Goal: Task Accomplishment & Management: Use online tool/utility

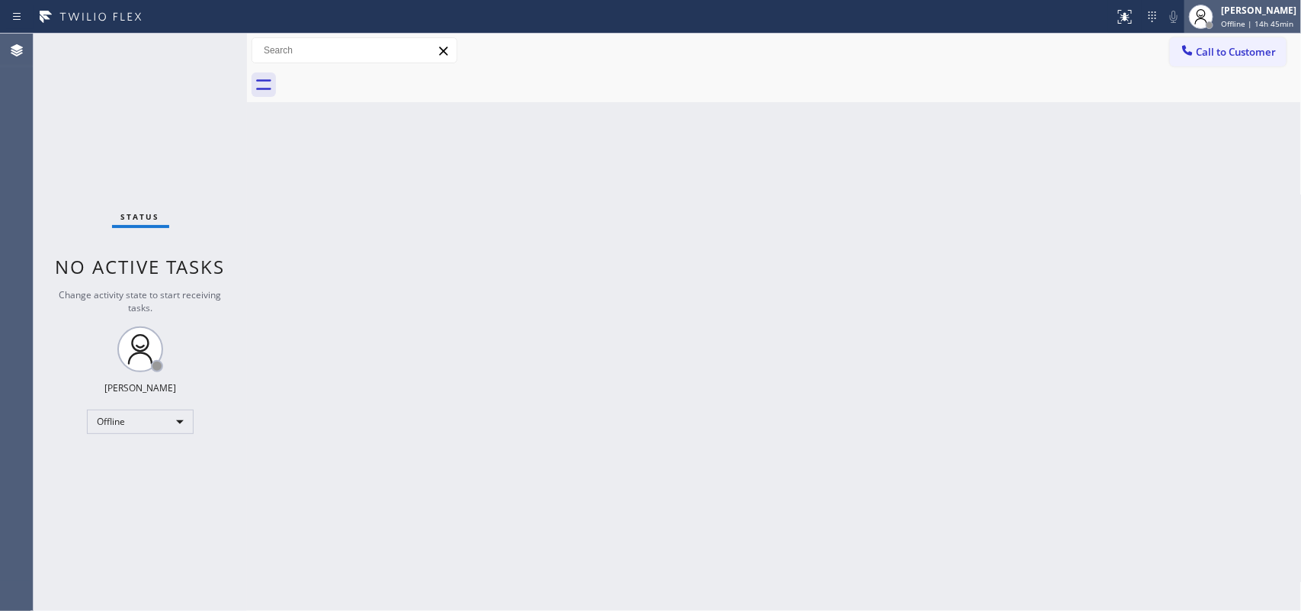
click at [1041, 13] on div "[PERSON_NAME]" at bounding box center [1258, 10] width 75 height 13
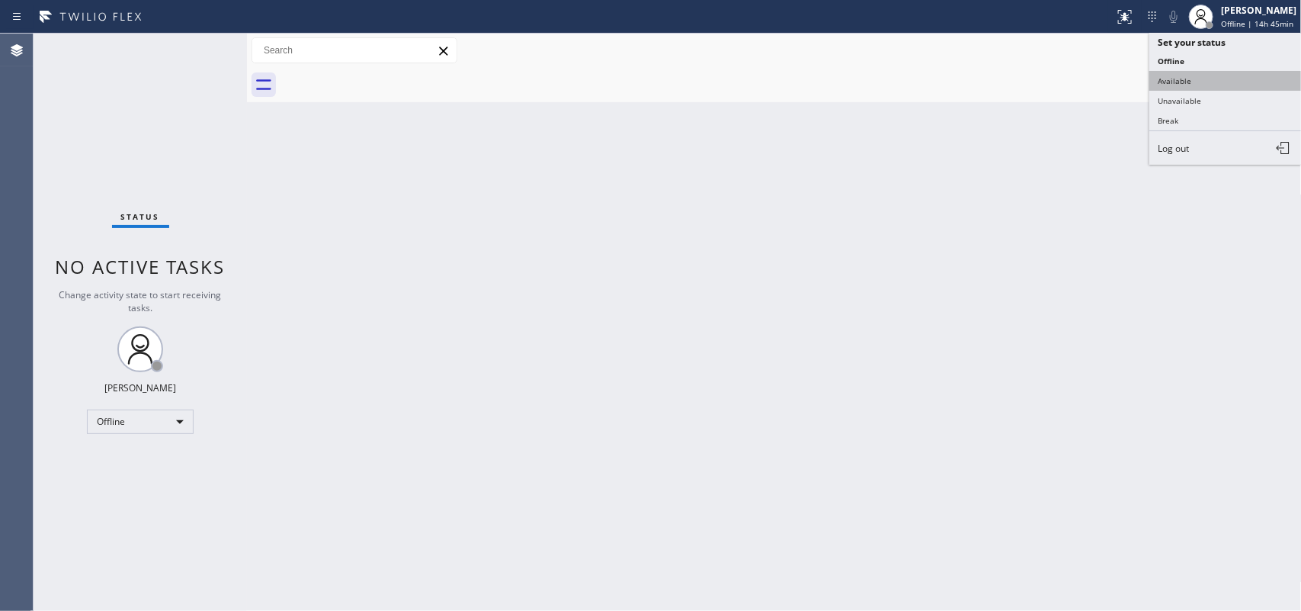
click at [1041, 74] on button "Available" at bounding box center [1226, 81] width 152 height 20
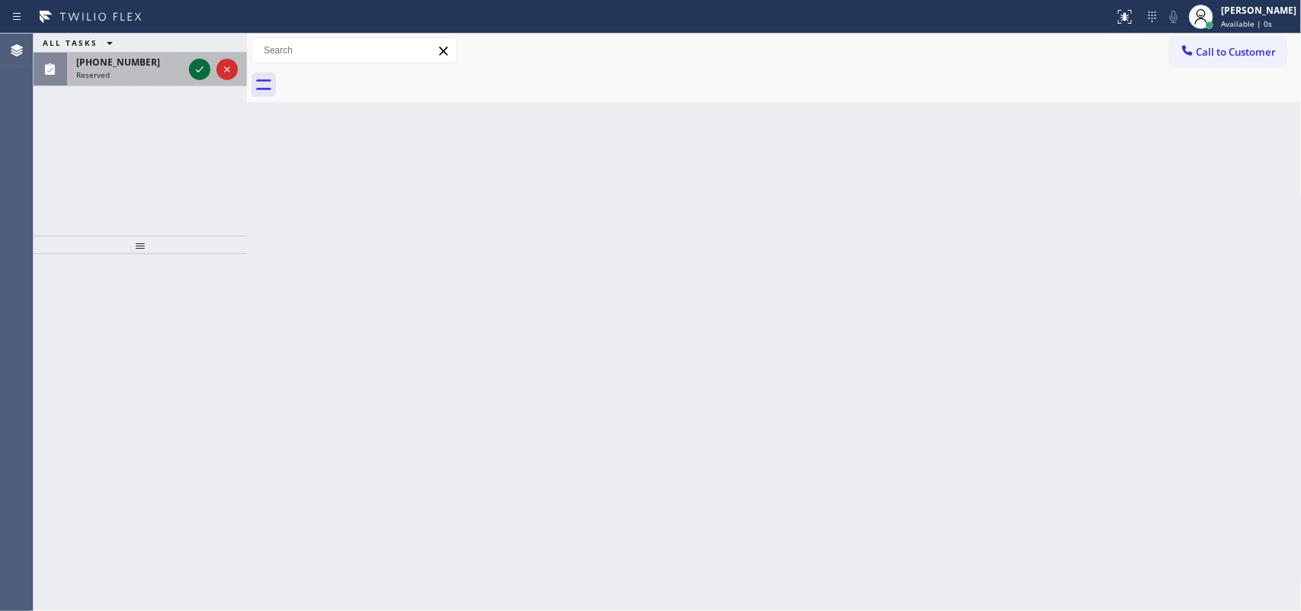
click at [199, 62] on icon at bounding box center [200, 69] width 18 height 18
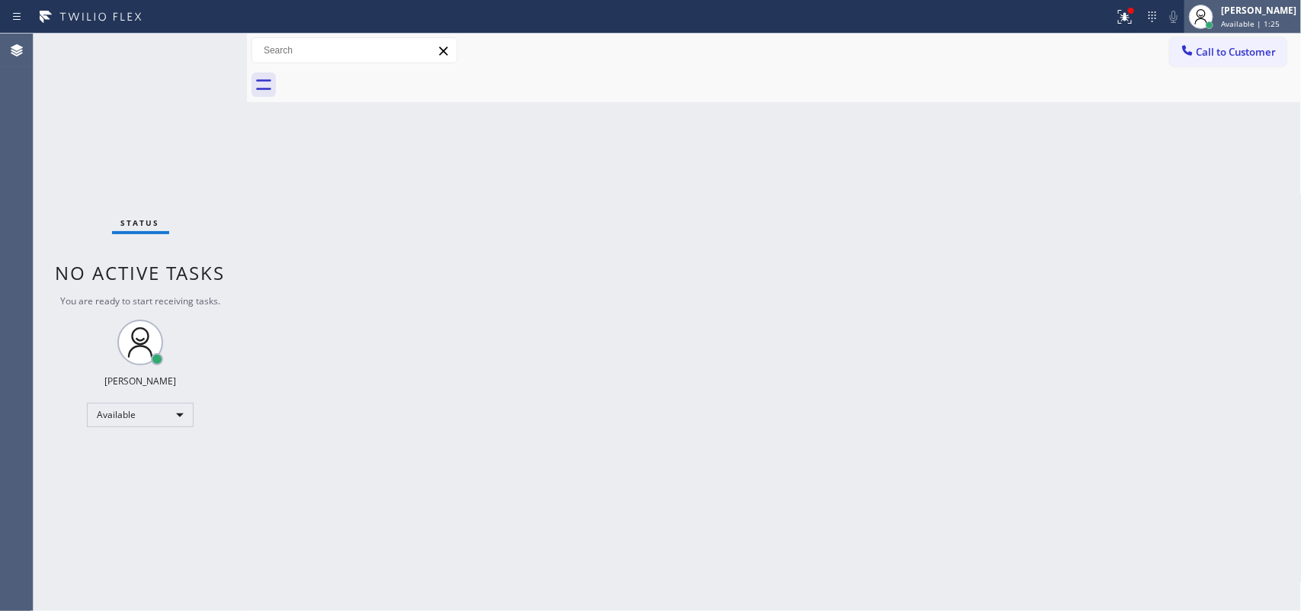
click at [1041, 20] on span "Available | 1:25" at bounding box center [1250, 23] width 59 height 11
click at [1041, 28] on div "[PERSON_NAME] Available | 1:34" at bounding box center [1259, 16] width 83 height 27
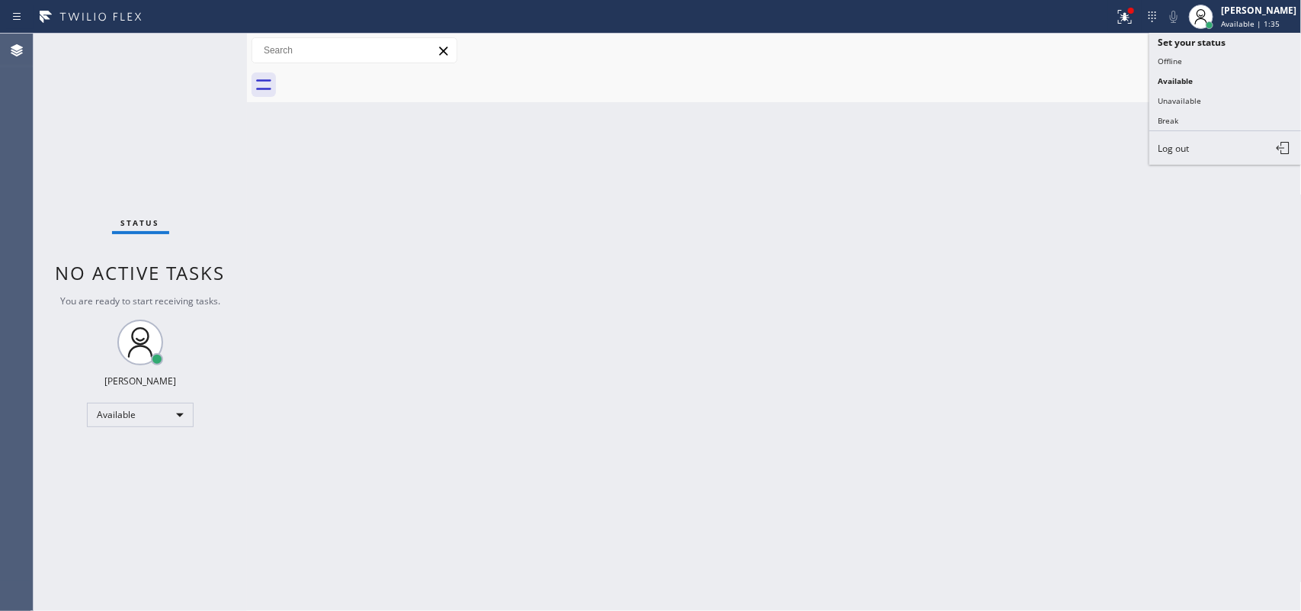
click at [929, 90] on div at bounding box center [792, 85] width 1022 height 34
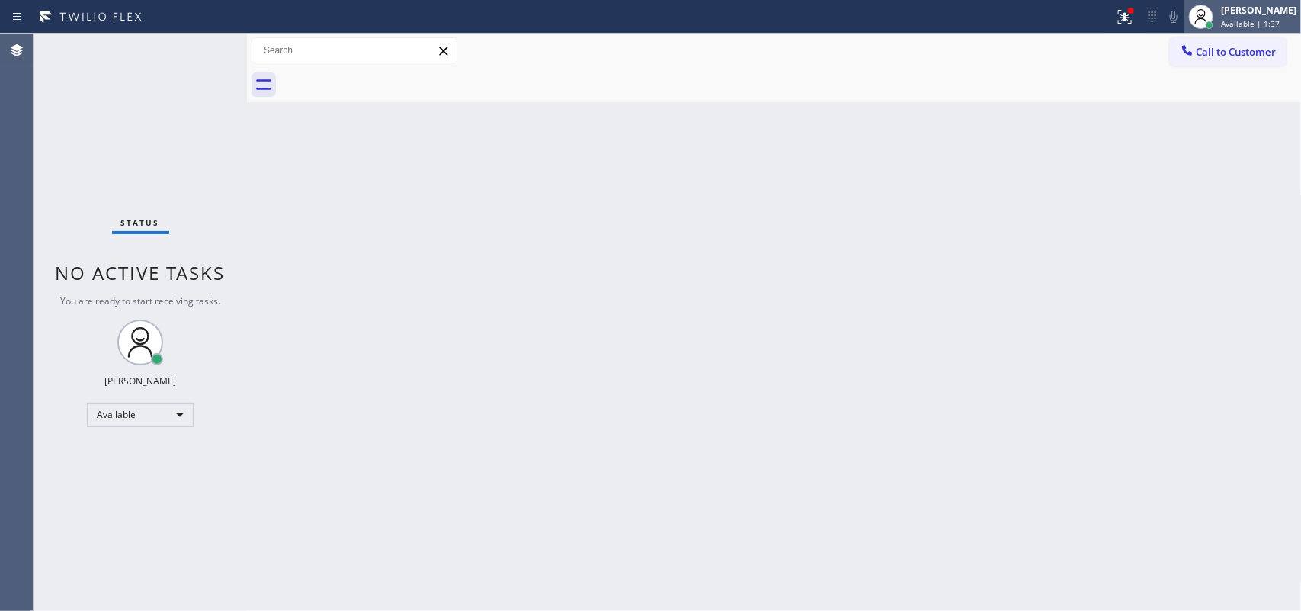
click at [1041, 20] on span "Available | 1:37" at bounding box center [1250, 23] width 59 height 11
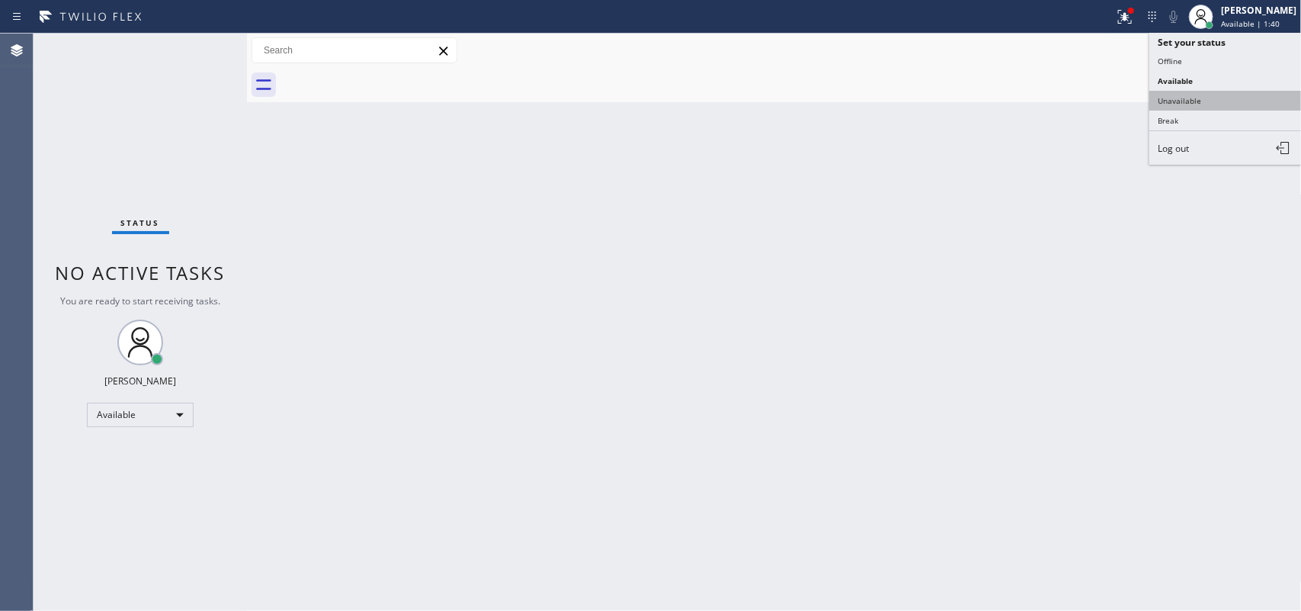
click at [1041, 100] on button "Unavailable" at bounding box center [1226, 101] width 152 height 20
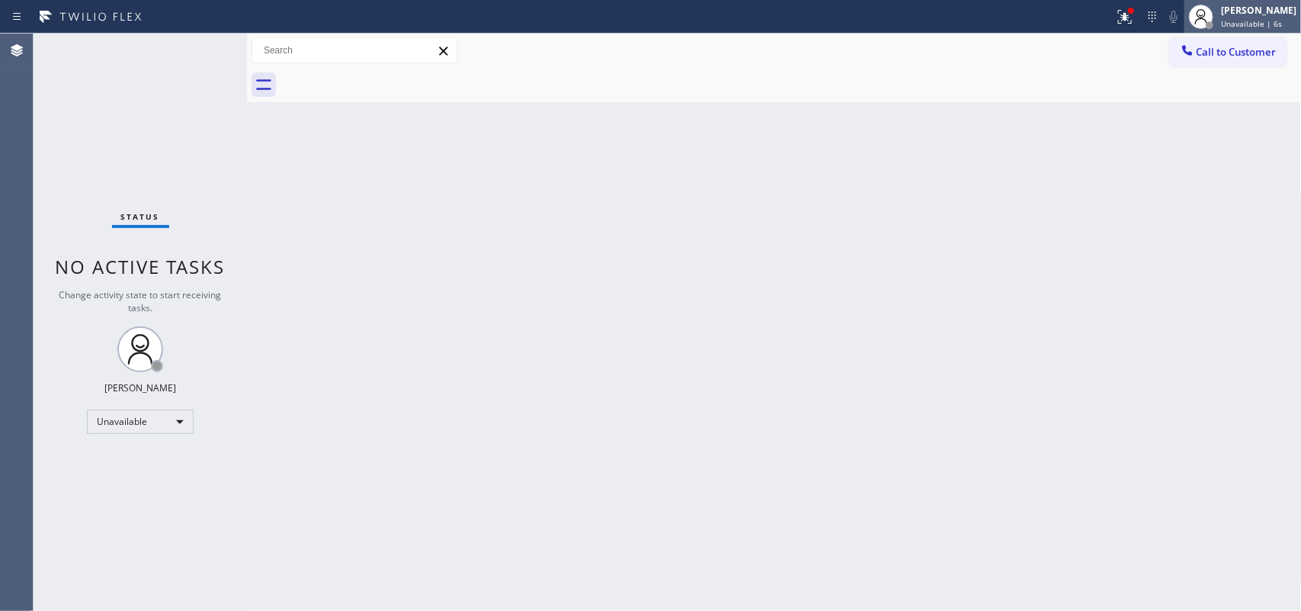
click at [1041, 24] on span "Unavailable | 6s" at bounding box center [1251, 23] width 61 height 11
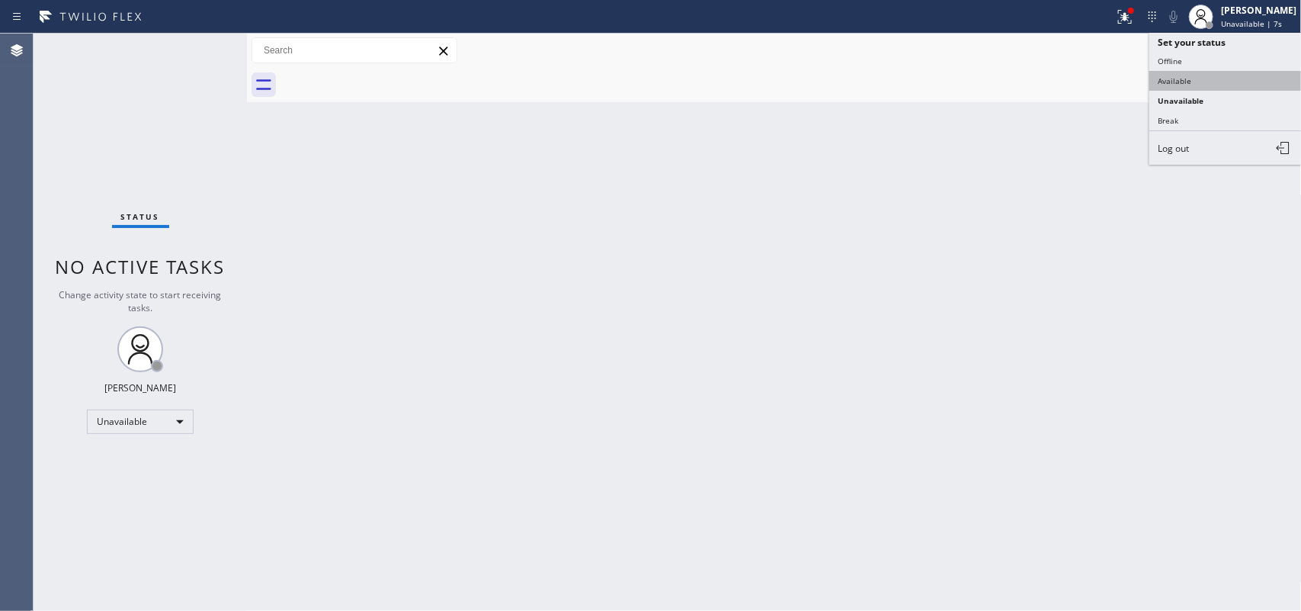
click at [1041, 78] on button "Available" at bounding box center [1226, 81] width 152 height 20
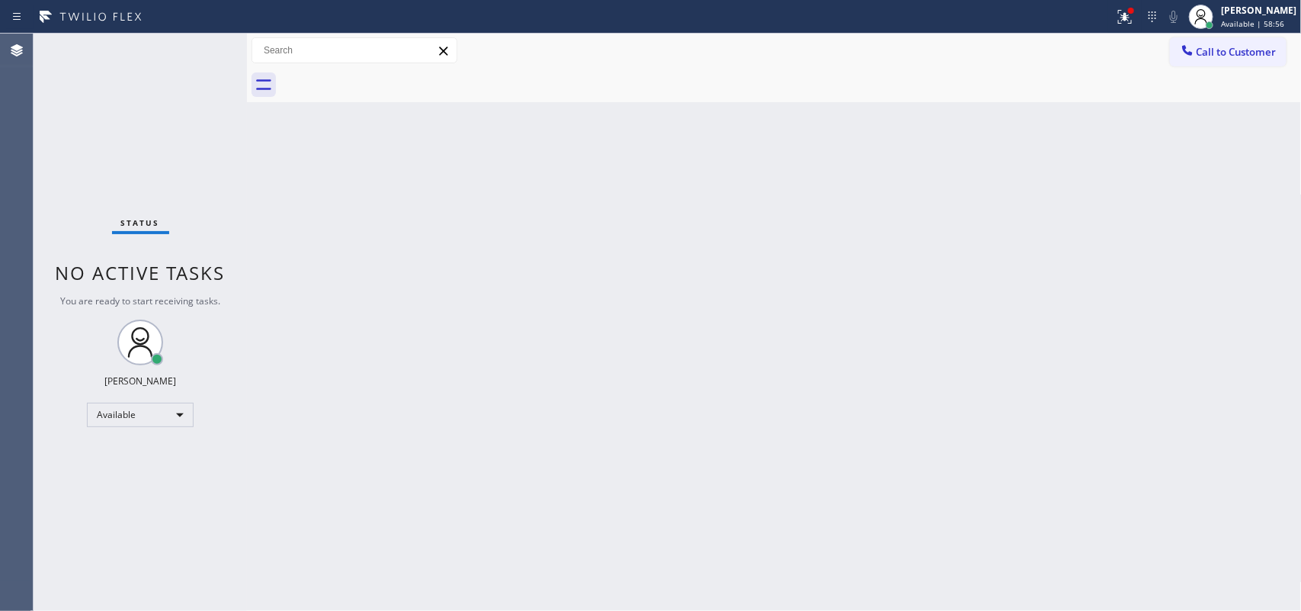
drag, startPoint x: 413, startPoint y: 290, endPoint x: 419, endPoint y: 297, distance: 9.8
click at [416, 291] on div "Back to Dashboard Change Sender ID Customers Technicians Select a contact Outbo…" at bounding box center [774, 322] width 1055 height 577
click at [253, 113] on div "Back to Dashboard Change Sender ID Customers Technicians Select a contact Outbo…" at bounding box center [774, 322] width 1055 height 577
click at [24, 41] on icon at bounding box center [17, 50] width 18 height 18
drag, startPoint x: 1202, startPoint y: 607, endPoint x: 1294, endPoint y: 648, distance: 100.3
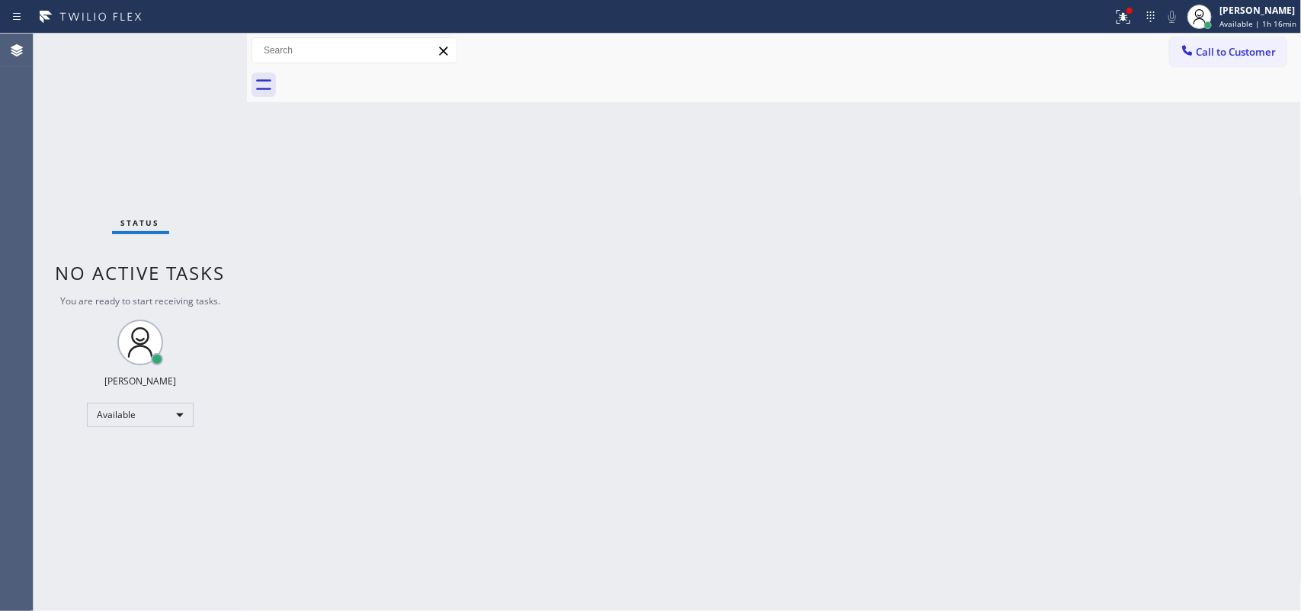
click at [1041, 488] on html "Status report Issue detected This issue could affect your workflow. Please cont…" at bounding box center [650, 305] width 1301 height 611
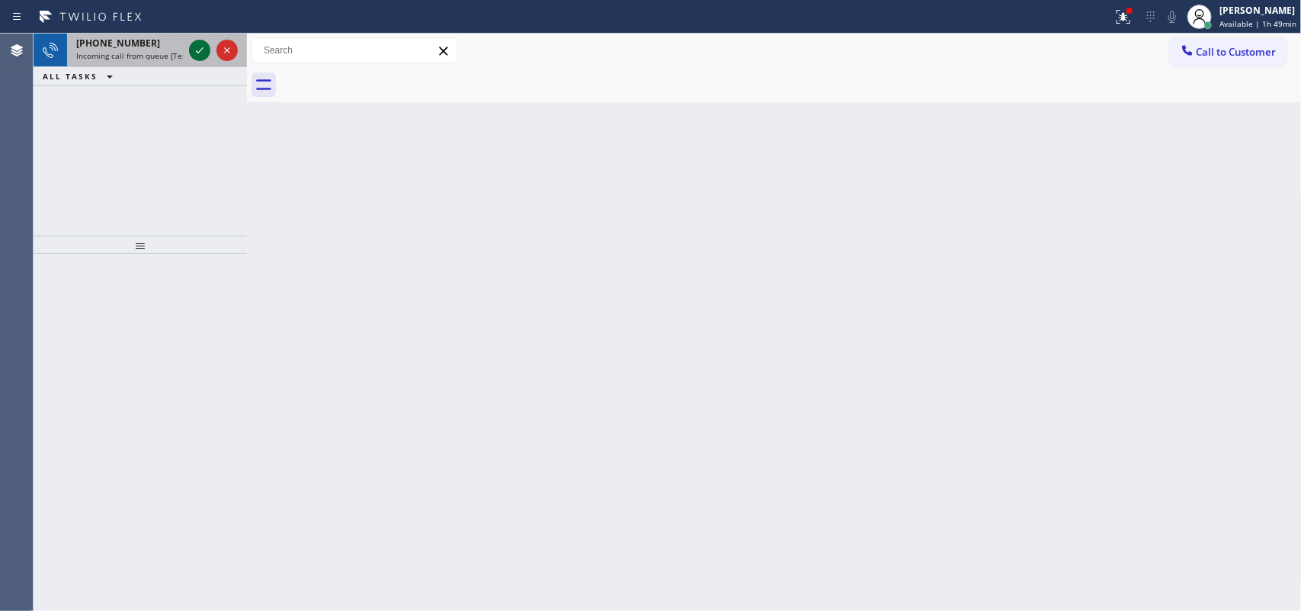
click at [196, 46] on icon at bounding box center [200, 50] width 18 height 18
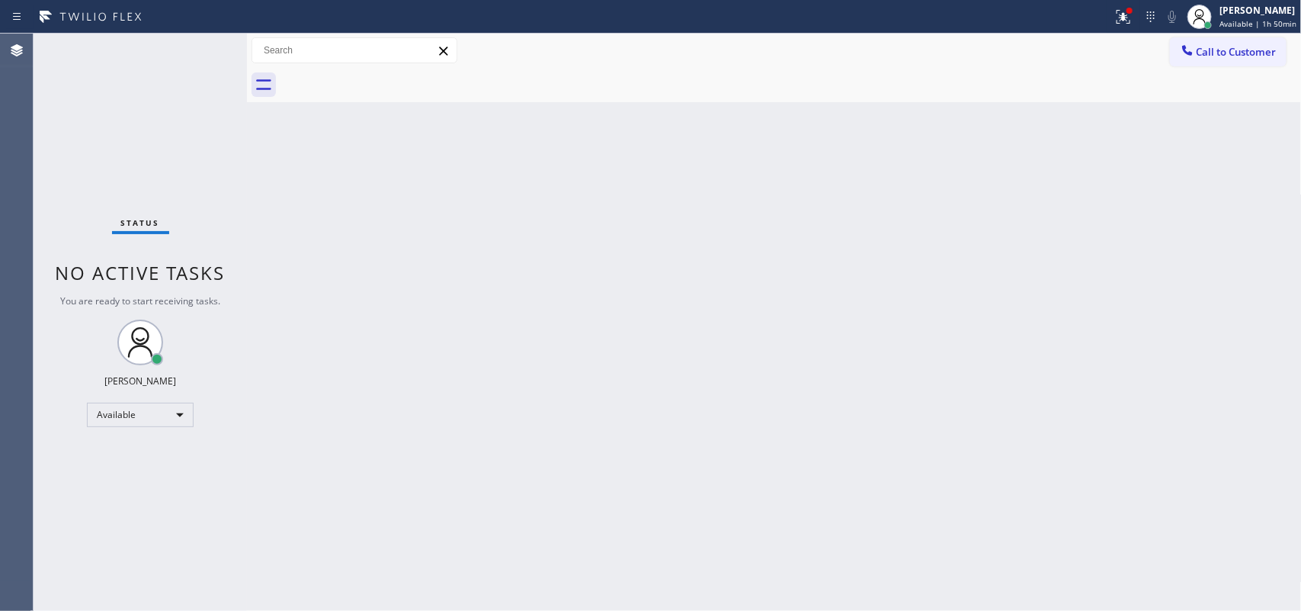
click at [213, 66] on div "Status No active tasks You are ready to start receiving tasks. [PERSON_NAME] Av…" at bounding box center [140, 322] width 213 height 577
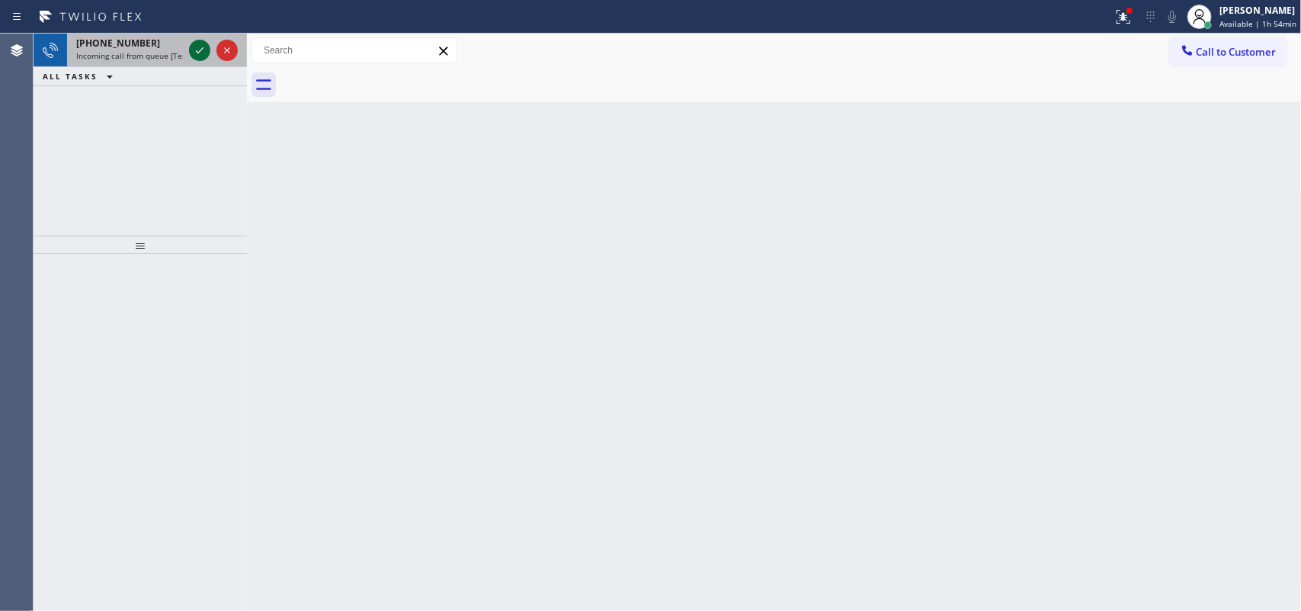
click at [201, 52] on icon at bounding box center [200, 50] width 18 height 18
click at [192, 50] on icon at bounding box center [200, 50] width 18 height 18
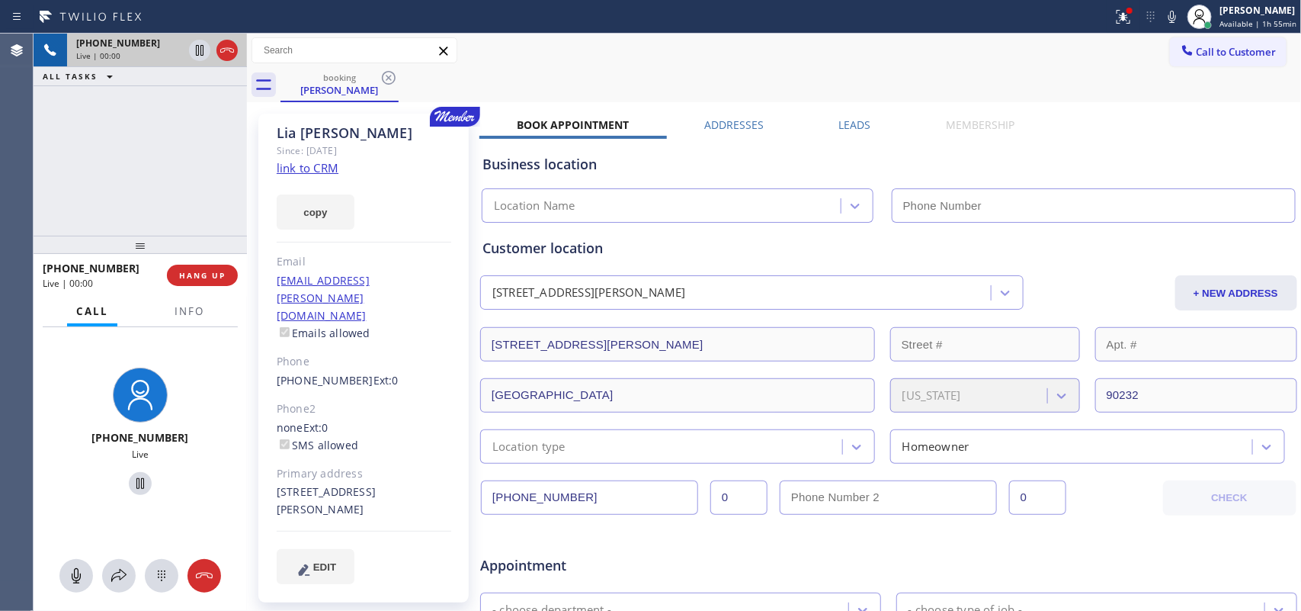
type input "[PHONE_NUMBER]"
click at [330, 166] on link "link to CRM" at bounding box center [308, 167] width 62 height 15
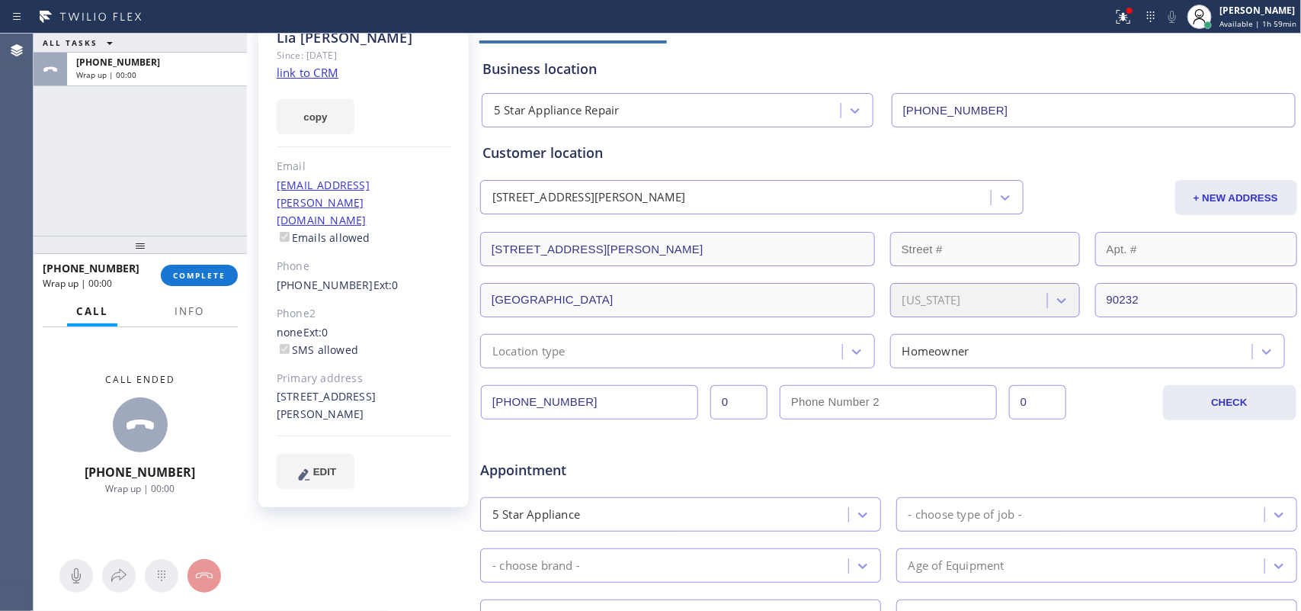
scroll to position [191, 0]
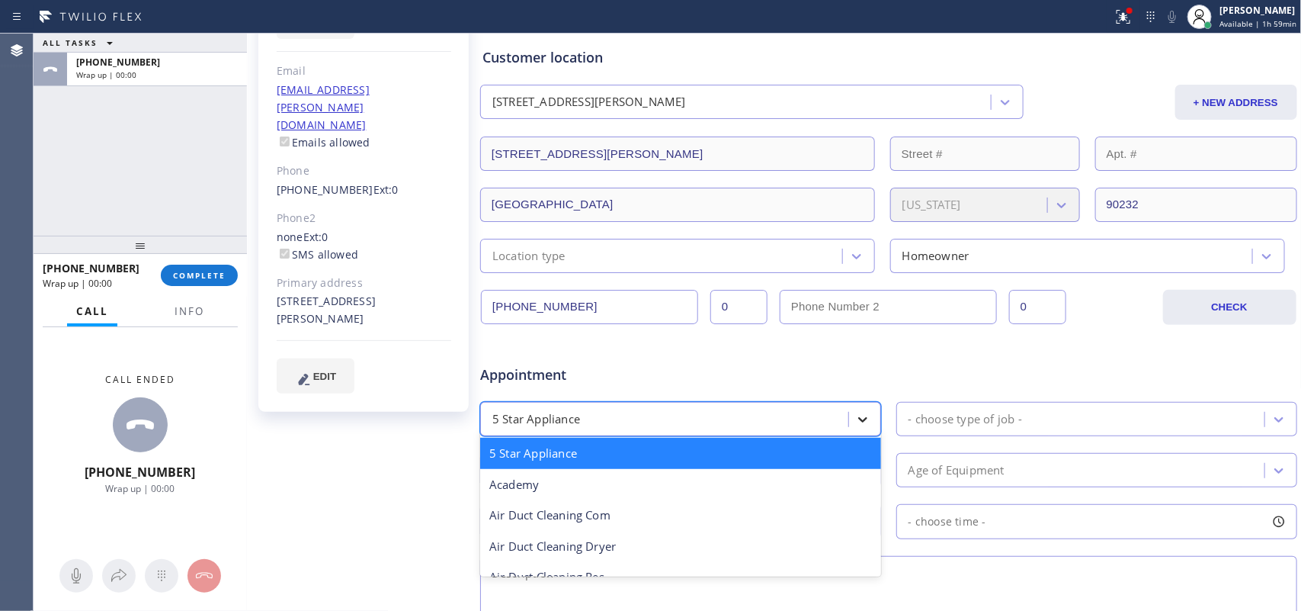
click at [849, 420] on div at bounding box center [862, 419] width 27 height 27
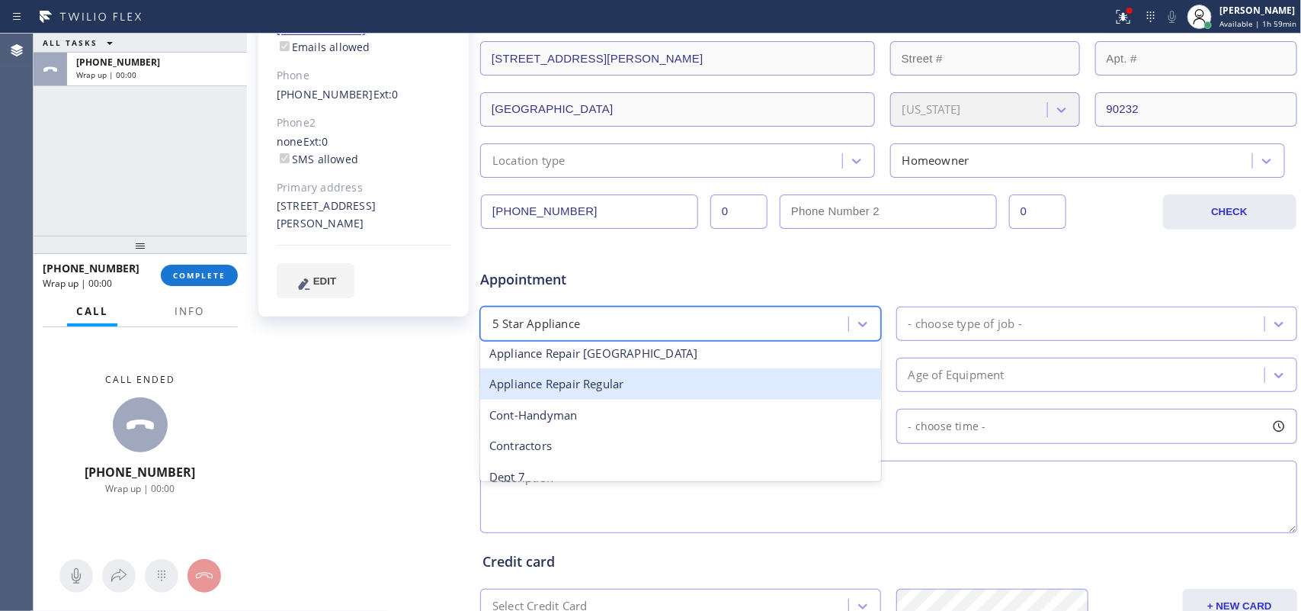
click at [715, 382] on div "Appliance Repair Regular" at bounding box center [680, 383] width 401 height 31
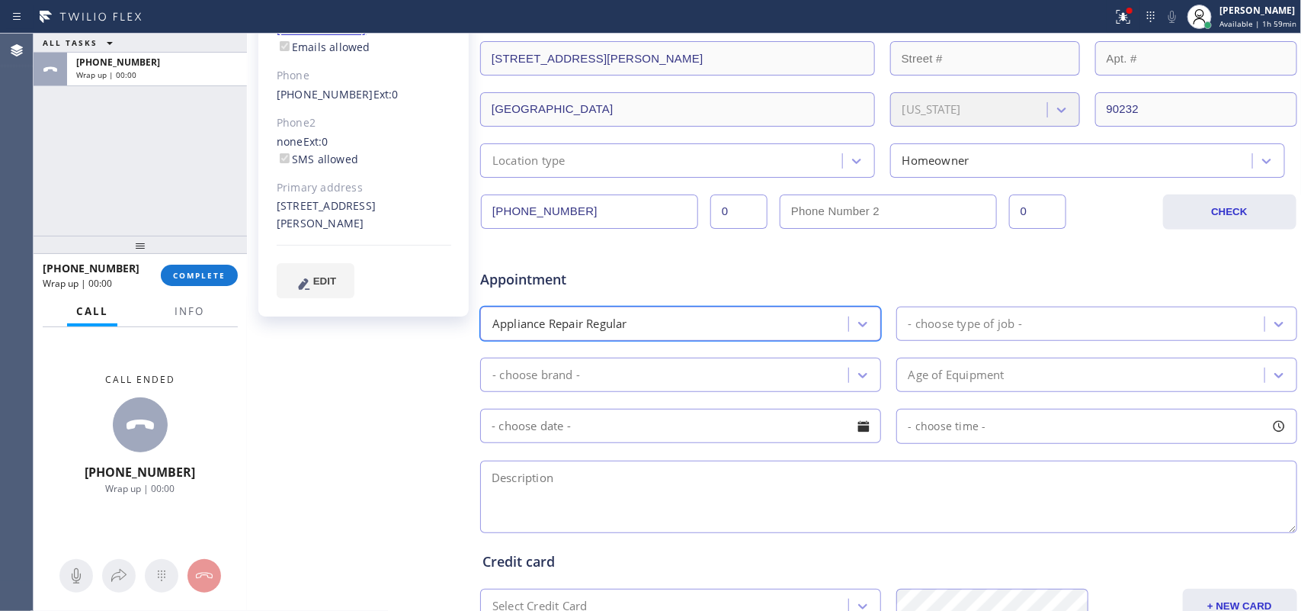
click at [1019, 322] on div "- choose type of job -" at bounding box center [1083, 323] width 364 height 27
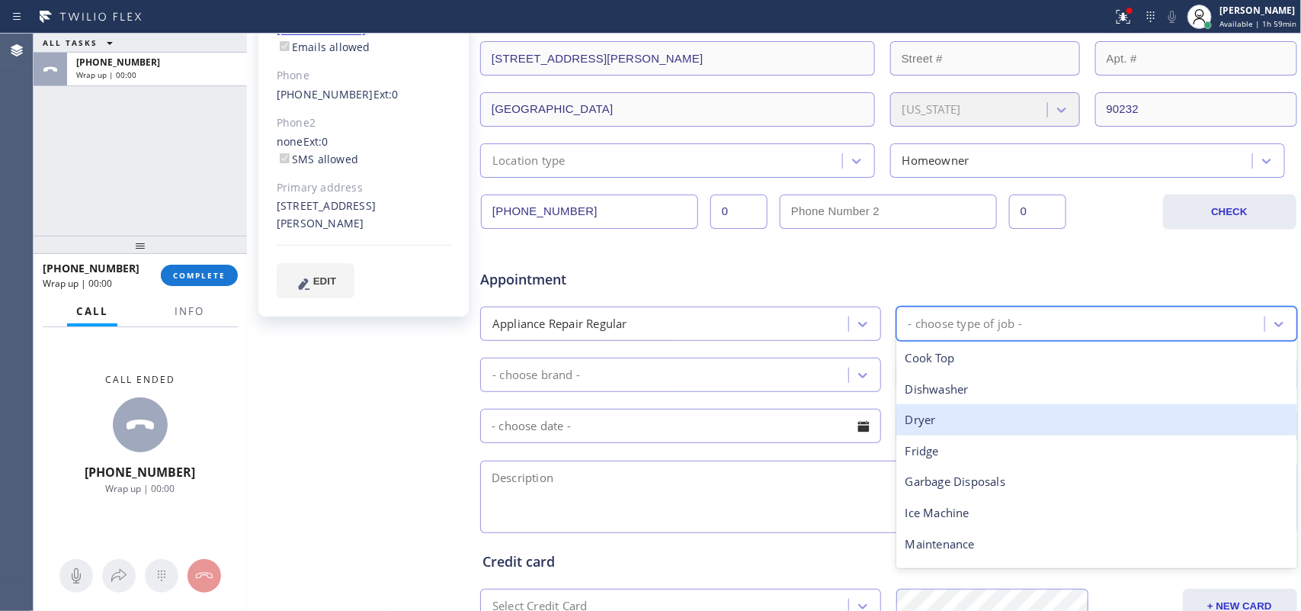
scroll to position [210, 0]
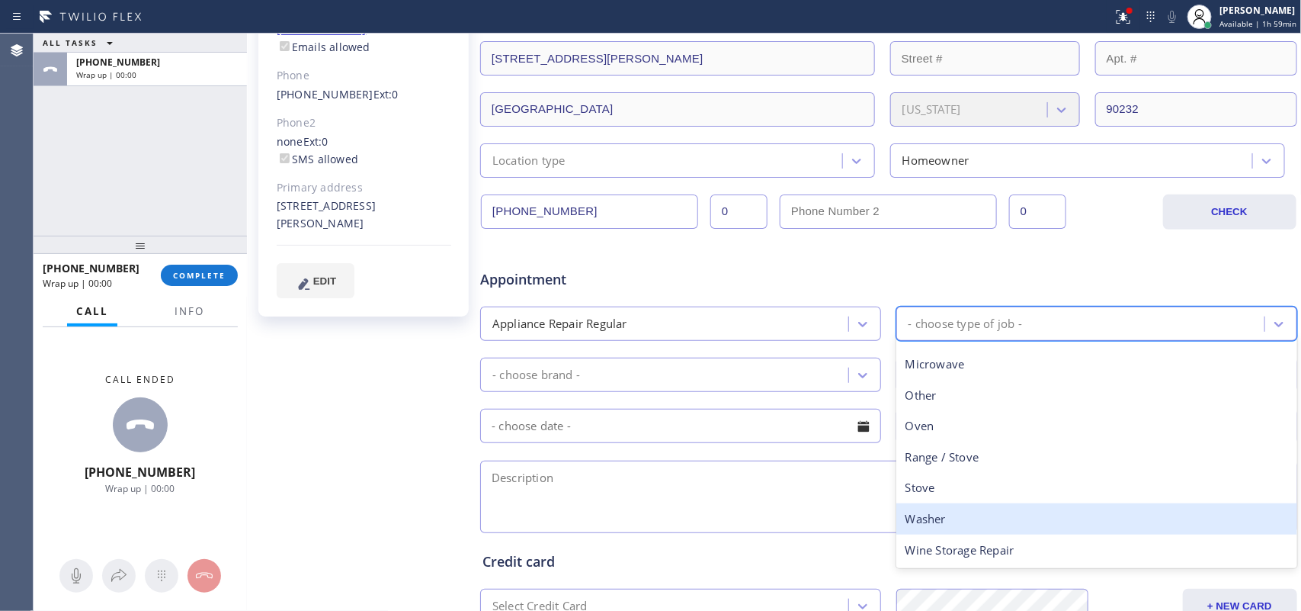
click at [976, 488] on div "Washer" at bounding box center [1097, 518] width 401 height 31
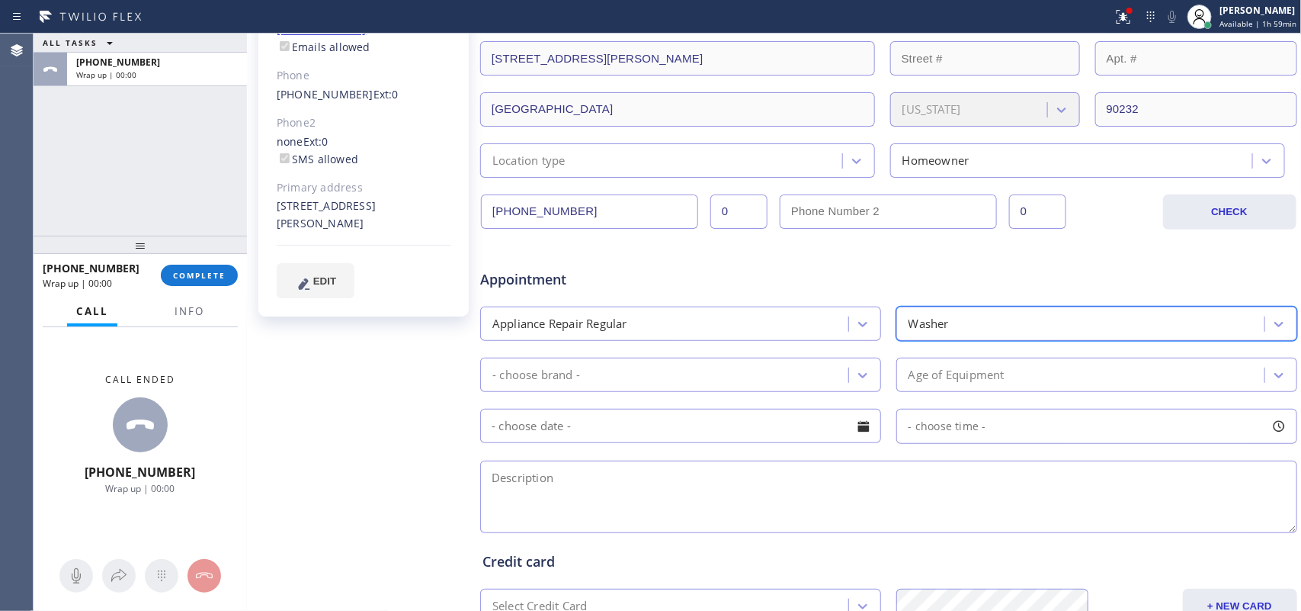
click at [850, 398] on div "Appointment Appliance Repair Regular option Washer, selected. 14 results availa…" at bounding box center [889, 393] width 813 height 285
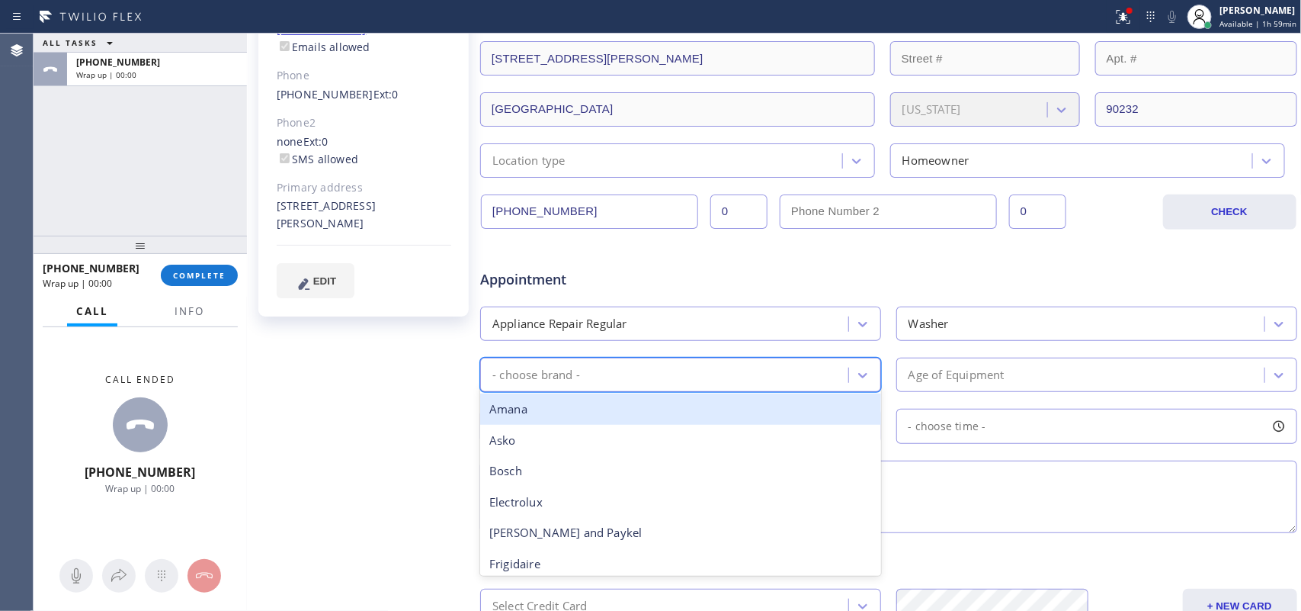
click at [836, 390] on div "- choose brand -" at bounding box center [680, 375] width 401 height 34
type input "fr"
click at [795, 405] on div "Frigidaire" at bounding box center [680, 408] width 401 height 31
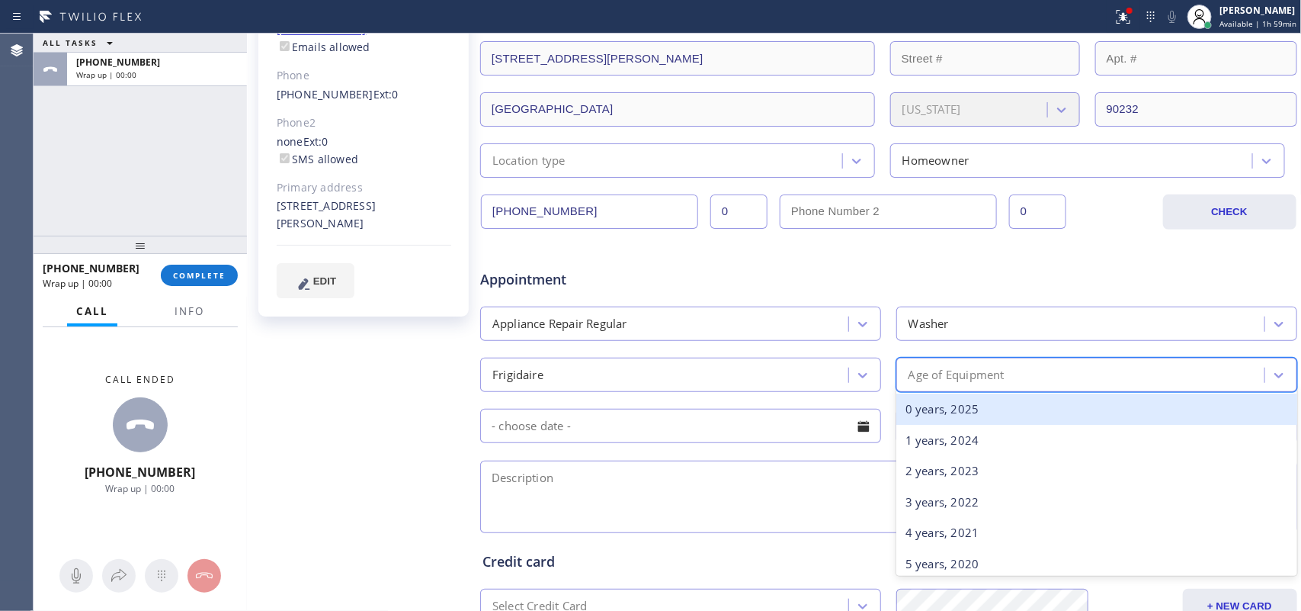
click at [999, 375] on div "Age of Equipment" at bounding box center [957, 375] width 96 height 18
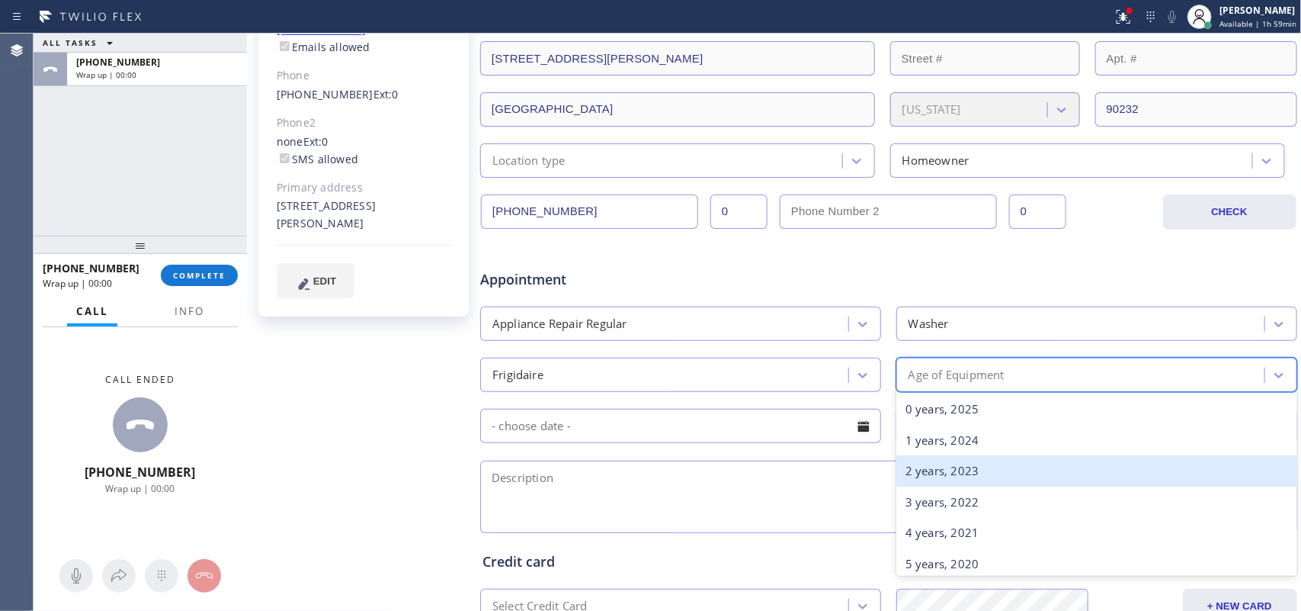
scroll to position [286, 0]
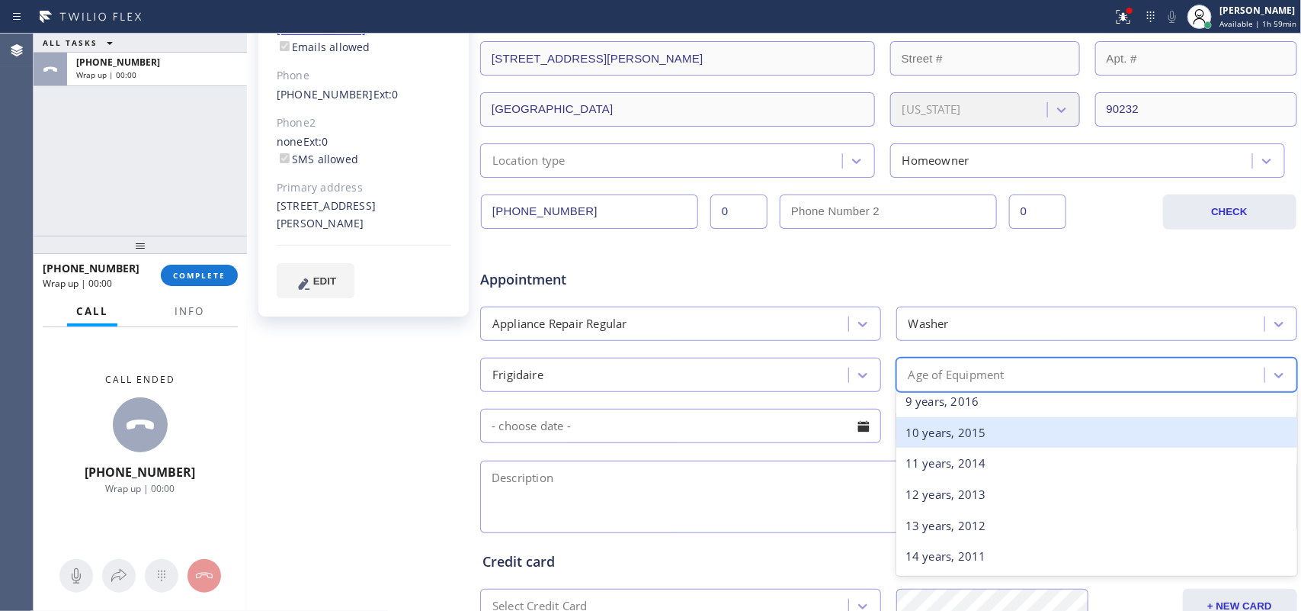
click at [984, 432] on div "10 years, 2015" at bounding box center [1097, 432] width 401 height 31
click at [984, 432] on div "- choose time -" at bounding box center [1097, 426] width 401 height 35
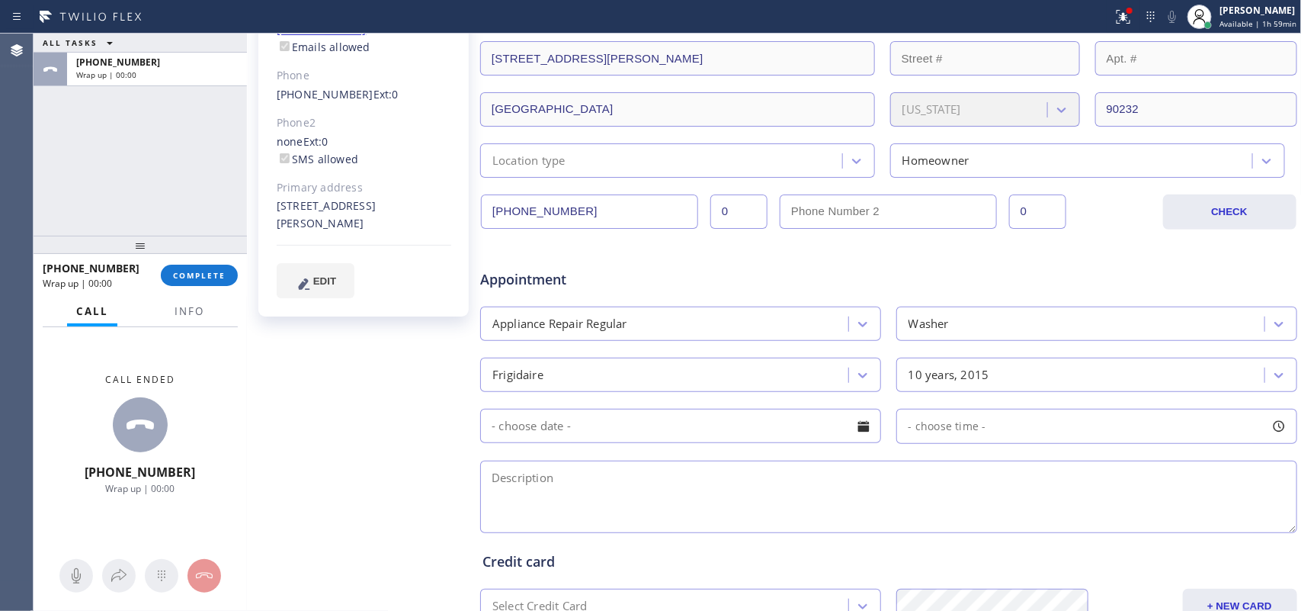
click at [864, 425] on div at bounding box center [864, 426] width 26 height 26
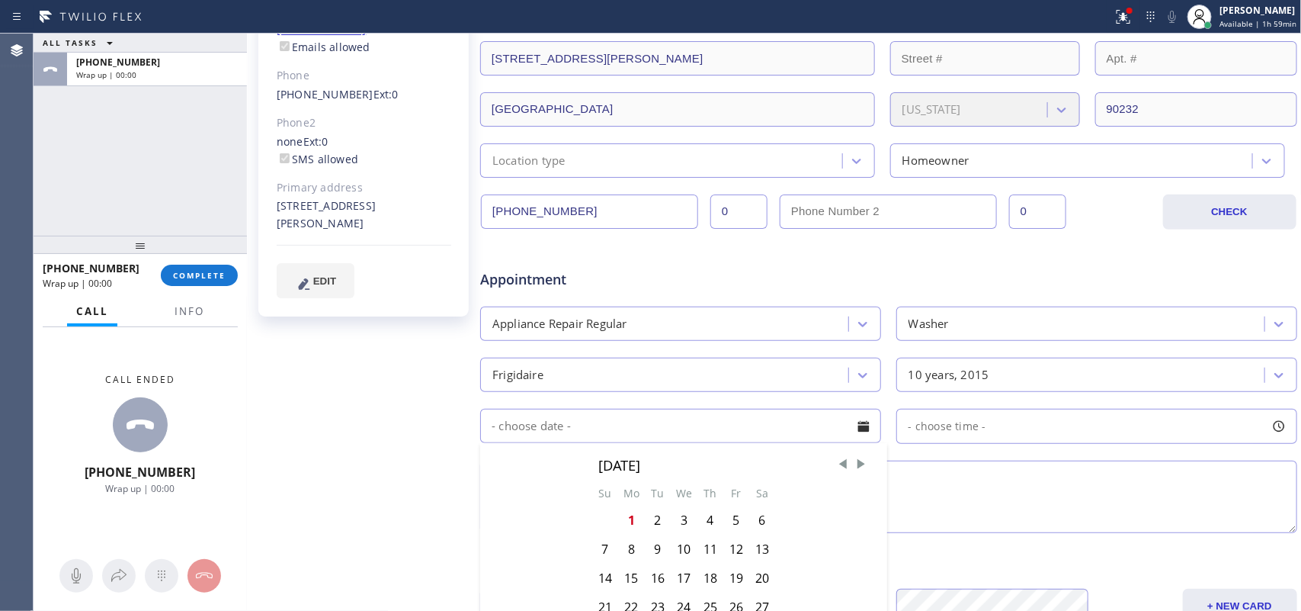
scroll to position [381, 0]
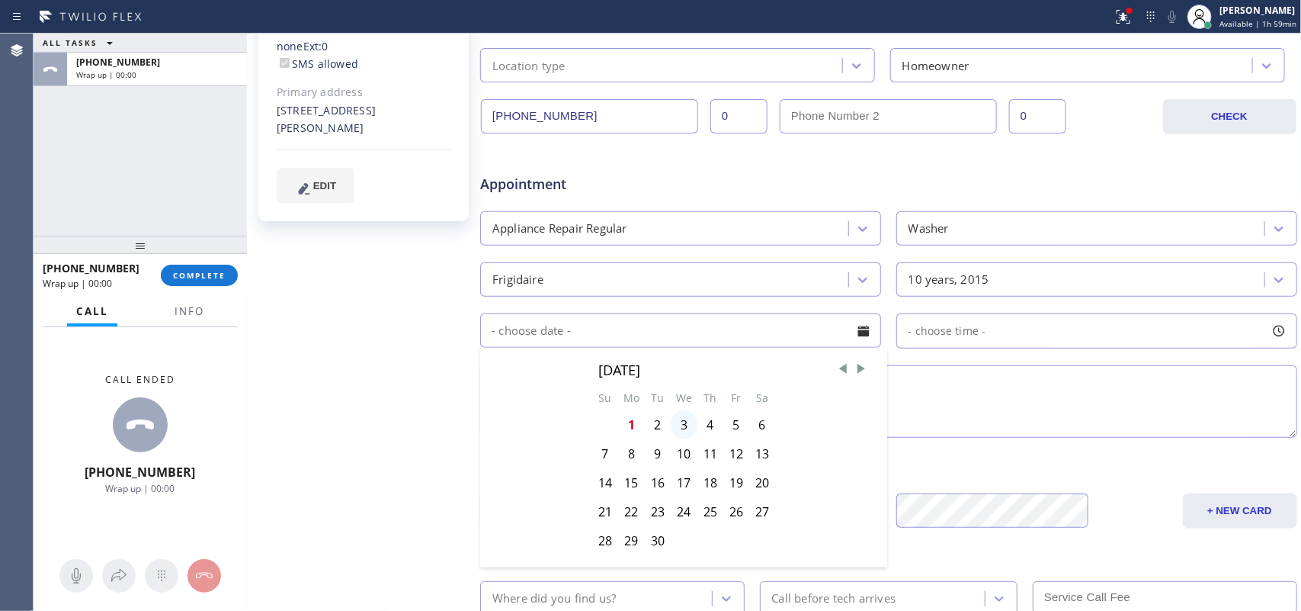
click at [683, 427] on div "3" at bounding box center [684, 424] width 27 height 29
type input "[DATE]"
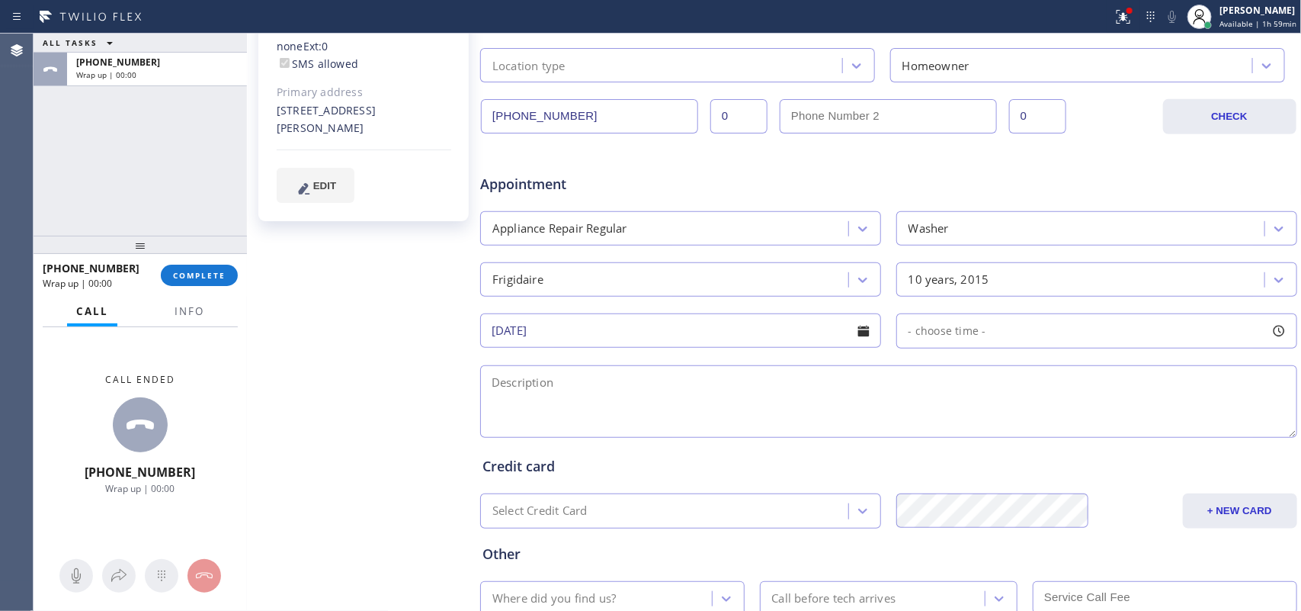
click at [1041, 332] on div at bounding box center [1279, 331] width 26 height 26
drag, startPoint x: 907, startPoint y: 421, endPoint x: 1022, endPoint y: 435, distance: 115.3
click at [1022, 435] on div at bounding box center [1026, 424] width 18 height 32
drag, startPoint x: 906, startPoint y: 432, endPoint x: 929, endPoint y: 432, distance: 22.9
click at [931, 432] on div at bounding box center [940, 424] width 18 height 32
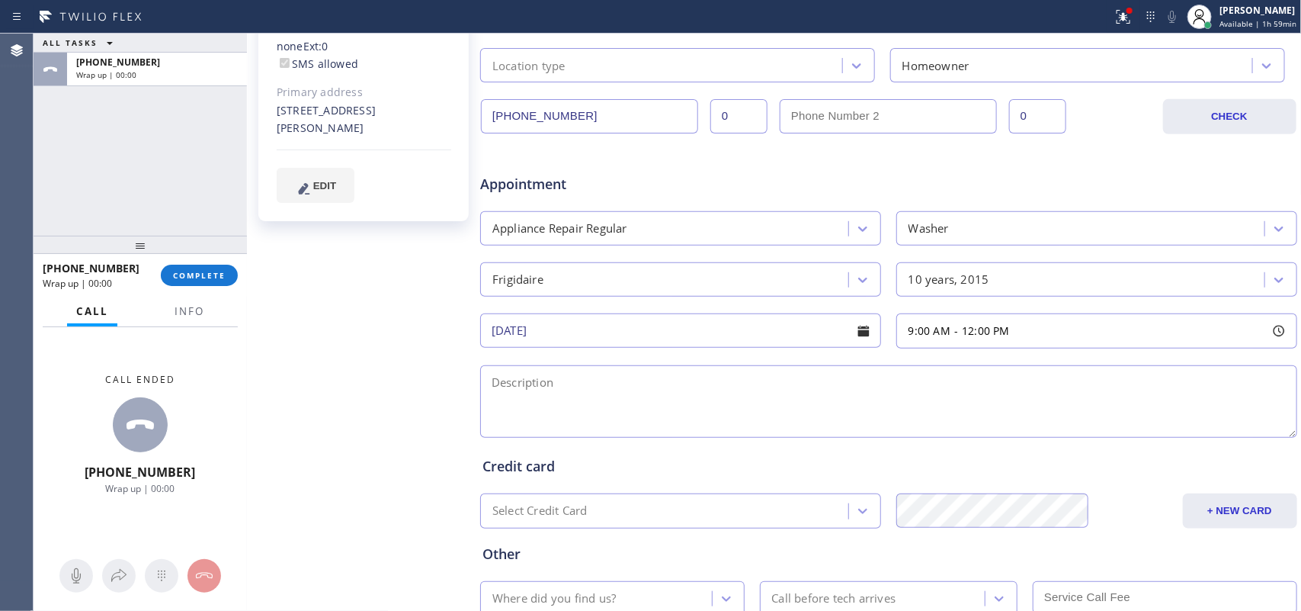
click at [775, 412] on textarea at bounding box center [888, 401] width 817 height 72
click at [774, 382] on textarea at bounding box center [888, 401] width 817 height 72
paste textarea "Frigidaire/washer/ its not draining/ [DEMOGRAPHIC_DATA]/ stackable// top loader…"
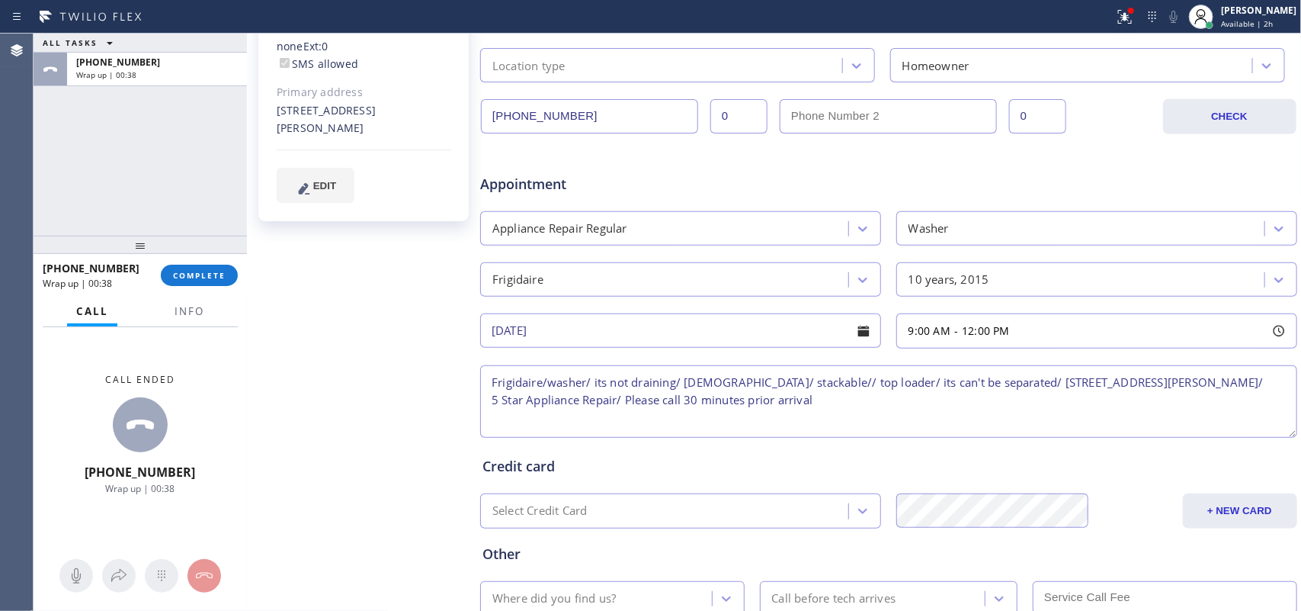
click at [493, 380] on textarea "Frigidaire/washer/ its not draining/ [DEMOGRAPHIC_DATA]/ stackable// top loader…" at bounding box center [888, 401] width 817 height 72
click at [319, 303] on div "[PERSON_NAME] Since: [DATE] link to CRM copy Email [EMAIL_ADDRESS][PERSON_NAME]…" at bounding box center [365, 219] width 229 height 988
click at [492, 385] on textarea "Frigidaire/washer/ its not draining/ [DEMOGRAPHIC_DATA]/ stackable// top loader…" at bounding box center [888, 401] width 817 height 72
paste textarea "9-12/ member/ 10% discount on labor/"
click at [764, 397] on textarea "9-12/ member/ 10% discount on labor/Frigidaire/washer/ its not draining/ [DEMOG…" at bounding box center [888, 401] width 817 height 72
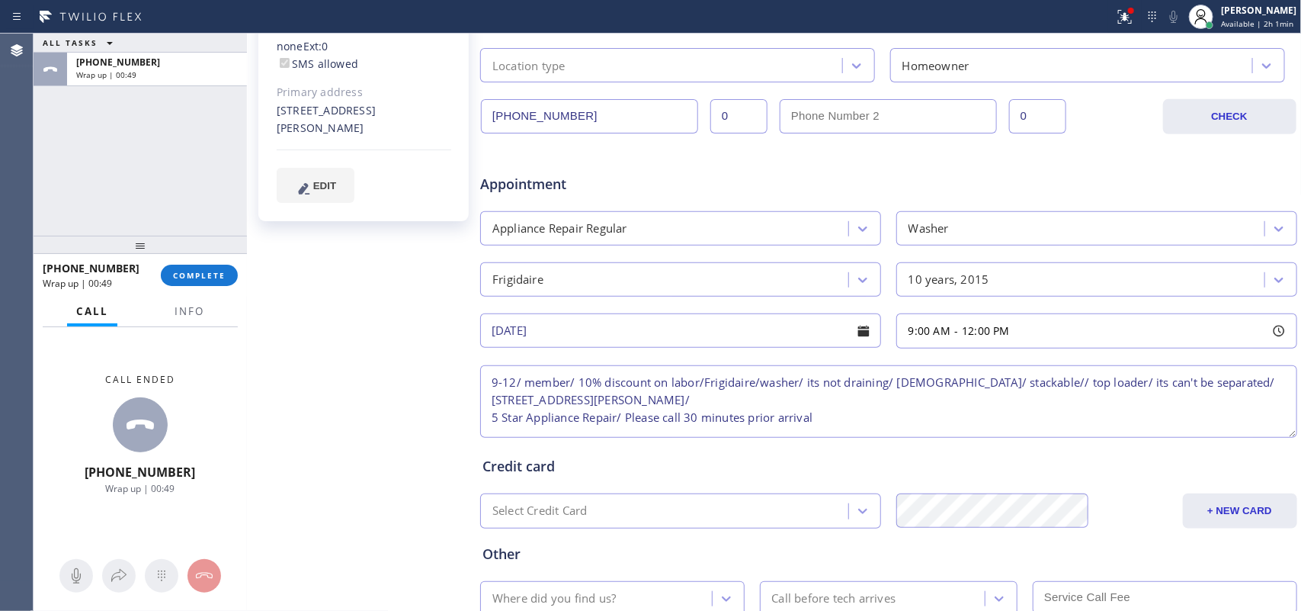
click at [764, 397] on textarea "9-12/ member/ 10% discount on labor/Frigidaire/washer/ its not draining/ [DEMOG…" at bounding box center [888, 401] width 817 height 72
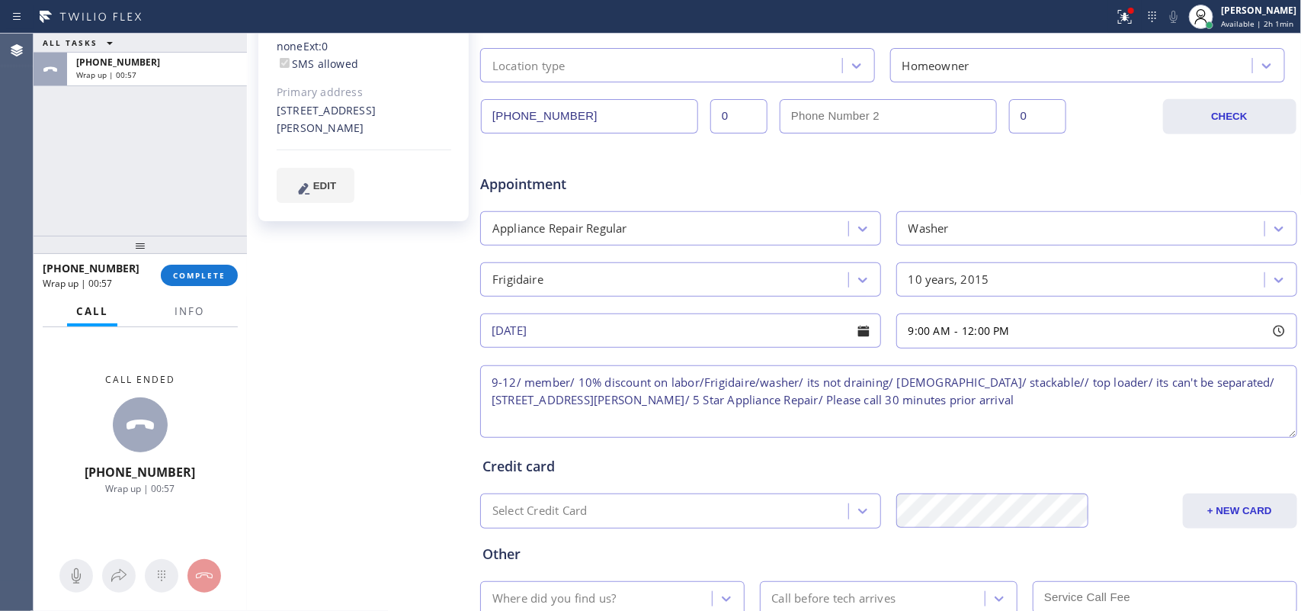
click at [1041, 385] on textarea "9-12/ member/ 10% discount on labor/Frigidaire/washer/ its not draining/ [DEMOG…" at bounding box center [888, 401] width 817 height 72
type textarea "9-12/ member/ 10% discount on labor/Frigidaire/washer/ its not draining/ [DEMOG…"
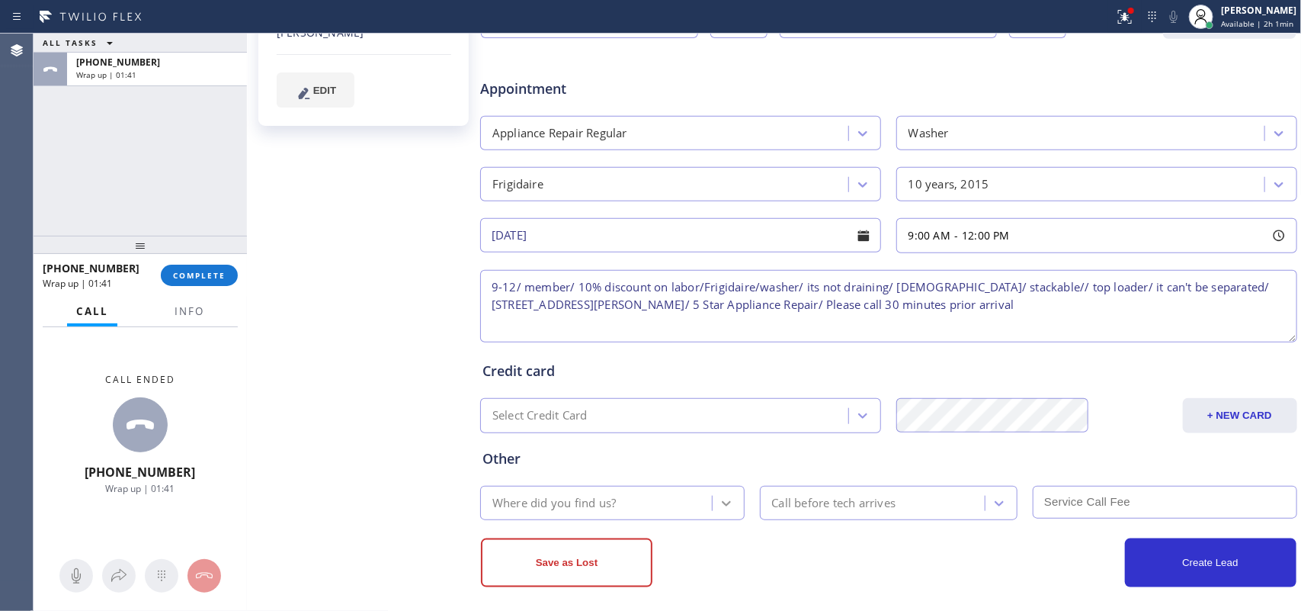
click at [719, 488] on icon at bounding box center [726, 503] width 15 height 15
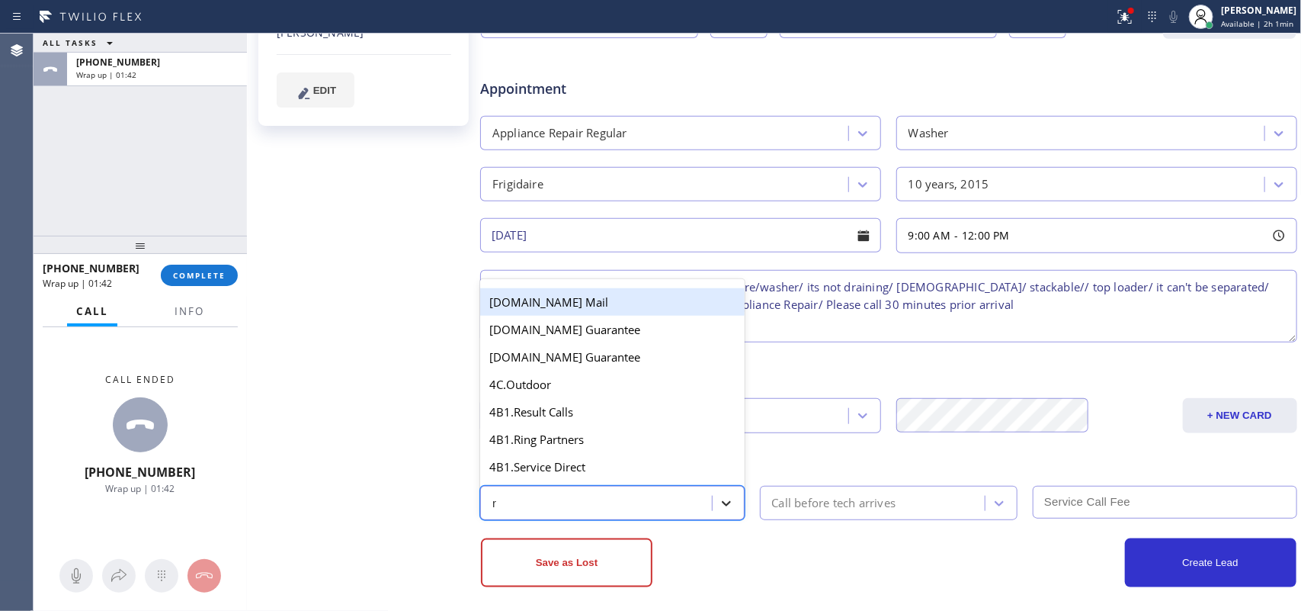
type input "re"
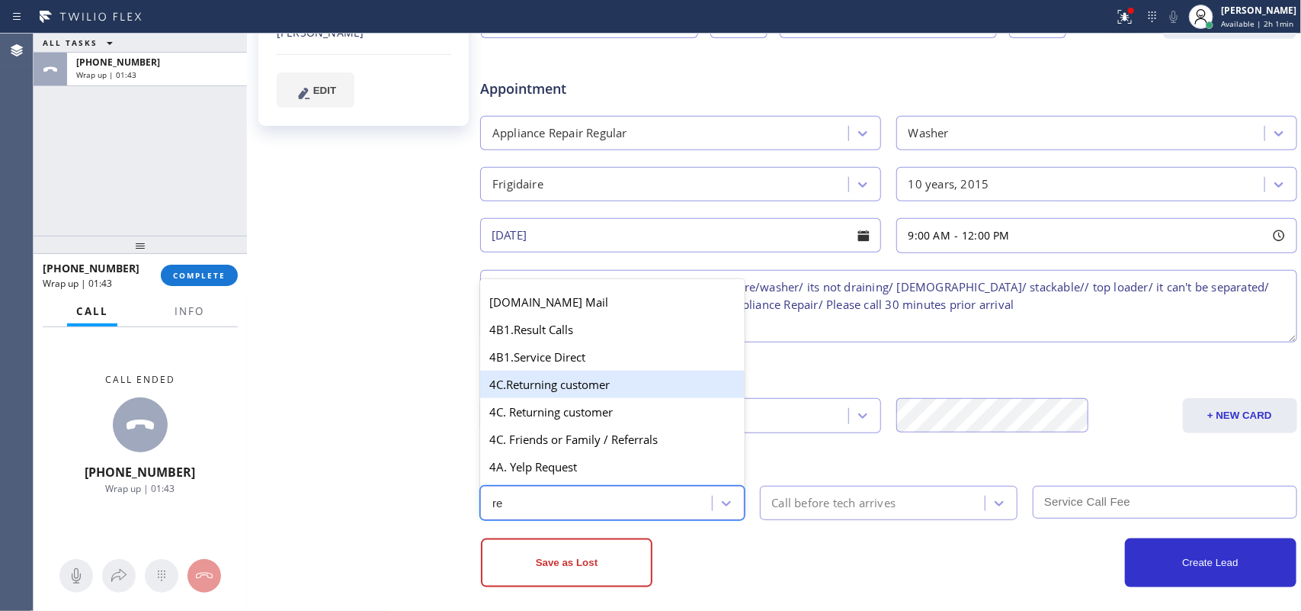
click at [619, 390] on div "4C.Returning customer" at bounding box center [612, 384] width 265 height 27
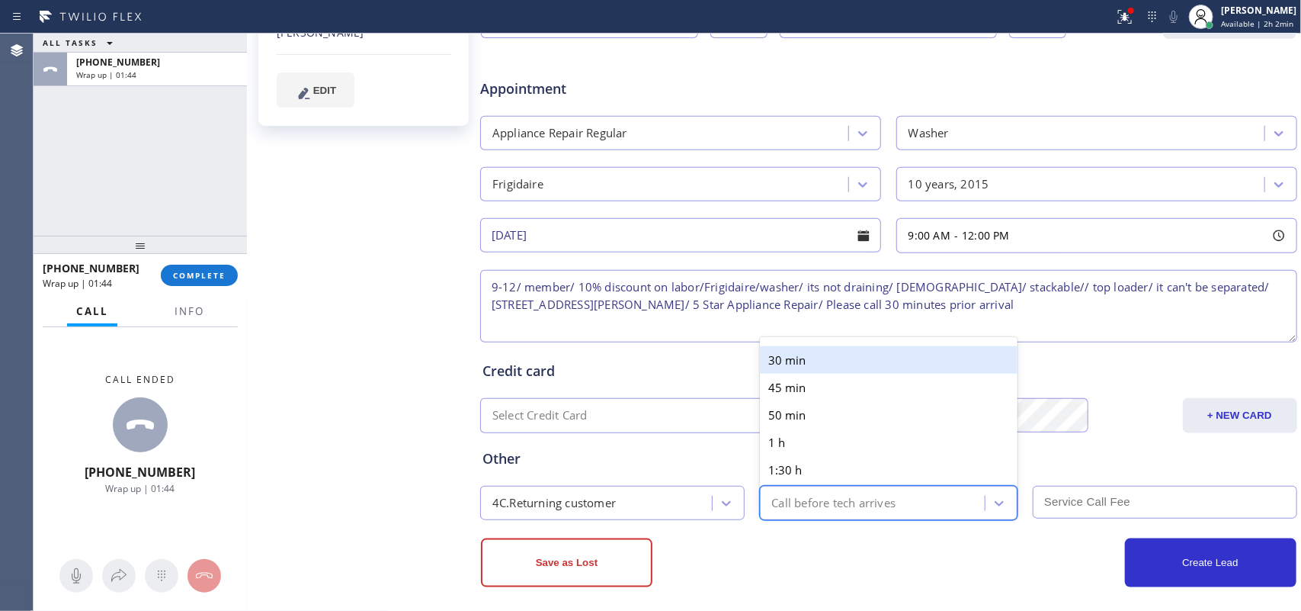
click at [902, 488] on div "Call before tech arrives" at bounding box center [875, 502] width 221 height 27
drag, startPoint x: 875, startPoint y: 345, endPoint x: 939, endPoint y: 386, distance: 76.8
click at [875, 346] on div "30 min" at bounding box center [889, 359] width 258 height 27
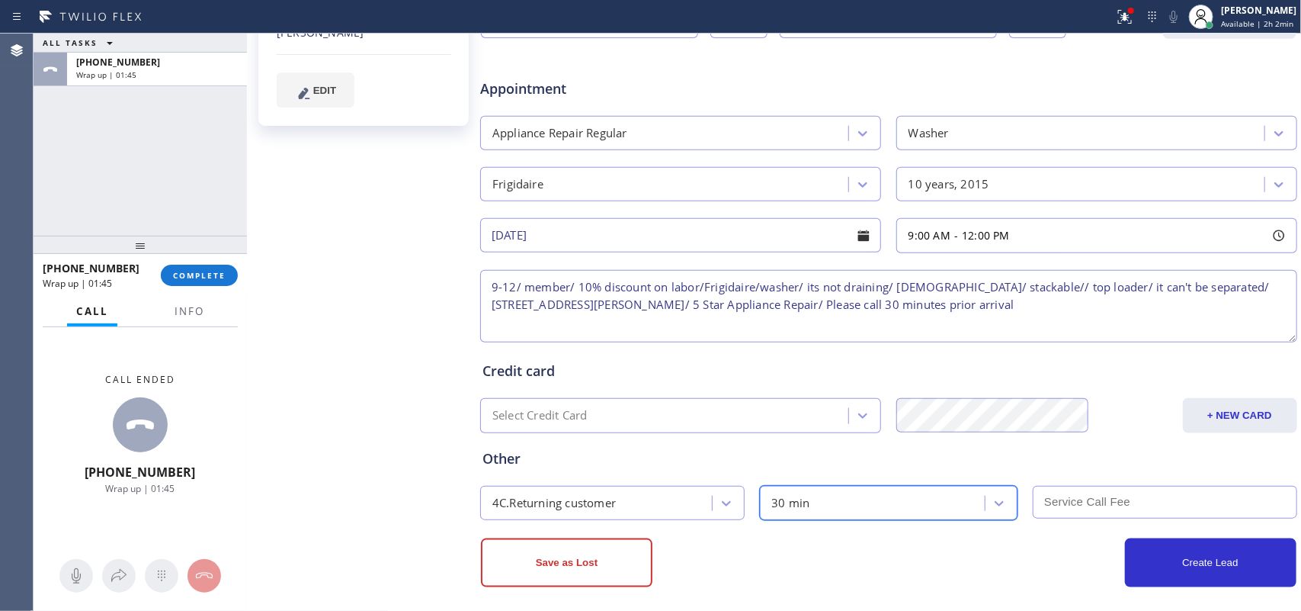
click at [1041, 488] on input "text" at bounding box center [1165, 502] width 265 height 33
type input "9"
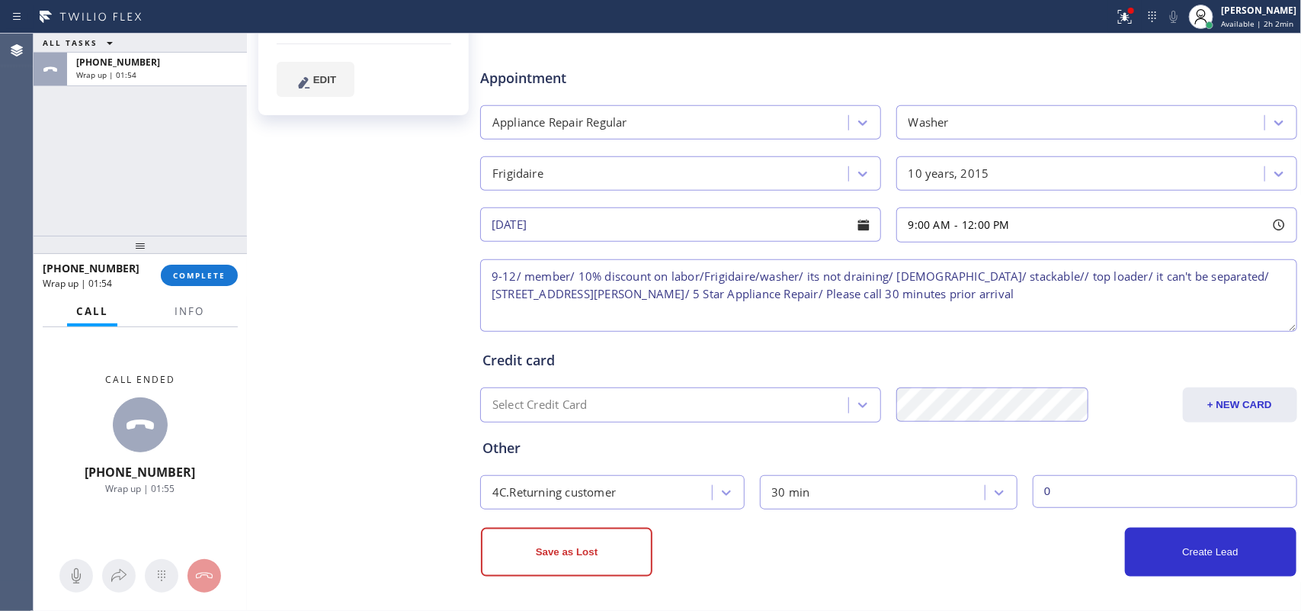
type input "0"
click at [1041, 488] on button "Create Lead" at bounding box center [1211, 552] width 172 height 49
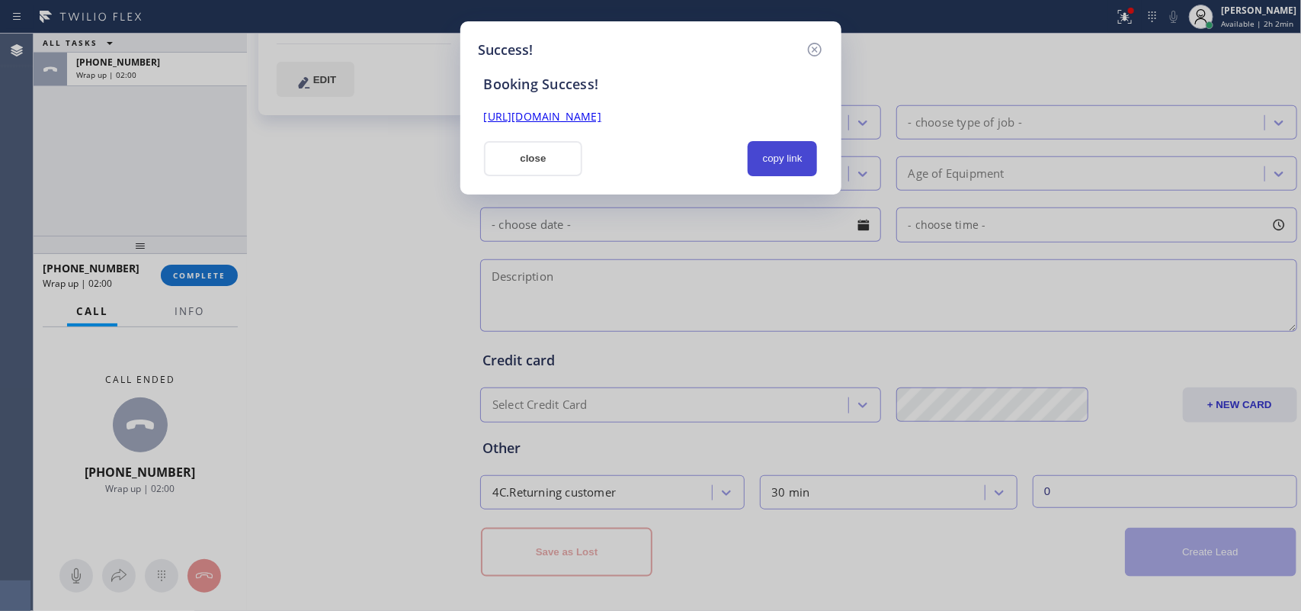
click at [790, 160] on button "copy link" at bounding box center [783, 158] width 70 height 35
click at [602, 116] on link "[URL][DOMAIN_NAME]" at bounding box center [542, 116] width 117 height 14
click at [558, 161] on button "close" at bounding box center [533, 158] width 99 height 35
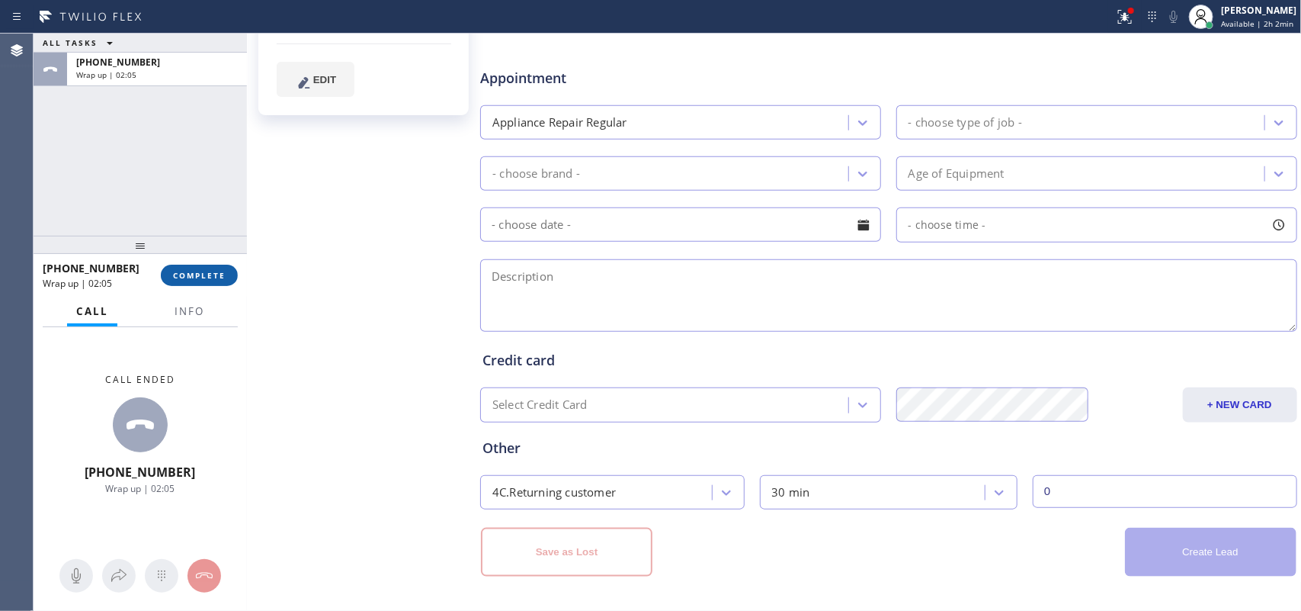
click at [222, 282] on button "COMPLETE" at bounding box center [199, 275] width 77 height 21
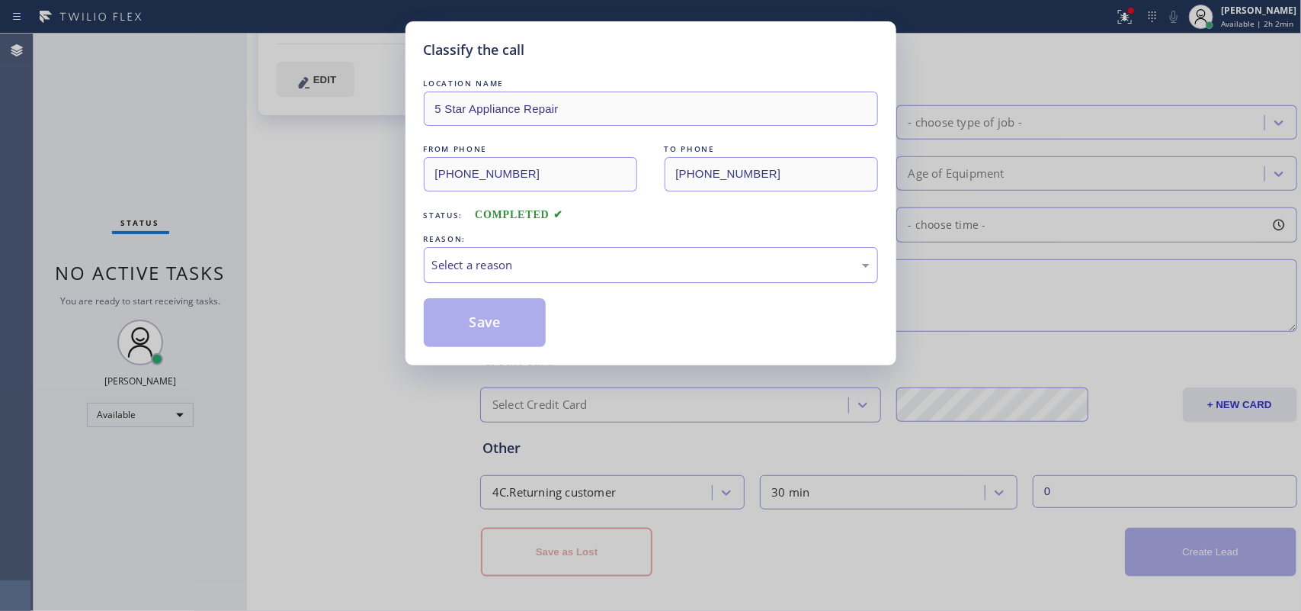
click at [507, 268] on div "Select a reason" at bounding box center [651, 265] width 438 height 18
click at [494, 325] on button "Save" at bounding box center [485, 322] width 123 height 49
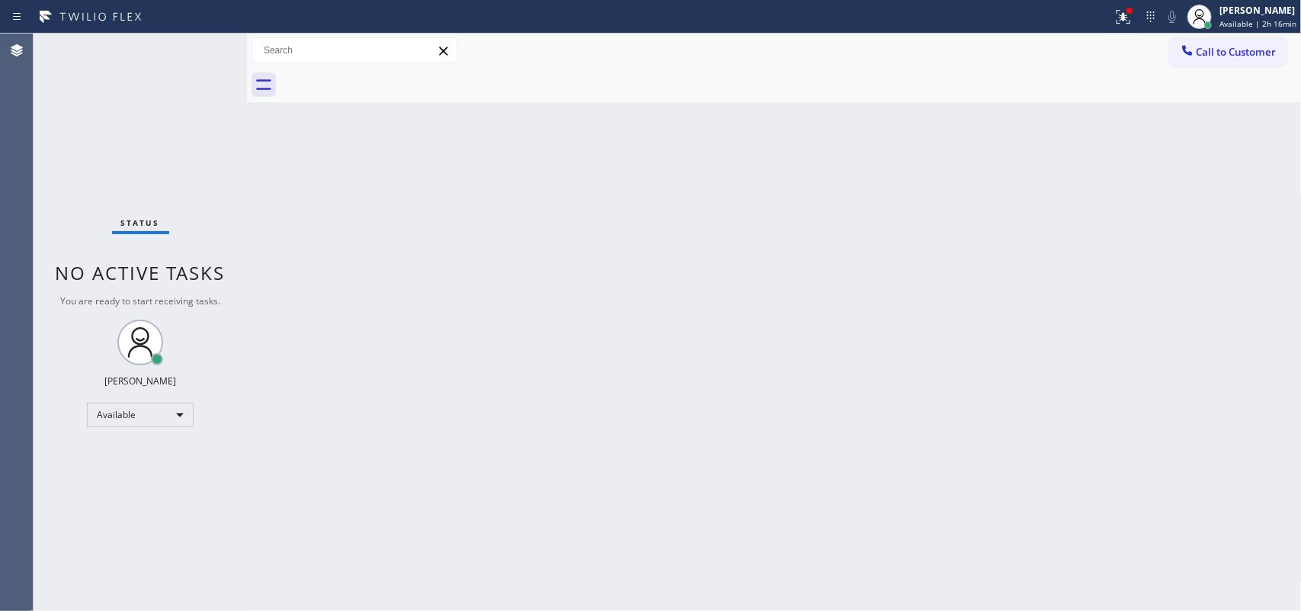
click at [196, 50] on div "Status No active tasks You are ready to start receiving tasks. [PERSON_NAME] Av…" at bounding box center [140, 322] width 213 height 577
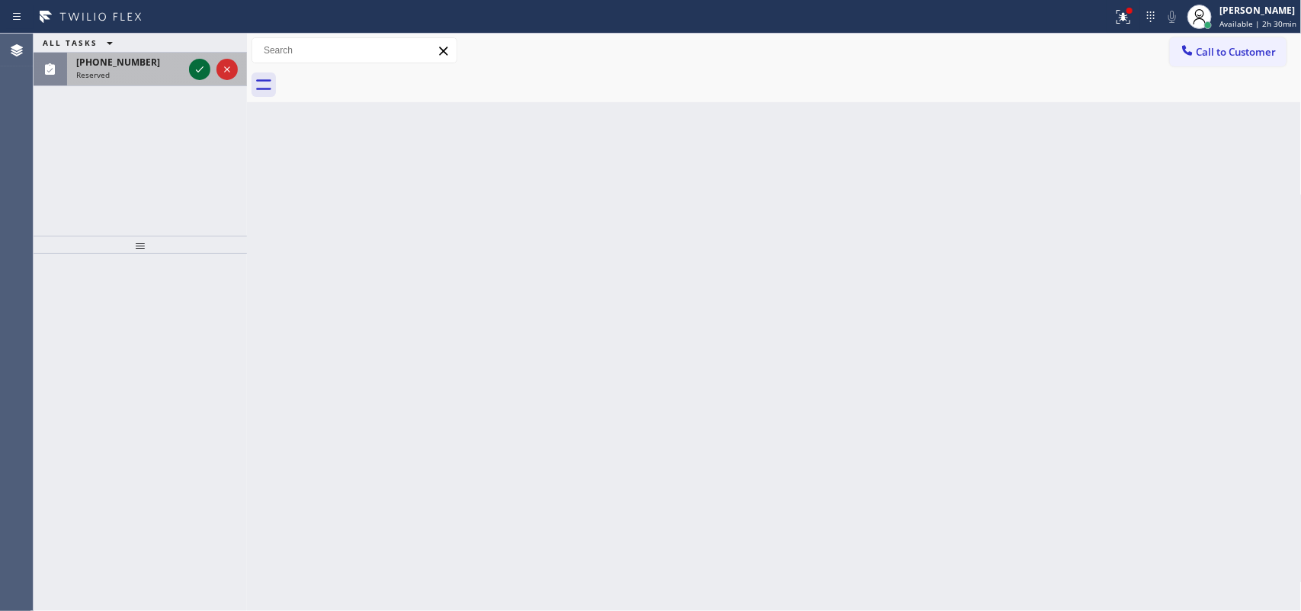
click at [194, 71] on icon at bounding box center [200, 69] width 18 height 18
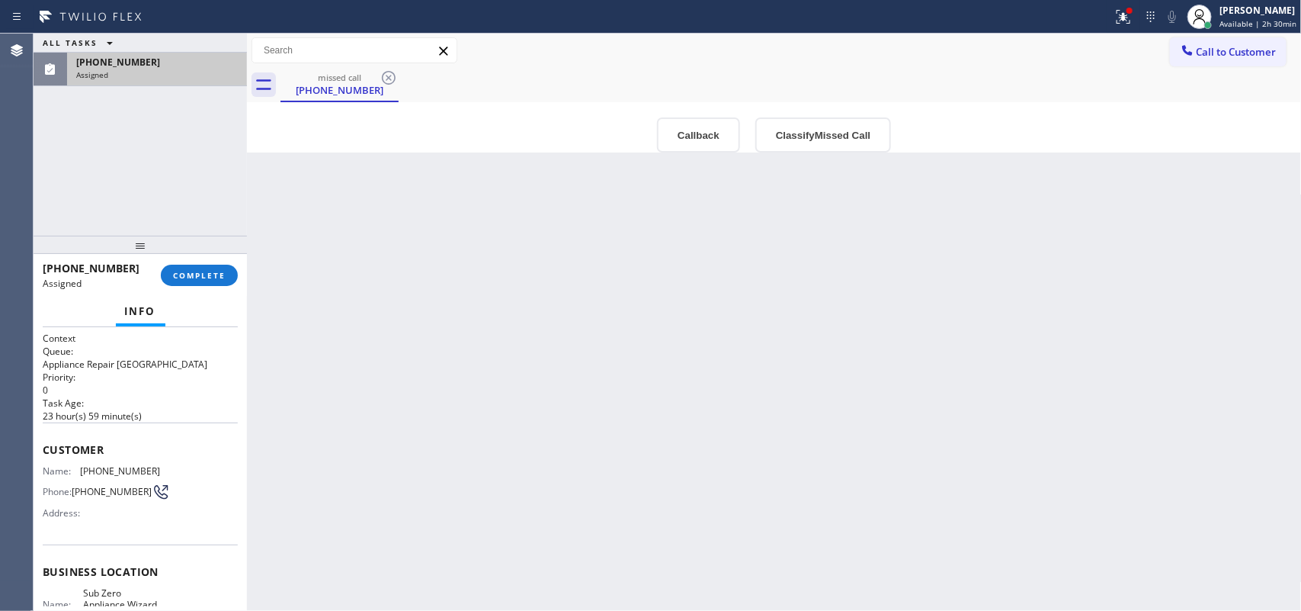
scroll to position [206, 0]
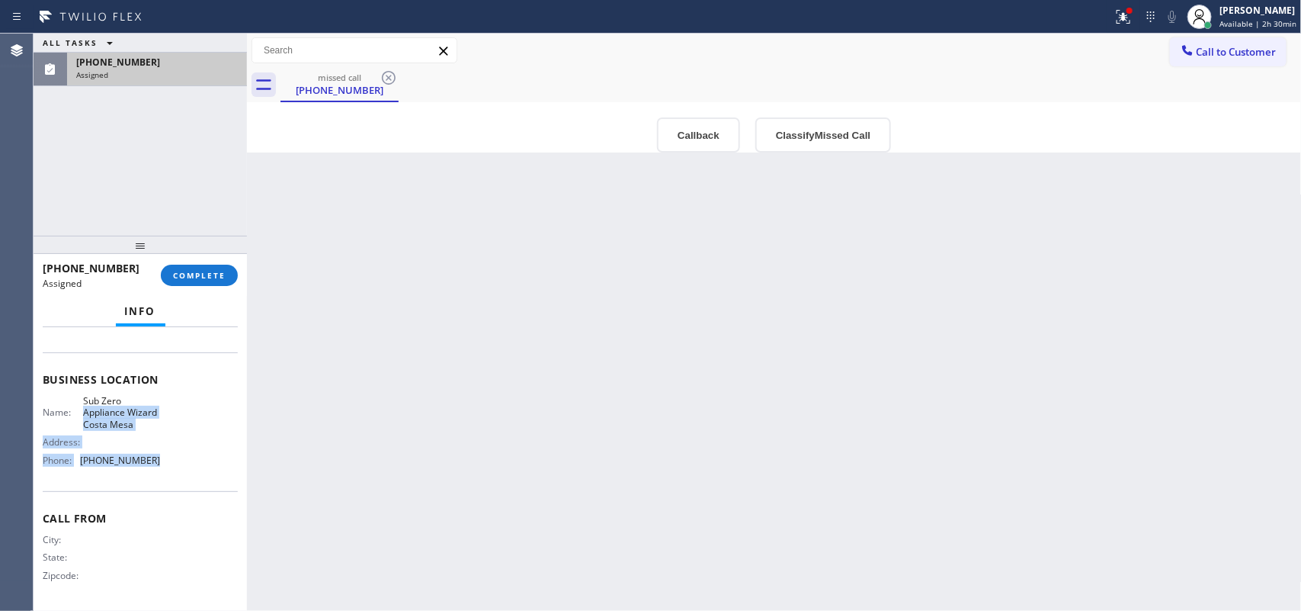
drag, startPoint x: 164, startPoint y: 461, endPoint x: 119, endPoint y: 348, distance: 122.2
click at [131, 379] on div "Business location Name: Sub Zero Appliance Wizard Costa Mesa Address: Phone: [P…" at bounding box center [140, 421] width 195 height 139
click at [123, 372] on span "Business location" at bounding box center [140, 379] width 195 height 14
click at [161, 444] on div "Name: Sub Zero Appliance Wizard Costa Mesa Address: Phone: [PHONE_NUMBER]" at bounding box center [140, 433] width 195 height 77
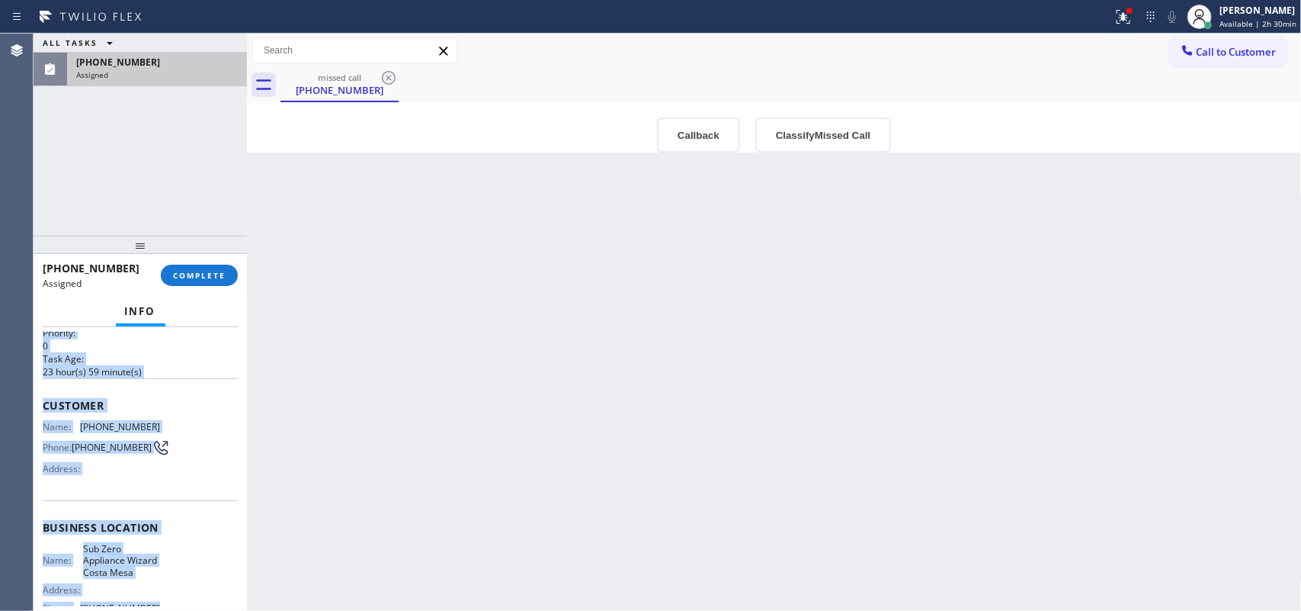
scroll to position [0, 0]
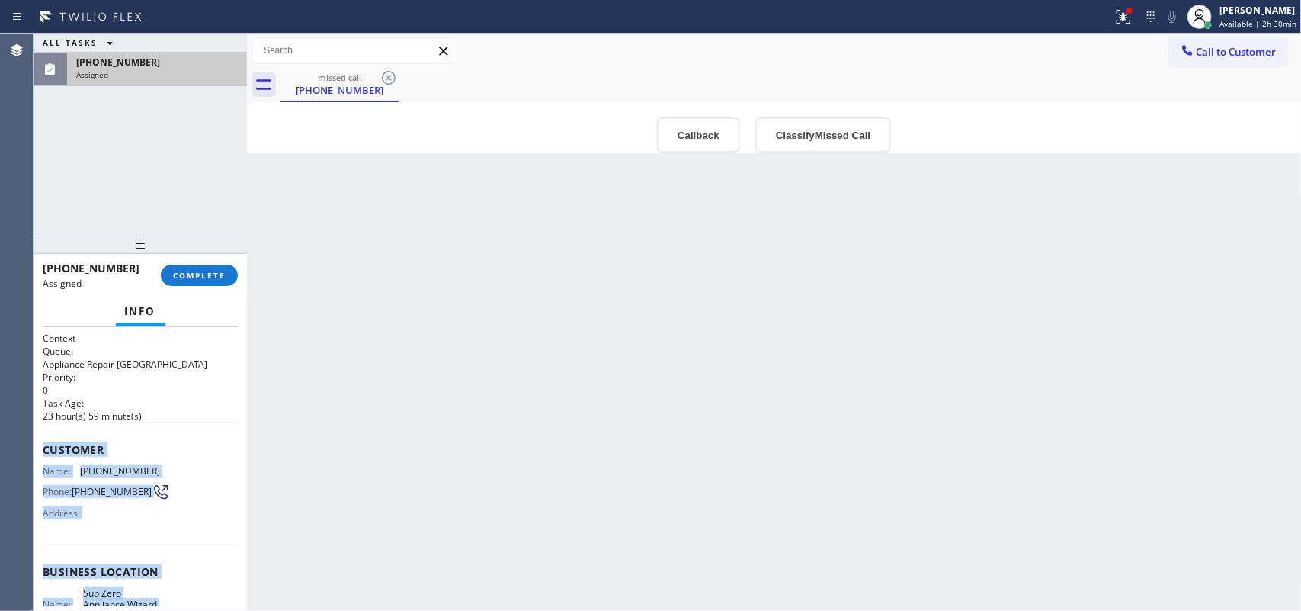
drag, startPoint x: 152, startPoint y: 459, endPoint x: 40, endPoint y: 436, distance: 115.1
click at [40, 436] on div "Context Queue: Appliance Repair High End Priority: 0 Task Age: [DEMOGRAPHIC_DAT…" at bounding box center [140, 469] width 213 height 284
copy div "Customer Name: [PHONE_NUMBER] Phone: [PHONE_NUMBER] Address: Business location …"
click at [230, 271] on button "COMPLETE" at bounding box center [199, 275] width 77 height 21
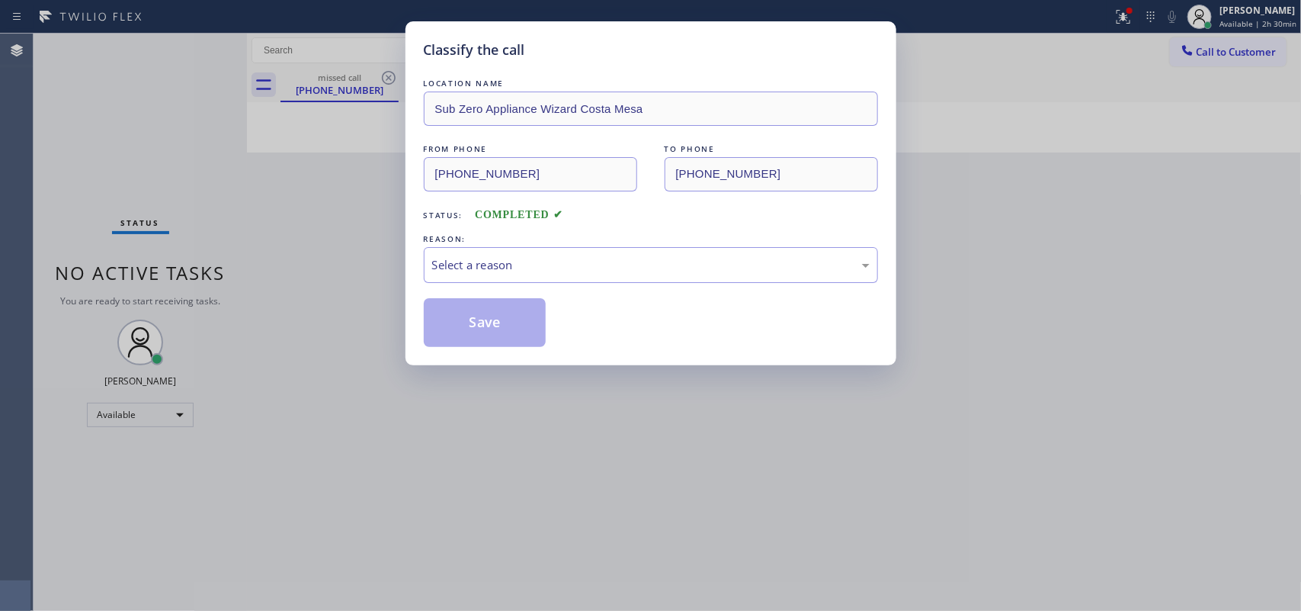
click at [650, 265] on div "Select a reason" at bounding box center [651, 265] width 438 height 18
click at [505, 319] on button "Save" at bounding box center [485, 322] width 123 height 49
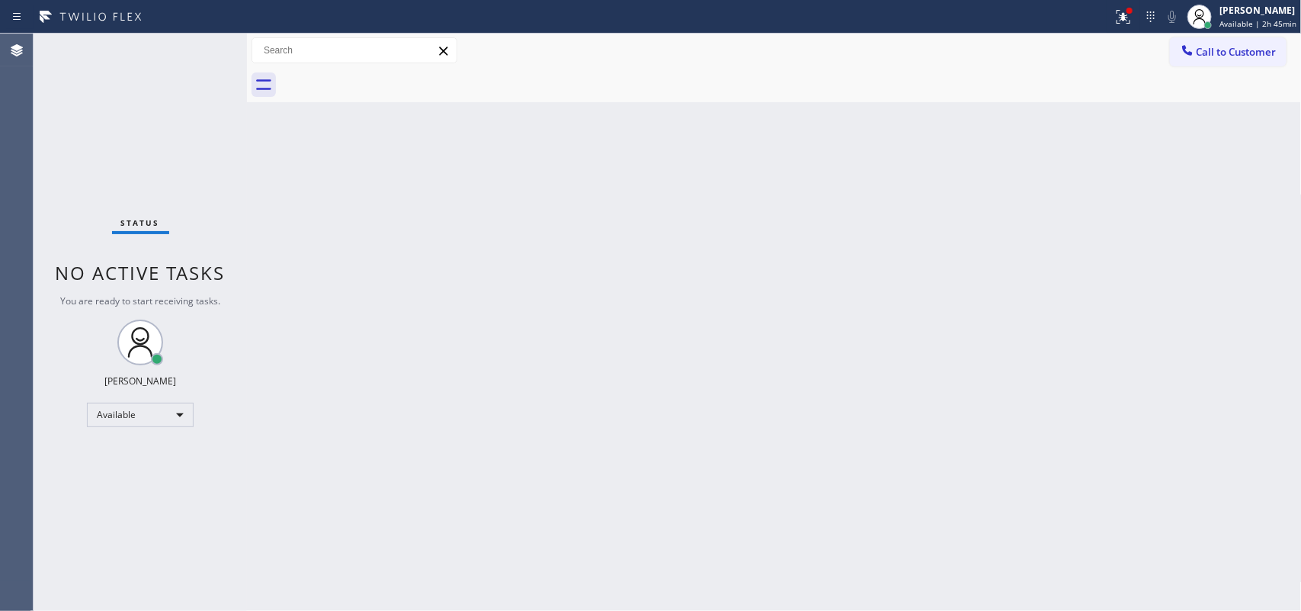
click at [400, 227] on div "Back to Dashboard Change Sender ID Customers Technicians Select a contact Outbo…" at bounding box center [774, 322] width 1055 height 577
drag, startPoint x: 629, startPoint y: 258, endPoint x: 871, endPoint y: 648, distance: 459.1
click at [871, 488] on html "Status report Issues detected These issues could affect your workflow. Please c…" at bounding box center [650, 305] width 1301 height 611
drag, startPoint x: 603, startPoint y: 296, endPoint x: 596, endPoint y: 311, distance: 16.7
click at [596, 311] on div "Back to Dashboard Change Sender ID Customers Technicians Select a contact Outbo…" at bounding box center [774, 322] width 1055 height 577
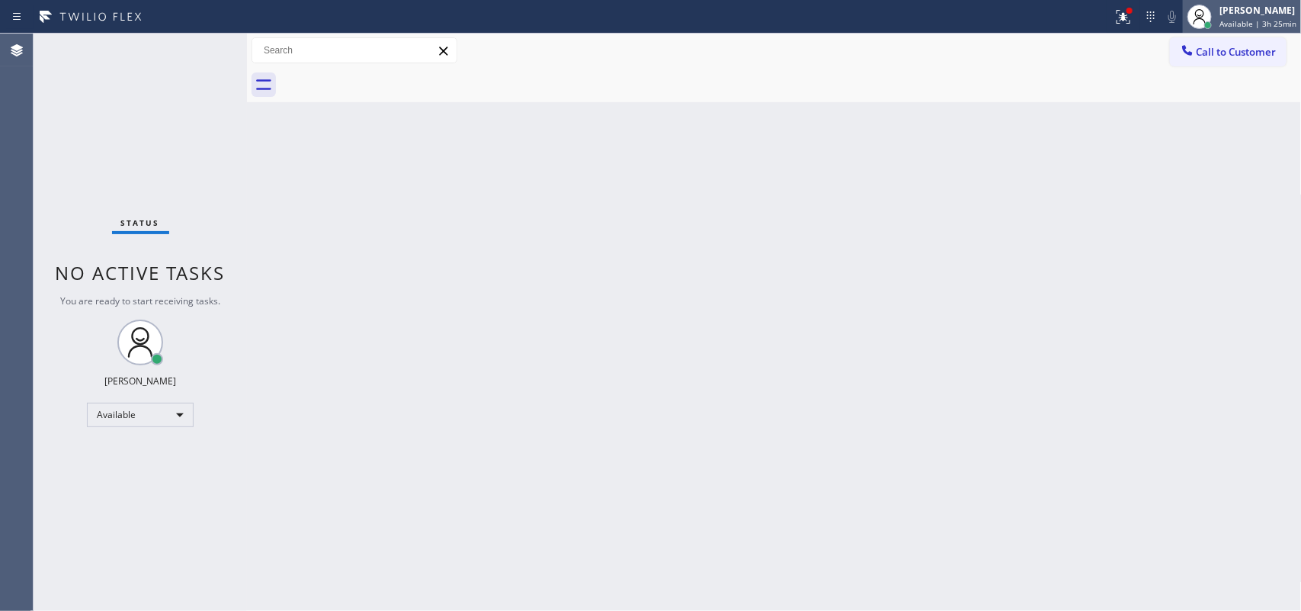
click at [1041, 5] on div "[PERSON_NAME]" at bounding box center [1258, 10] width 77 height 13
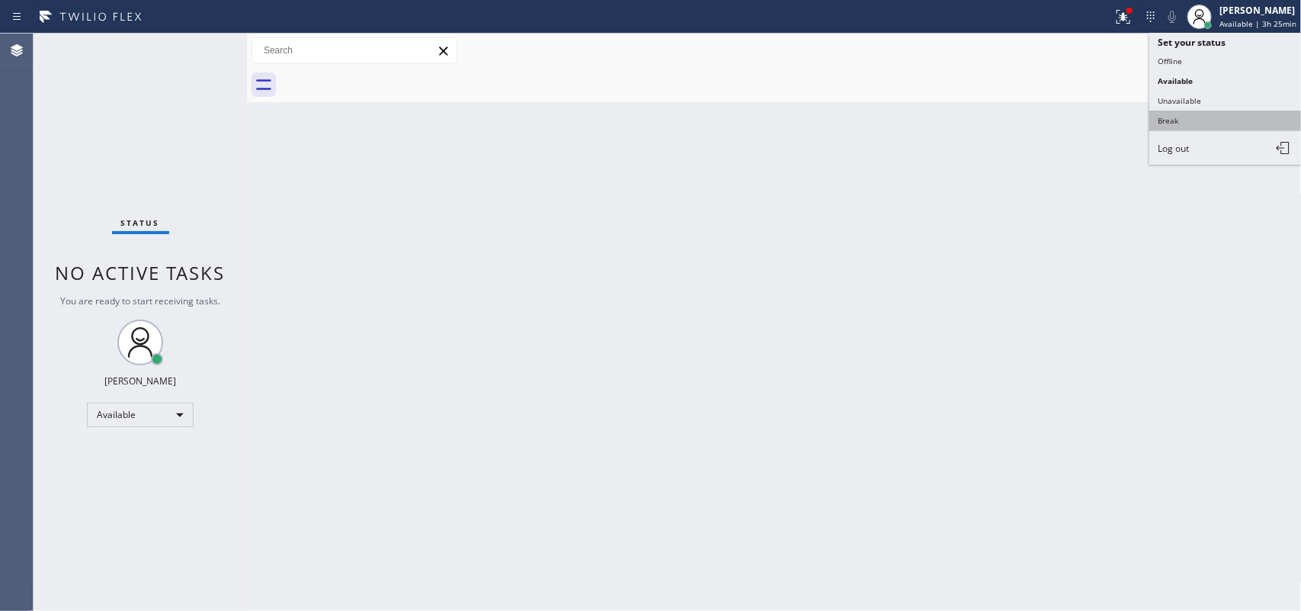
click at [1041, 118] on button "Break" at bounding box center [1226, 121] width 152 height 20
click at [1041, 118] on div "Back to Dashboard Change Sender ID Customers Technicians Select a contact Outbo…" at bounding box center [774, 322] width 1055 height 577
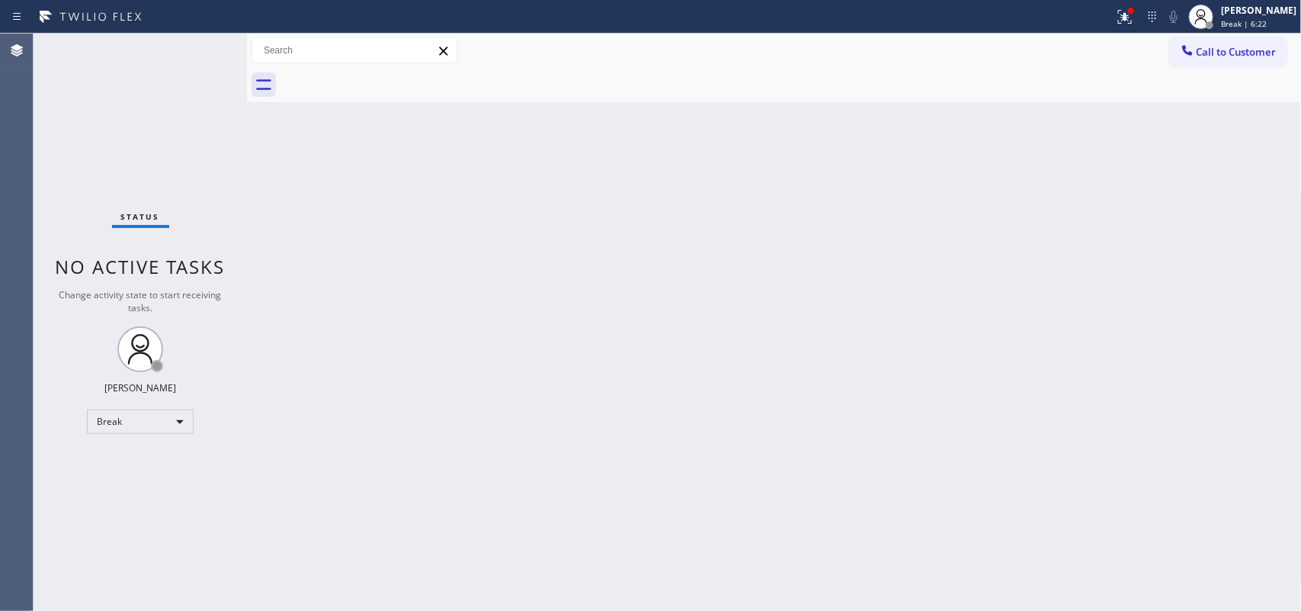
click at [425, 275] on div "Back to Dashboard Change Sender ID Customers Technicians Select a contact Outbo…" at bounding box center [774, 322] width 1055 height 577
click at [1041, 19] on span "Break | 16:00" at bounding box center [1246, 23] width 50 height 11
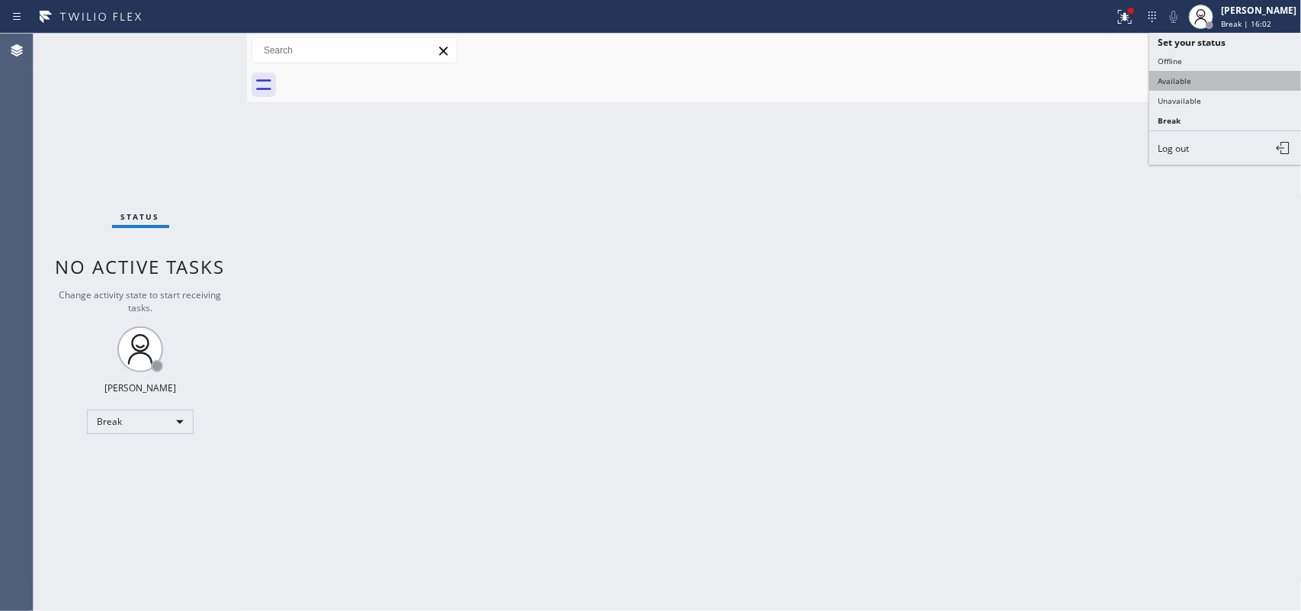
click at [1041, 85] on button "Available" at bounding box center [1226, 81] width 152 height 20
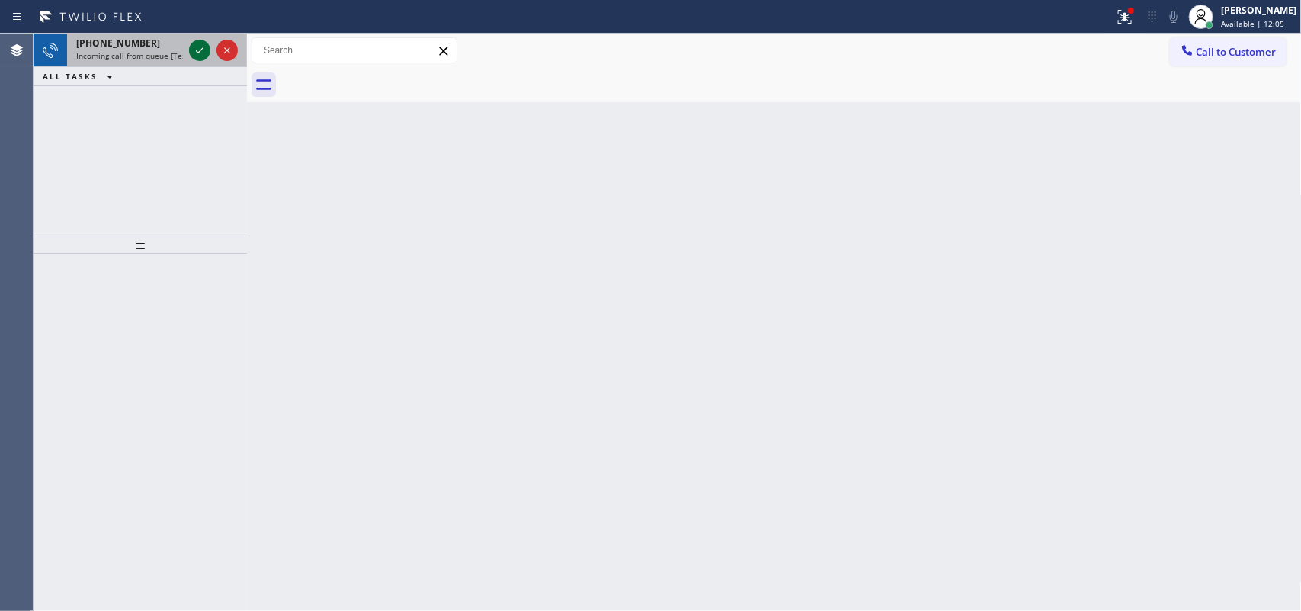
click at [199, 44] on icon at bounding box center [200, 50] width 18 height 18
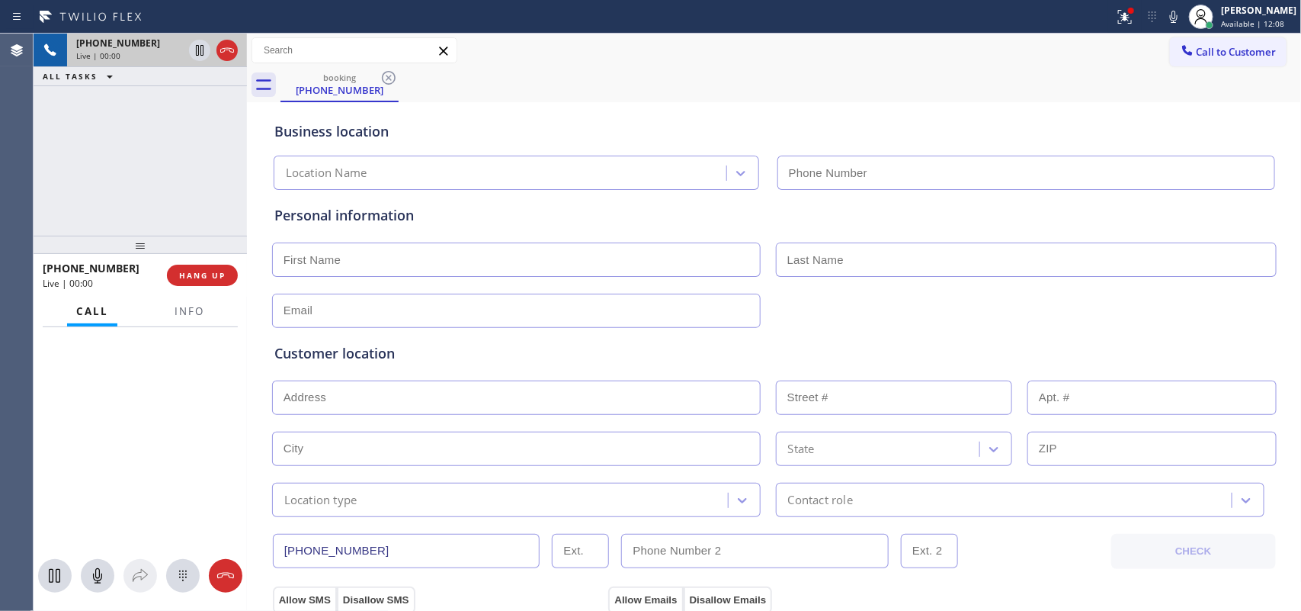
type input "[PHONE_NUMBER]"
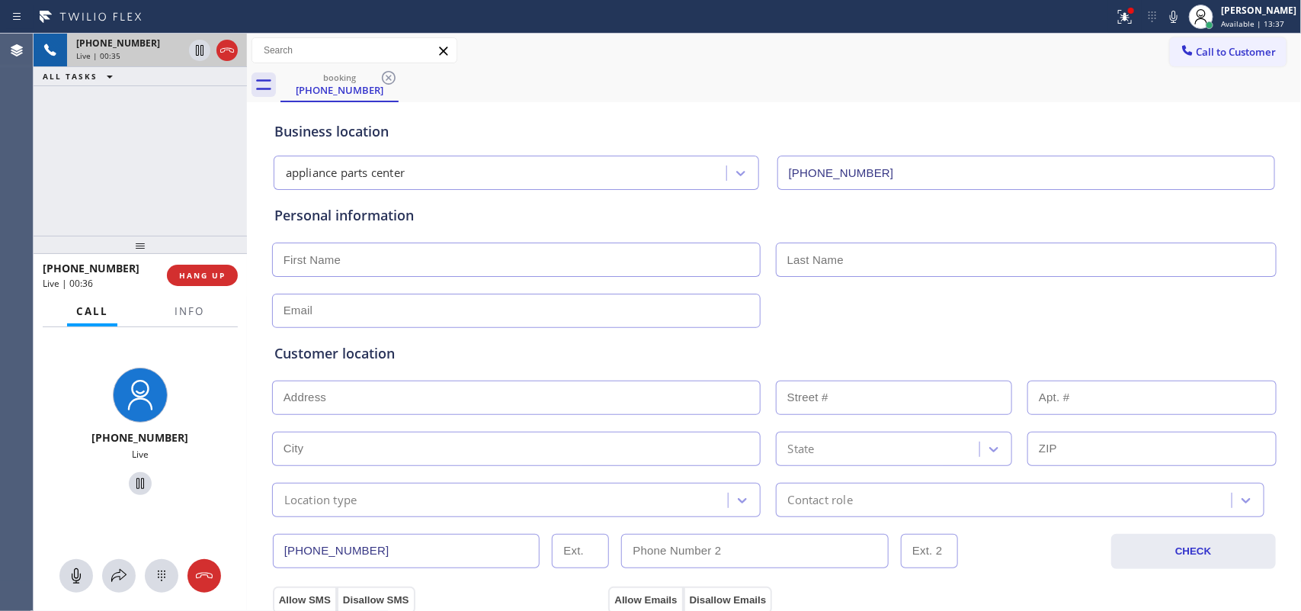
click at [420, 254] on input "text" at bounding box center [516, 259] width 489 height 34
type input "Mr"
type input "[PERSON_NAME]"
click at [419, 255] on input "Mr" at bounding box center [516, 259] width 489 height 34
type input "Mr."
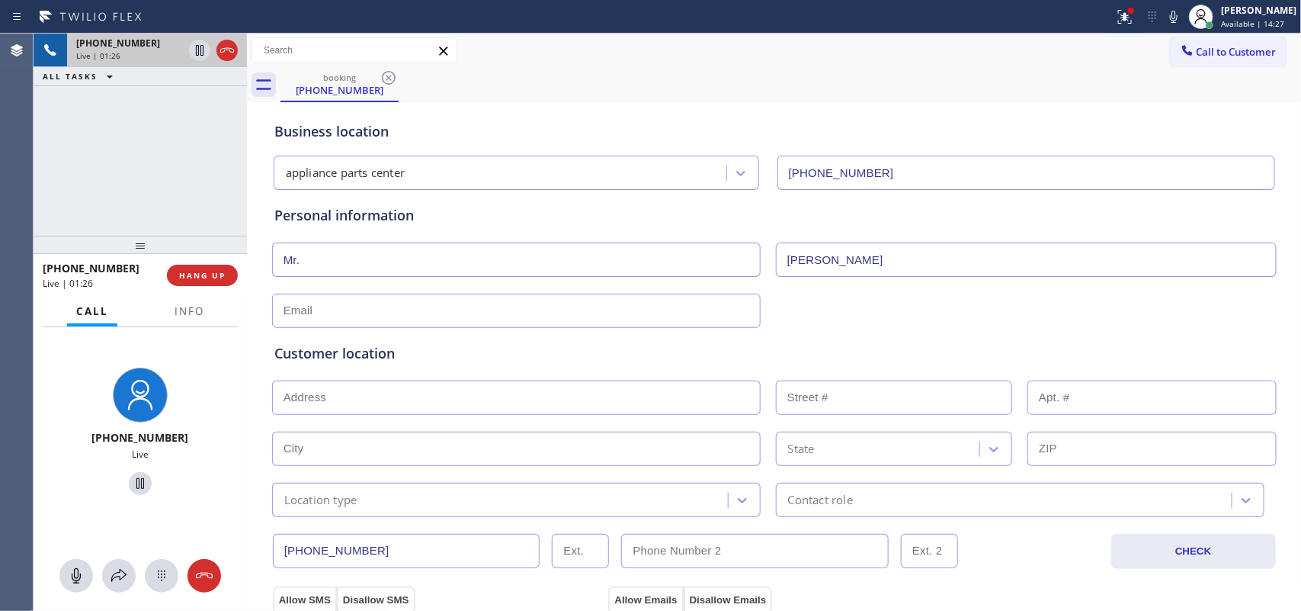
click at [402, 316] on input "text" at bounding box center [516, 311] width 489 height 34
click at [585, 307] on input "text" at bounding box center [516, 311] width 489 height 34
click at [591, 311] on input "text" at bounding box center [516, 311] width 489 height 34
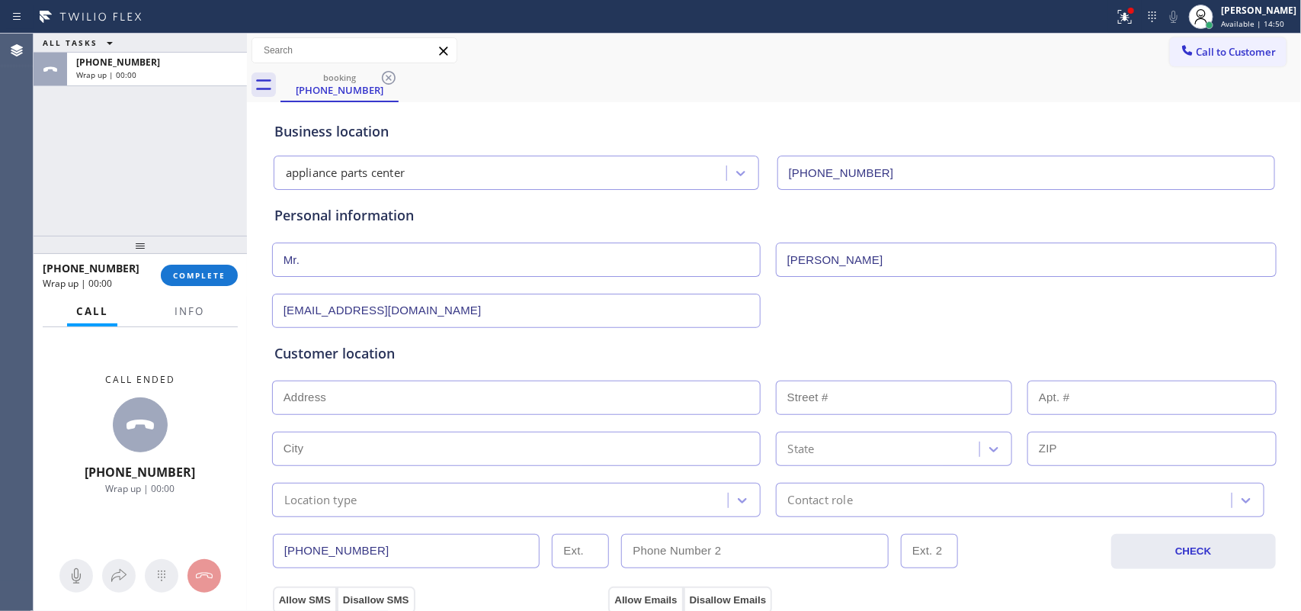
type input "[EMAIL_ADDRESS][DOMAIN_NAME]"
click at [614, 405] on input "text" at bounding box center [516, 397] width 489 height 34
click at [424, 400] on input "text" at bounding box center [516, 397] width 489 height 34
paste input "76179"
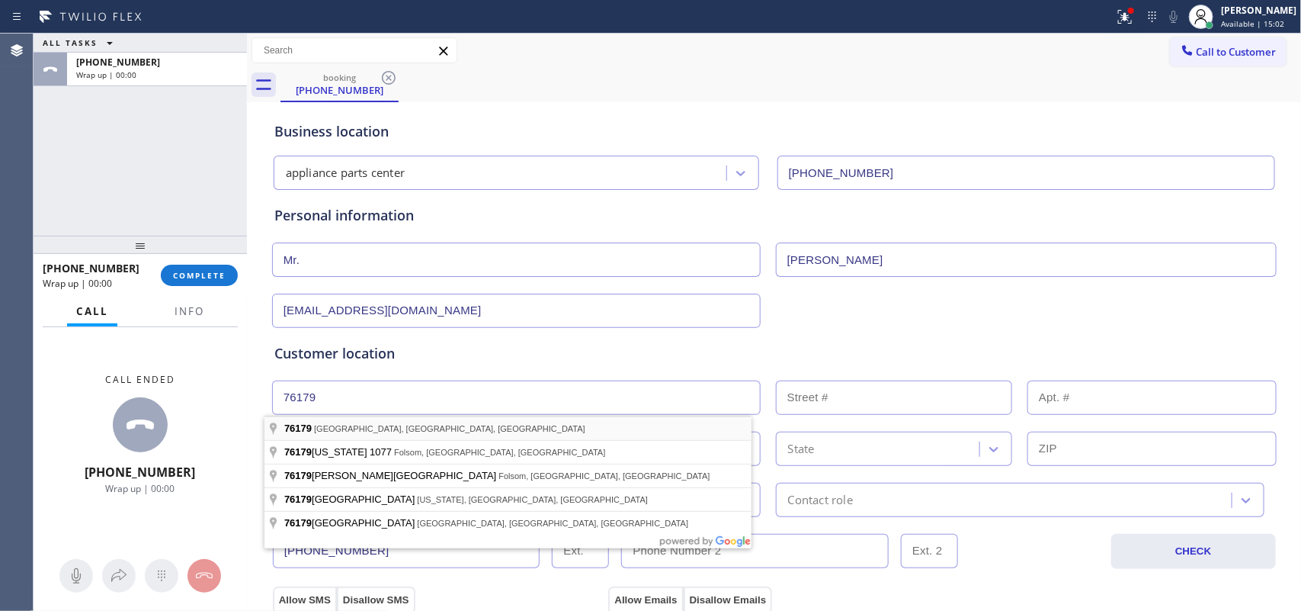
type input "[GEOGRAPHIC_DATA], [GEOGRAPHIC_DATA] 76179, [GEOGRAPHIC_DATA]"
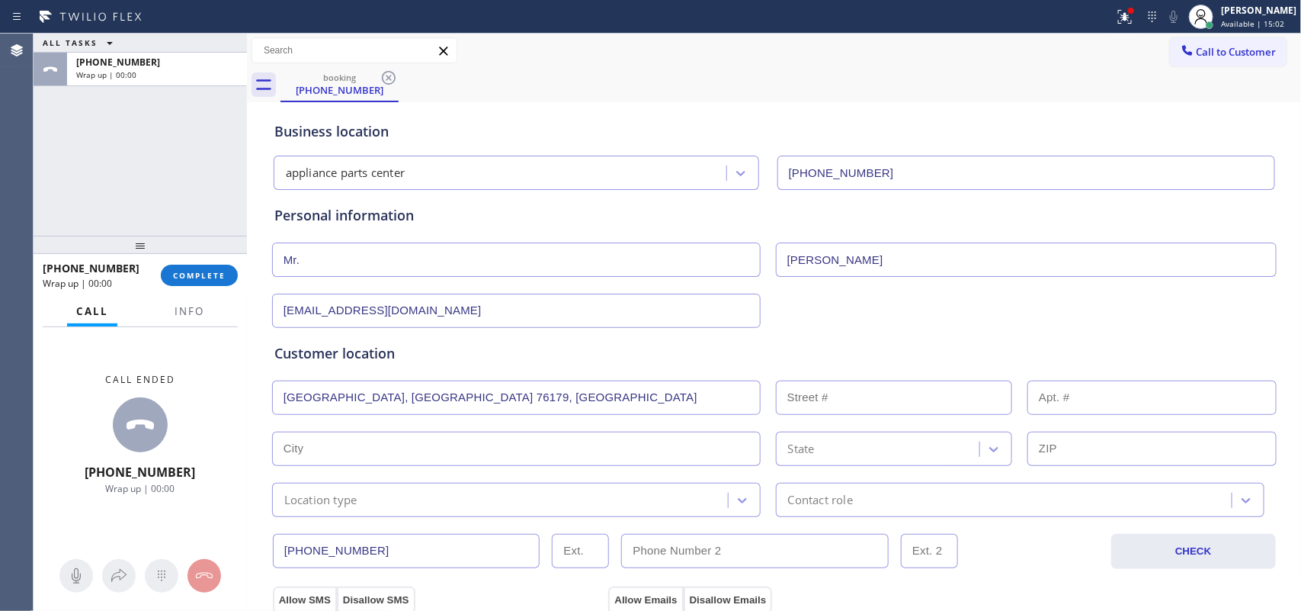
type input "[GEOGRAPHIC_DATA]"
type input "76179"
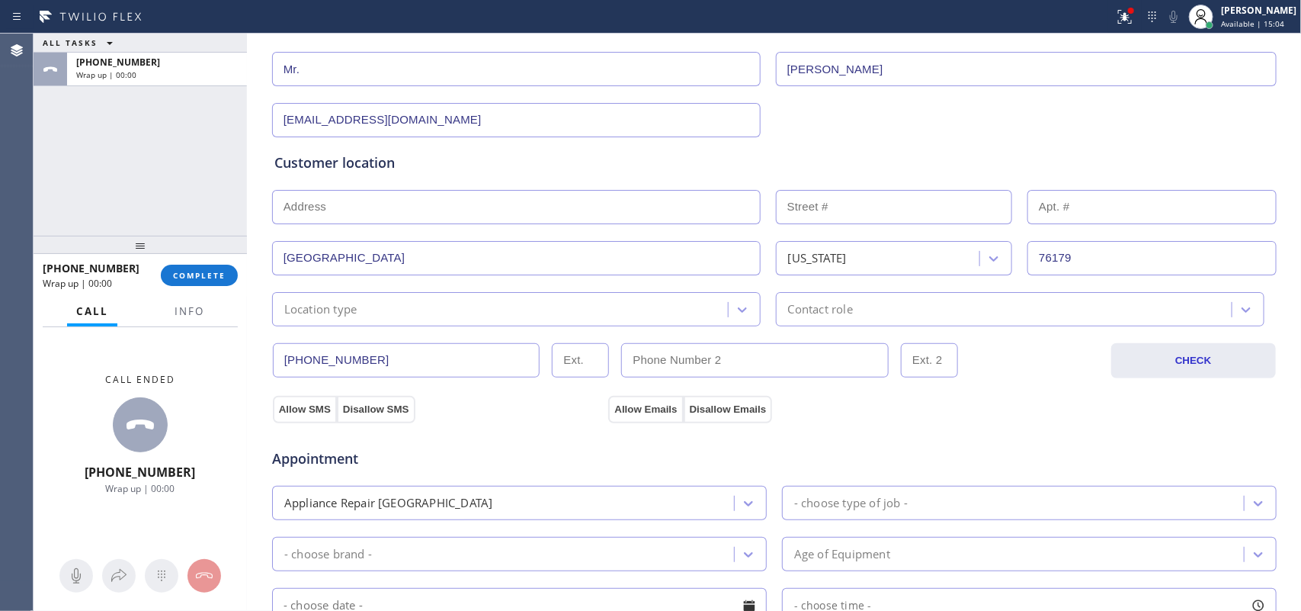
click at [527, 315] on div "Location type" at bounding box center [502, 309] width 451 height 27
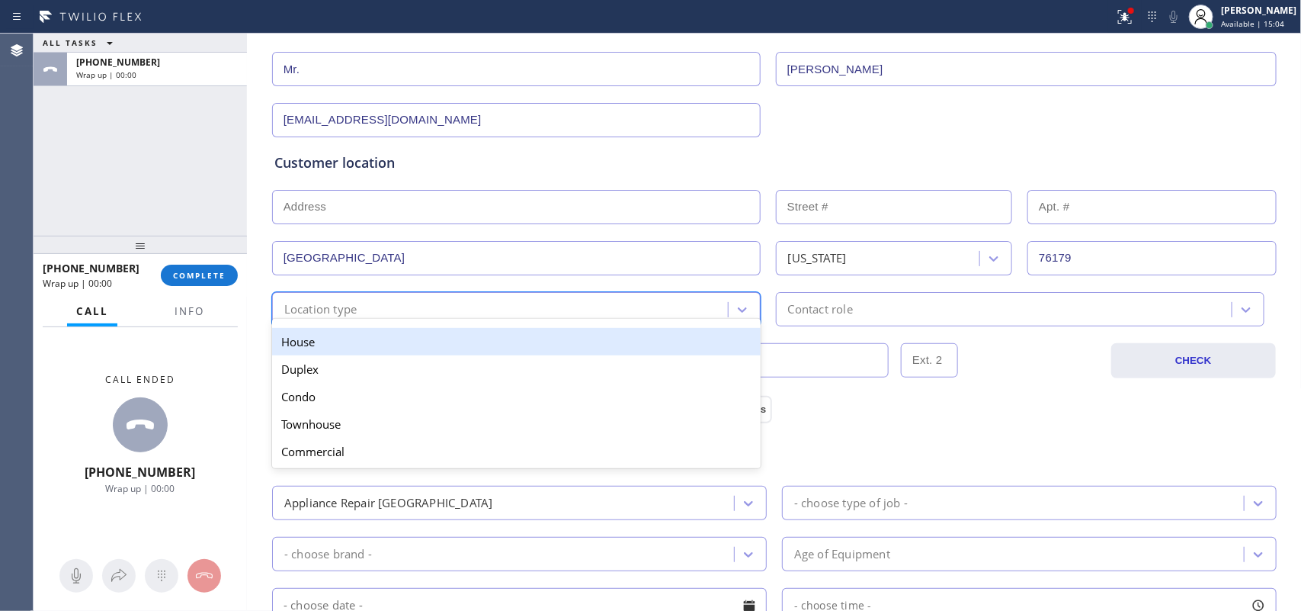
drag, startPoint x: 535, startPoint y: 342, endPoint x: 581, endPoint y: 339, distance: 45.8
click at [536, 342] on div "House" at bounding box center [516, 341] width 489 height 27
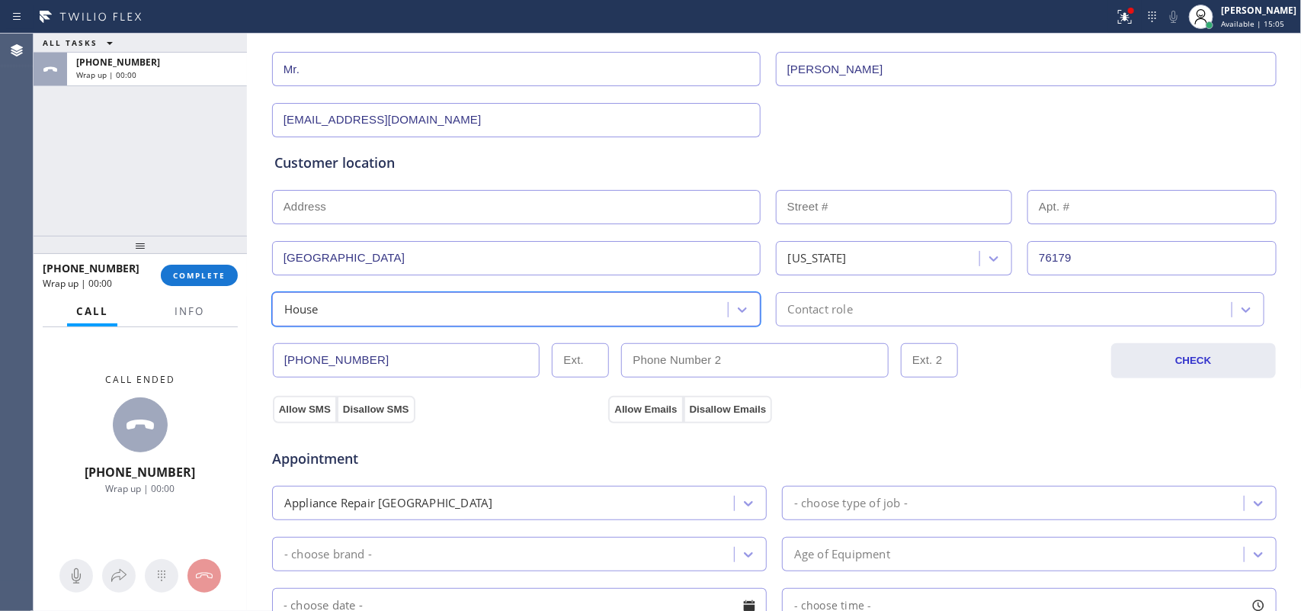
click at [828, 317] on div "Contact role" at bounding box center [820, 309] width 65 height 18
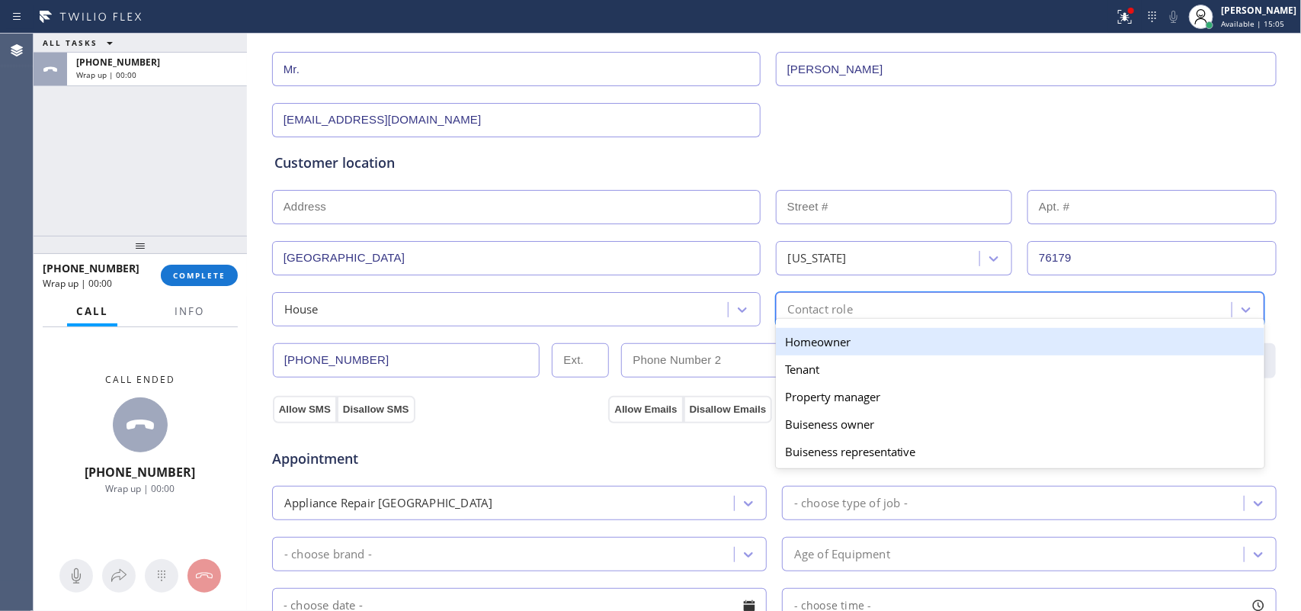
click at [848, 344] on div "Homeowner" at bounding box center [1020, 341] width 489 height 27
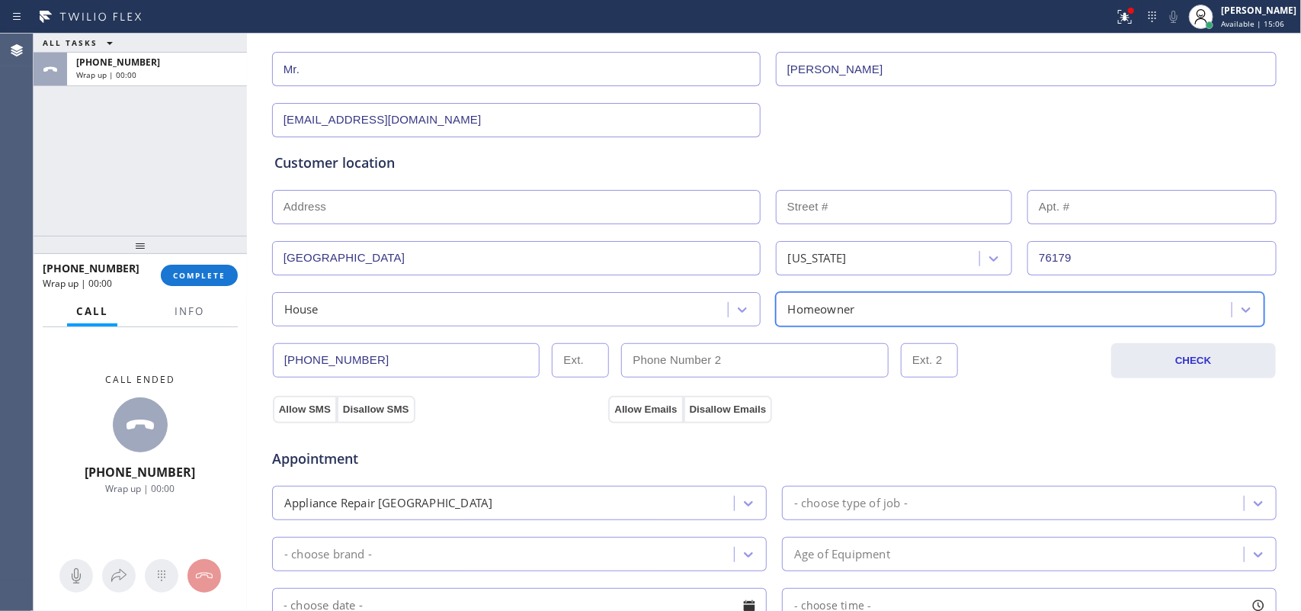
scroll to position [477, 0]
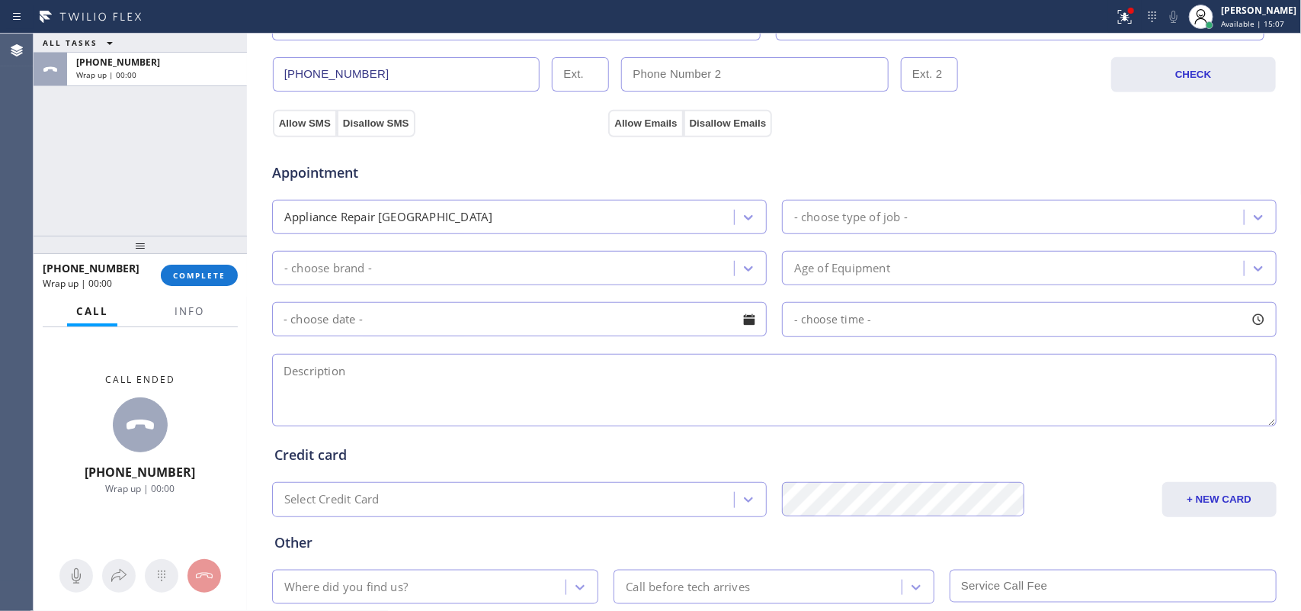
drag, startPoint x: 367, startPoint y: 135, endPoint x: 382, endPoint y: 133, distance: 14.6
click at [370, 134] on div "Appointment Appliance Repair High End - choose type of job - - choose brand - A…" at bounding box center [774, 279] width 1006 height 299
drag, startPoint x: 318, startPoint y: 122, endPoint x: 465, endPoint y: 124, distance: 147.2
click at [329, 122] on div "Allow SMS Disallow SMS" at bounding box center [344, 122] width 144 height 27
drag, startPoint x: 647, startPoint y: 126, endPoint x: 753, endPoint y: 140, distance: 107.6
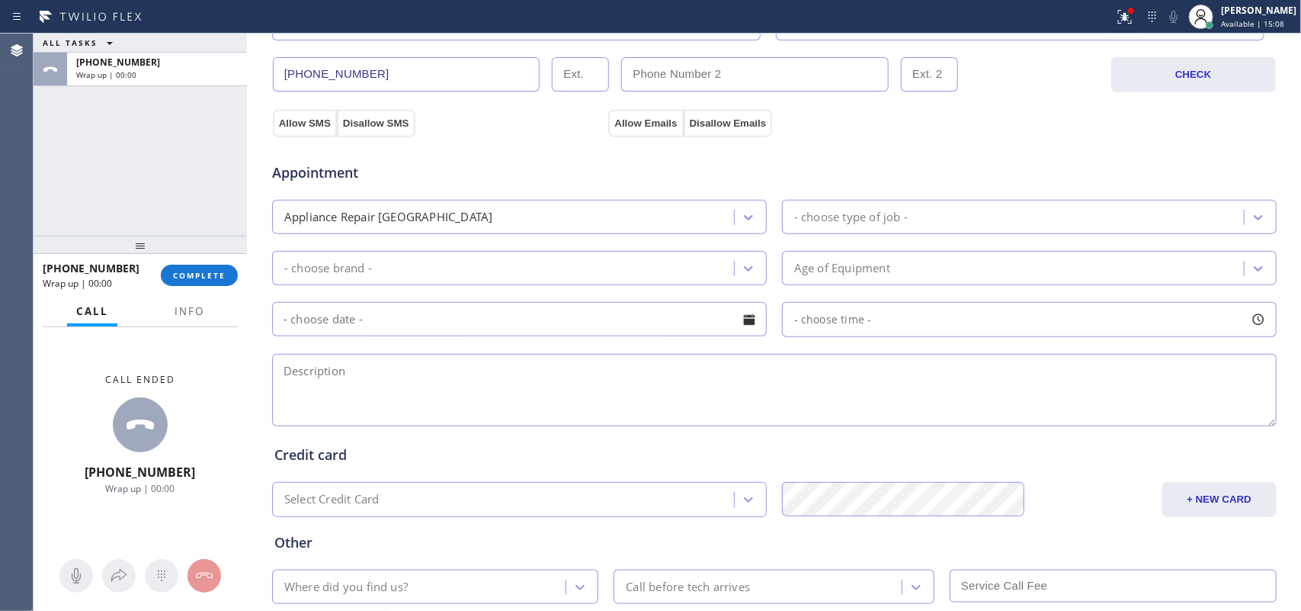
click at [650, 126] on button "Allow Emails" at bounding box center [645, 123] width 75 height 27
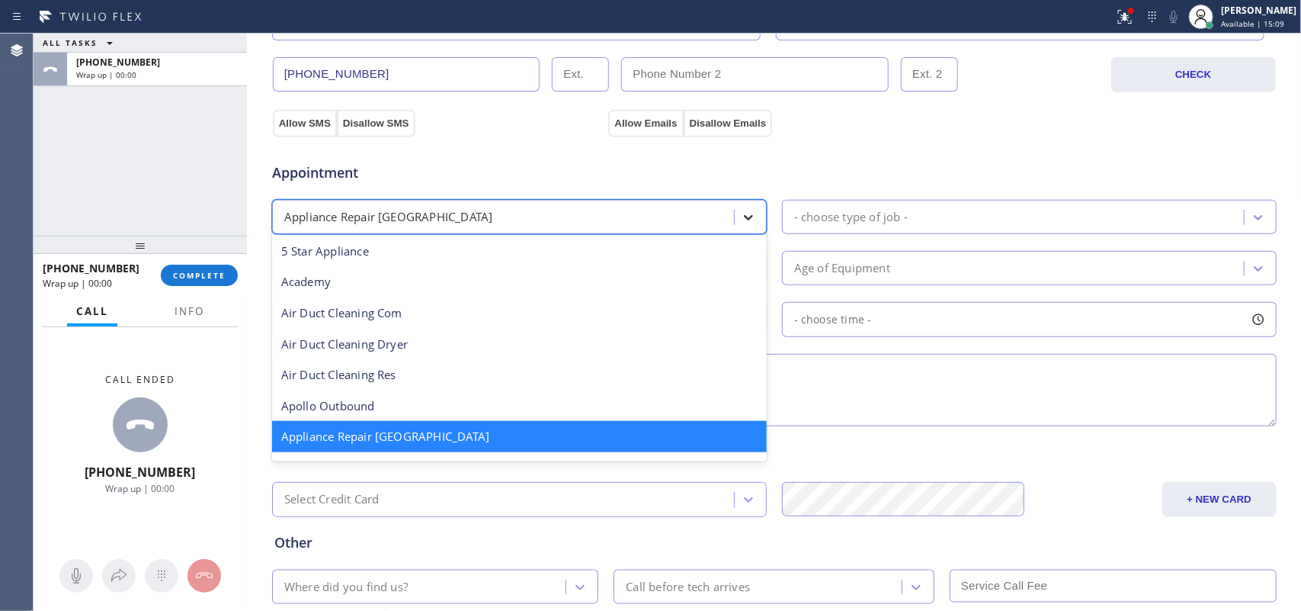
click at [741, 215] on icon at bounding box center [748, 217] width 15 height 15
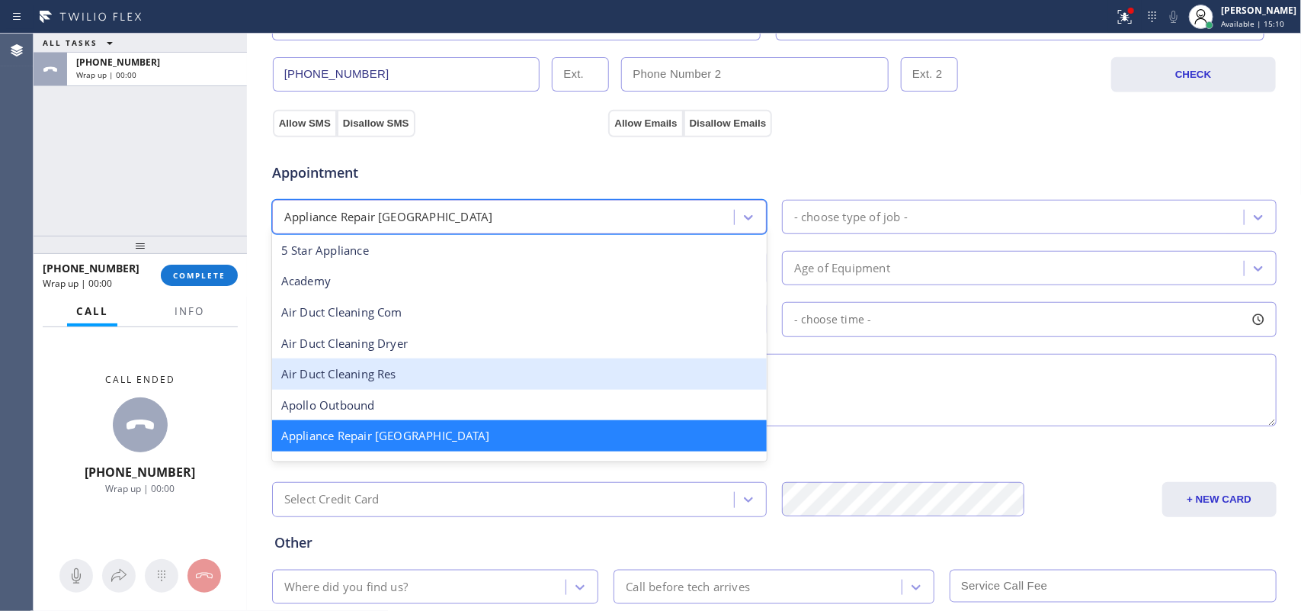
scroll to position [191, 0]
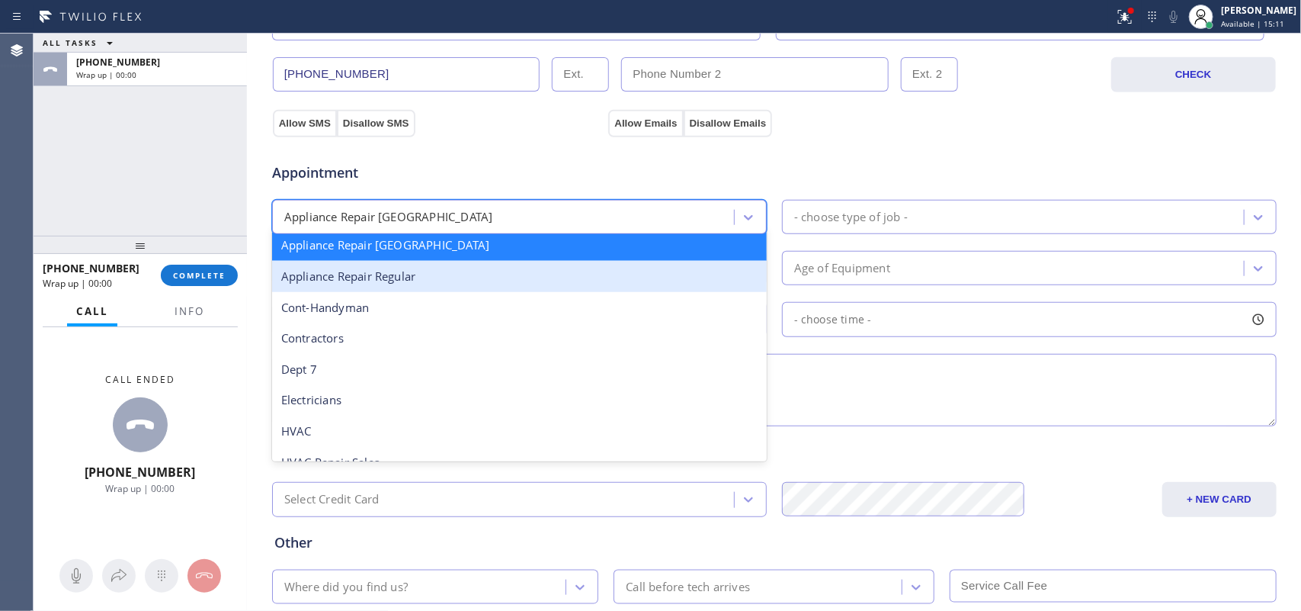
click at [592, 283] on div "Appliance Repair Regular" at bounding box center [519, 276] width 495 height 31
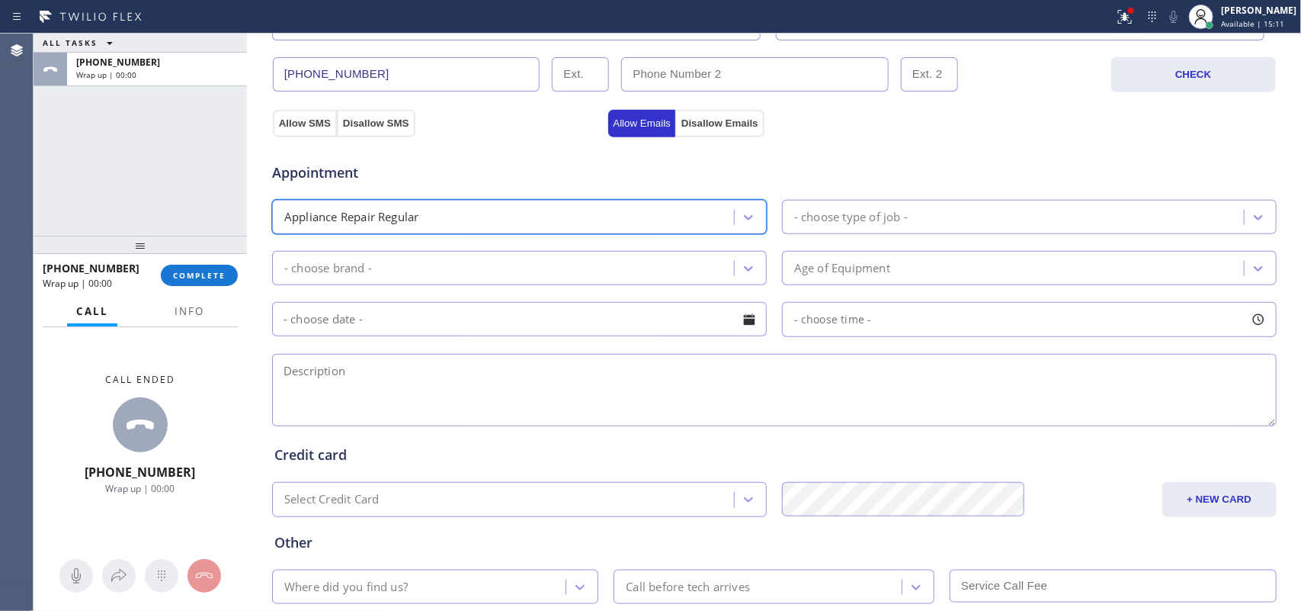
click at [847, 211] on div "- choose type of job -" at bounding box center [851, 217] width 114 height 18
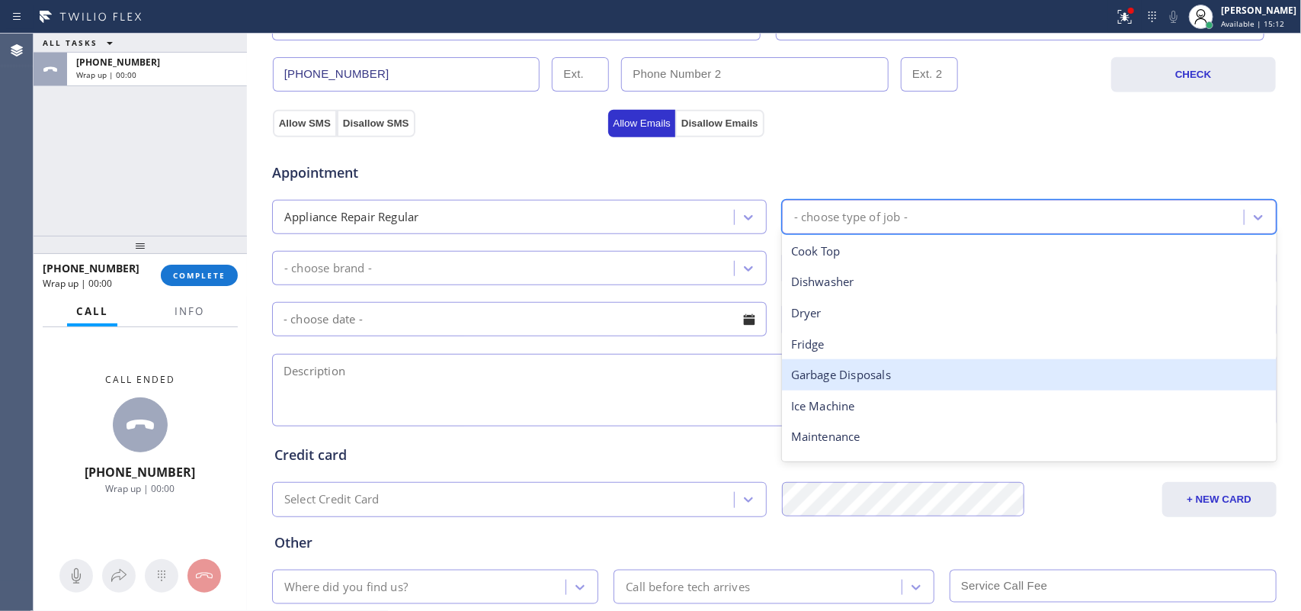
scroll to position [210, 0]
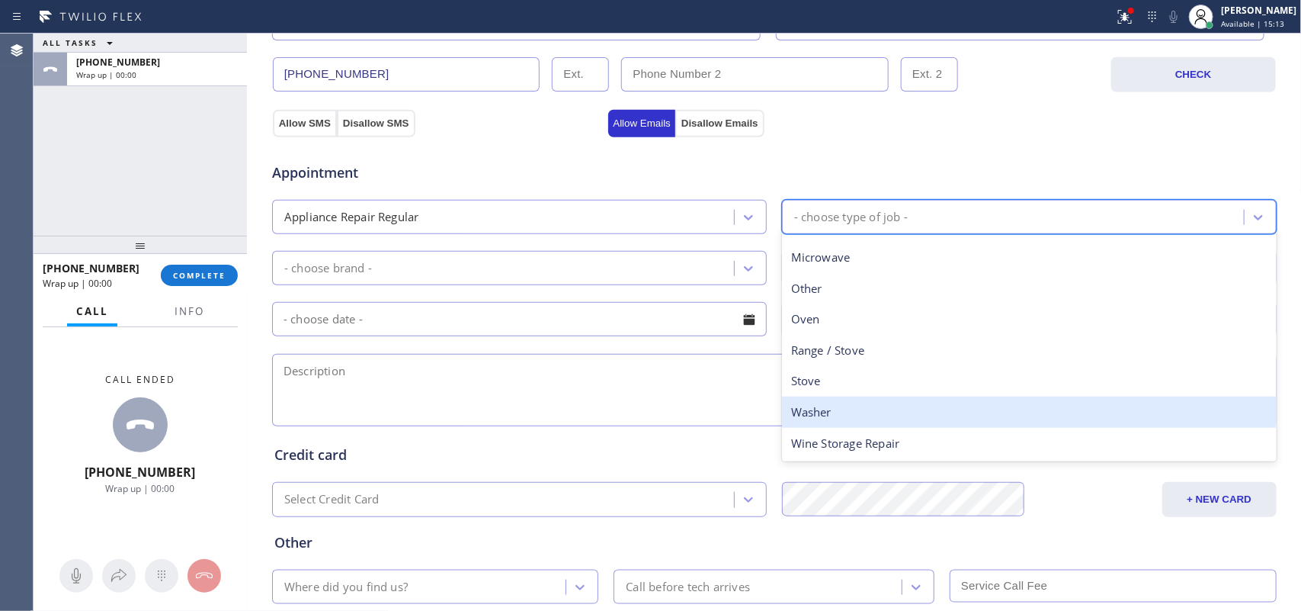
click at [871, 412] on div "Washer" at bounding box center [1029, 411] width 495 height 31
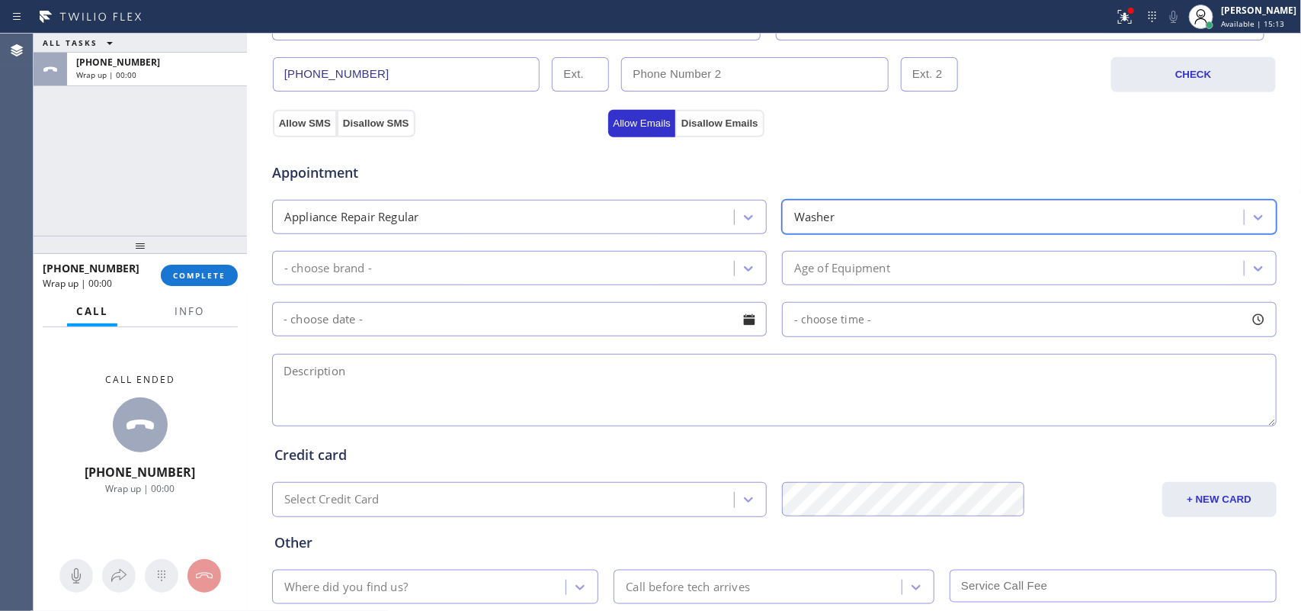
click at [759, 269] on div "- choose brand -" at bounding box center [519, 268] width 495 height 34
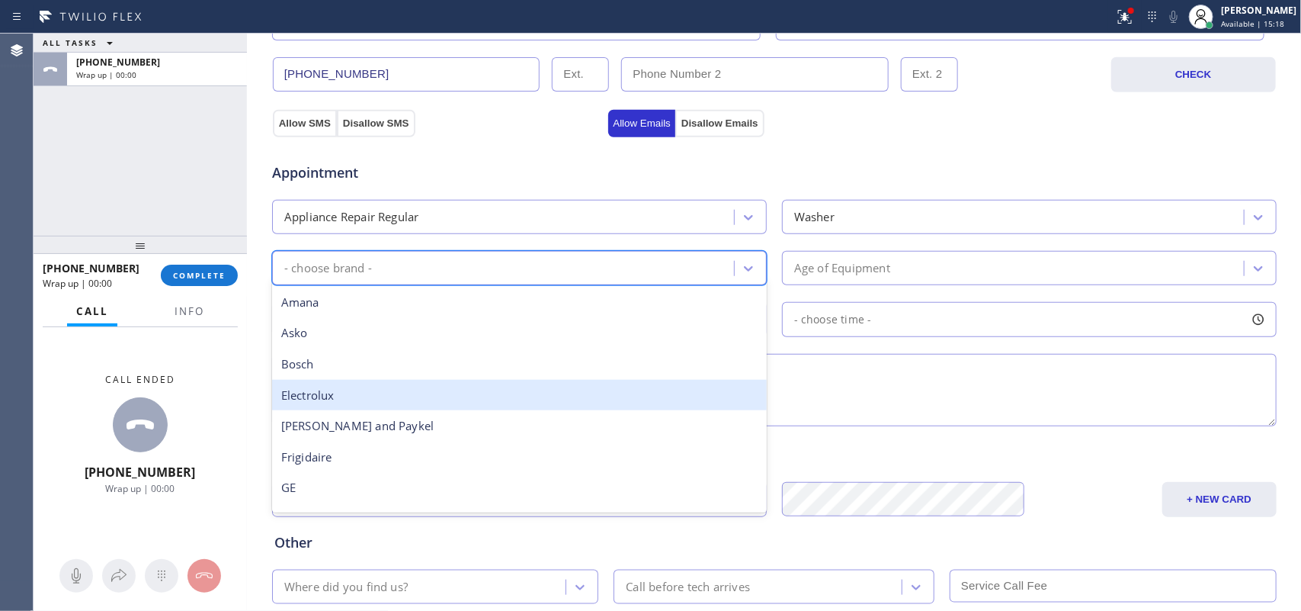
scroll to position [191, 0]
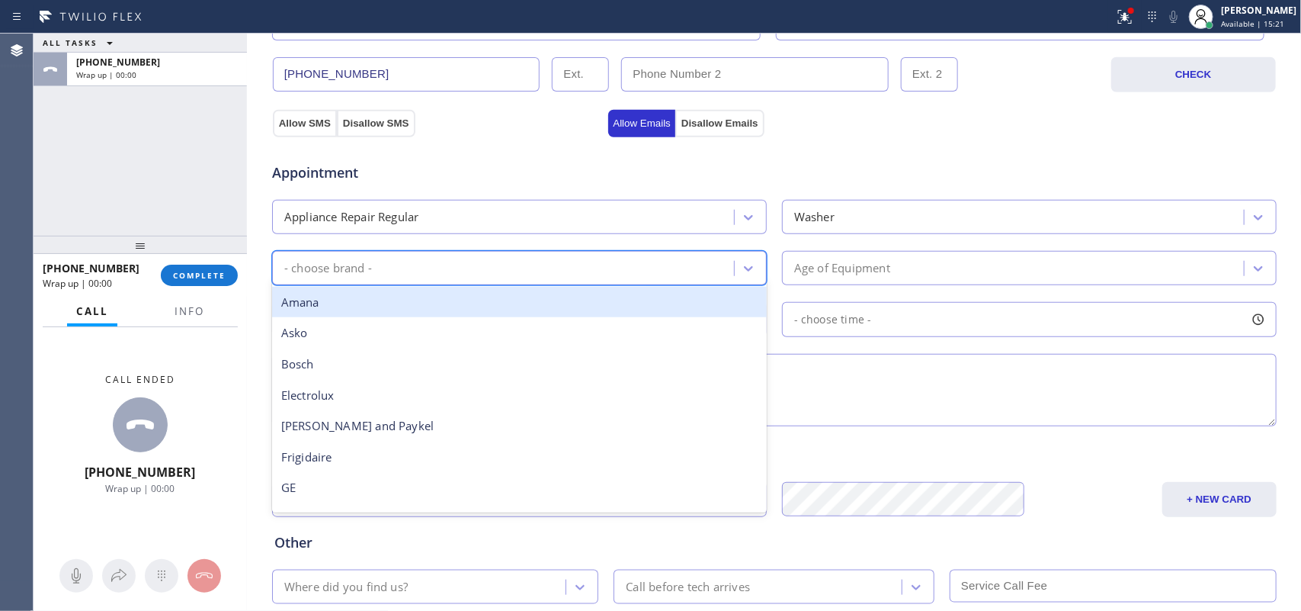
click at [410, 276] on div "- choose brand -" at bounding box center [505, 268] width 457 height 27
click at [404, 296] on div "GE" at bounding box center [519, 296] width 495 height 31
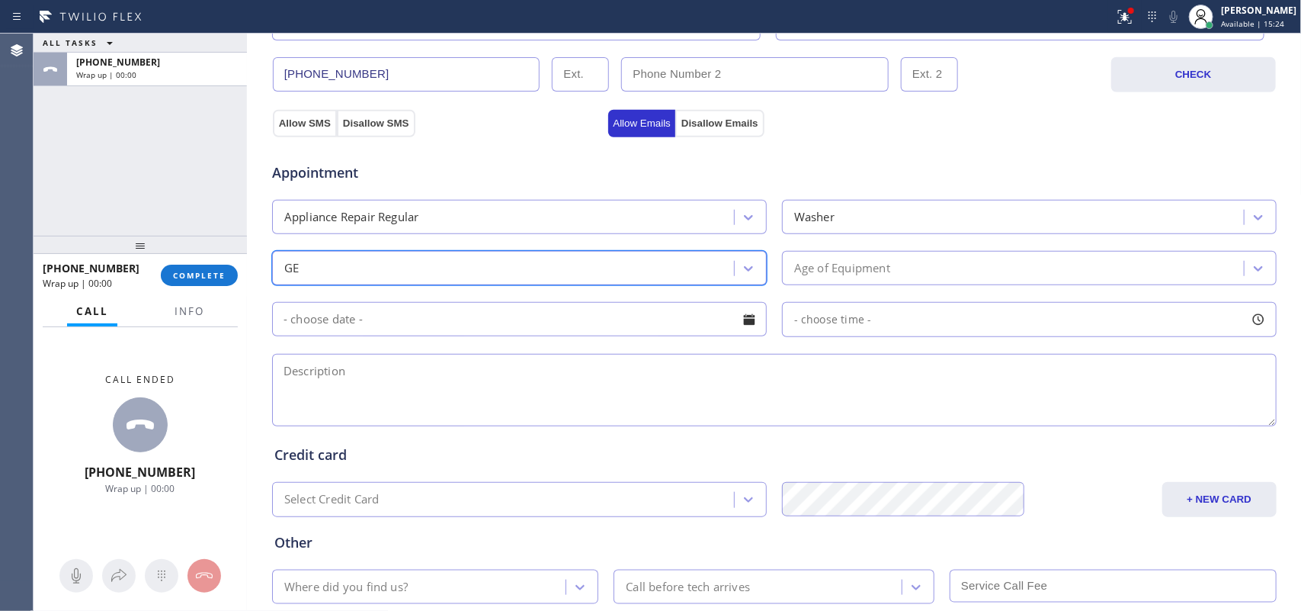
click at [829, 256] on div "Age of Equipment" at bounding box center [1029, 268] width 495 height 34
click at [334, 262] on div "GE" at bounding box center [505, 268] width 457 height 27
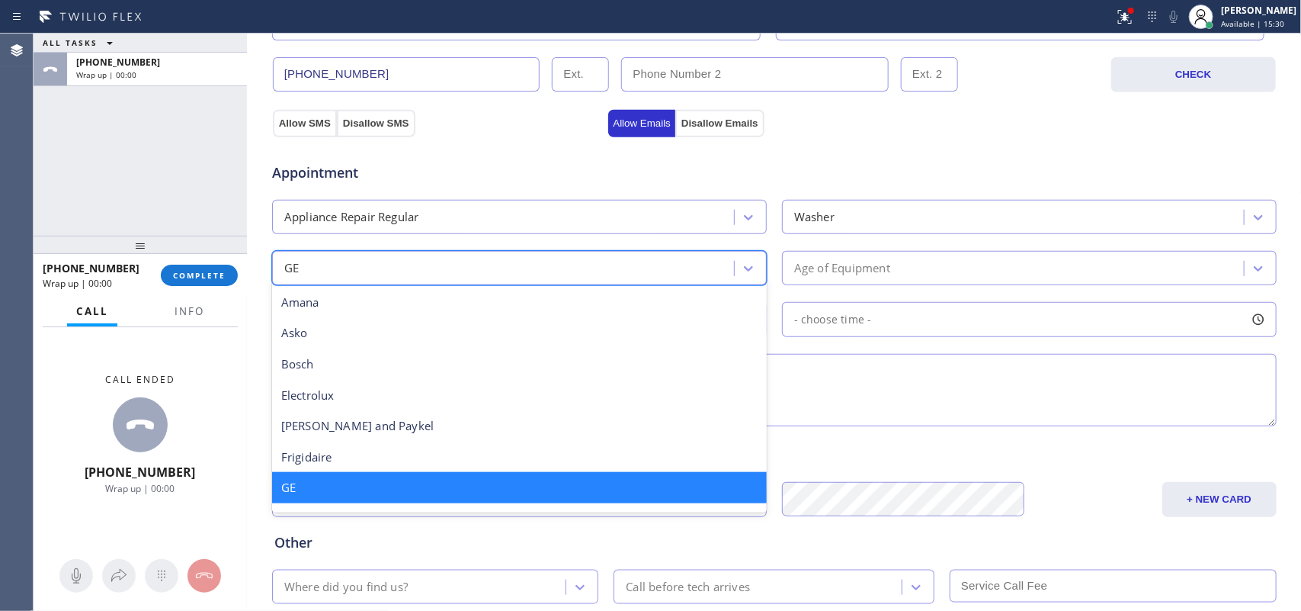
scroll to position [1, 0]
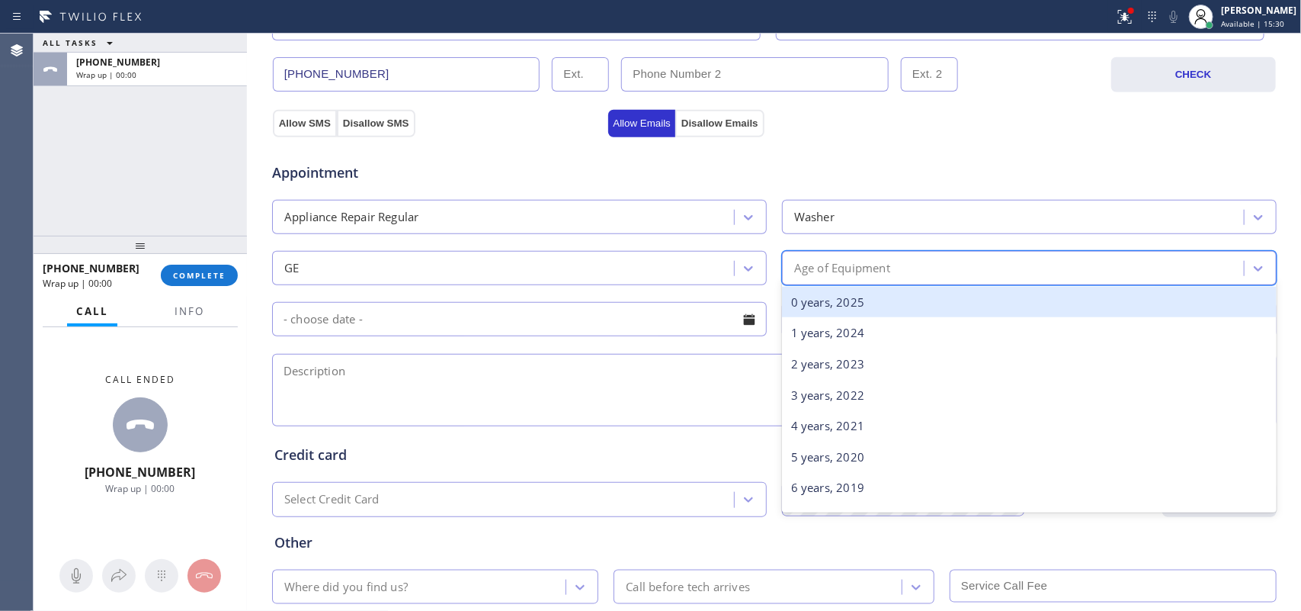
click at [1023, 267] on div "Age of Equipment" at bounding box center [1015, 268] width 457 height 27
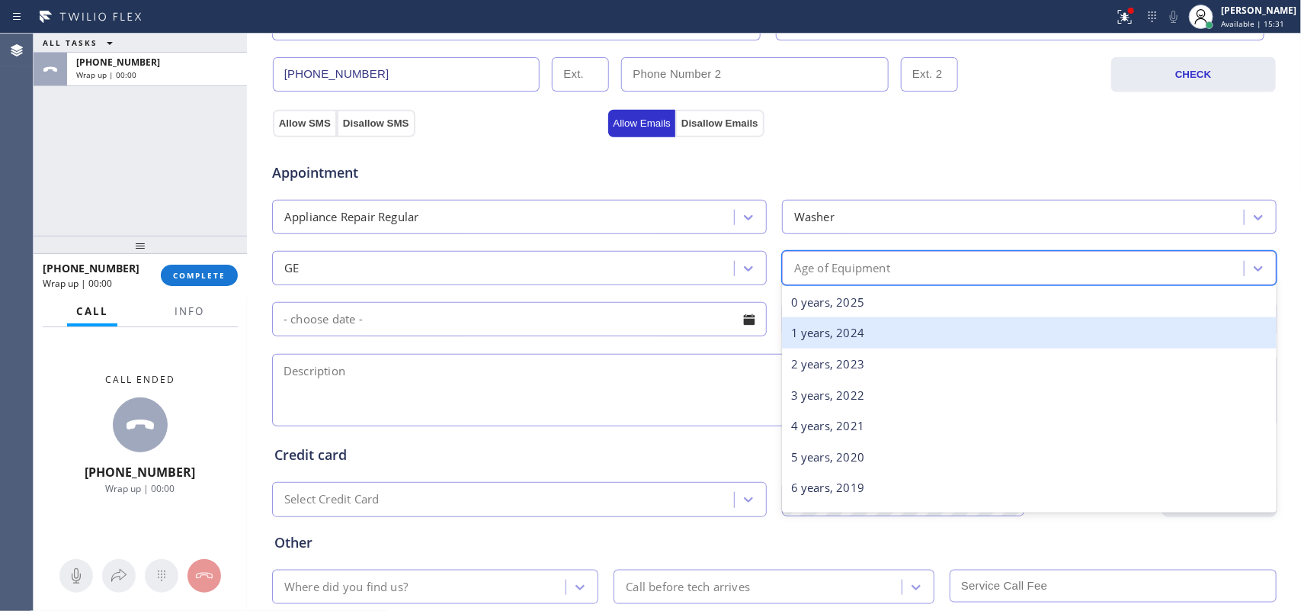
click at [939, 332] on div "1 years, 2024" at bounding box center [1029, 332] width 495 height 31
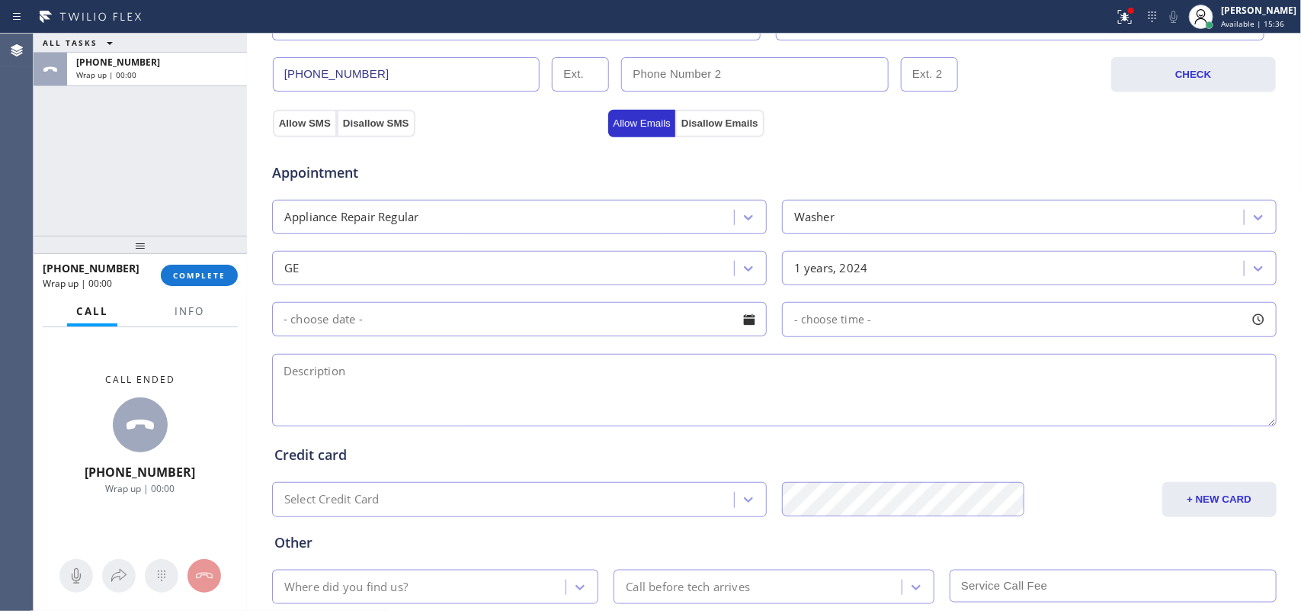
click at [444, 387] on textarea at bounding box center [774, 390] width 1005 height 72
paste textarea "GE drain pump/ WH11X29539/ washer/ 1 year/ not draning/"
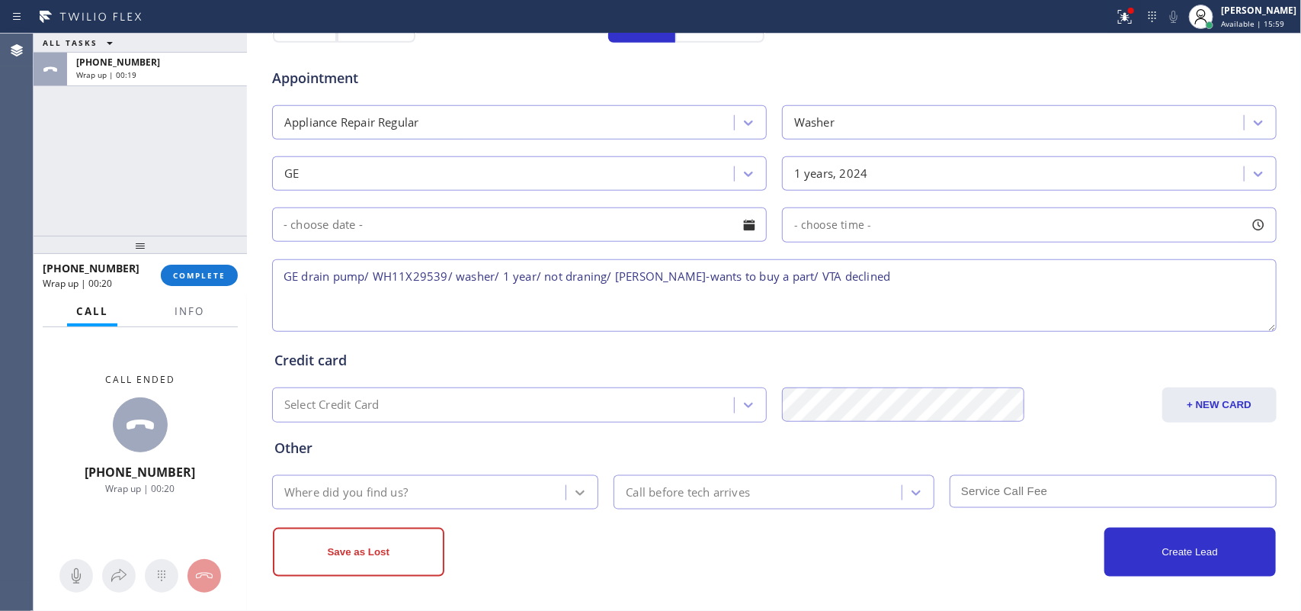
type textarea "GE drain pump/ WH11X29539/ washer/ 1 year/ not draning/ [PERSON_NAME]-wants to …"
click at [573, 488] on icon at bounding box center [580, 492] width 15 height 15
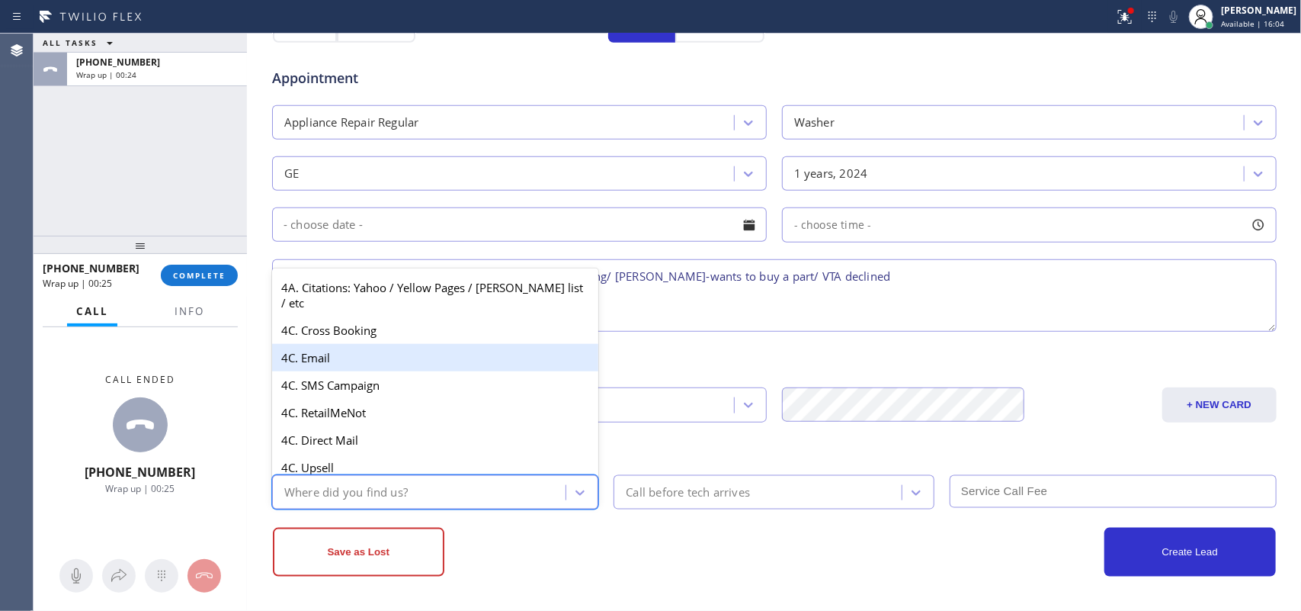
scroll to position [1144, 0]
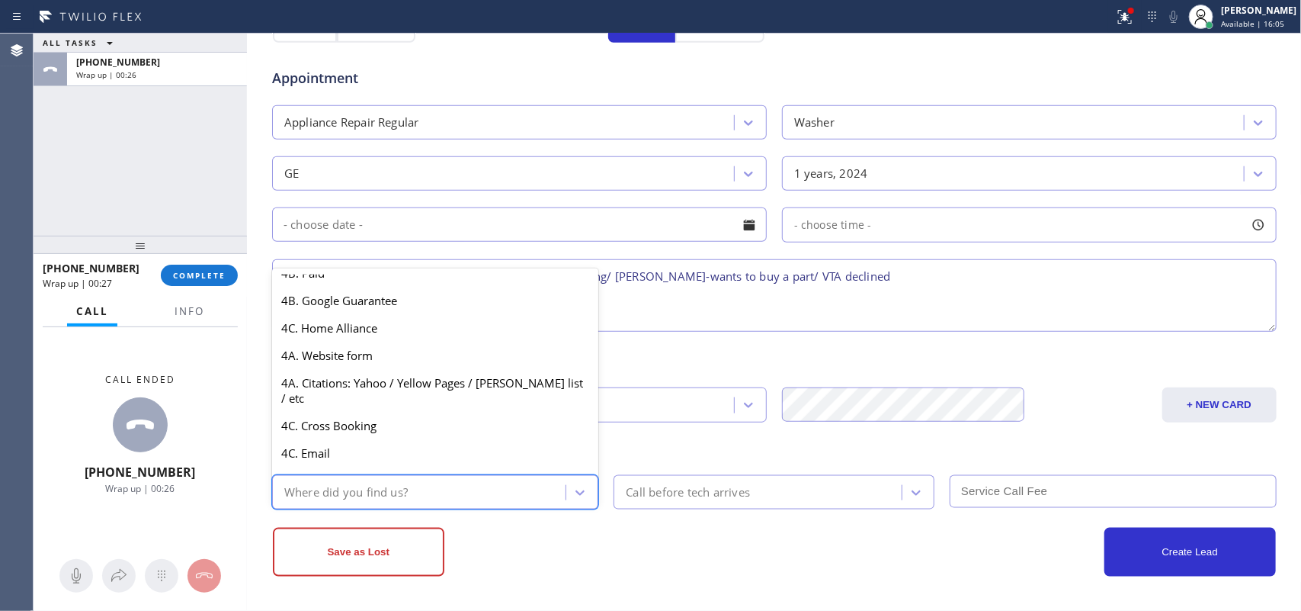
click at [414, 259] on div "4A. Google/G+" at bounding box center [435, 245] width 327 height 27
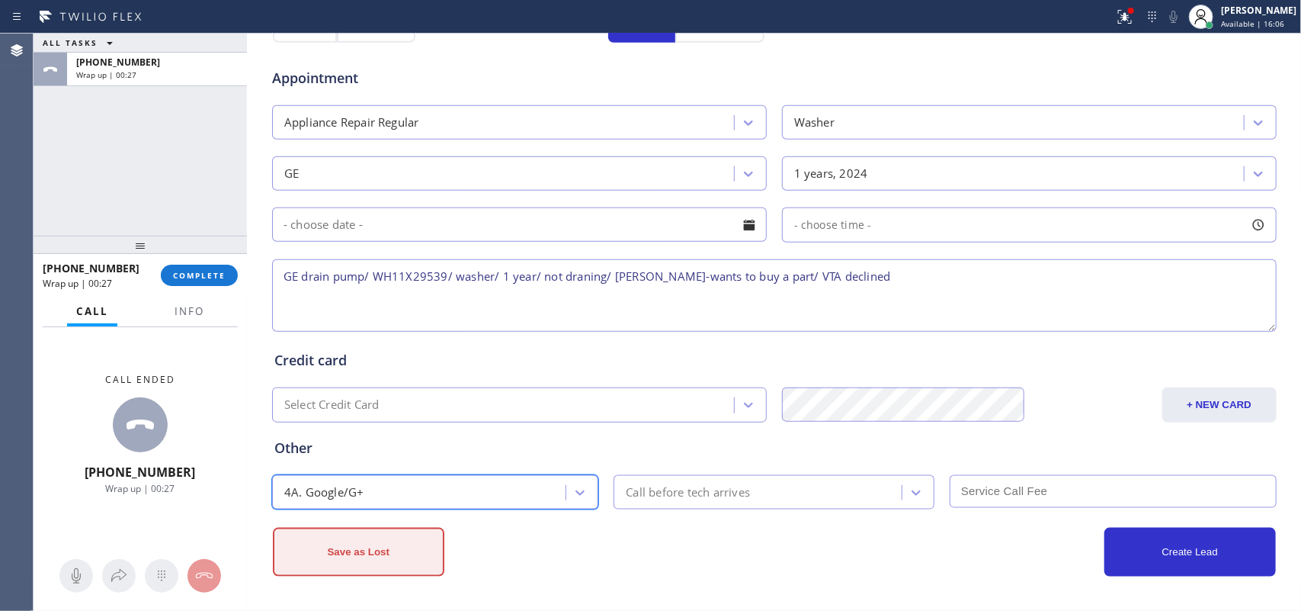
click at [400, 488] on button "Save as Lost" at bounding box center [359, 552] width 172 height 49
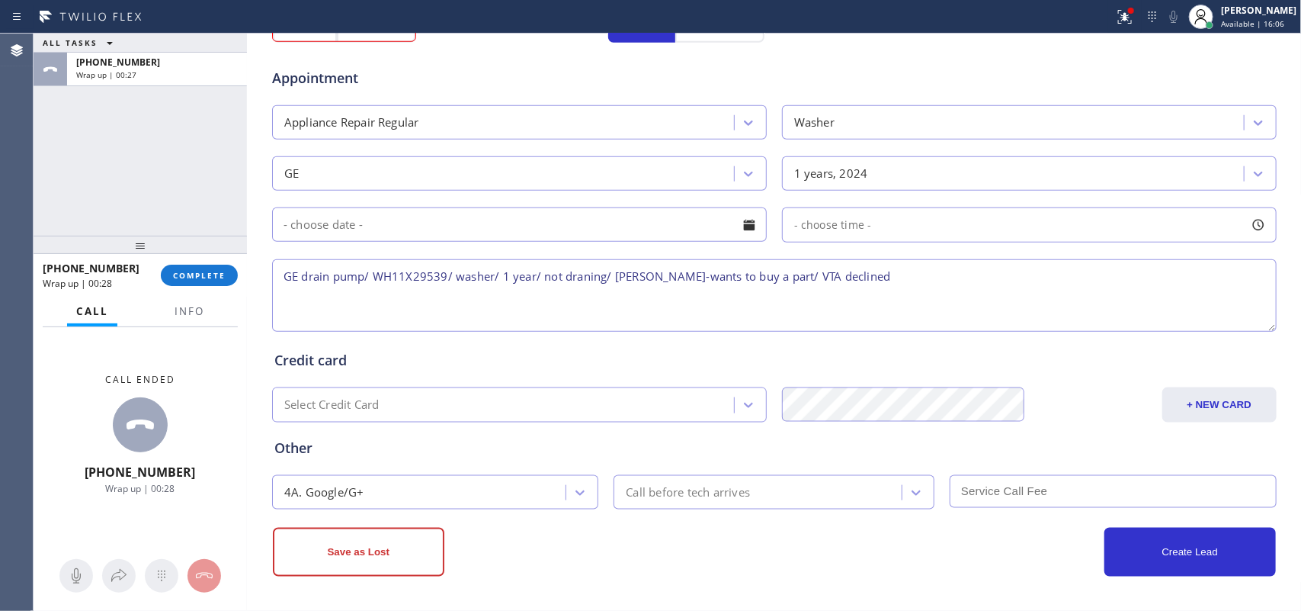
scroll to position [244, 0]
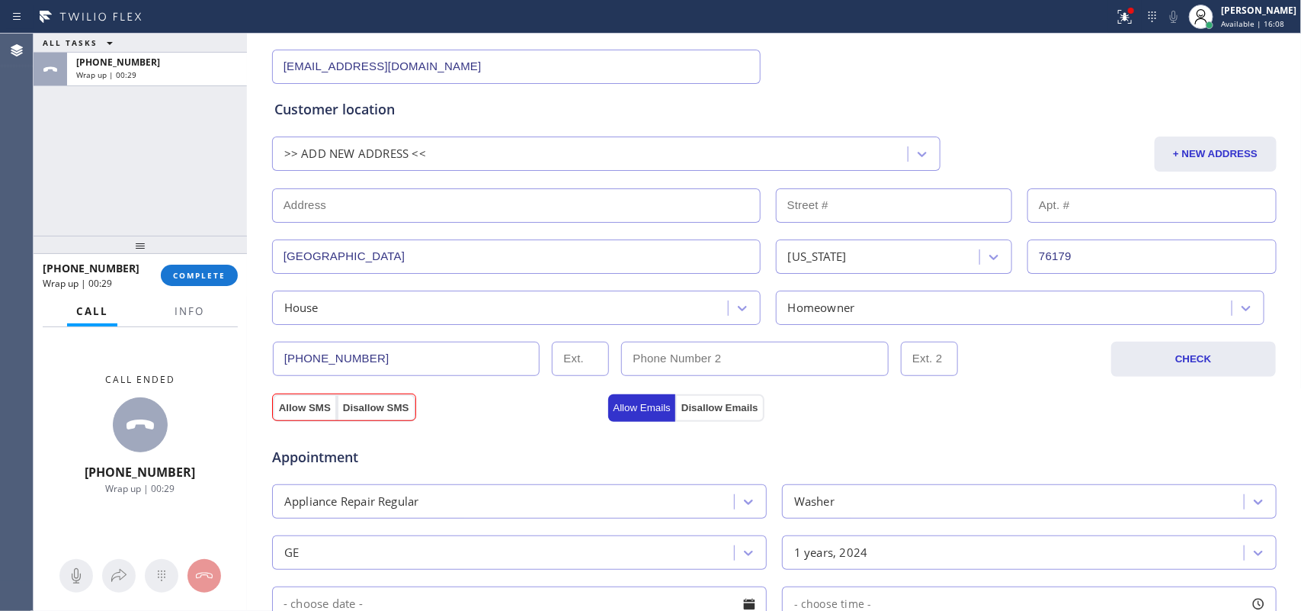
drag, startPoint x: 310, startPoint y: 400, endPoint x: 470, endPoint y: 440, distance: 164.9
click at [309, 402] on button "Allow SMS" at bounding box center [305, 407] width 64 height 27
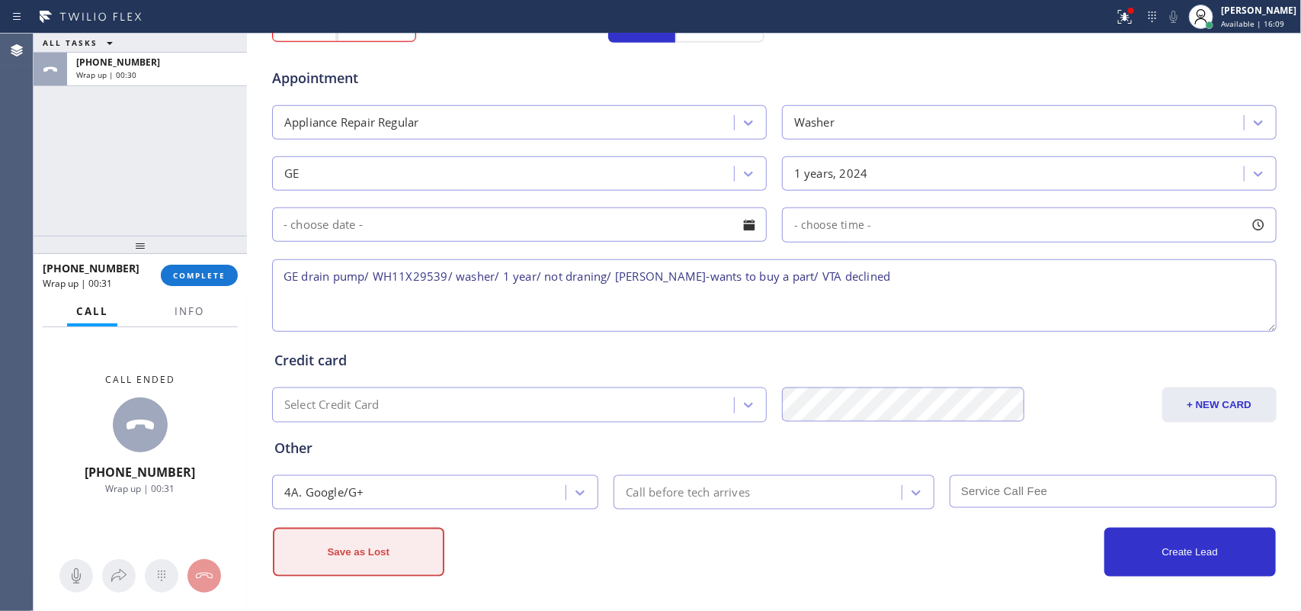
click at [371, 488] on button "Save as Lost" at bounding box center [359, 552] width 172 height 49
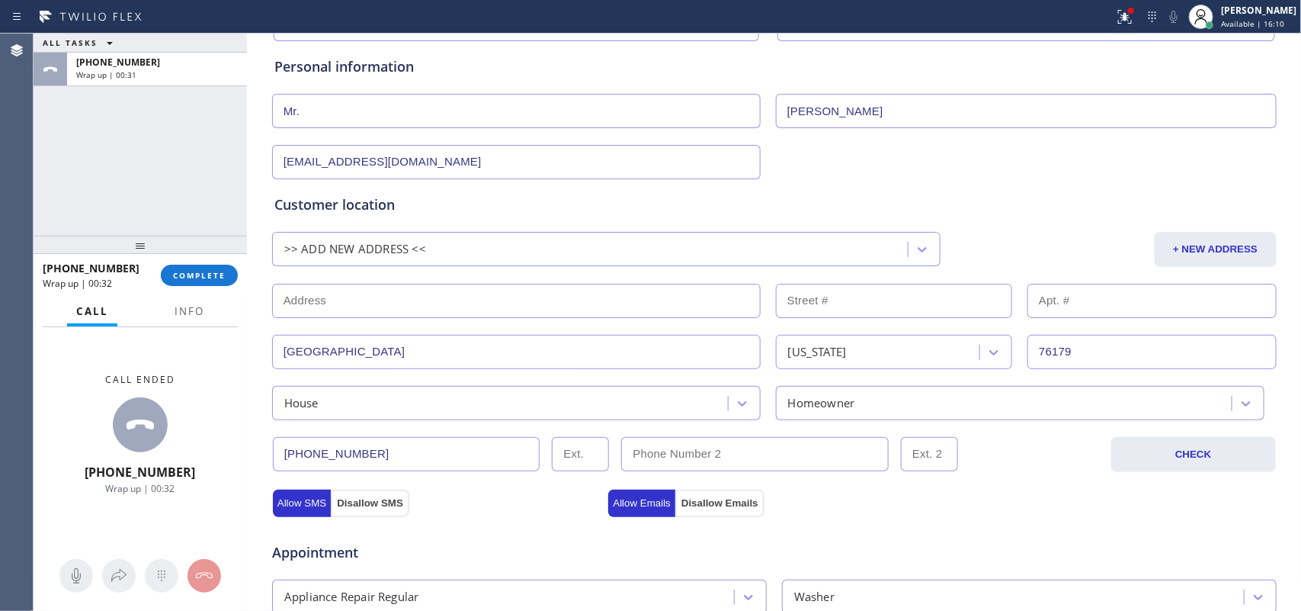
scroll to position [0, 0]
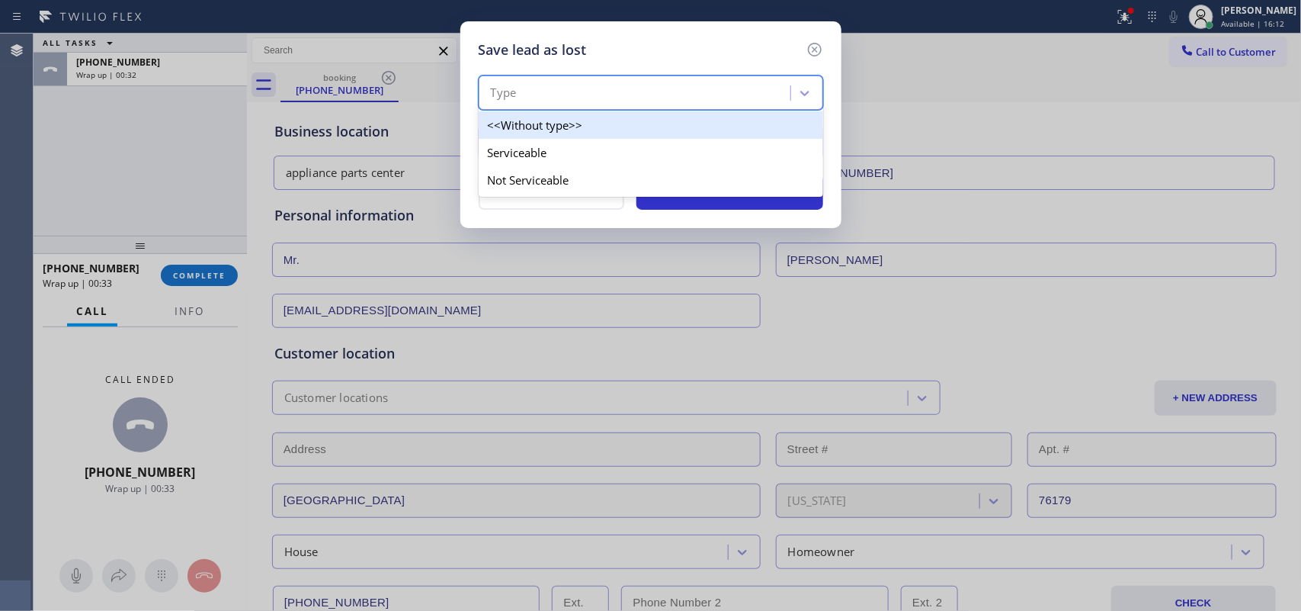
click at [741, 85] on div "Type" at bounding box center [636, 93] width 307 height 27
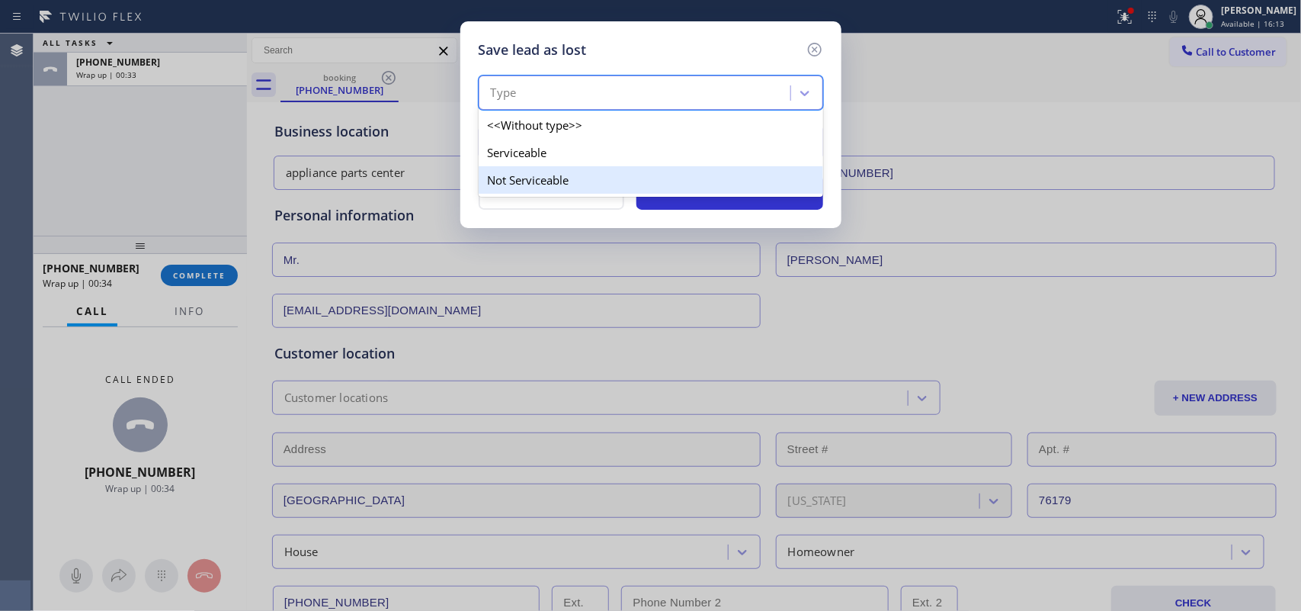
click at [726, 169] on div "Not Serviceable" at bounding box center [651, 179] width 345 height 27
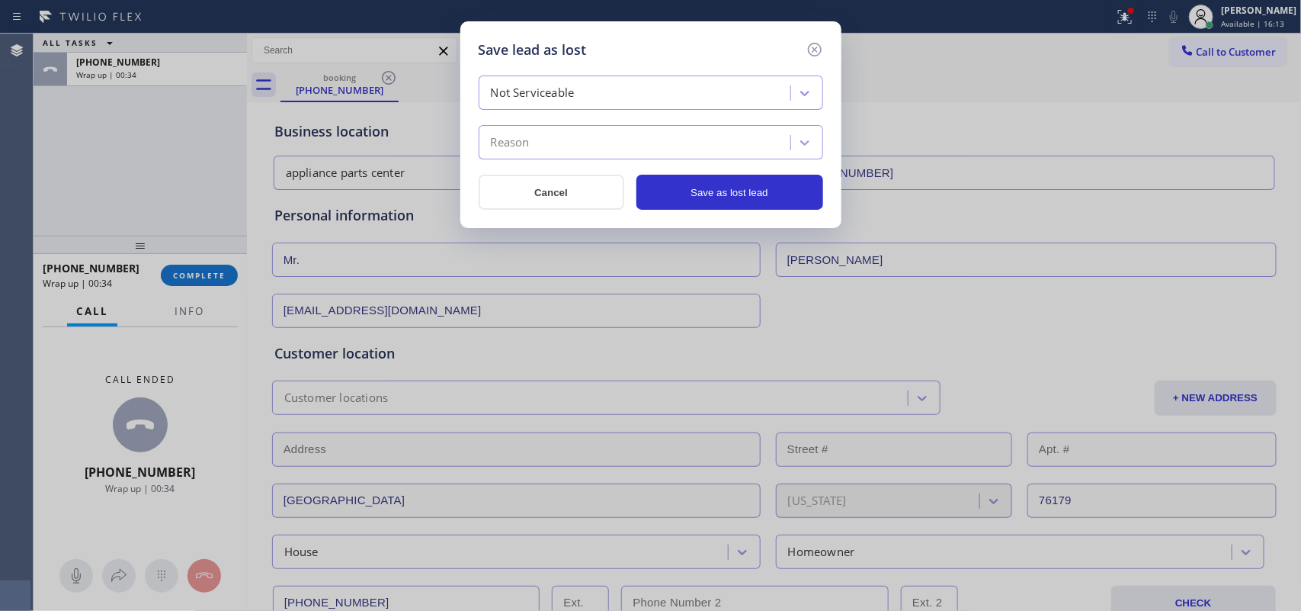
click at [738, 152] on div "Reason" at bounding box center [636, 143] width 307 height 27
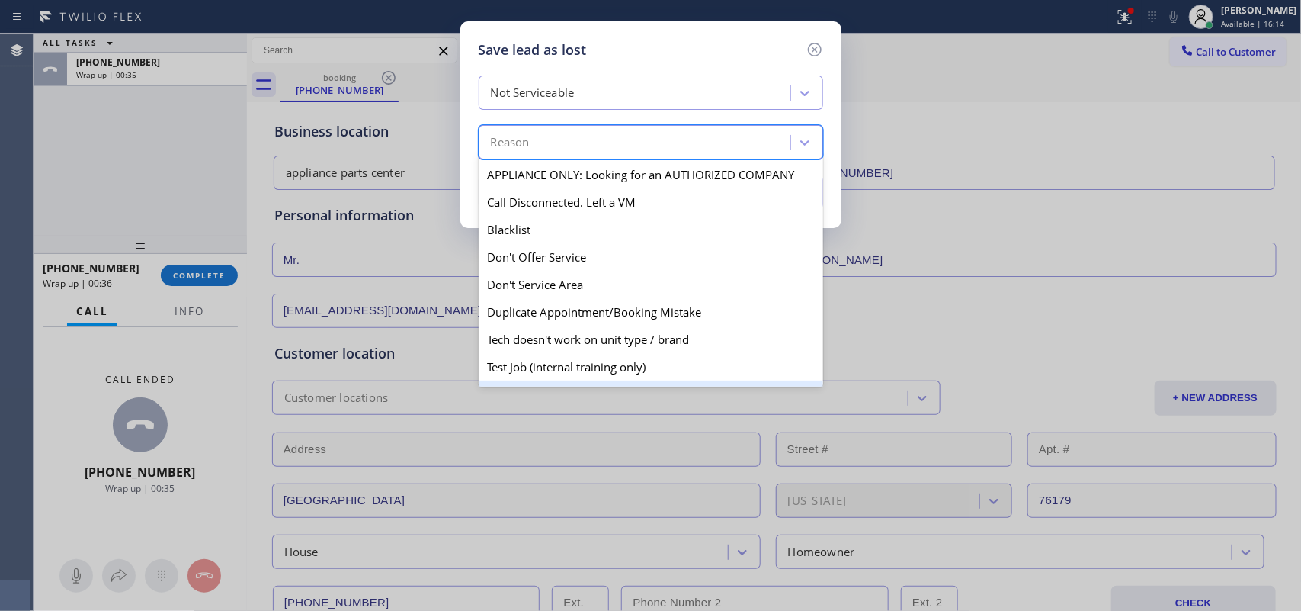
scroll to position [95, 0]
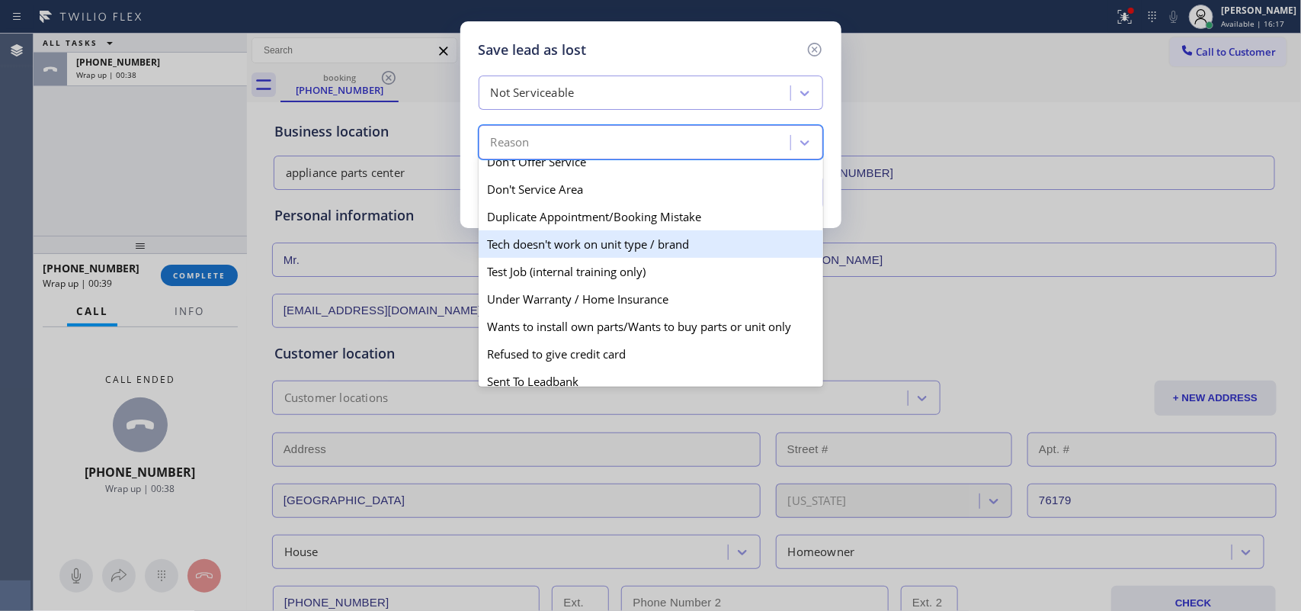
click at [709, 255] on div "Tech doesn't work on unit type / brand" at bounding box center [651, 243] width 345 height 27
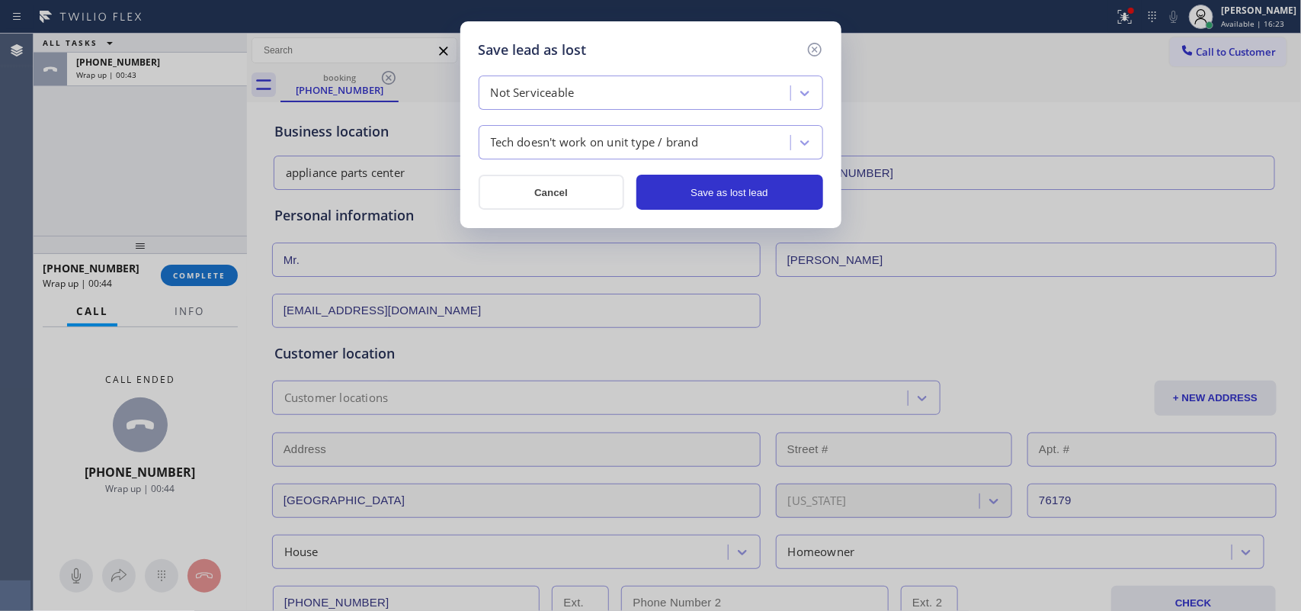
drag, startPoint x: 744, startPoint y: 199, endPoint x: 1142, endPoint y: 433, distance: 461.7
click at [1041, 435] on div "Save lead as lost Not Serviceable Tech doesn't work on unit type / brand Cancel…" at bounding box center [650, 305] width 1301 height 611
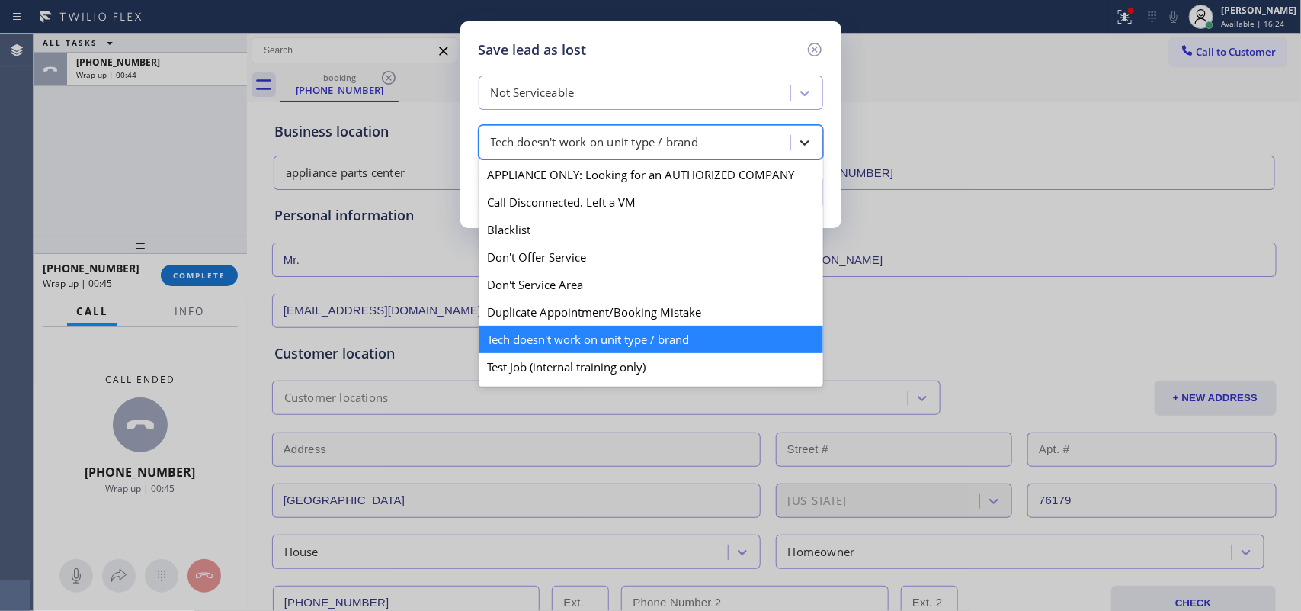
click at [807, 146] on icon at bounding box center [804, 142] width 15 height 15
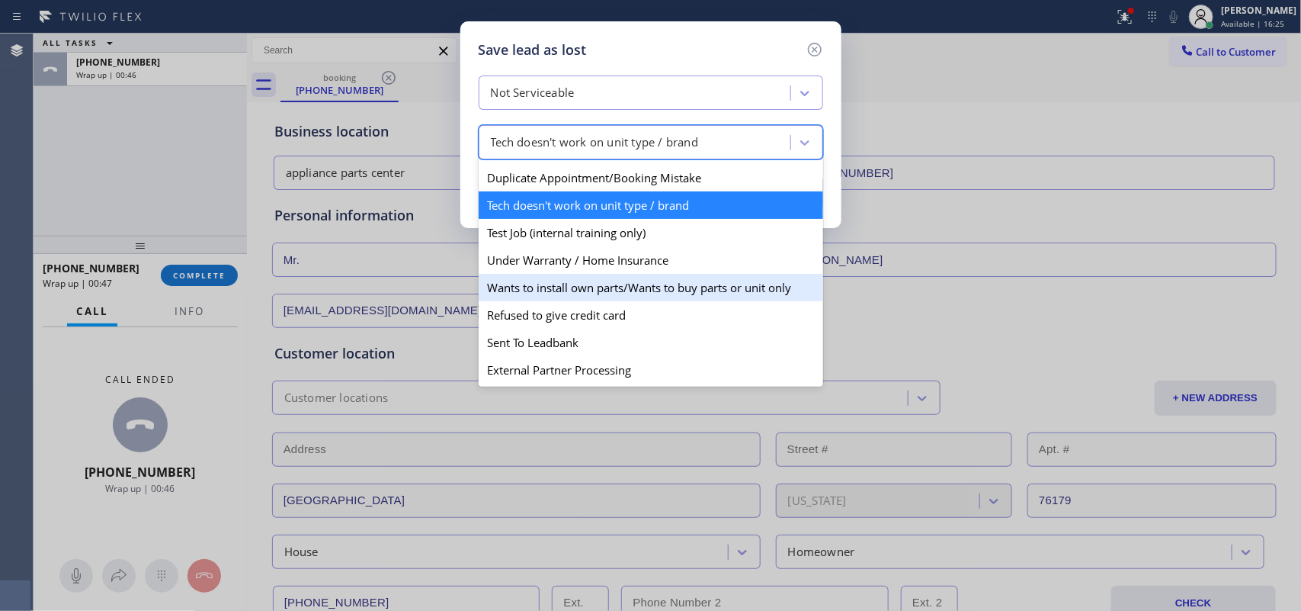
click at [692, 282] on div "Wants to install own parts/Wants to buy parts or unit only" at bounding box center [651, 287] width 345 height 27
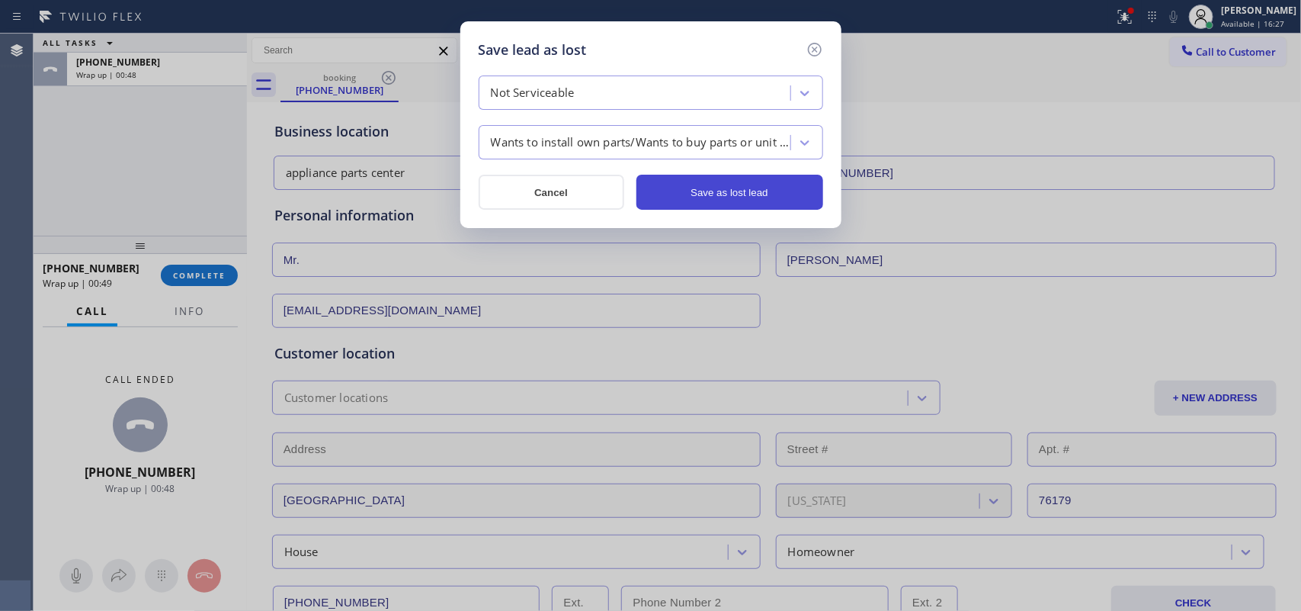
click at [727, 194] on button "Save as lost lead" at bounding box center [730, 192] width 187 height 35
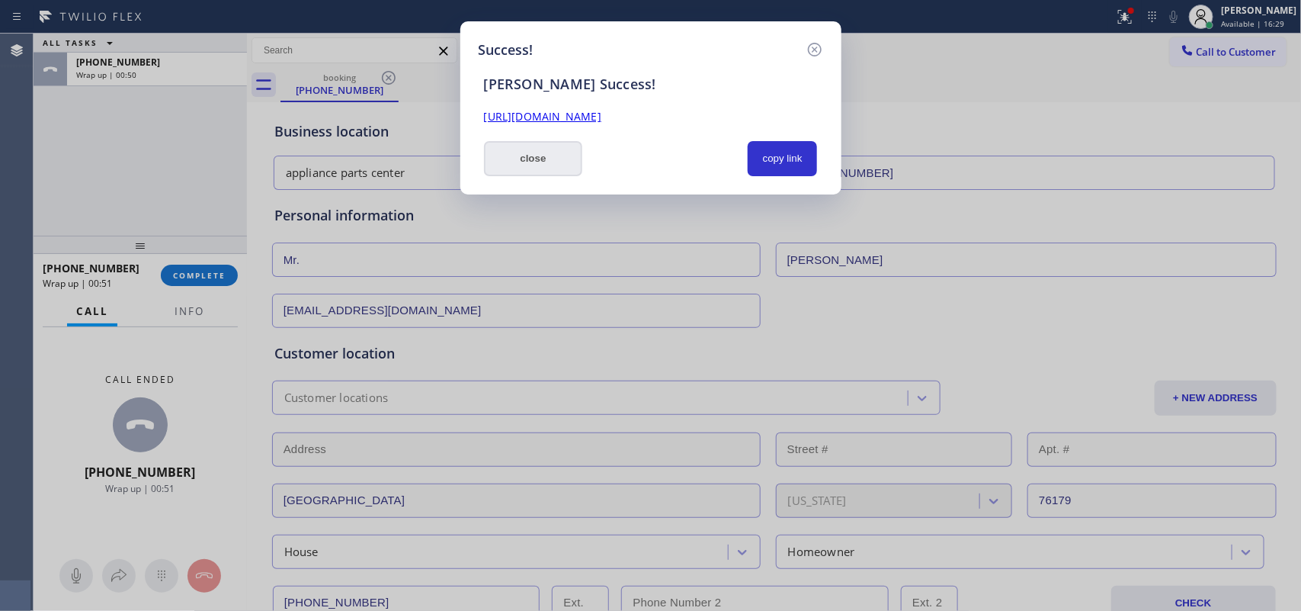
click at [527, 159] on button "close" at bounding box center [533, 158] width 99 height 35
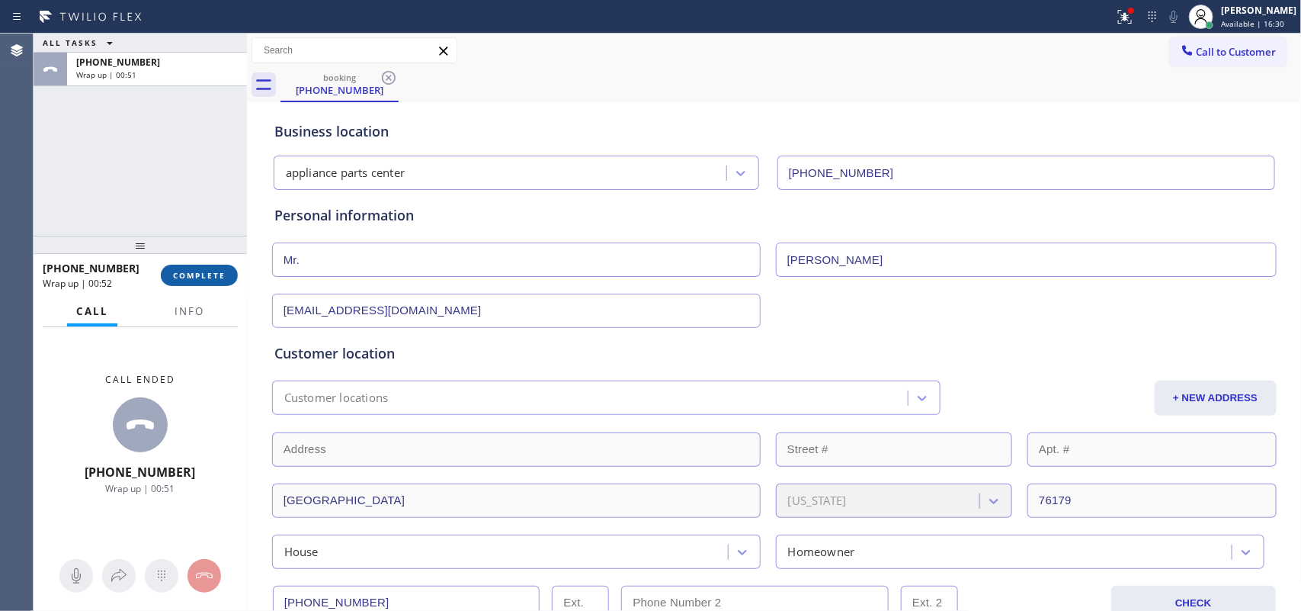
click at [183, 273] on span "COMPLETE" at bounding box center [199, 275] width 53 height 11
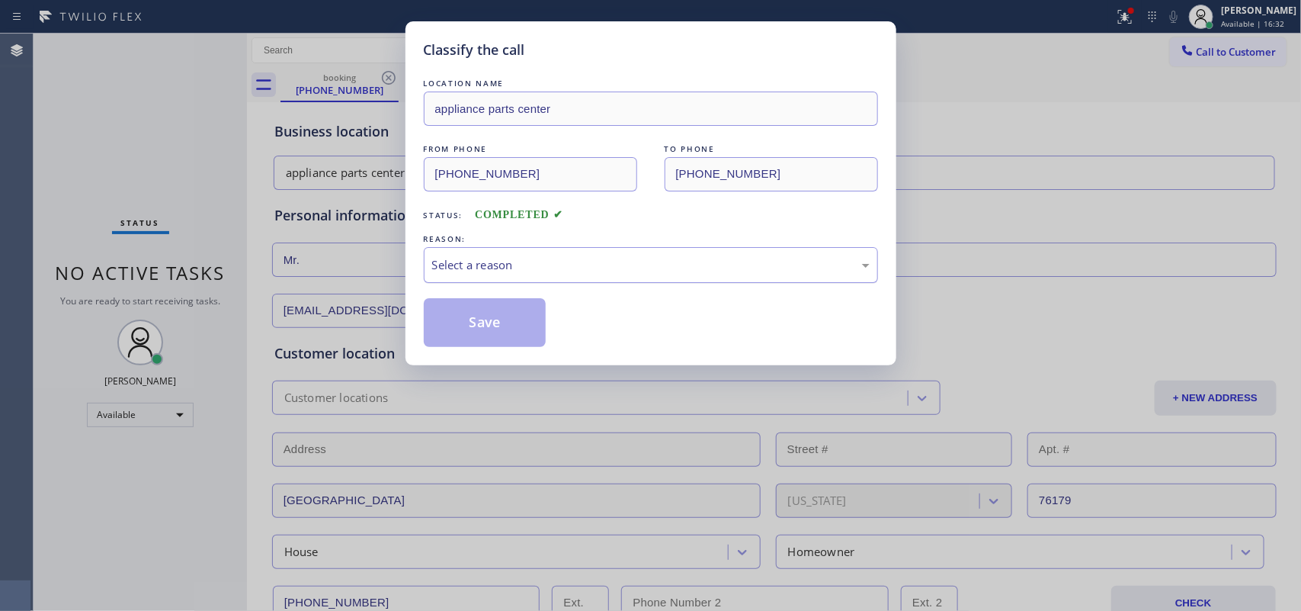
click at [596, 260] on div "Select a reason" at bounding box center [651, 265] width 438 height 18
click at [444, 335] on button "Save" at bounding box center [485, 322] width 123 height 49
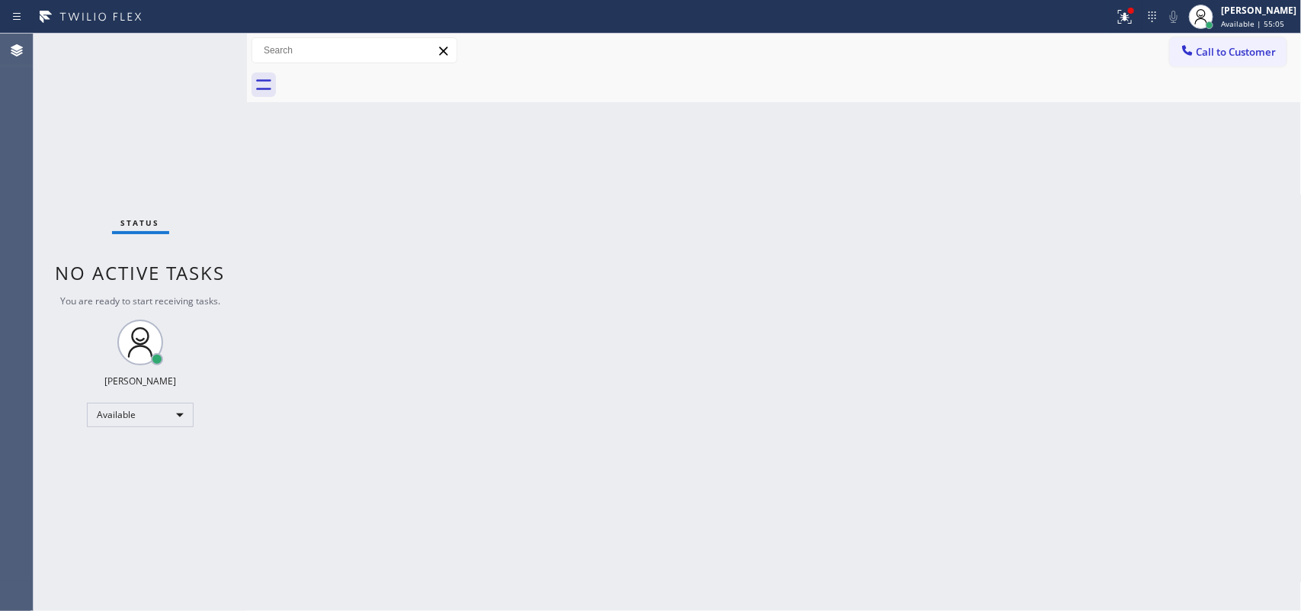
click at [348, 229] on div "Back to Dashboard Change Sender ID Customers Technicians Select a contact Outbo…" at bounding box center [774, 322] width 1055 height 577
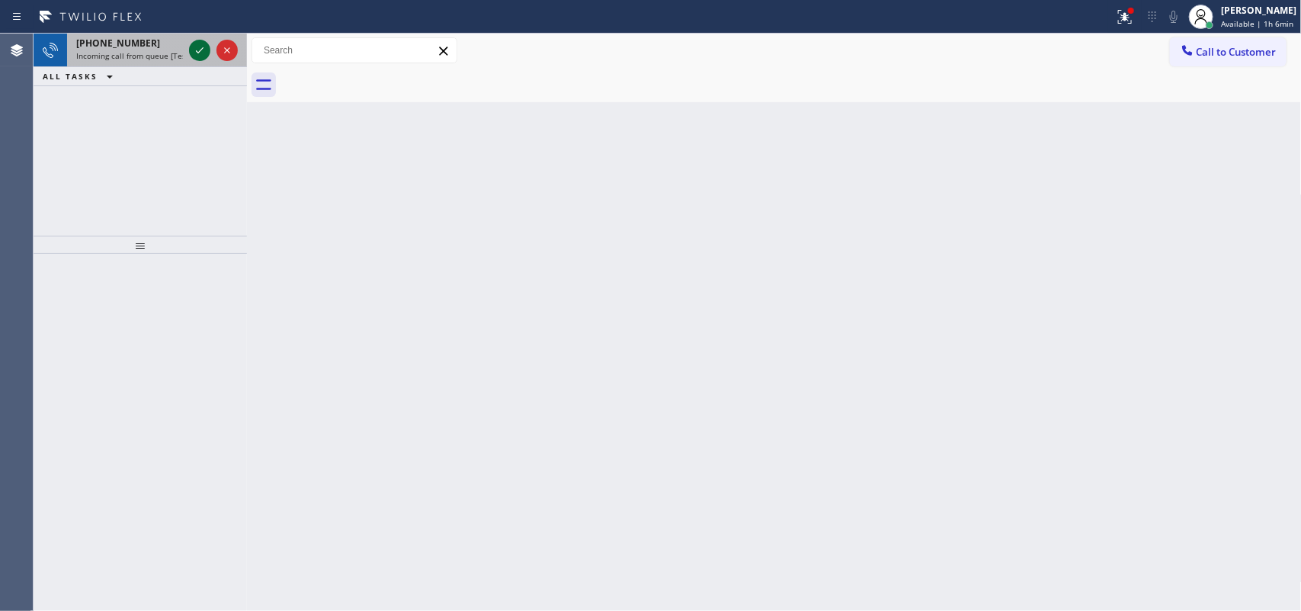
click at [195, 42] on icon at bounding box center [200, 50] width 18 height 18
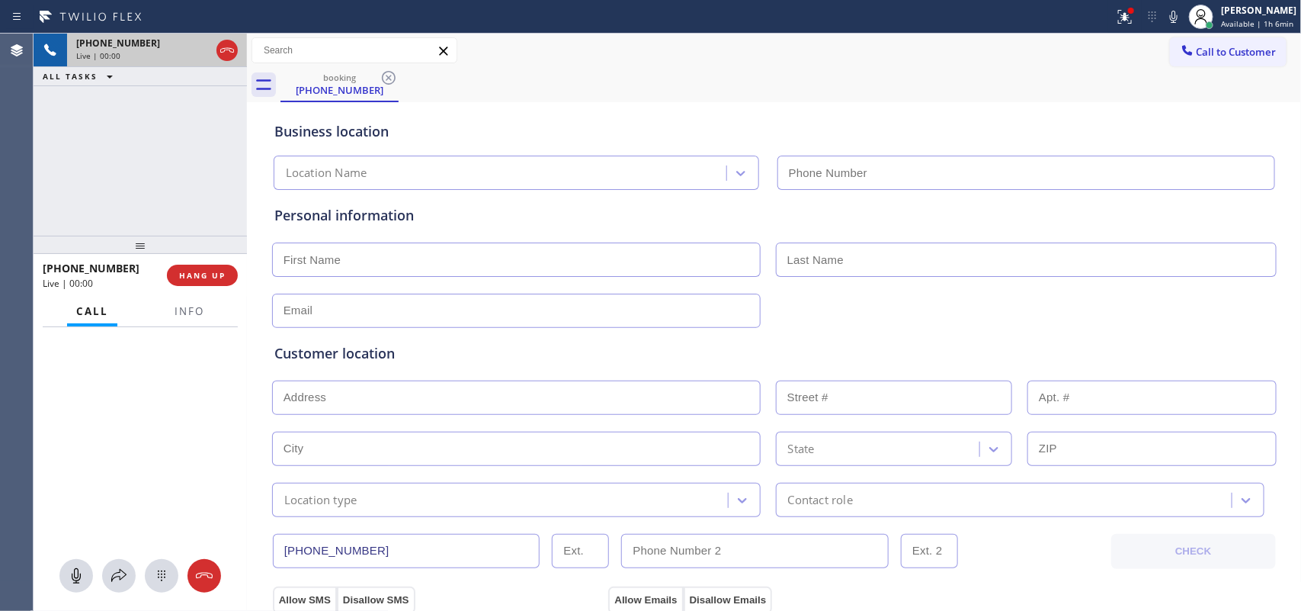
type input "[PHONE_NUMBER]"
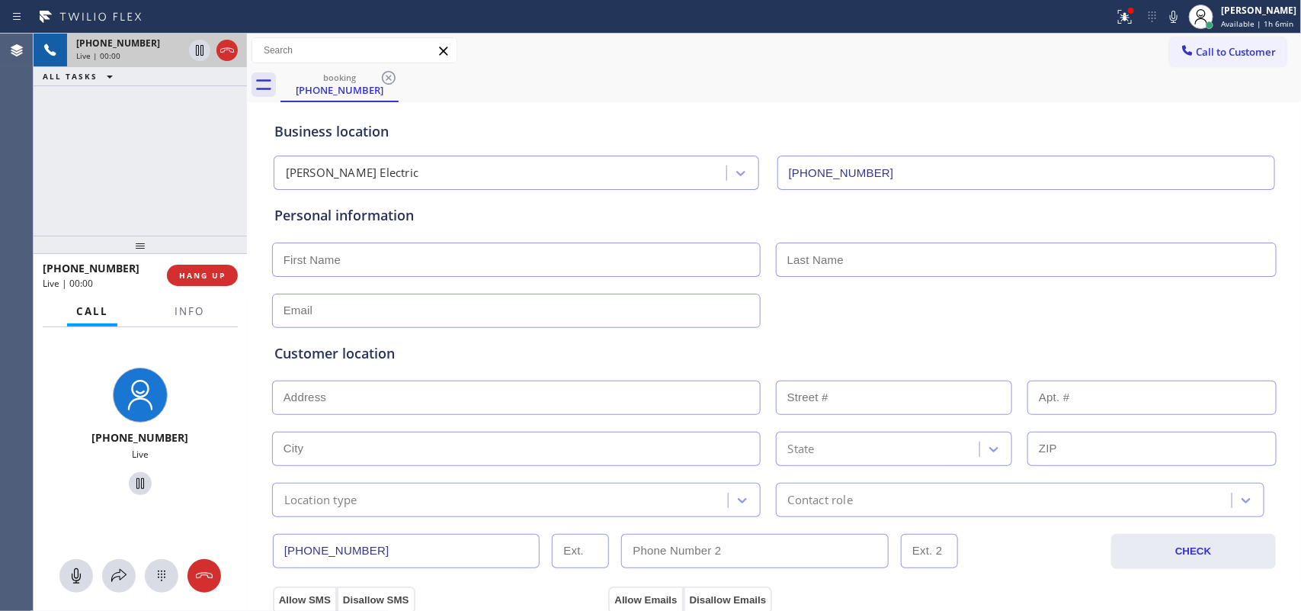
click at [223, 360] on div "[PHONE_NUMBER] Live" at bounding box center [140, 434] width 213 height 214
click at [211, 358] on div "[PHONE_NUMBER] Live" at bounding box center [140, 434] width 213 height 214
click at [208, 314] on button "Info" at bounding box center [189, 312] width 48 height 30
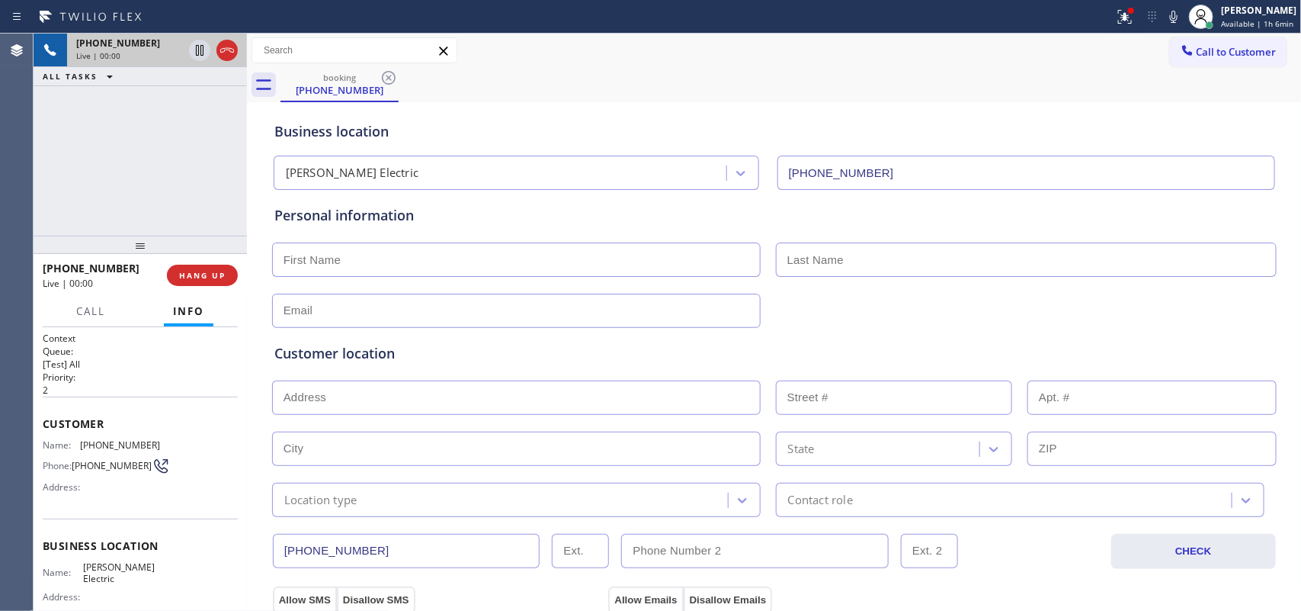
scroll to position [157, 0]
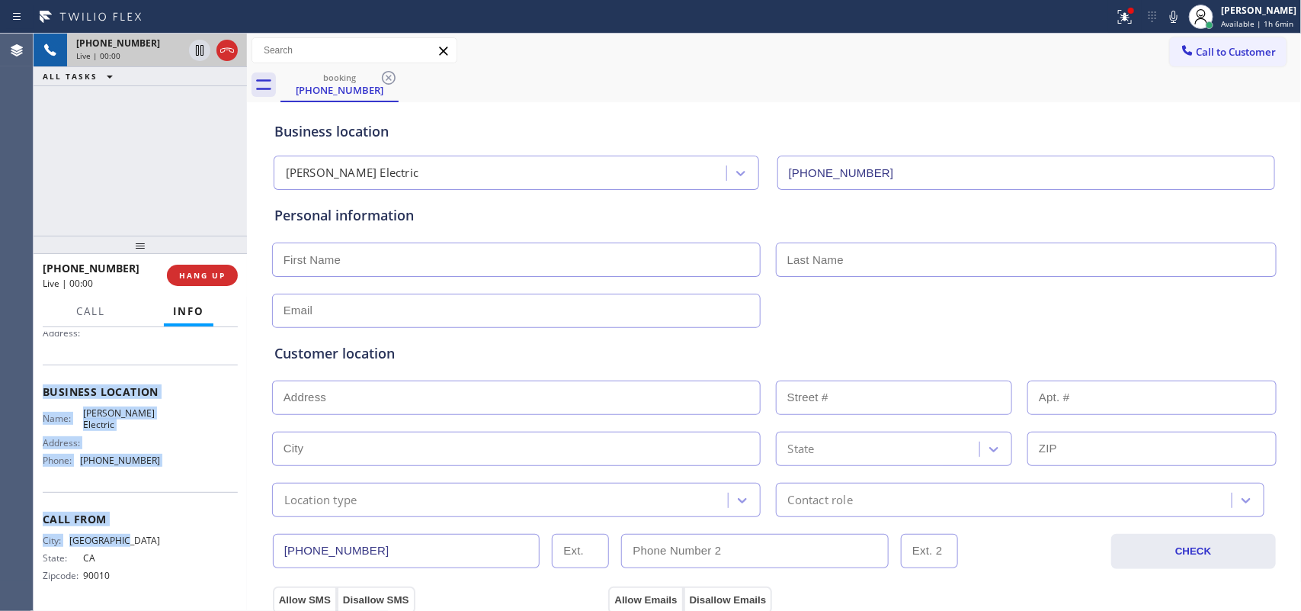
drag, startPoint x: 178, startPoint y: 534, endPoint x: 114, endPoint y: 358, distance: 186.4
click at [114, 358] on div "Context Queue: [Test] All Priority: 2 Customer Name: [PHONE_NUMBER] Phone: [PHO…" at bounding box center [140, 392] width 195 height 429
click at [187, 463] on div "Name: [PERSON_NAME] Electric Address: Phone: [PHONE_NUMBER]" at bounding box center [140, 440] width 195 height 66
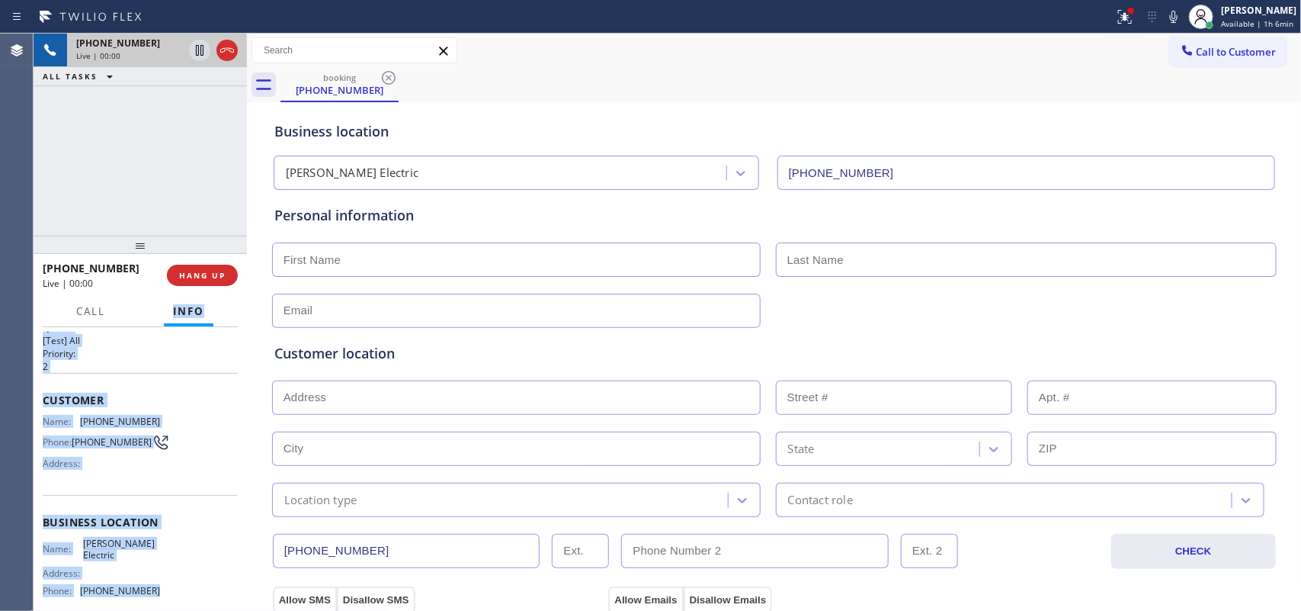
scroll to position [0, 0]
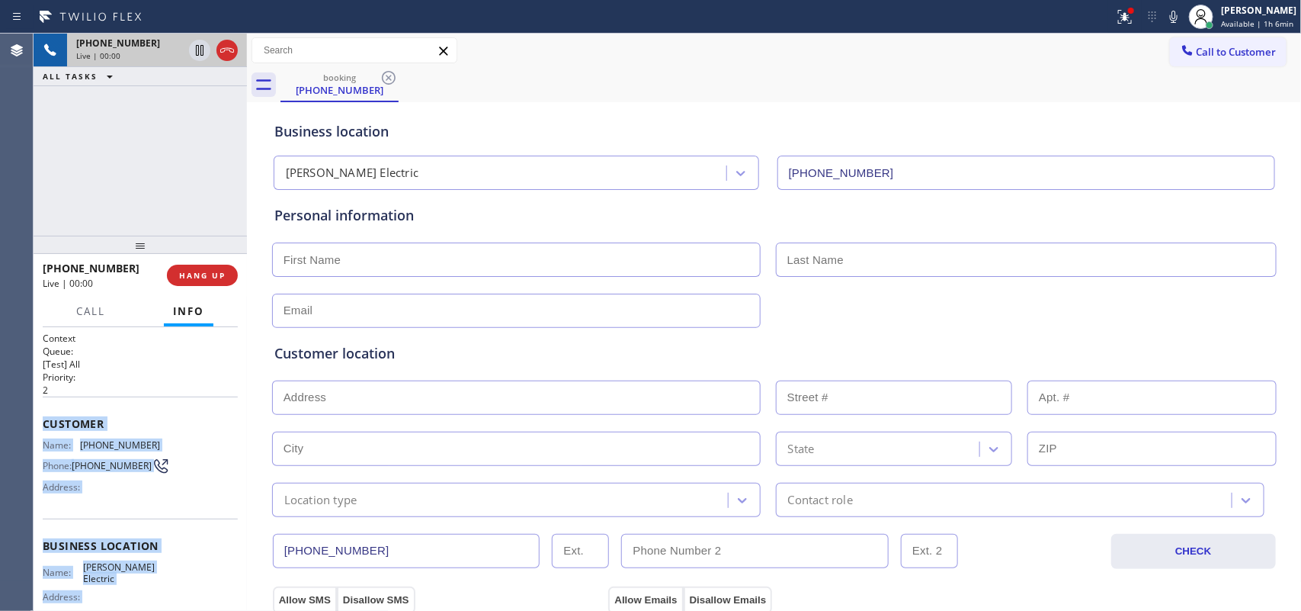
drag, startPoint x: 172, startPoint y: 462, endPoint x: 42, endPoint y: 417, distance: 137.2
click at [43, 417] on div "Context Queue: [Test] All Priority: 2 Customer Name: [PHONE_NUMBER] Phone: [PHO…" at bounding box center [140, 546] width 195 height 429
copy div "Customer Name: [PHONE_NUMBER] Phone: [PHONE_NUMBER] Address: Business location …"
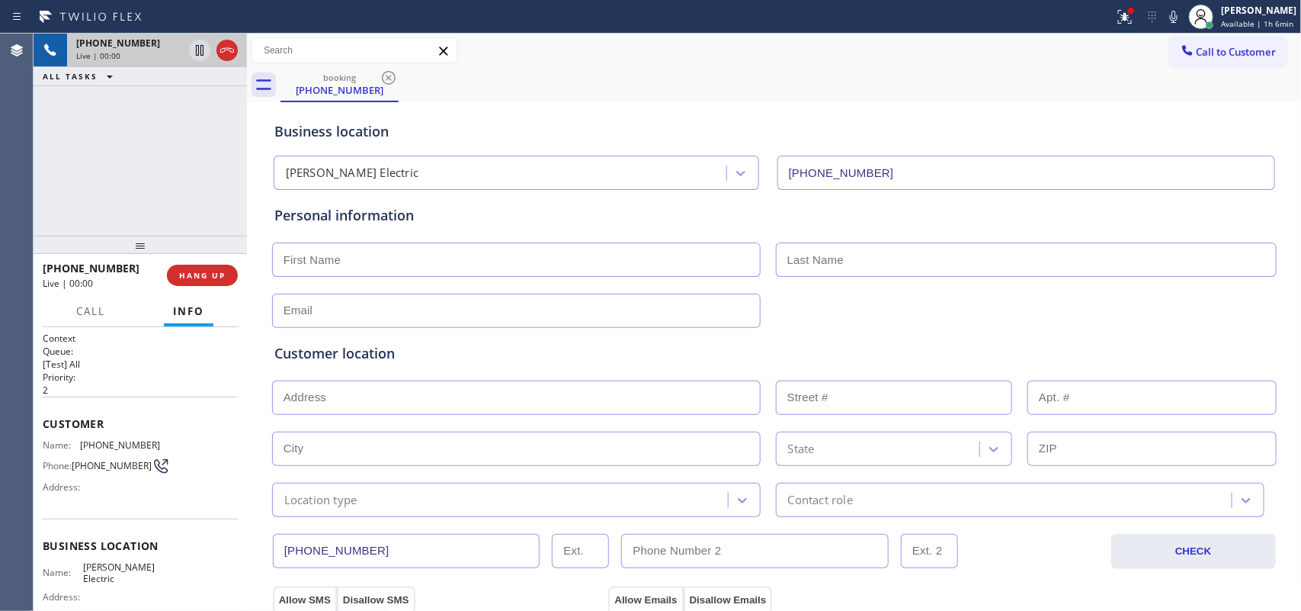
click at [204, 287] on div "[PHONE_NUMBER] Live | 00:00 HANG UP" at bounding box center [140, 275] width 195 height 40
click at [207, 278] on span "HANG UP" at bounding box center [202, 275] width 47 height 11
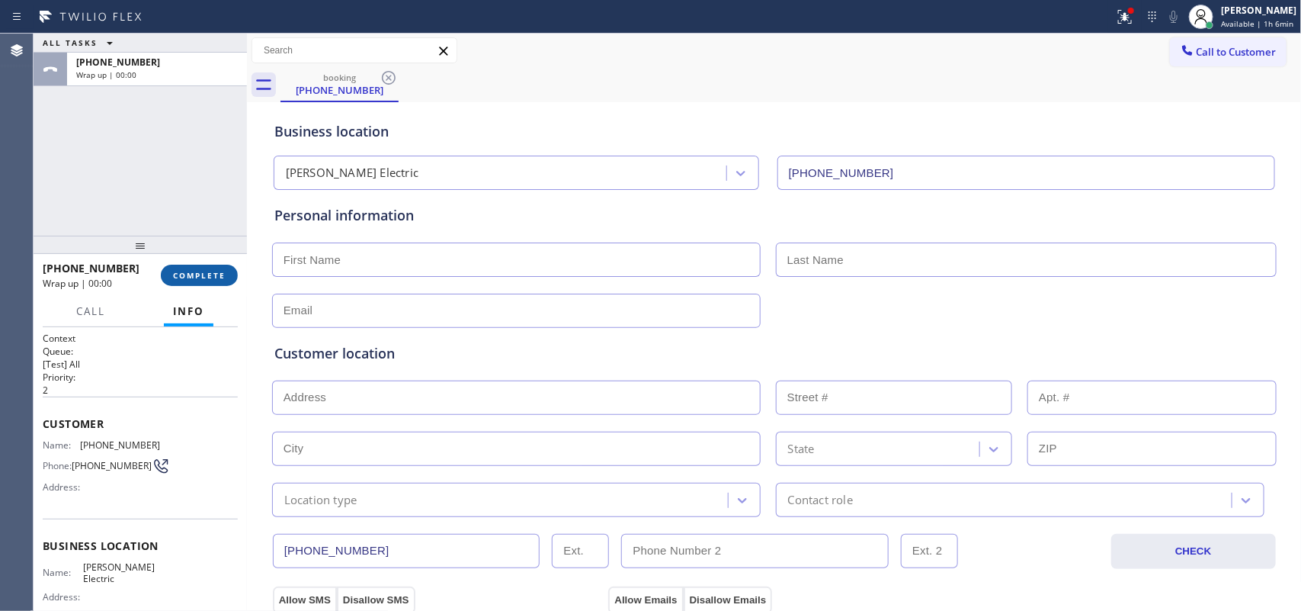
click at [230, 271] on button "COMPLETE" at bounding box center [199, 275] width 77 height 21
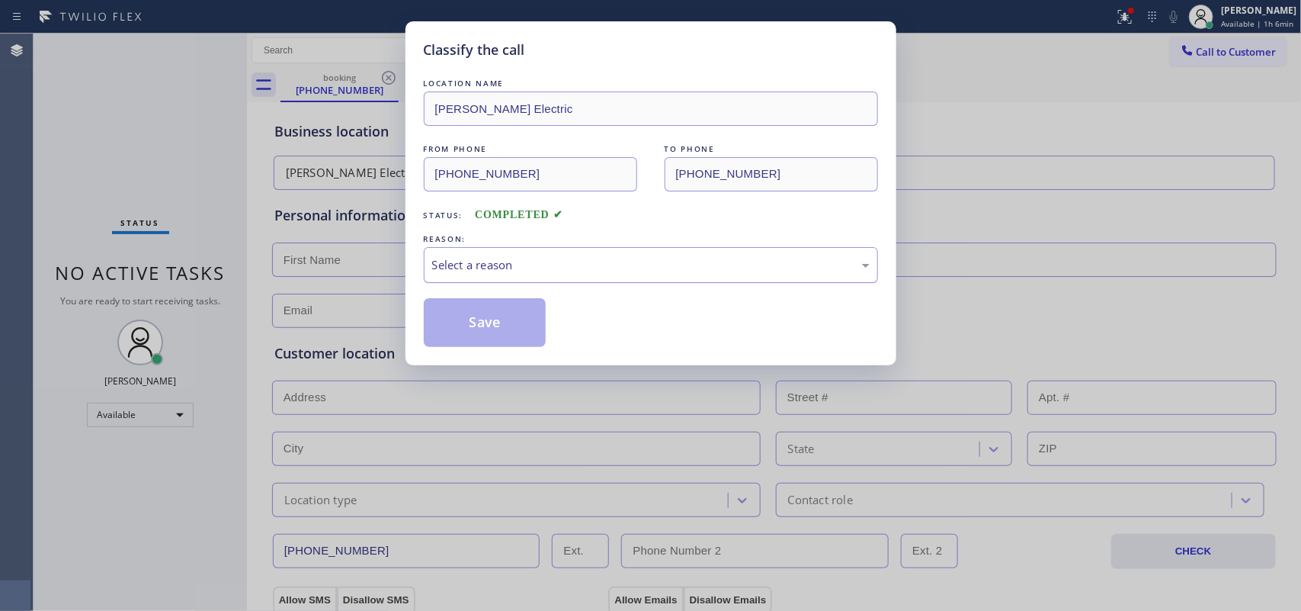
click at [611, 259] on div "Select a reason" at bounding box center [651, 265] width 438 height 18
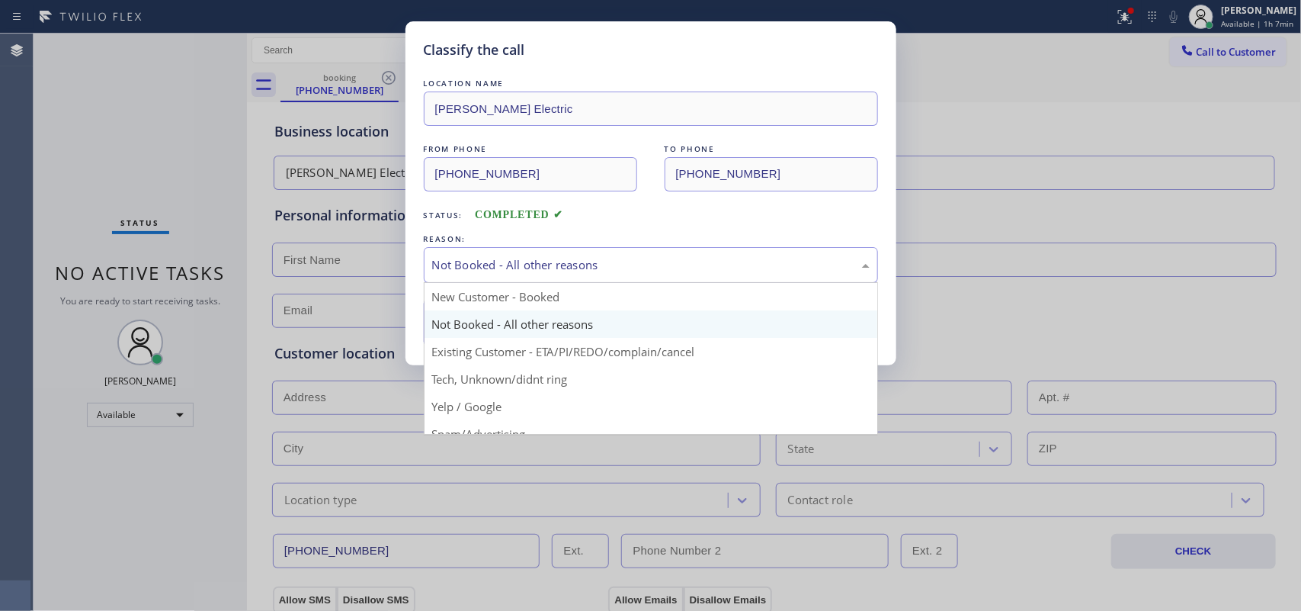
click at [563, 259] on div "Not Booked - All other reasons" at bounding box center [651, 265] width 438 height 18
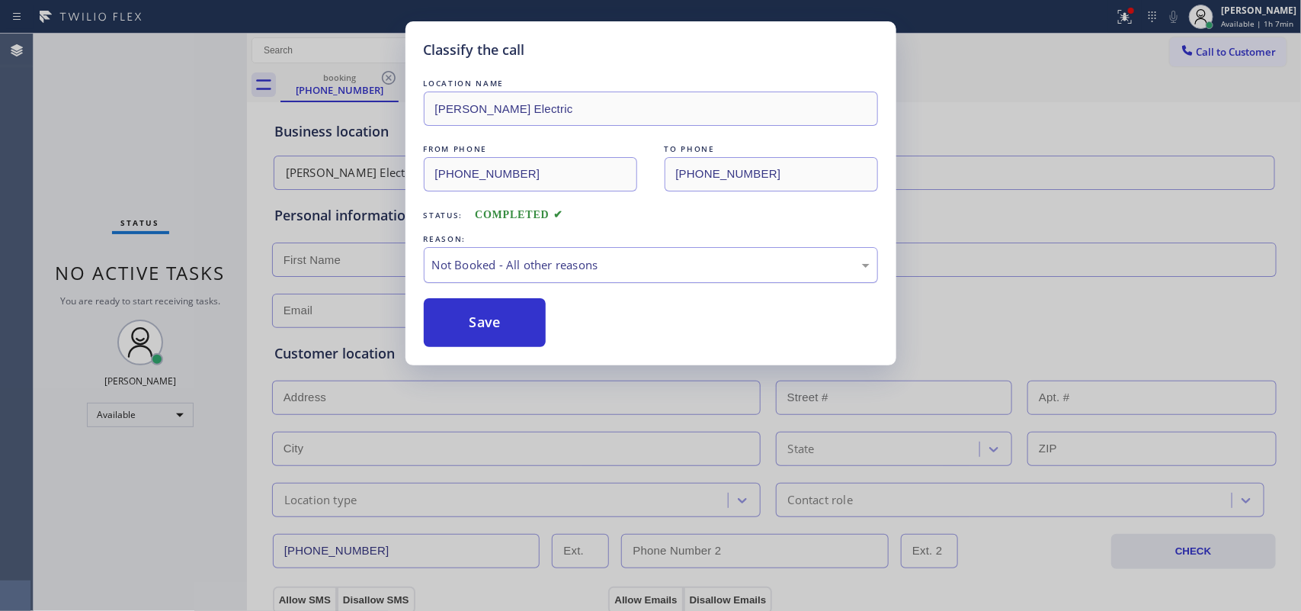
click at [563, 259] on div "Not Booked - All other reasons" at bounding box center [651, 265] width 438 height 18
click at [502, 332] on button "Save" at bounding box center [485, 322] width 123 height 49
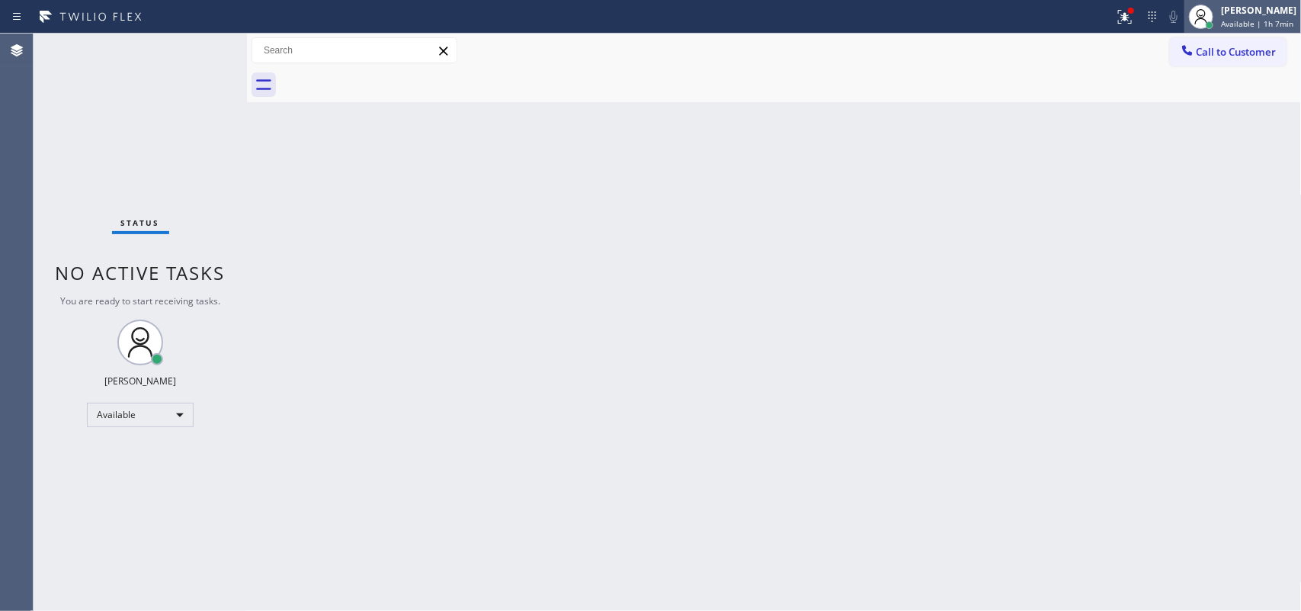
click at [1041, 18] on span "Available | 1h 7min" at bounding box center [1257, 23] width 72 height 11
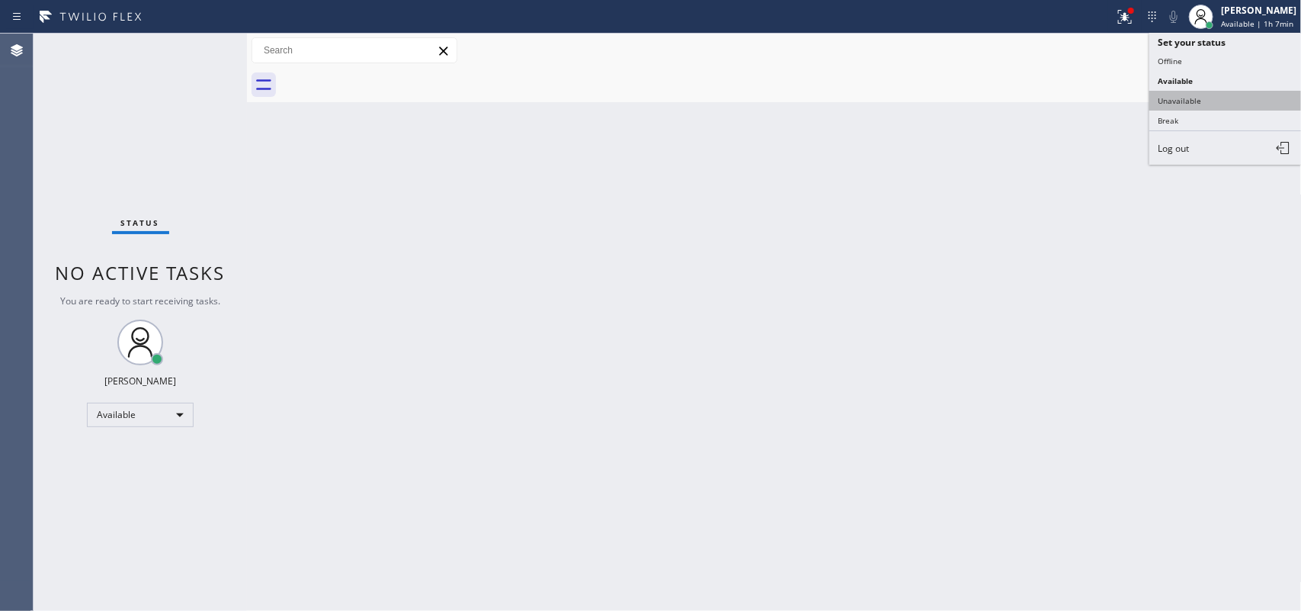
click at [1041, 104] on button "Unavailable" at bounding box center [1226, 101] width 152 height 20
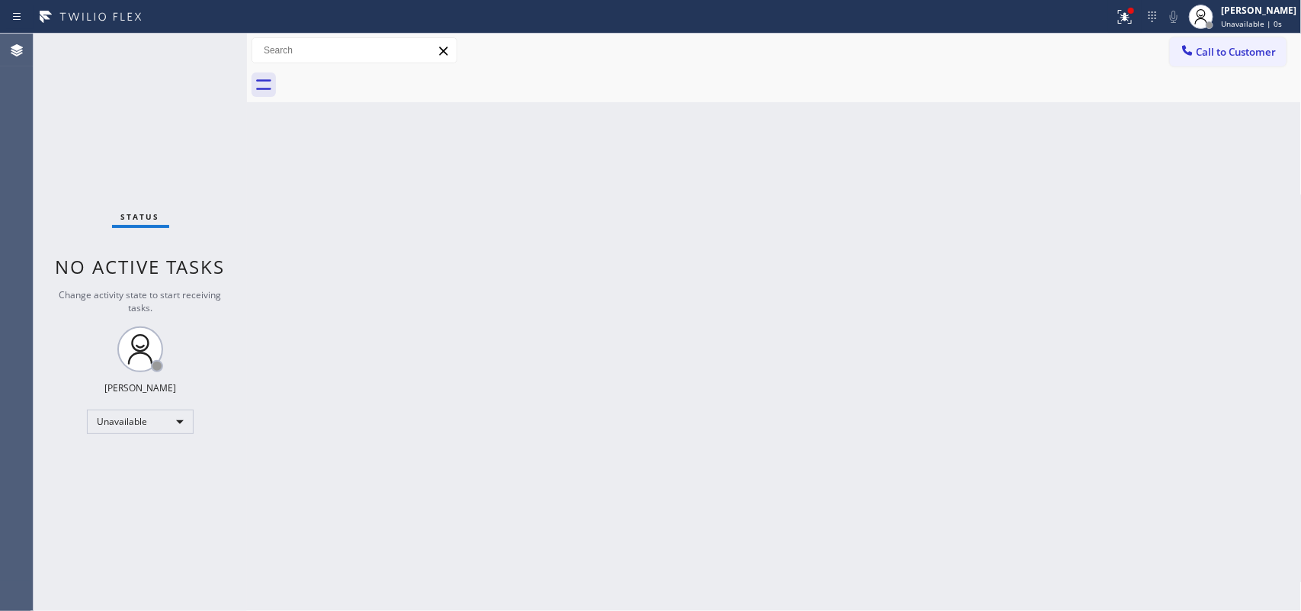
click at [1041, 69] on div at bounding box center [792, 85] width 1022 height 34
click at [1041, 59] on button "Call to Customer" at bounding box center [1228, 51] width 117 height 29
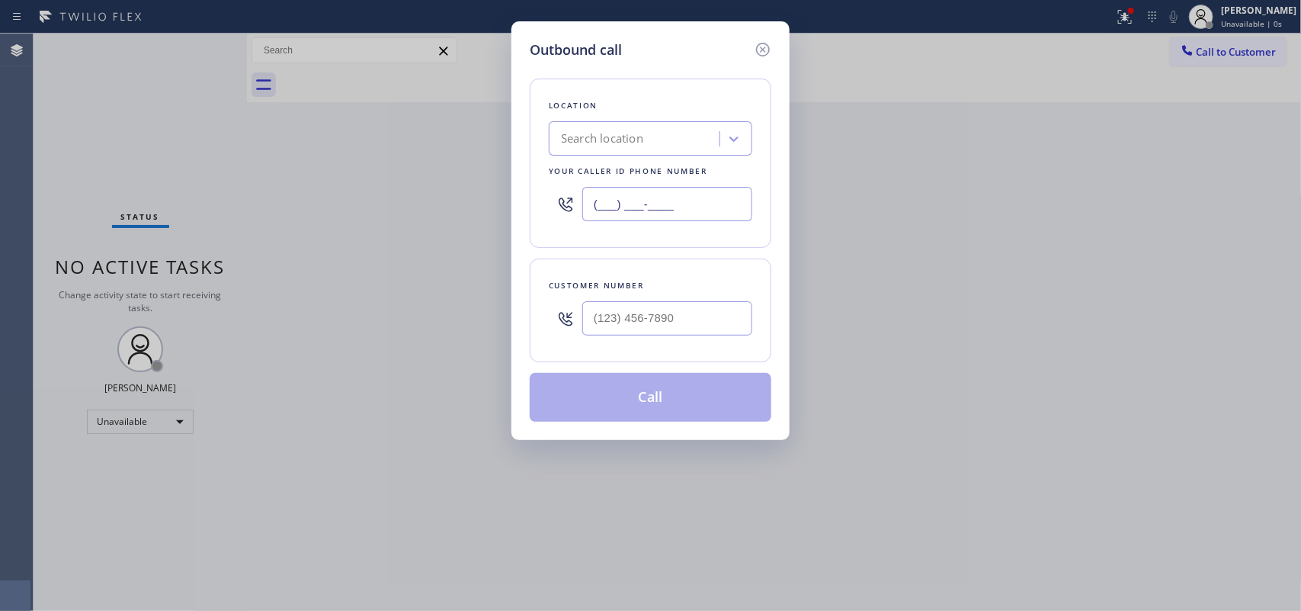
click at [486, 193] on div "Outbound call Location Search location Your caller id phone number (___) ___-__…" at bounding box center [650, 305] width 1301 height 611
paste input "213) 296-1849"
type input "[PHONE_NUMBER]"
click at [647, 32] on div "Outbound call Location [PERSON_NAME] Electric Your caller id phone number [PHON…" at bounding box center [651, 230] width 278 height 419
click at [643, 318] on input "(___) ___-____" at bounding box center [667, 318] width 170 height 34
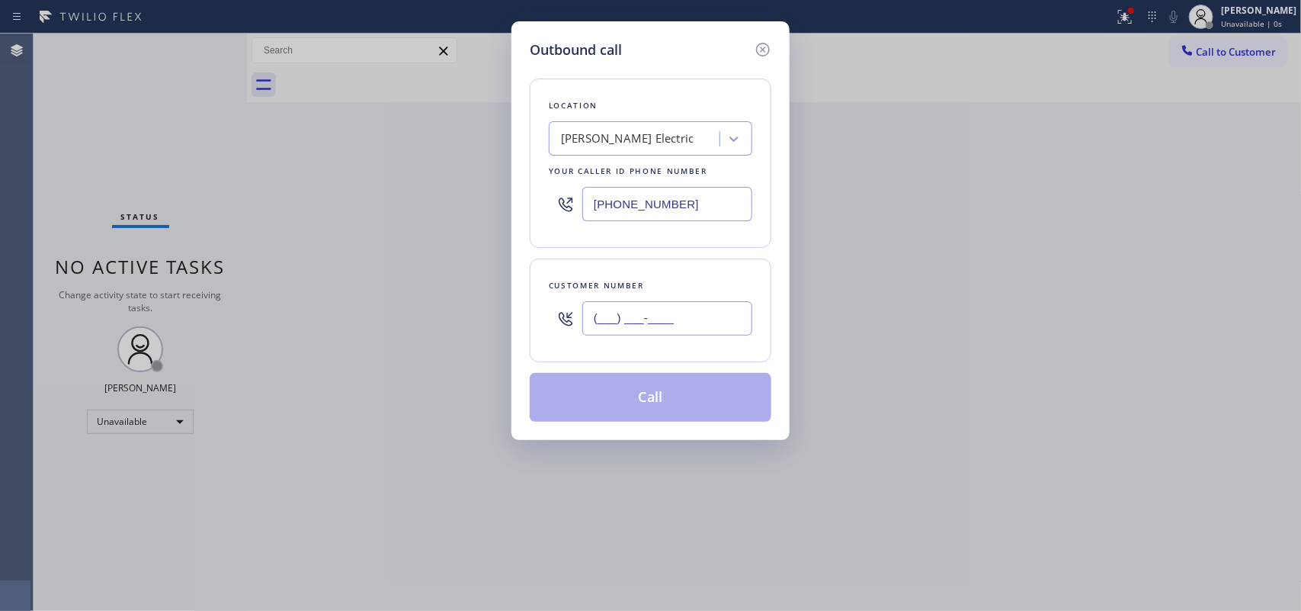
paste input "213) 471-4070"
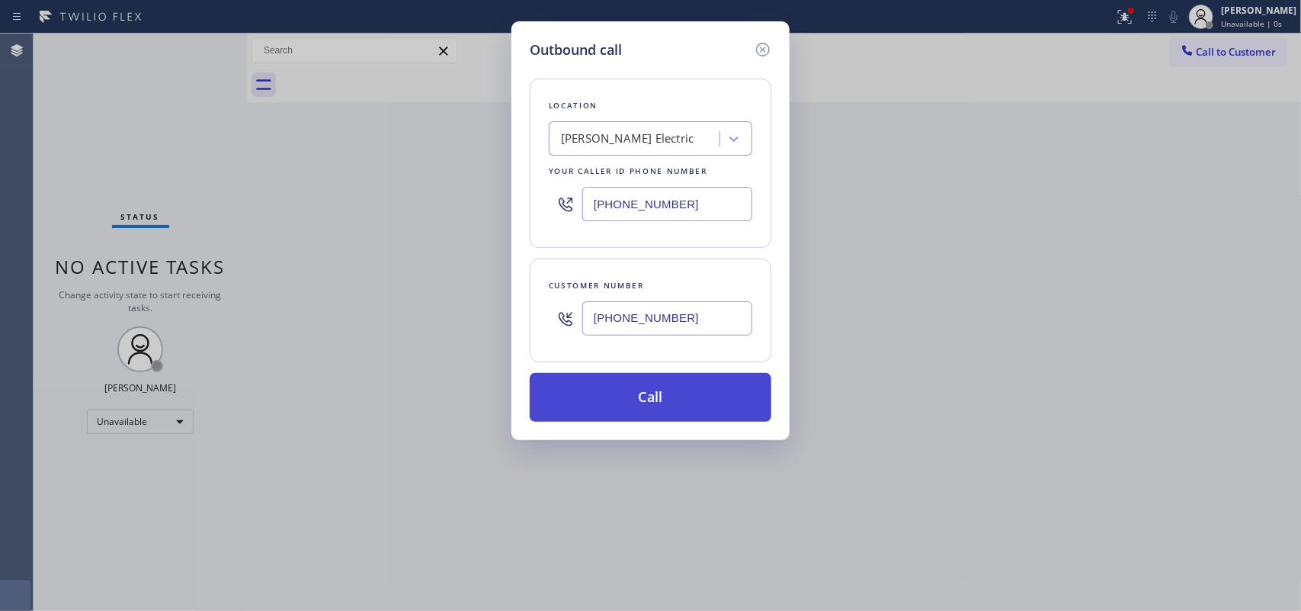
type input "[PHONE_NUMBER]"
click at [671, 405] on button "Call" at bounding box center [651, 397] width 242 height 49
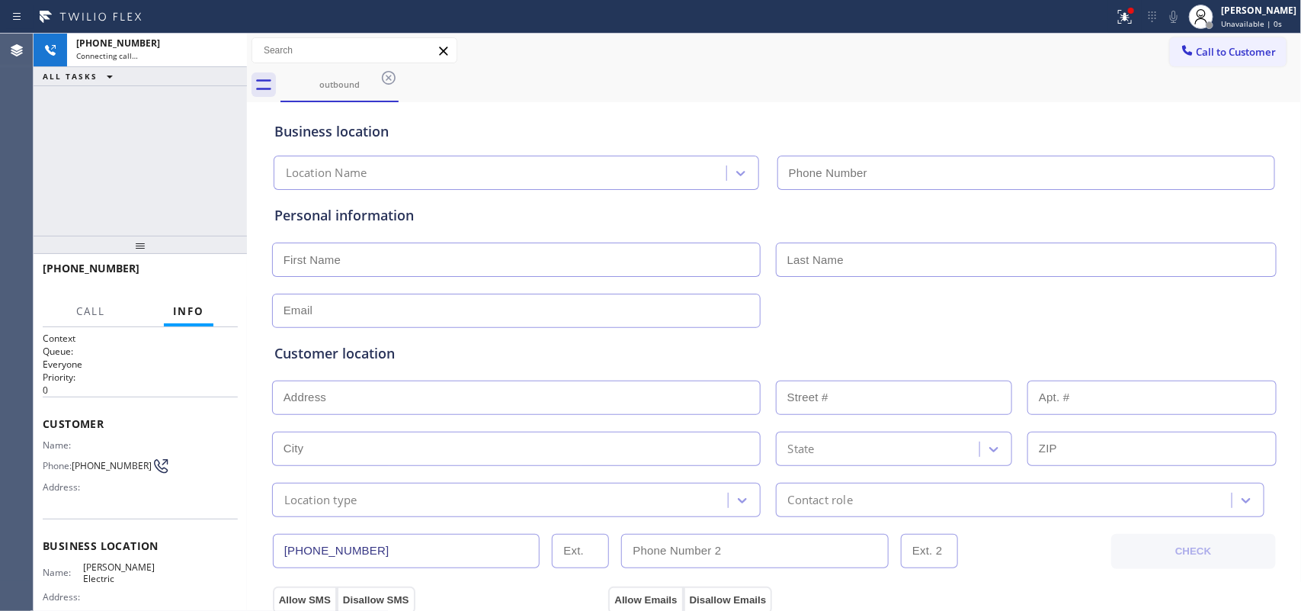
type input "[PHONE_NUMBER]"
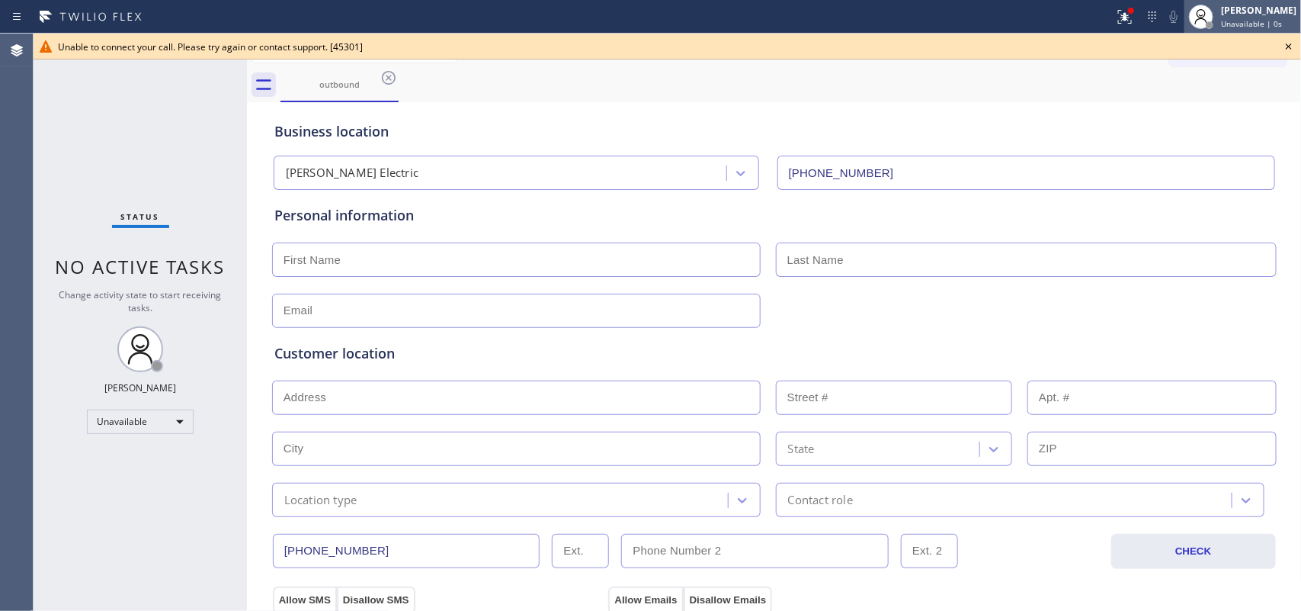
click at [1041, 15] on div "[PERSON_NAME]" at bounding box center [1258, 10] width 75 height 13
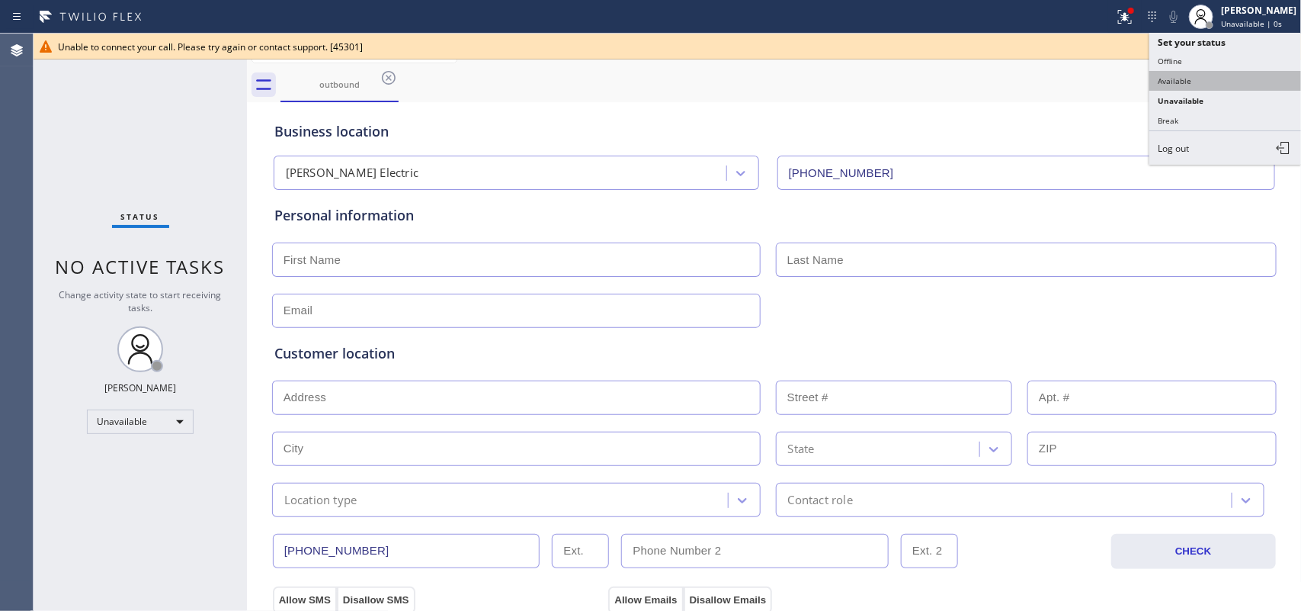
click at [1041, 88] on button "Available" at bounding box center [1226, 81] width 152 height 20
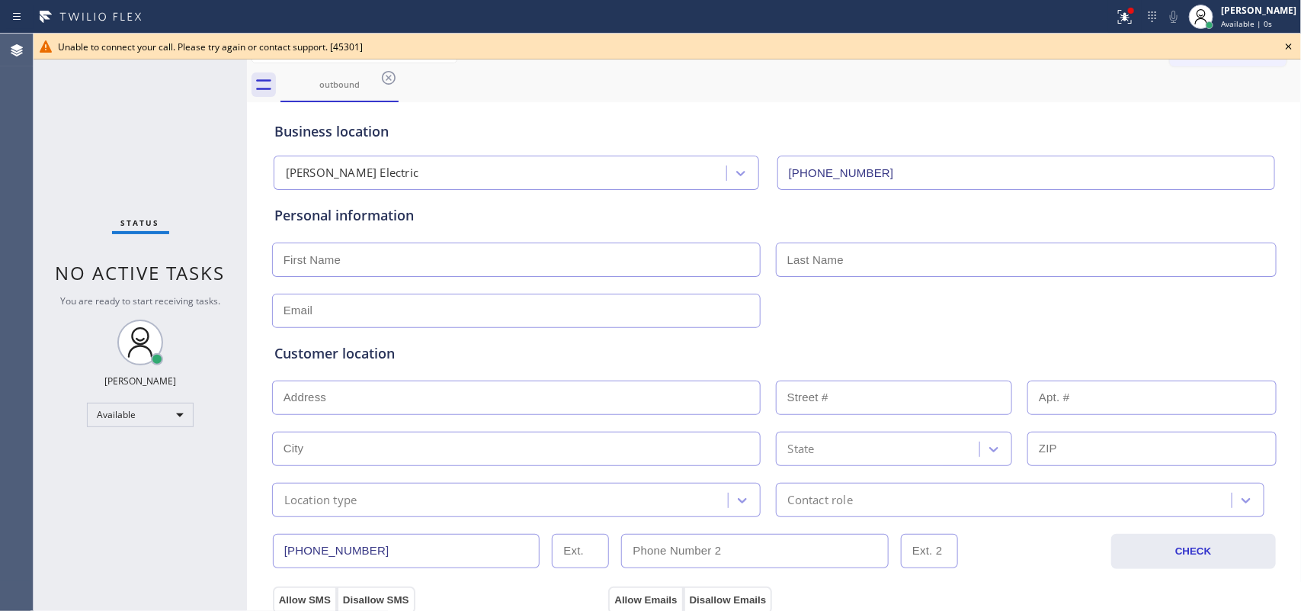
click at [1041, 40] on icon at bounding box center [1289, 46] width 18 height 18
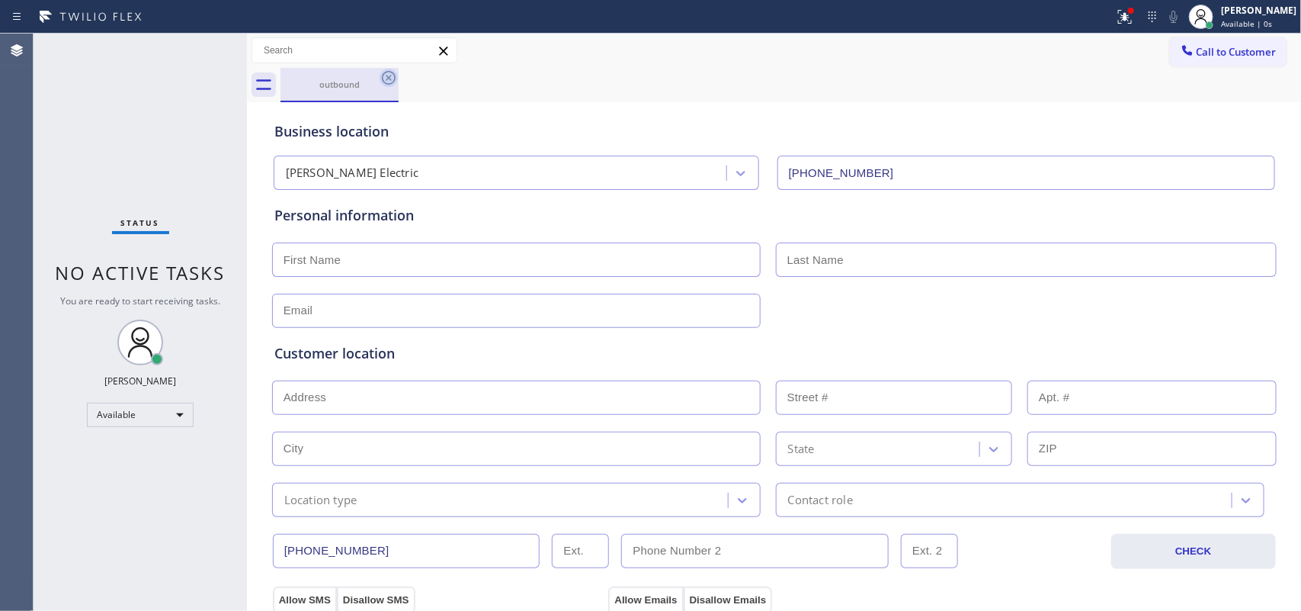
click at [387, 76] on icon at bounding box center [389, 78] width 14 height 14
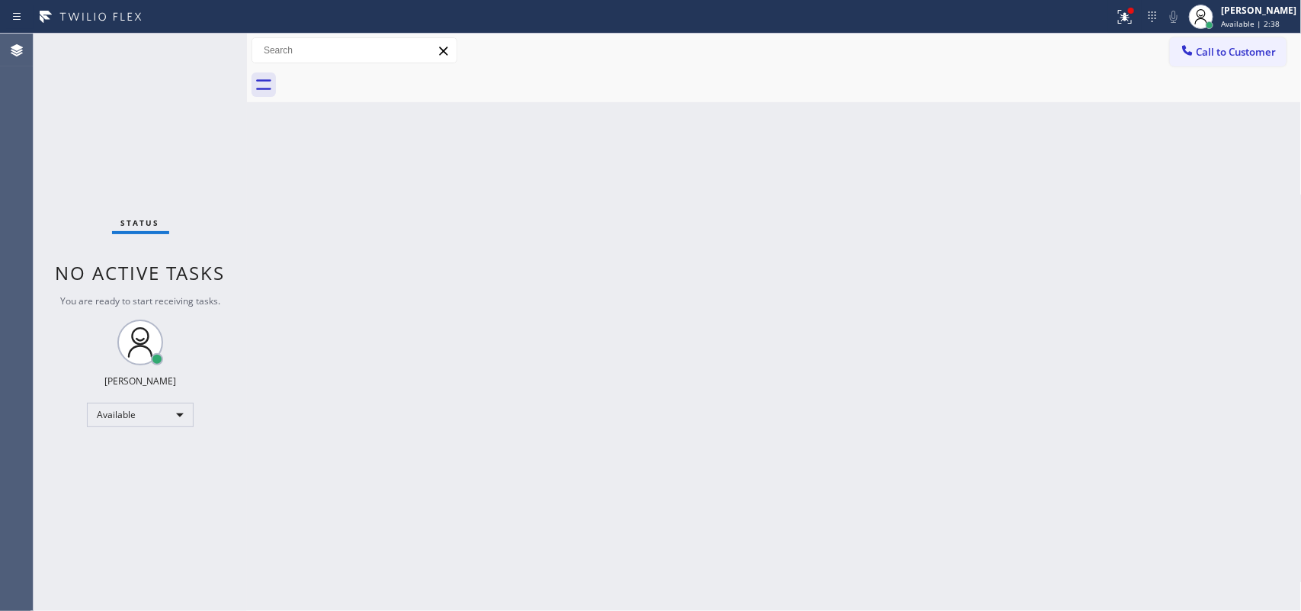
drag, startPoint x: 886, startPoint y: 284, endPoint x: 884, endPoint y: 258, distance: 26.0
click at [886, 283] on div "Back to Dashboard Change Sender ID Customers Technicians Select a contact Outbo…" at bounding box center [774, 322] width 1055 height 577
click at [341, 488] on div "Back to Dashboard Change Sender ID Customers Technicians Select a contact Outbo…" at bounding box center [774, 322] width 1055 height 577
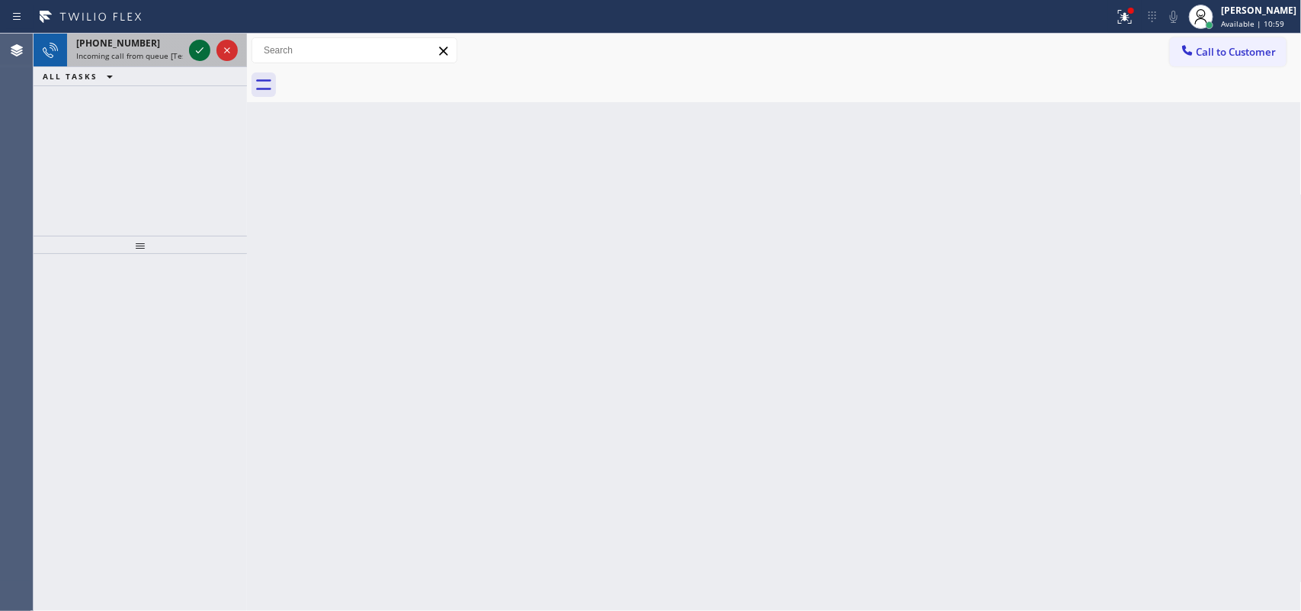
click at [196, 53] on icon at bounding box center [200, 50] width 18 height 18
click at [200, 44] on icon at bounding box center [200, 50] width 18 height 18
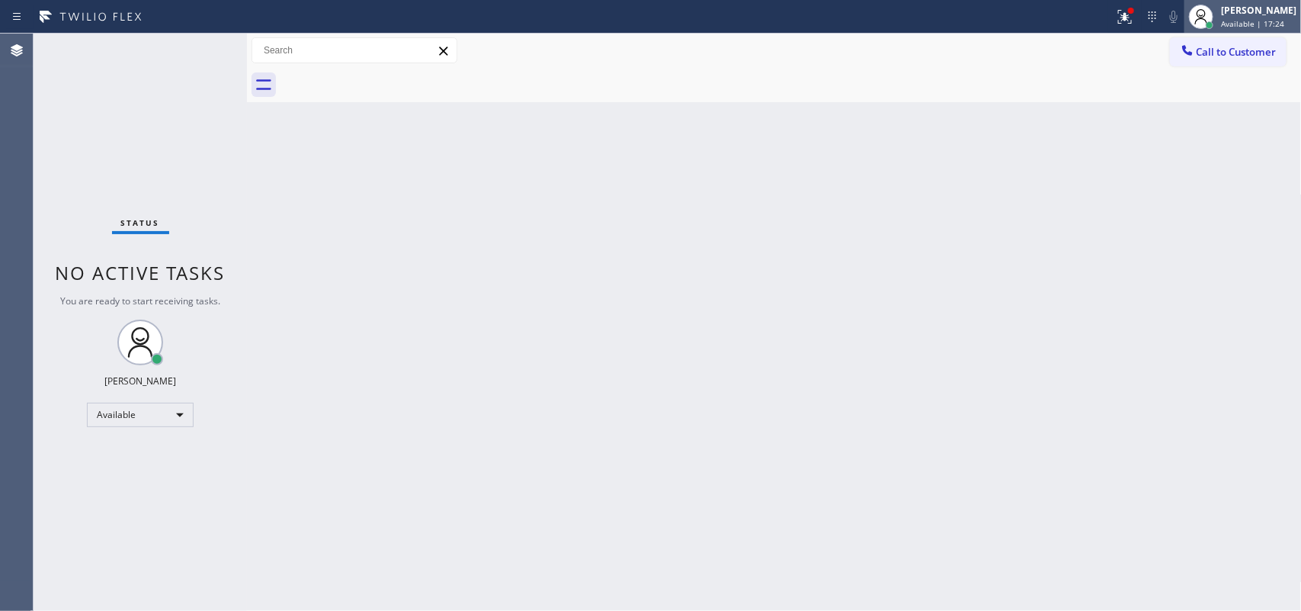
click at [1041, 14] on div at bounding box center [1202, 17] width 34 height 34
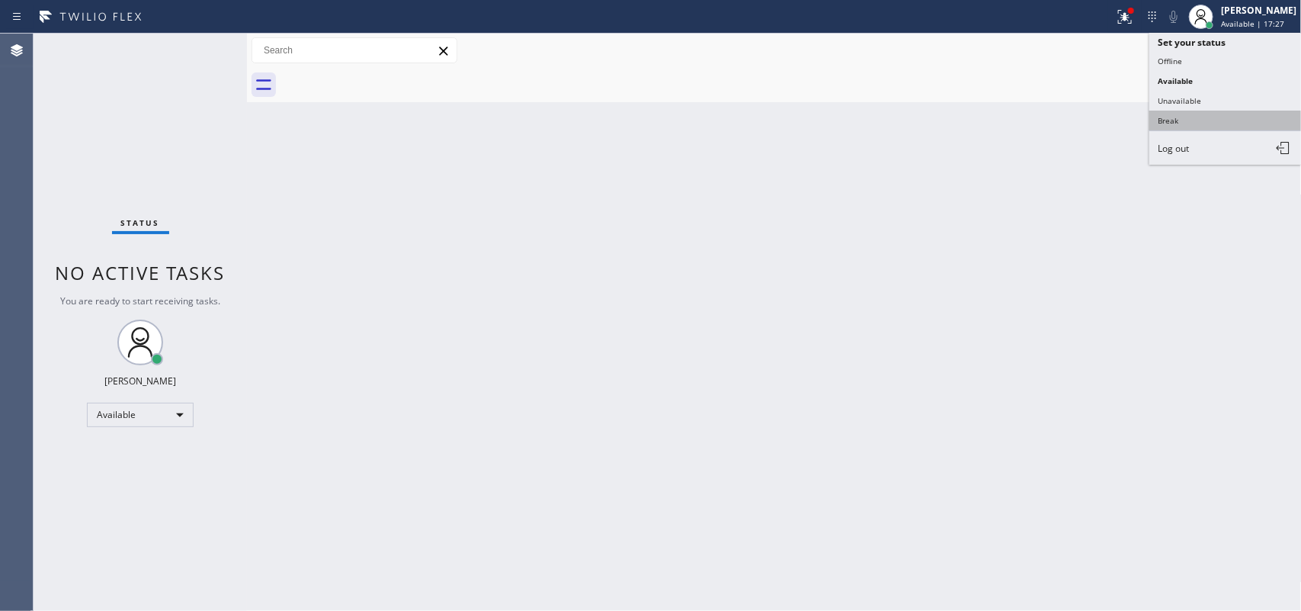
click at [1041, 114] on button "Break" at bounding box center [1226, 121] width 152 height 20
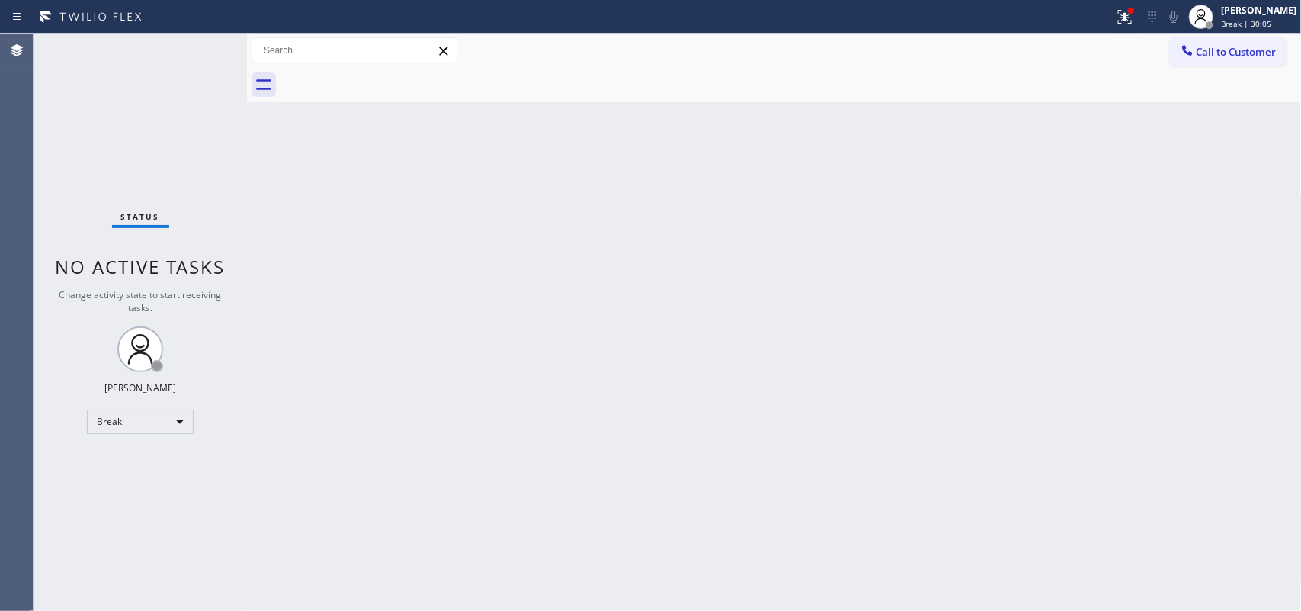
click at [471, 203] on div "Back to Dashboard Change Sender ID Customers Technicians Select a contact Outbo…" at bounding box center [774, 322] width 1055 height 577
click at [1041, 23] on span "Break | 57:27" at bounding box center [1246, 23] width 50 height 11
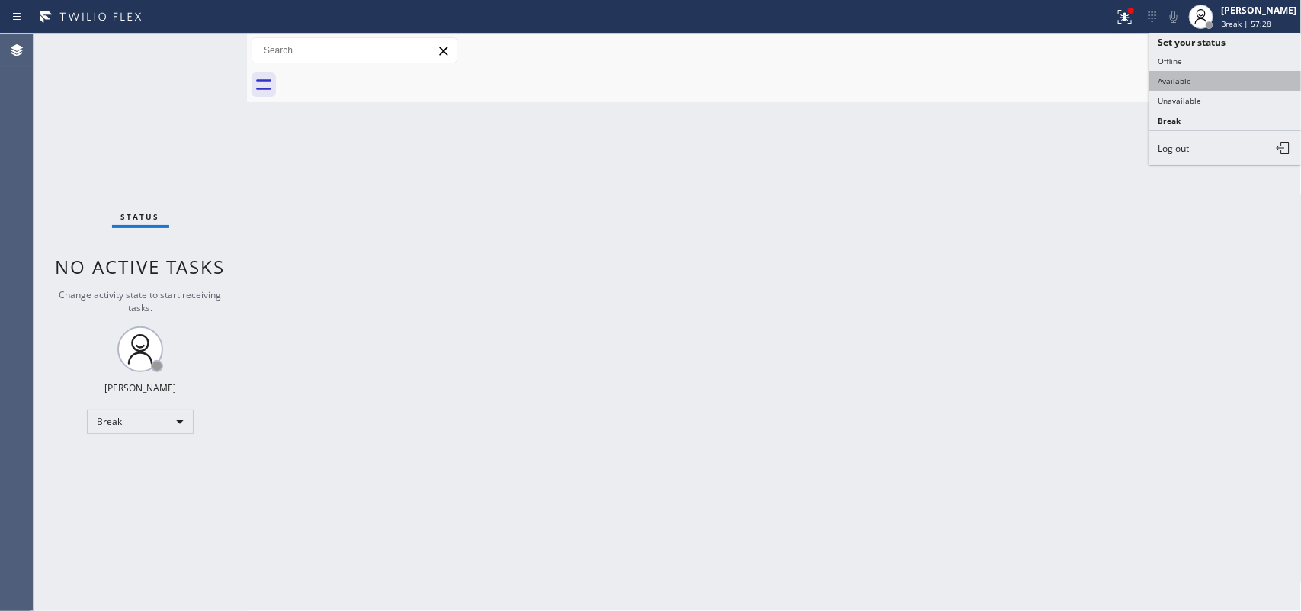
click at [1041, 80] on button "Available" at bounding box center [1226, 81] width 152 height 20
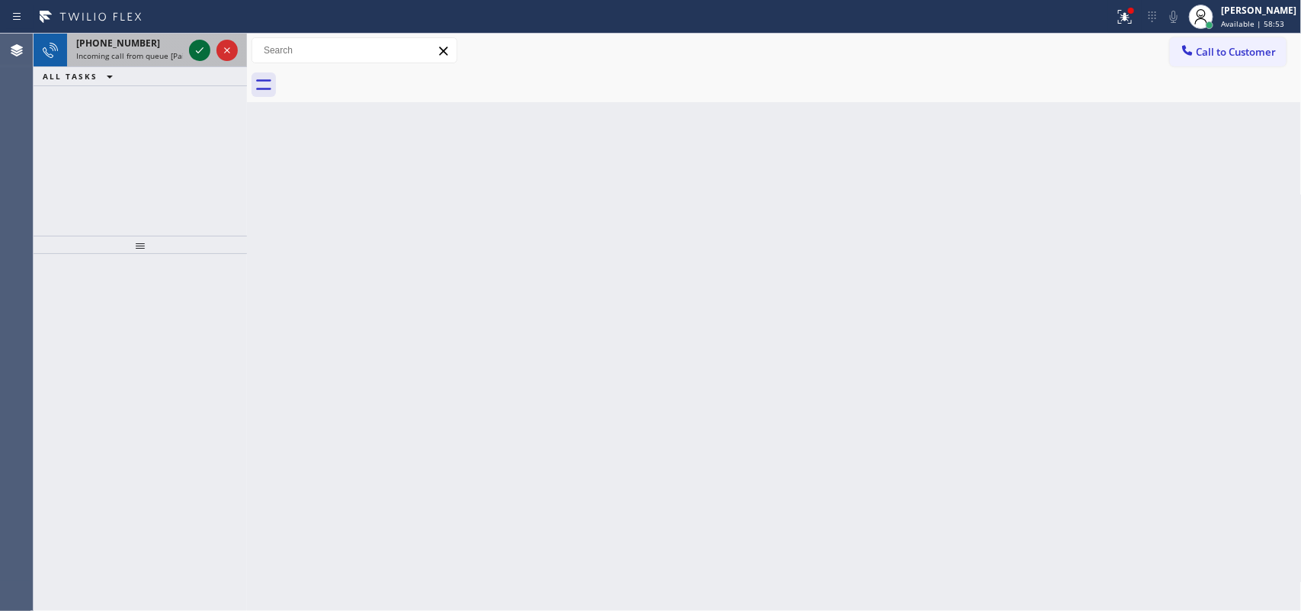
click at [193, 46] on icon at bounding box center [200, 50] width 18 height 18
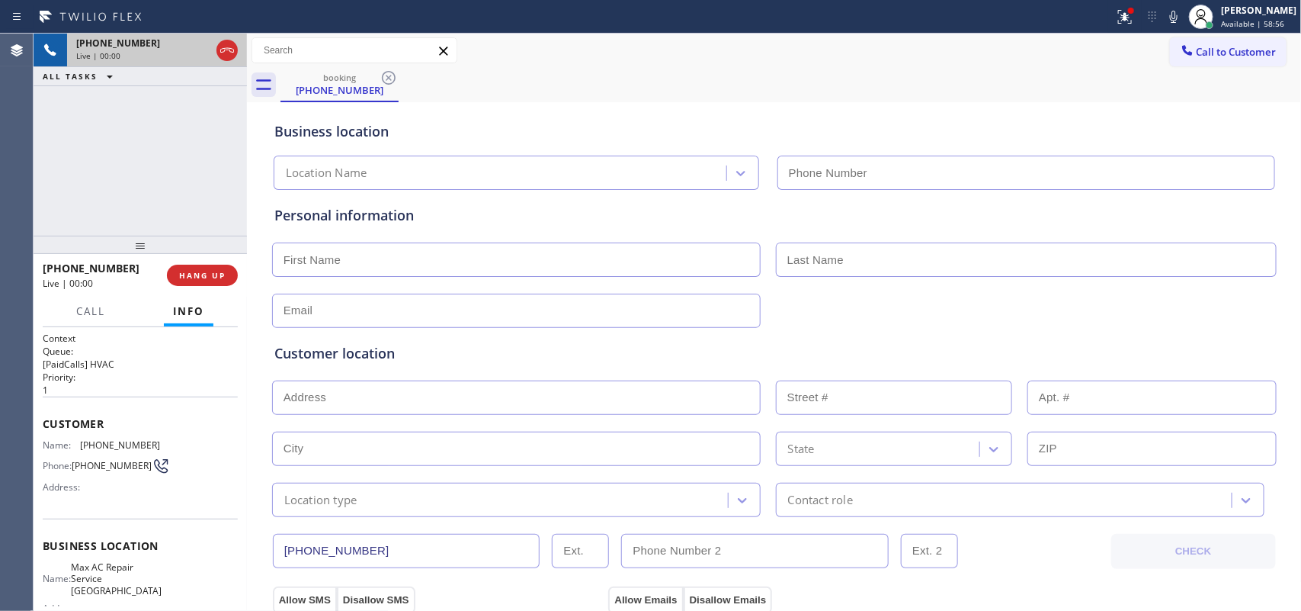
type input "[PHONE_NUMBER]"
click at [85, 313] on span "Call" at bounding box center [90, 311] width 29 height 14
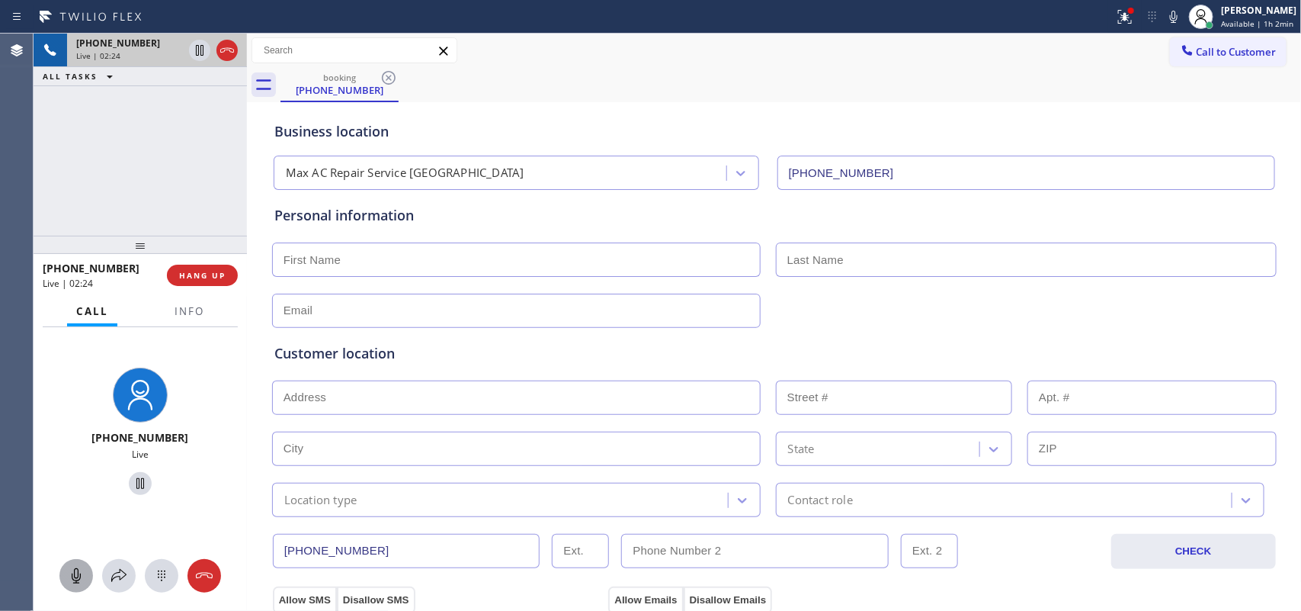
click at [79, 488] on icon at bounding box center [76, 575] width 18 height 18
click at [131, 475] on icon at bounding box center [140, 483] width 18 height 18
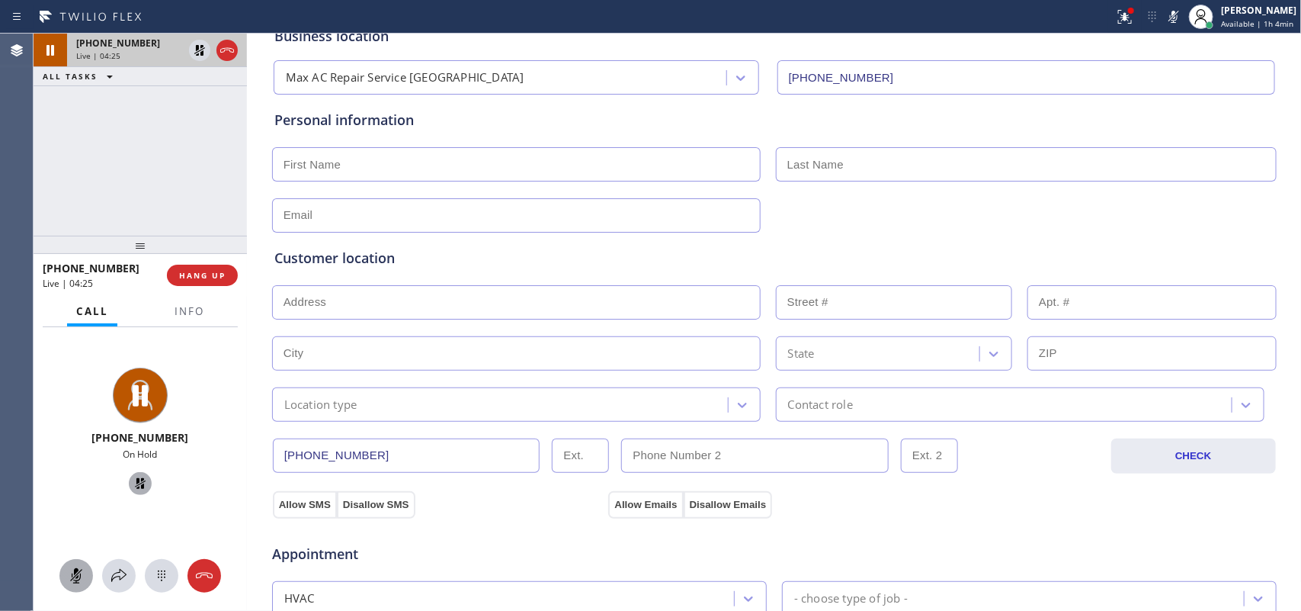
click at [77, 488] on icon at bounding box center [76, 575] width 9 height 15
click at [135, 480] on icon at bounding box center [140, 483] width 11 height 11
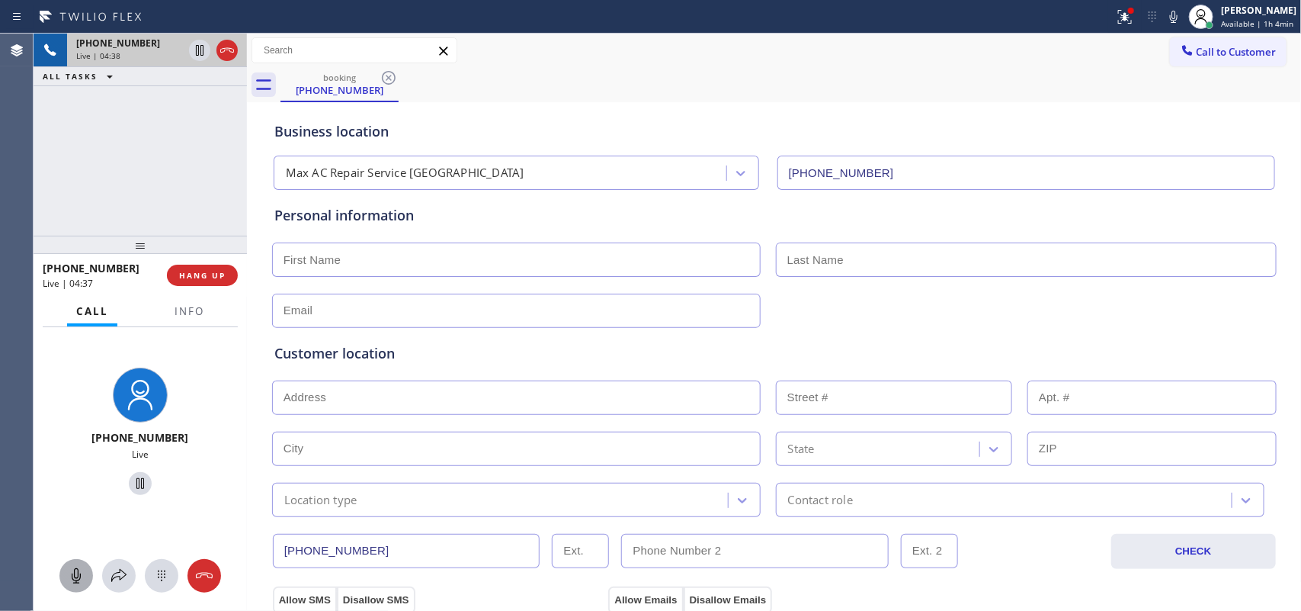
click at [599, 269] on input "text" at bounding box center [516, 259] width 489 height 34
click at [665, 262] on input "text" at bounding box center [516, 259] width 489 height 34
click at [485, 265] on input "text" at bounding box center [516, 259] width 489 height 34
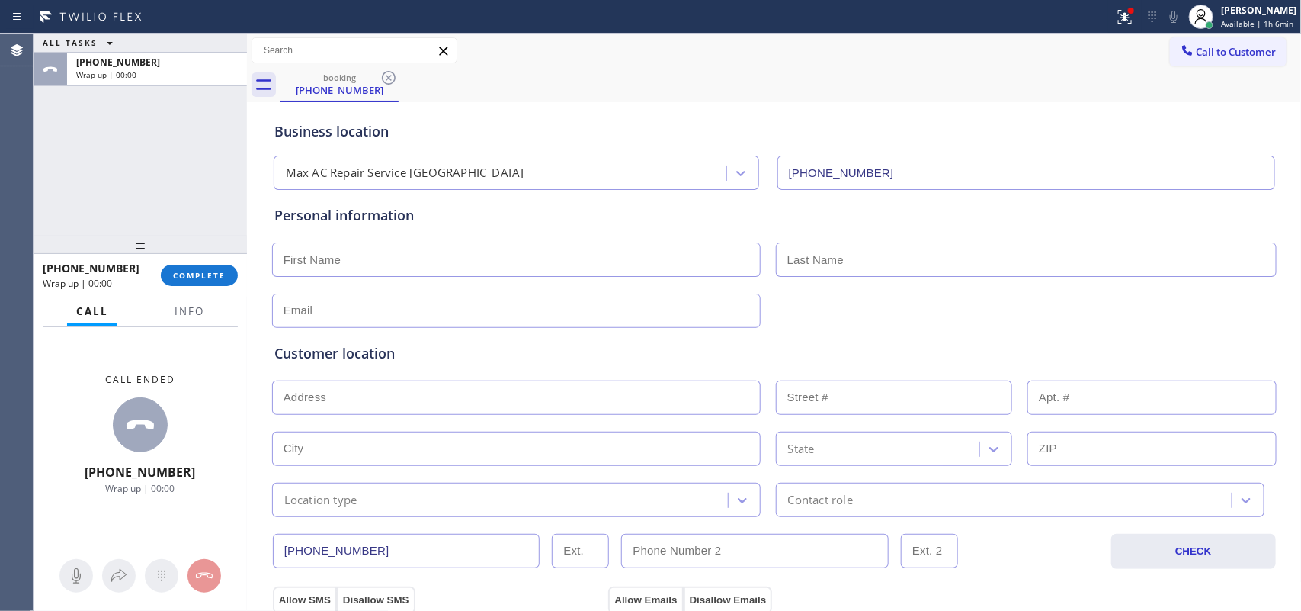
click at [473, 257] on input "text" at bounding box center [516, 259] width 489 height 34
type input "Mr."
type input "[MEDICAL_DATA]"
click at [361, 311] on input "text" at bounding box center [516, 311] width 489 height 34
type input "[EMAIL_ADDRESS][DOMAIN_NAME]"
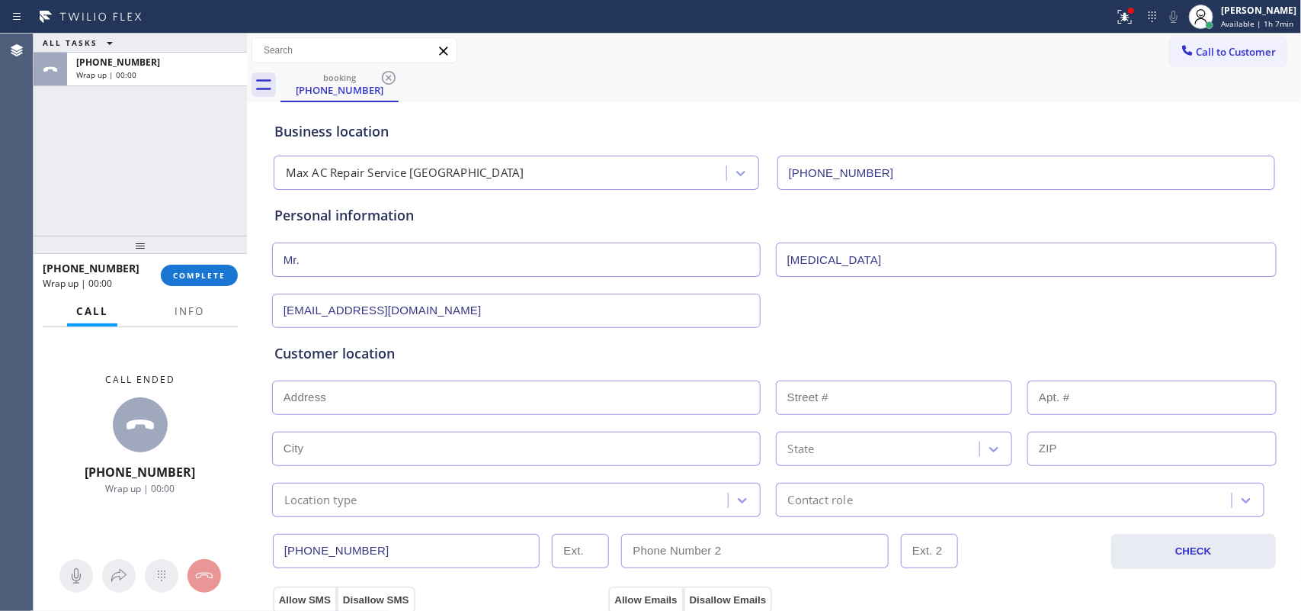
click at [436, 393] on input "text" at bounding box center [516, 397] width 489 height 34
click at [418, 401] on input "text" at bounding box center [516, 397] width 489 height 34
paste input "[STREET_ADDRESS],"
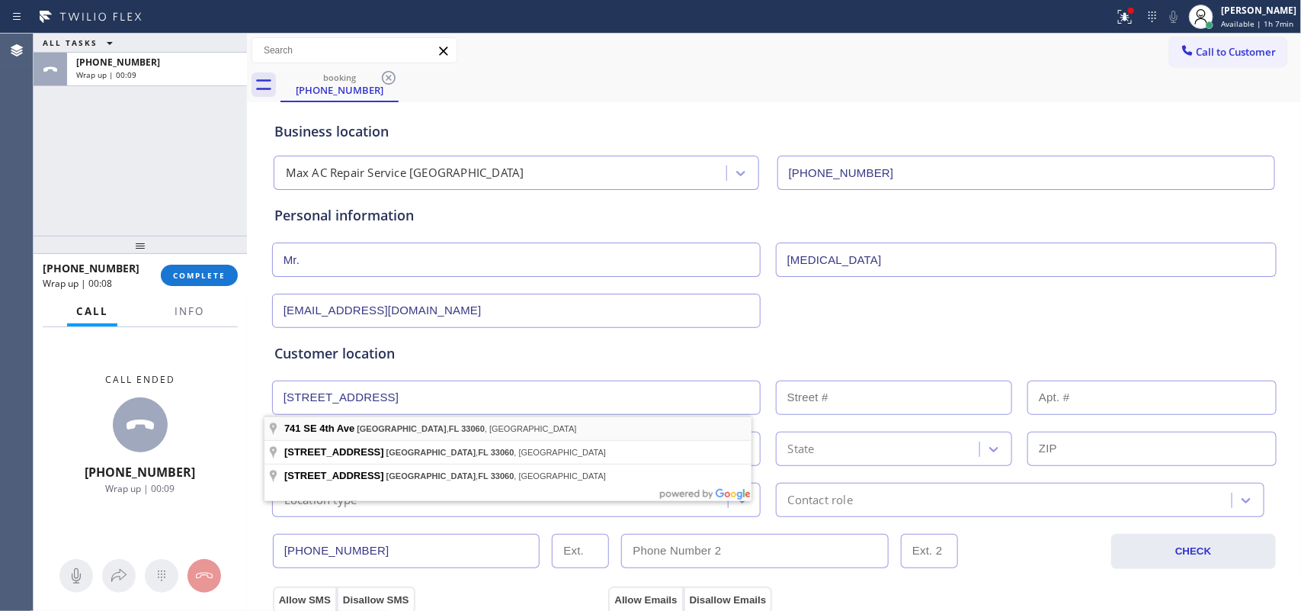
type input "[STREET_ADDRESS]"
type input "741"
type input "[GEOGRAPHIC_DATA]"
type input "33060"
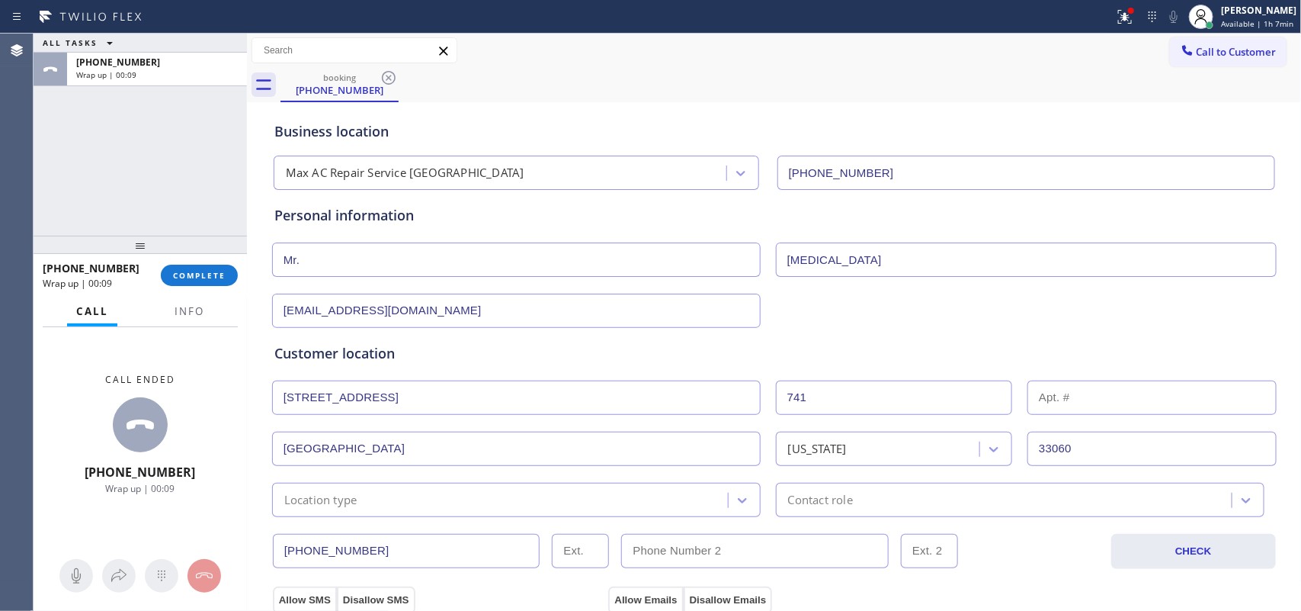
scroll to position [191, 0]
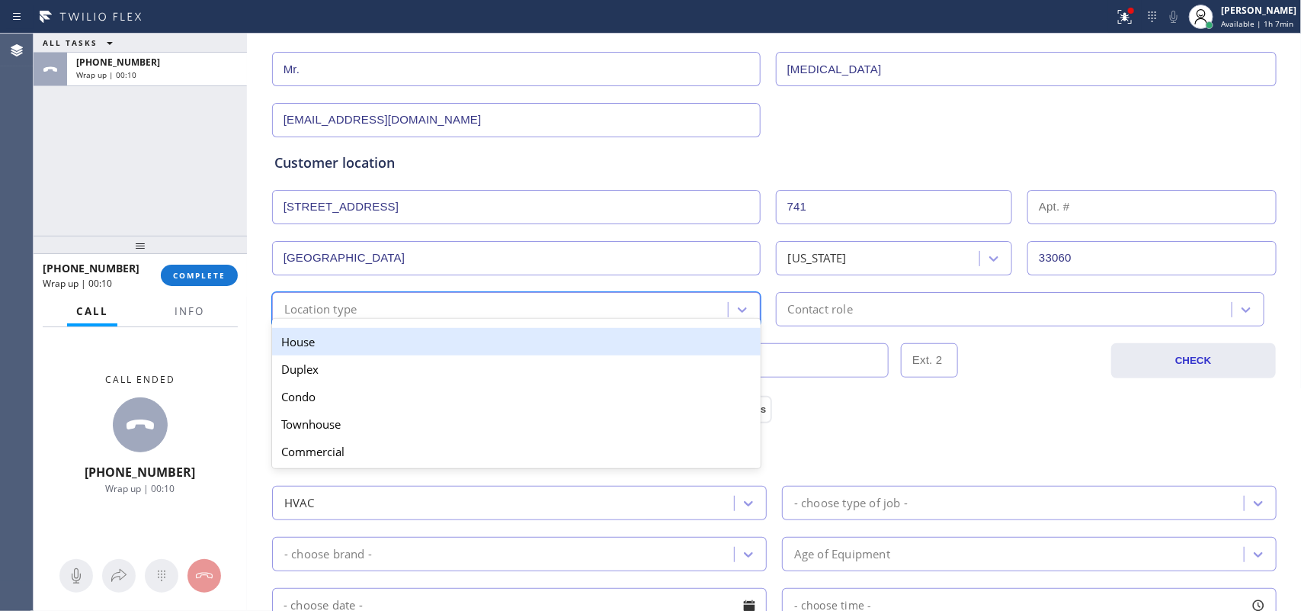
click at [531, 324] on div "option House focused, 1 of 5. 5 results available. Use Up and Down to choose op…" at bounding box center [516, 309] width 489 height 34
click at [534, 353] on div "House" at bounding box center [516, 341] width 489 height 27
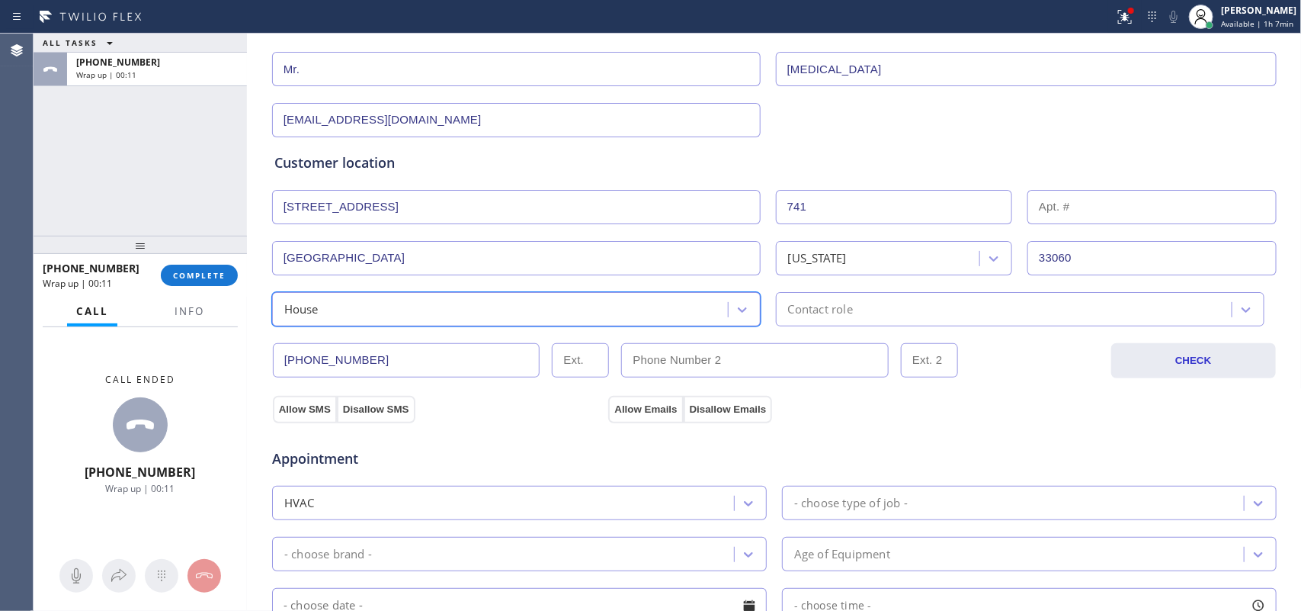
click at [804, 307] on div "Contact role" at bounding box center [820, 309] width 65 height 18
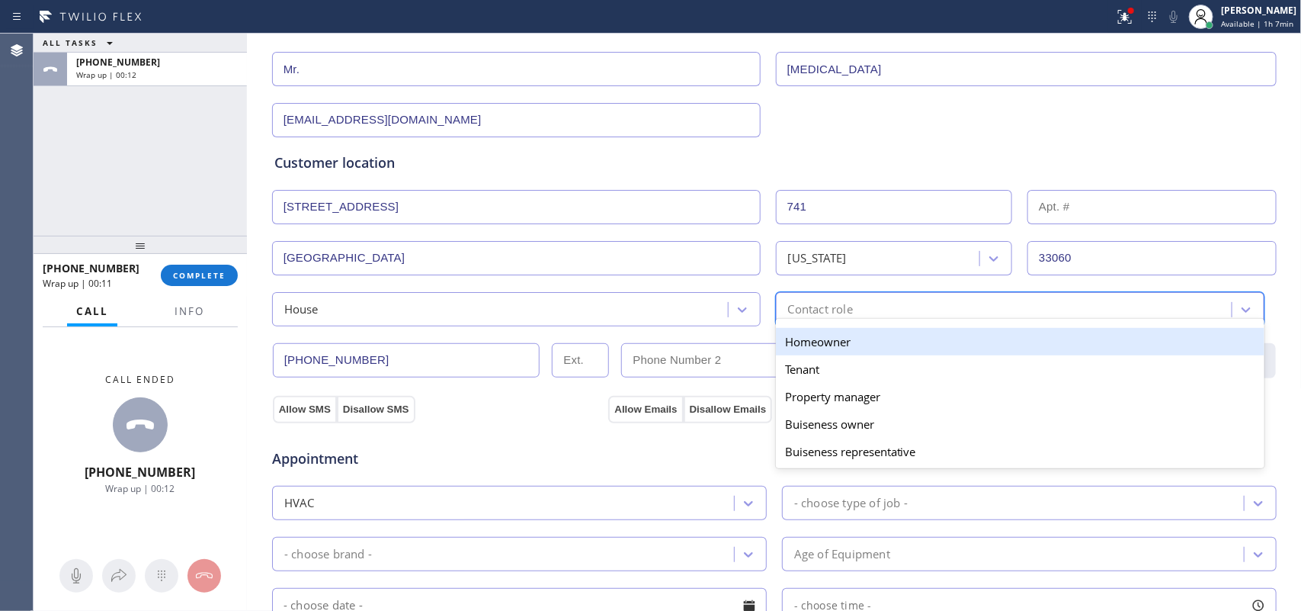
click at [817, 338] on div "Homeowner" at bounding box center [1020, 341] width 489 height 27
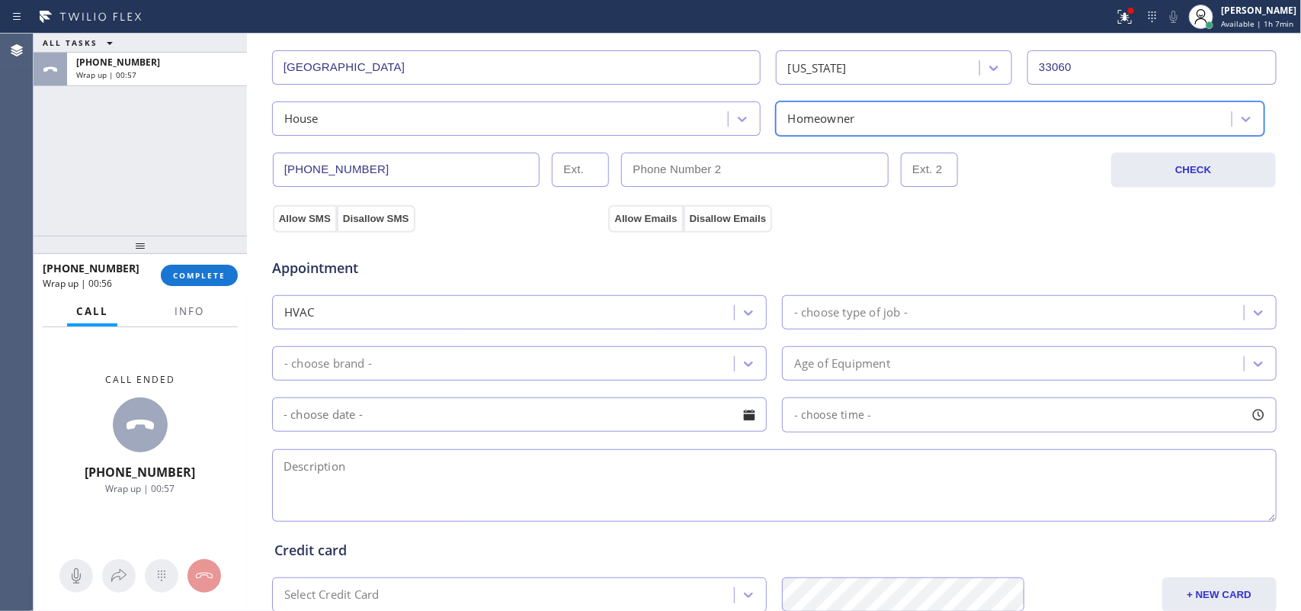
scroll to position [477, 0]
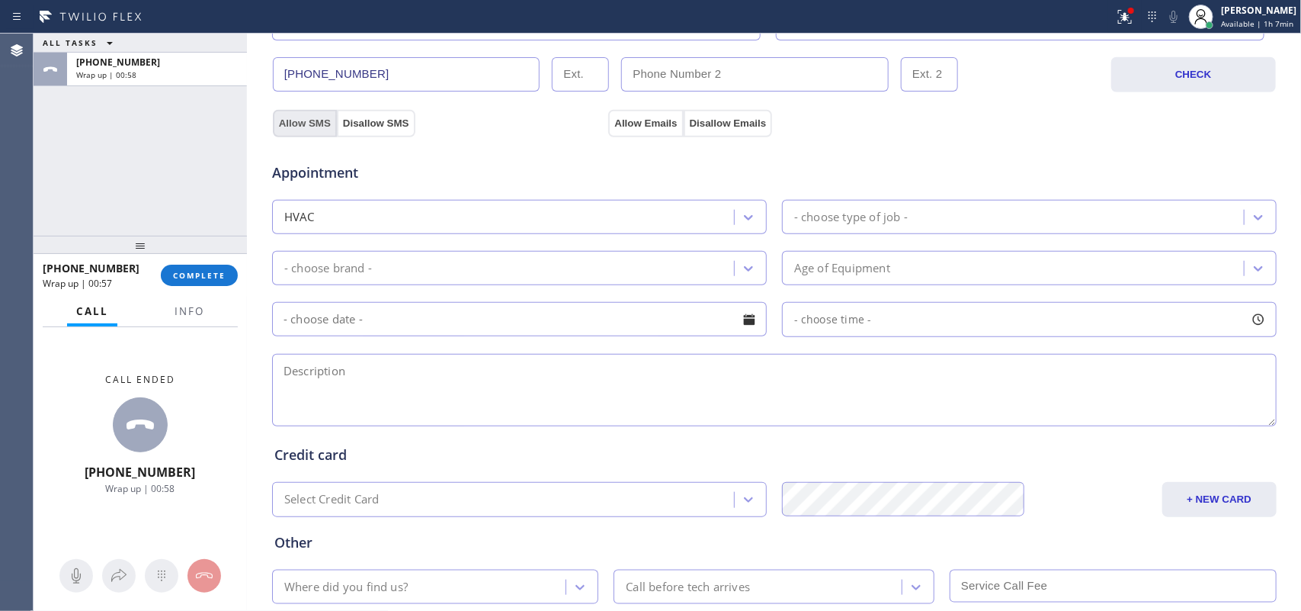
click at [303, 115] on button "Allow SMS" at bounding box center [305, 123] width 64 height 27
click at [624, 124] on button "Allow Emails" at bounding box center [645, 123] width 75 height 27
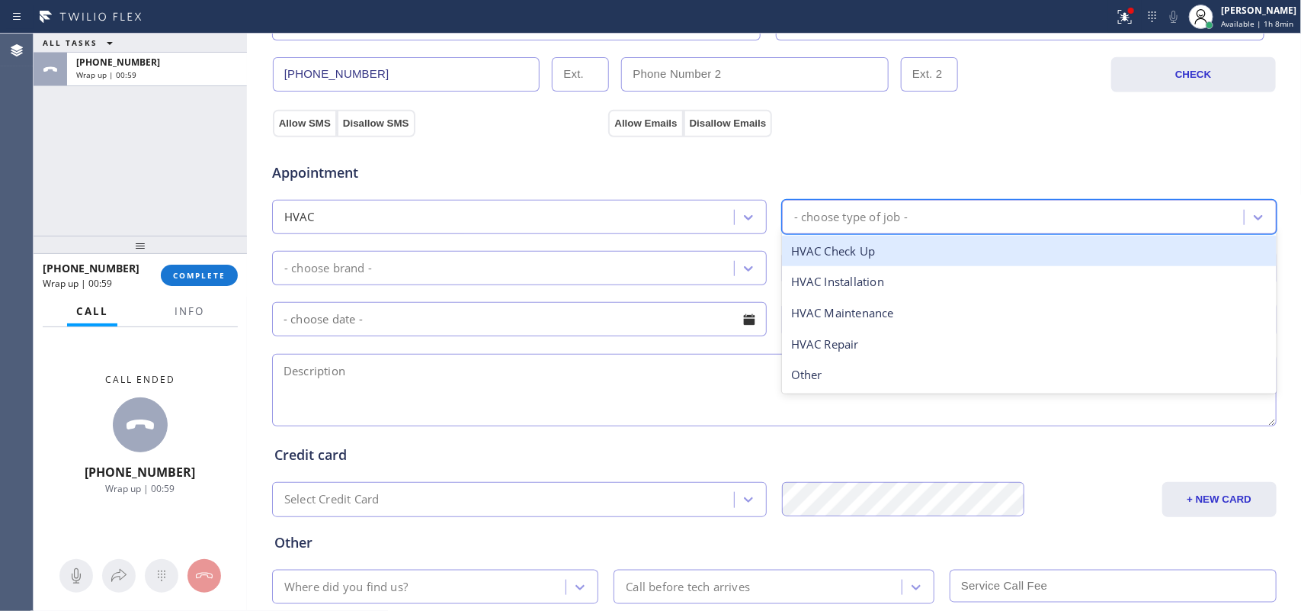
click at [836, 216] on div "- choose type of job -" at bounding box center [851, 217] width 114 height 18
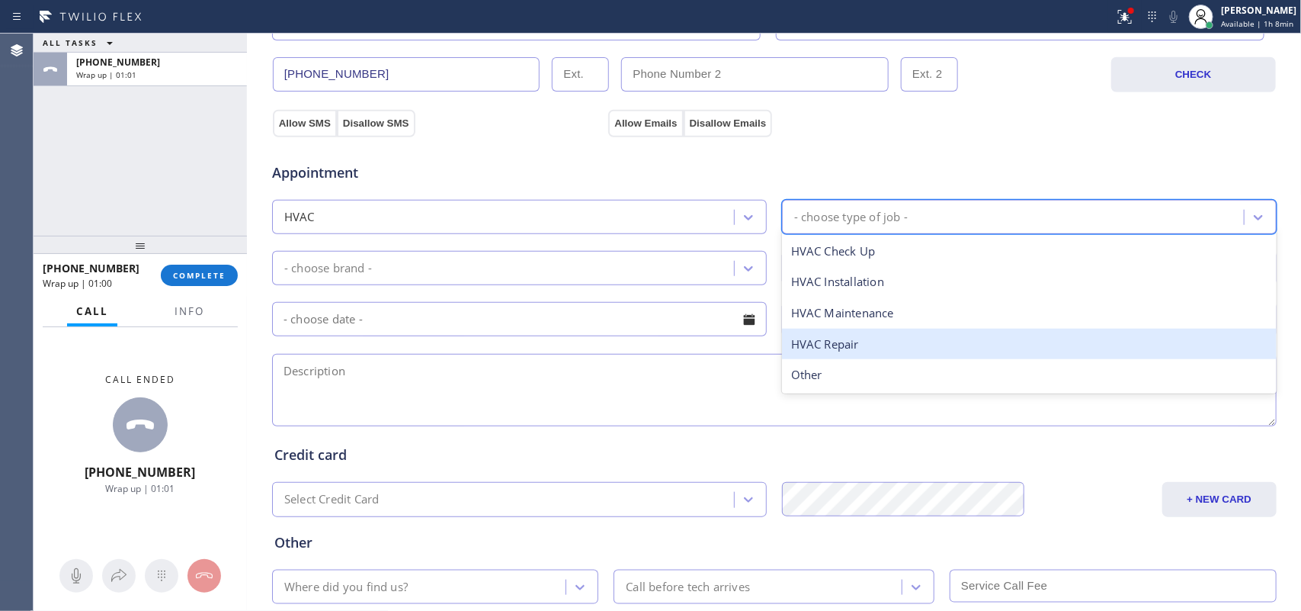
click at [832, 332] on div "HVAC Repair" at bounding box center [1029, 344] width 495 height 31
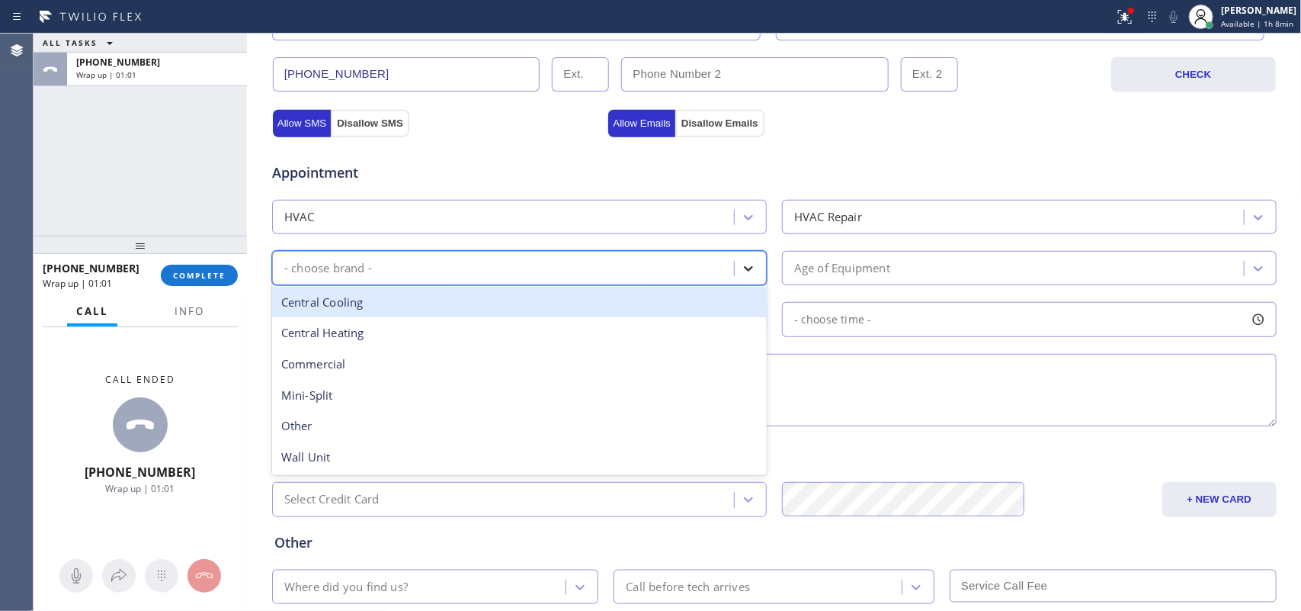
click at [741, 269] on icon at bounding box center [748, 268] width 15 height 15
click at [572, 314] on div "Central Cooling" at bounding box center [519, 302] width 495 height 31
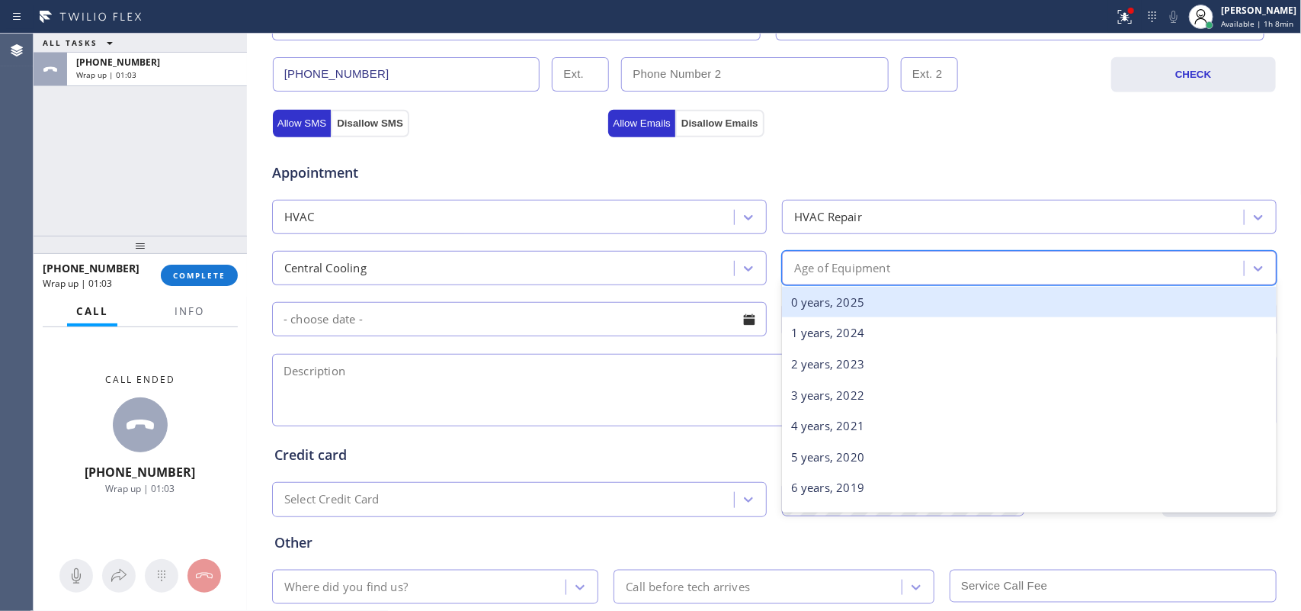
click at [847, 274] on div "Age of Equipment" at bounding box center [842, 268] width 96 height 18
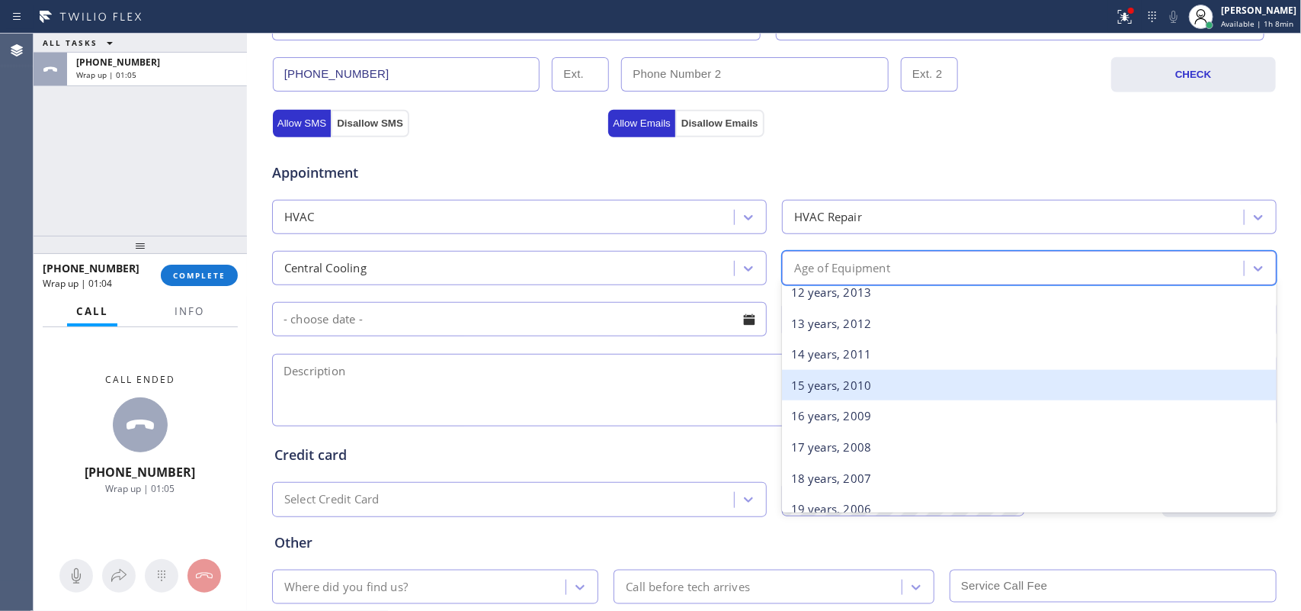
scroll to position [286, 0]
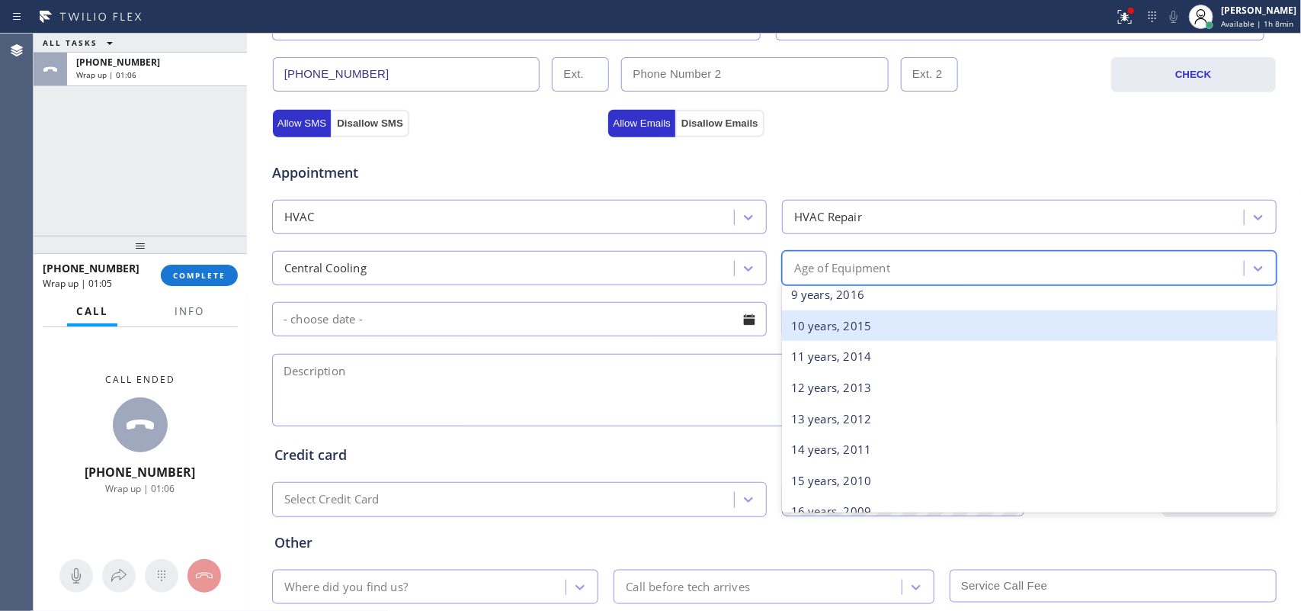
click at [866, 332] on div "10 years, 2015" at bounding box center [1029, 325] width 495 height 31
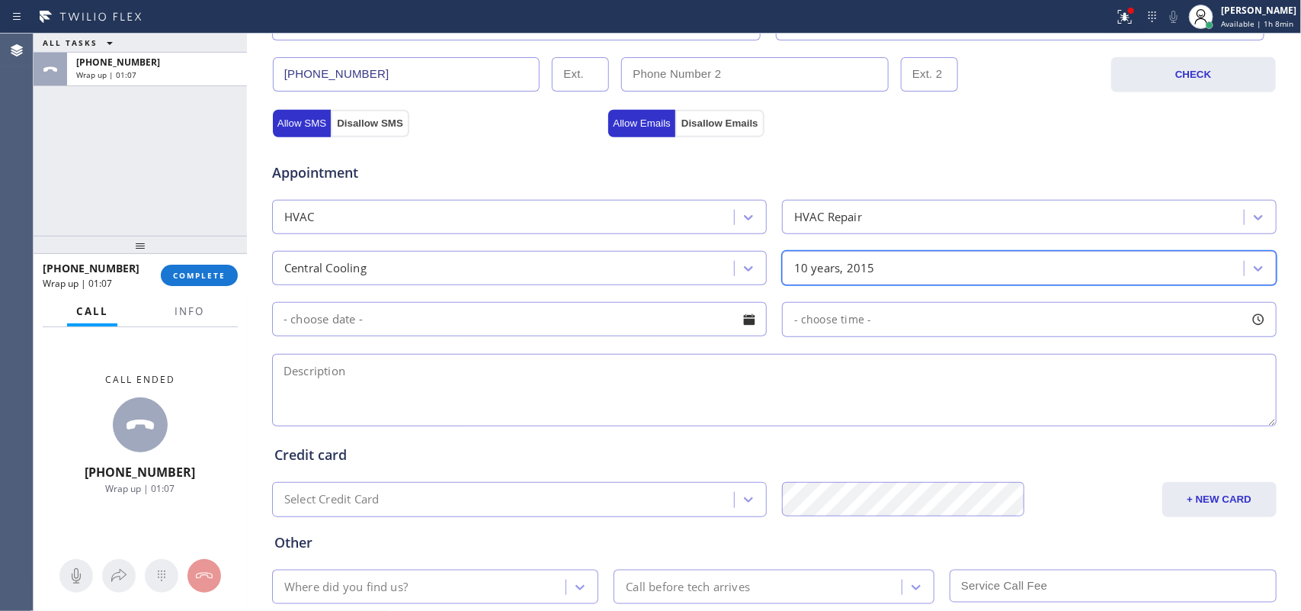
scroll to position [573, 0]
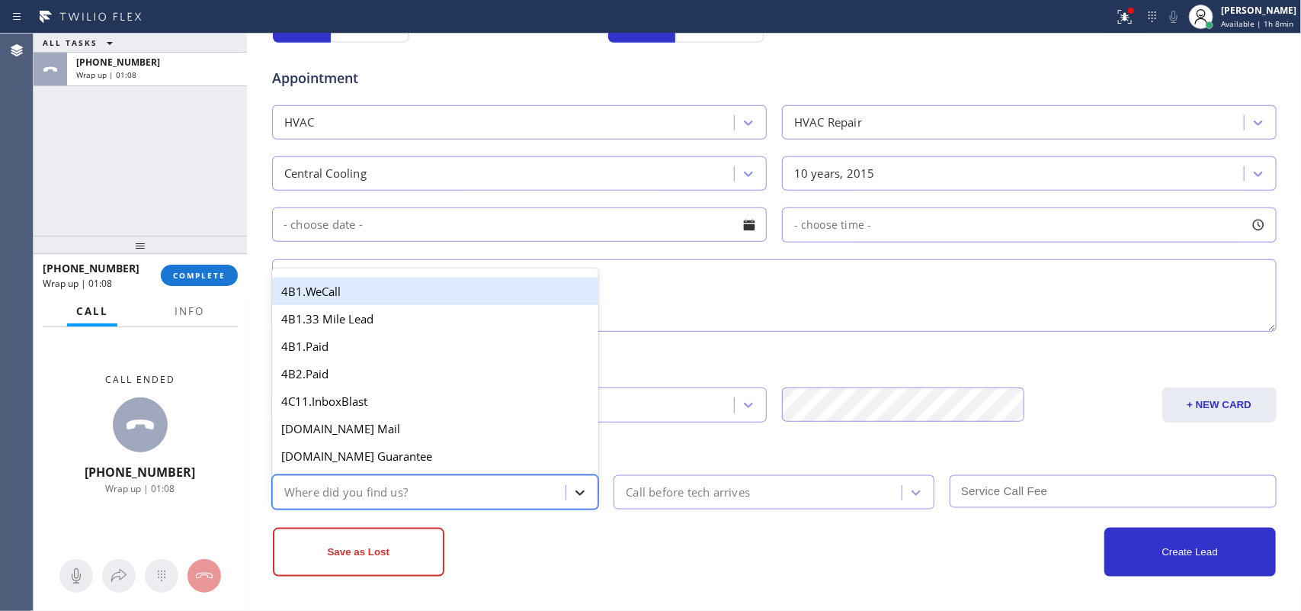
click at [578, 488] on icon at bounding box center [580, 492] width 15 height 15
type input "g"
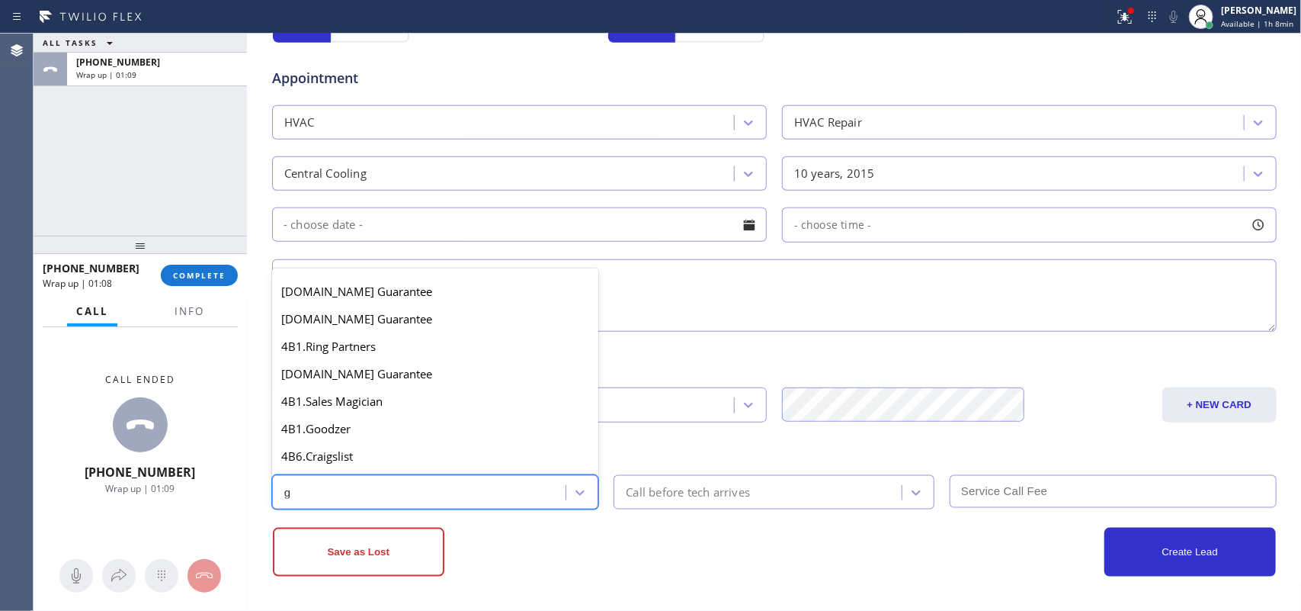
scroll to position [287, 0]
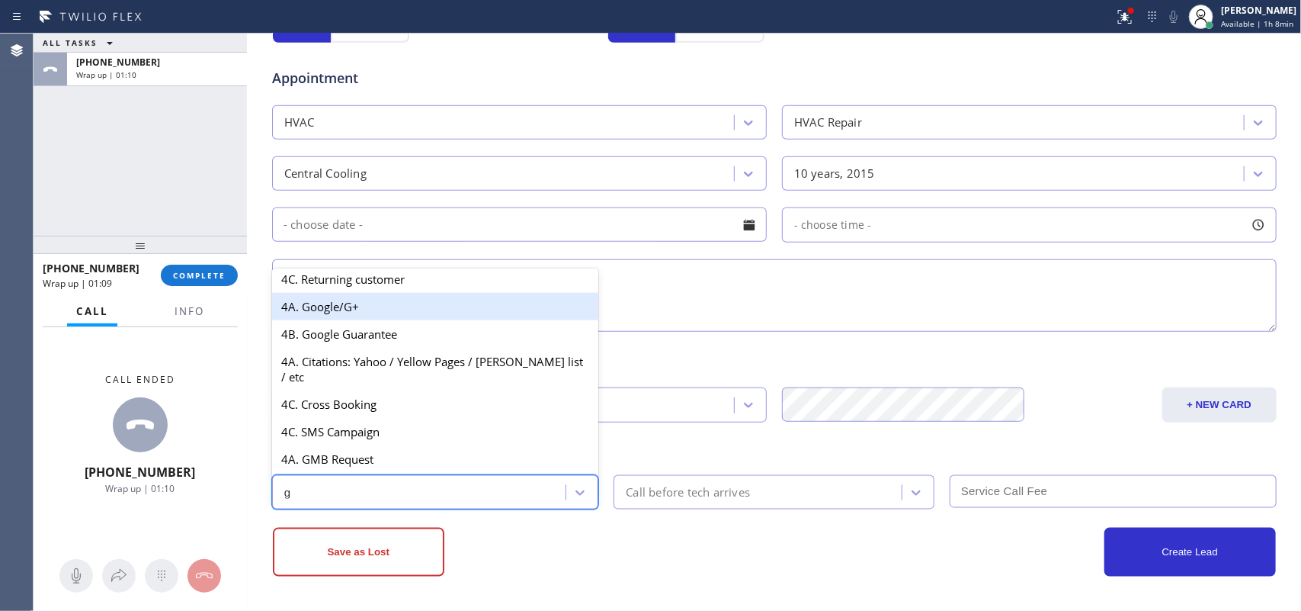
click at [402, 318] on div "4A. Google/G+" at bounding box center [435, 306] width 327 height 27
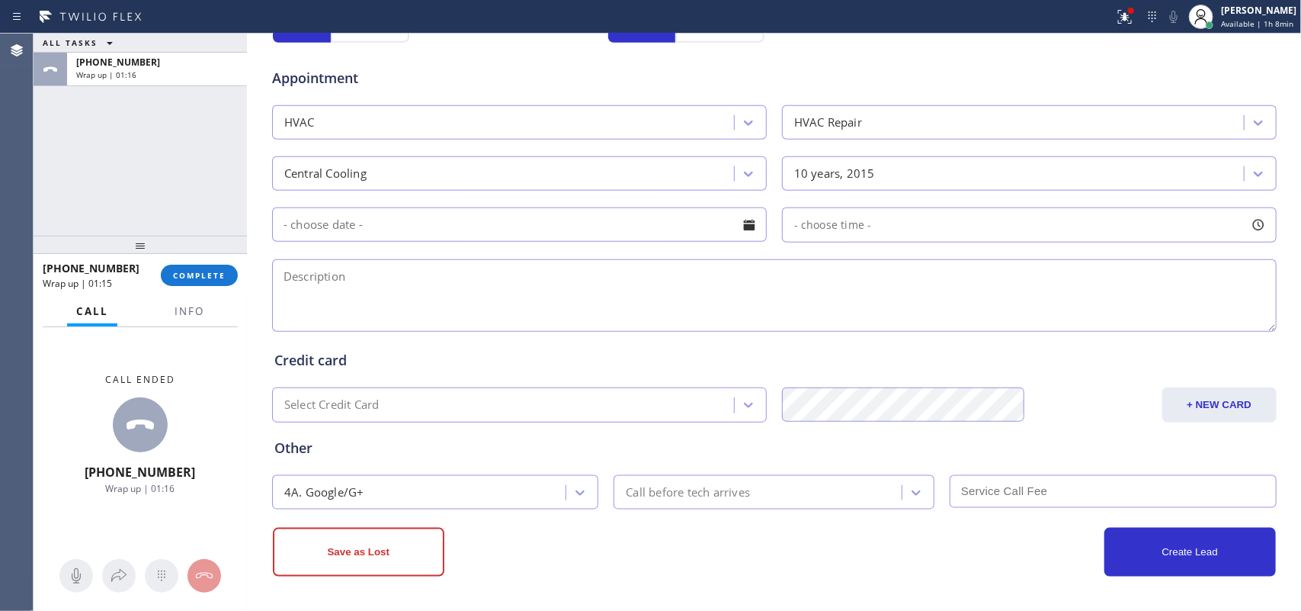
click at [252, 284] on div "Business location Max AC Repair Service [GEOGRAPHIC_DATA] [PHONE_NUMBER] Person…" at bounding box center [775, 55] width 1048 height 1041
click at [436, 306] on textarea at bounding box center [774, 295] width 1005 height 72
paste textarea "house-ho/ Central 1 unit / 1 tstat/7/[DEMOGRAPHIC_DATA]/ the condenser outside …"
click at [1041, 290] on textarea "house-ho/ Central 1 unit / 1 tstat/7/[DEMOGRAPHIC_DATA]/ the condenser outside …" at bounding box center [774, 295] width 1005 height 72
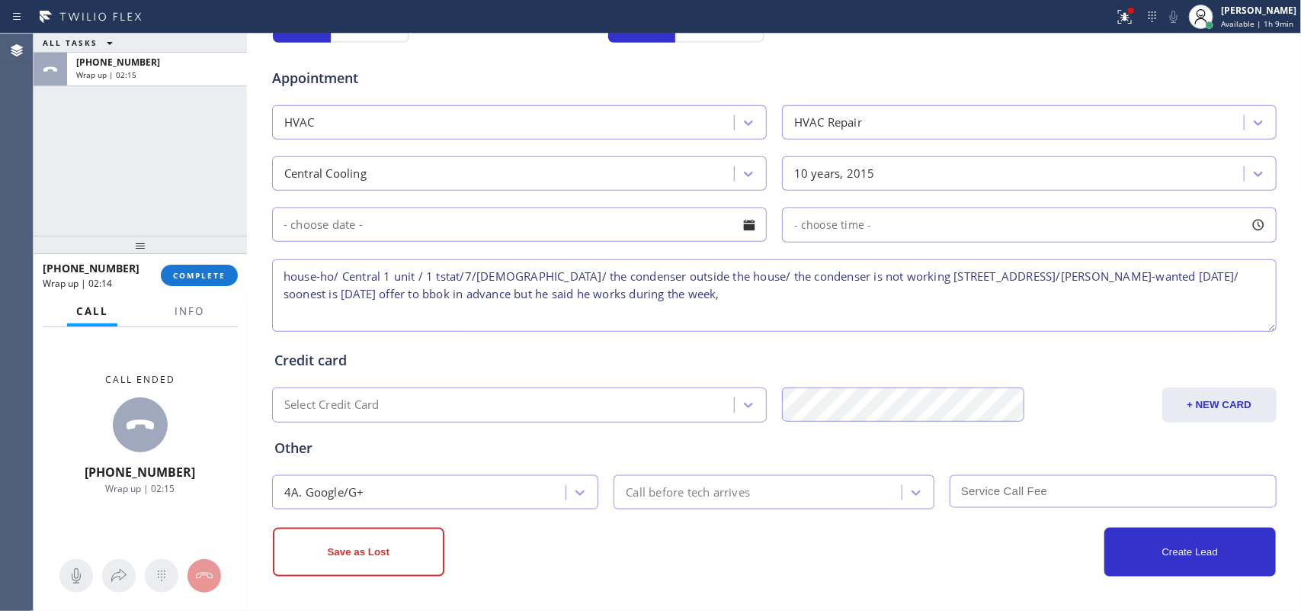
click at [791, 298] on textarea "house-ho/ Central 1 unit / 1 tstat/7/[DEMOGRAPHIC_DATA]/ the condenser outside …" at bounding box center [774, 295] width 1005 height 72
paste textarea "he said he'll call back and ask for a week day off from work 3:23 thank you"
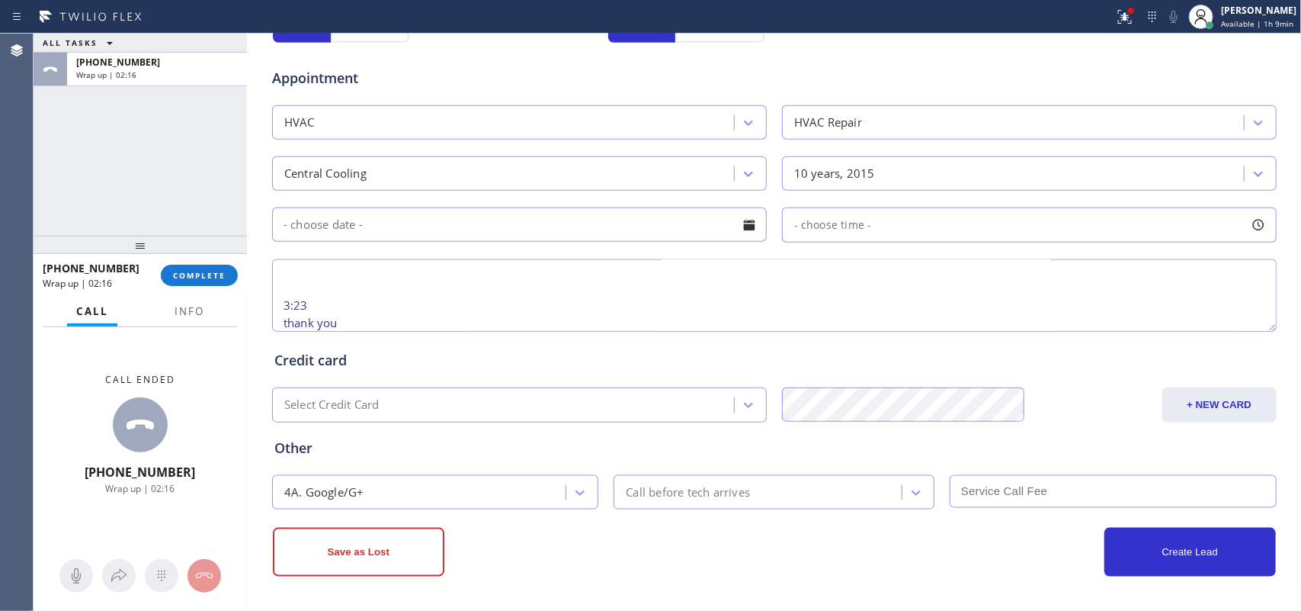
scroll to position [0, 0]
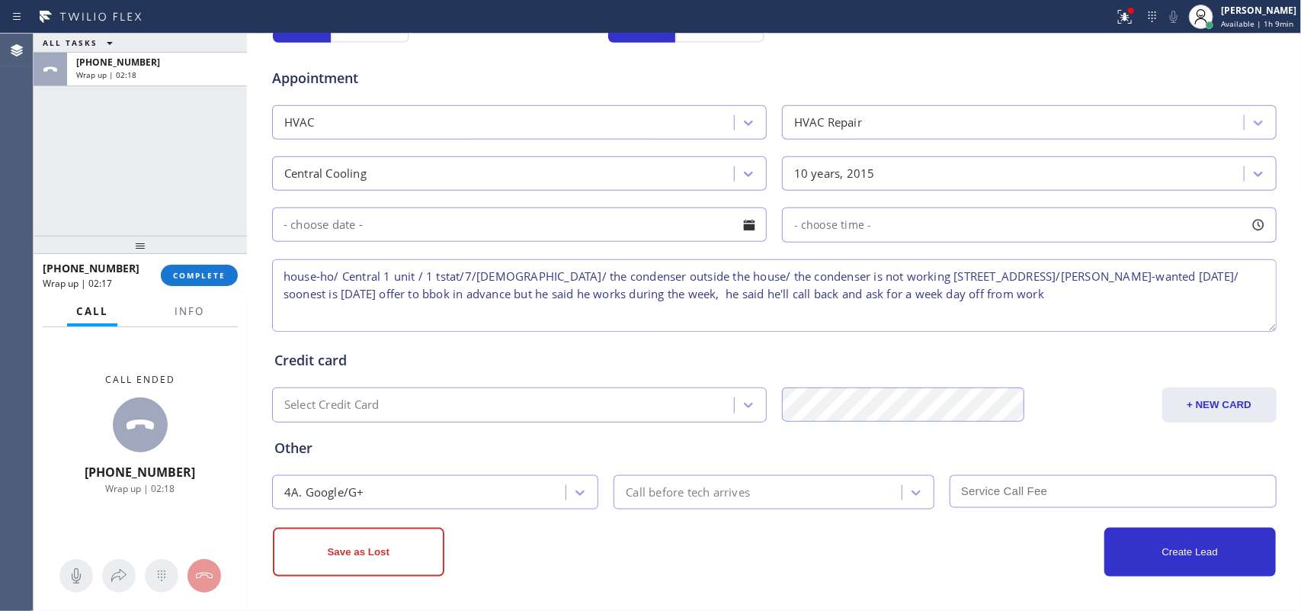
click at [1041, 291] on textarea "house-ho/ Central 1 unit / 1 tstat/7/[DEMOGRAPHIC_DATA]/ the condenser outside …" at bounding box center [774, 295] width 1005 height 72
click at [395, 295] on textarea "house-ho/ Central 1 unit / 1 tstat/7/[DEMOGRAPHIC_DATA]/ the condenser outside …" at bounding box center [774, 295] width 1005 height 72
type textarea "house-ho/ Central 1 unit / 1 tstat/7/[DEMOGRAPHIC_DATA]/ the condenser outside …"
click at [127, 150] on div "ALL TASKS ALL TASKS ACTIVE TASKS TASKS IN WRAP UP [PHONE_NUMBER] Wrap up | 02:39" at bounding box center [140, 135] width 213 height 202
drag, startPoint x: 345, startPoint y: 562, endPoint x: 565, endPoint y: 371, distance: 290.8
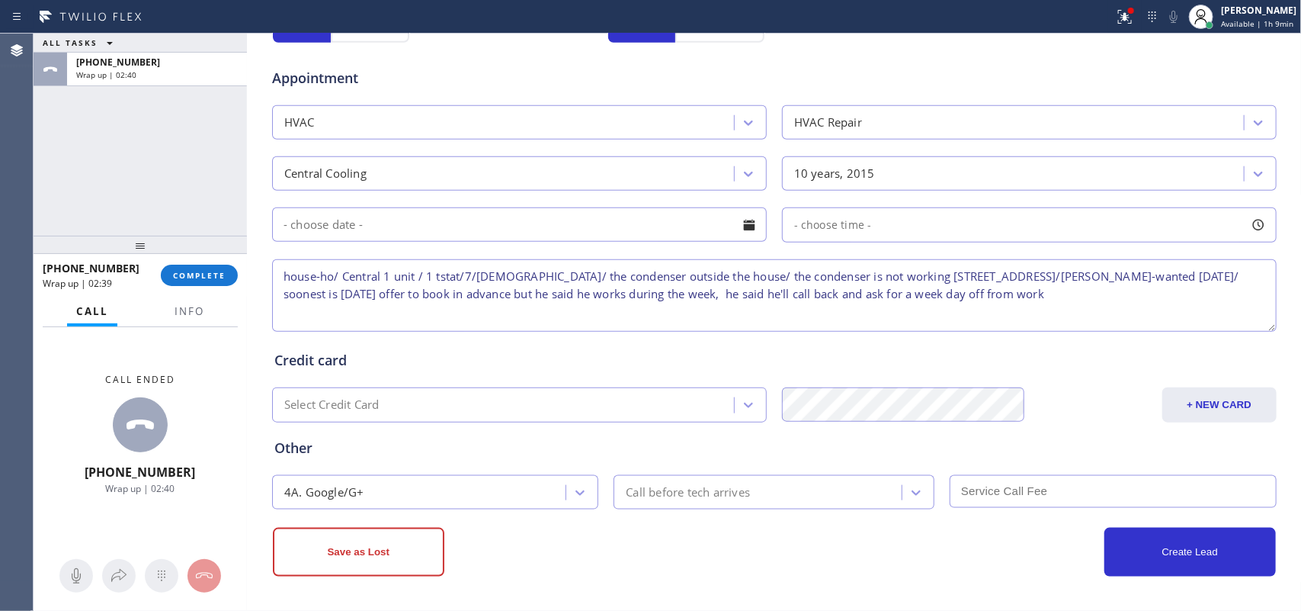
click at [345, 488] on button "Save as Lost" at bounding box center [359, 552] width 172 height 49
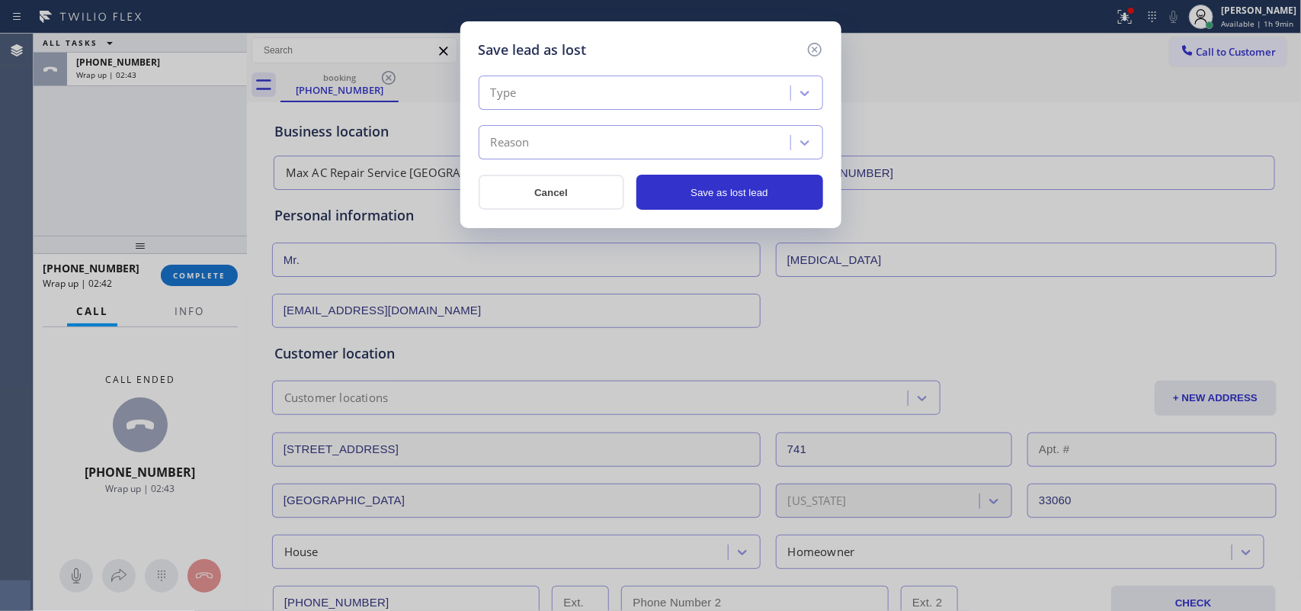
click at [752, 85] on div "Type" at bounding box center [636, 93] width 307 height 27
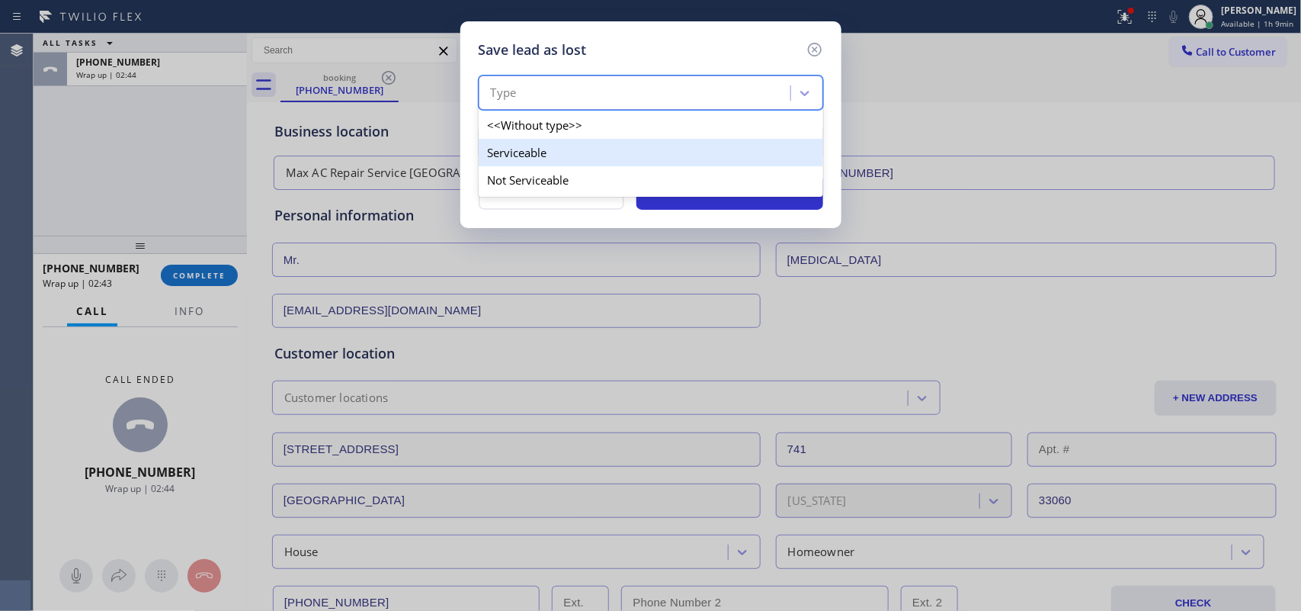
click at [740, 156] on div "Serviceable" at bounding box center [651, 152] width 345 height 27
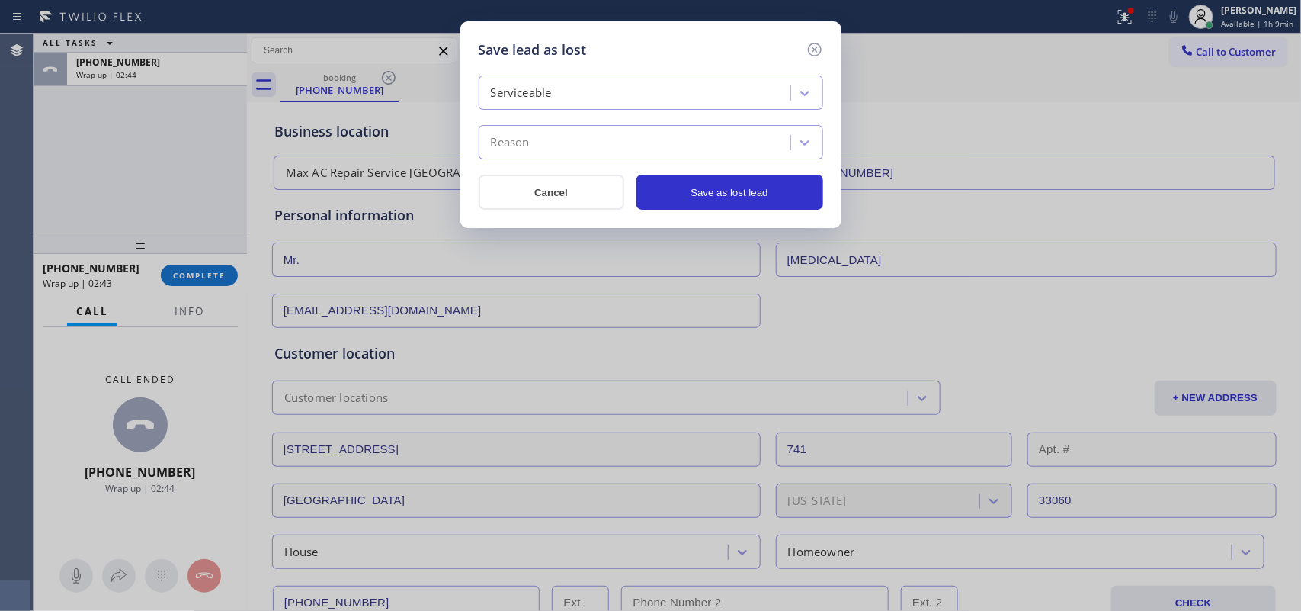
click at [711, 141] on div "Reason" at bounding box center [636, 143] width 307 height 27
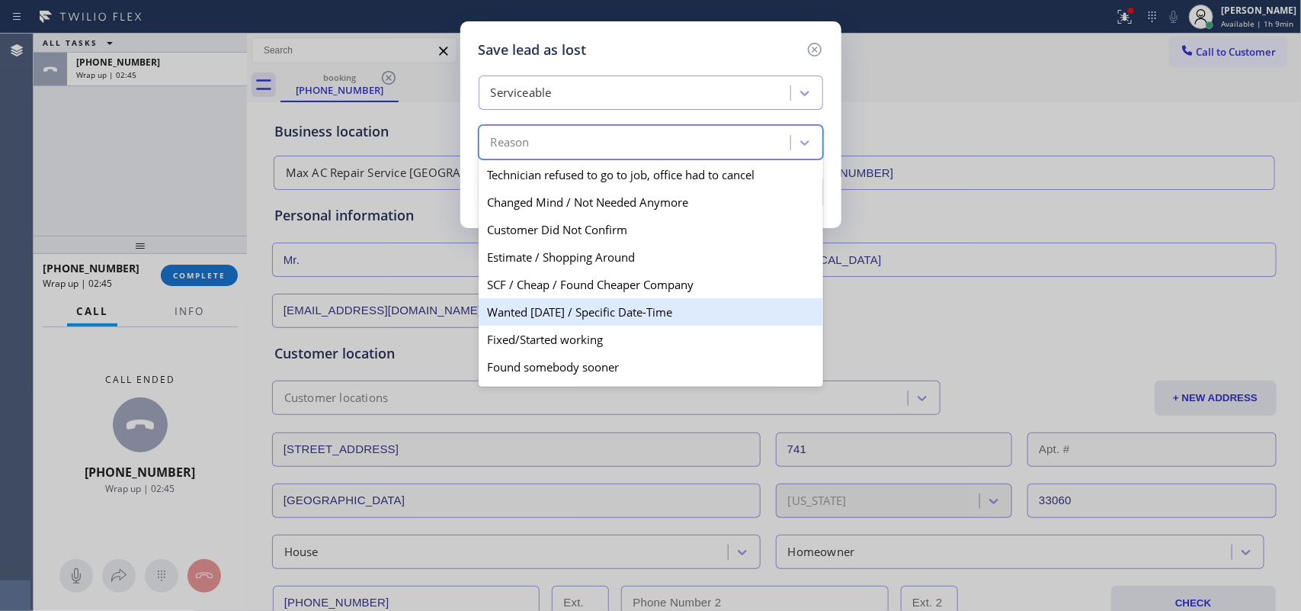
click at [619, 307] on div "Wanted [DATE] / Specific Date-Time" at bounding box center [651, 311] width 345 height 27
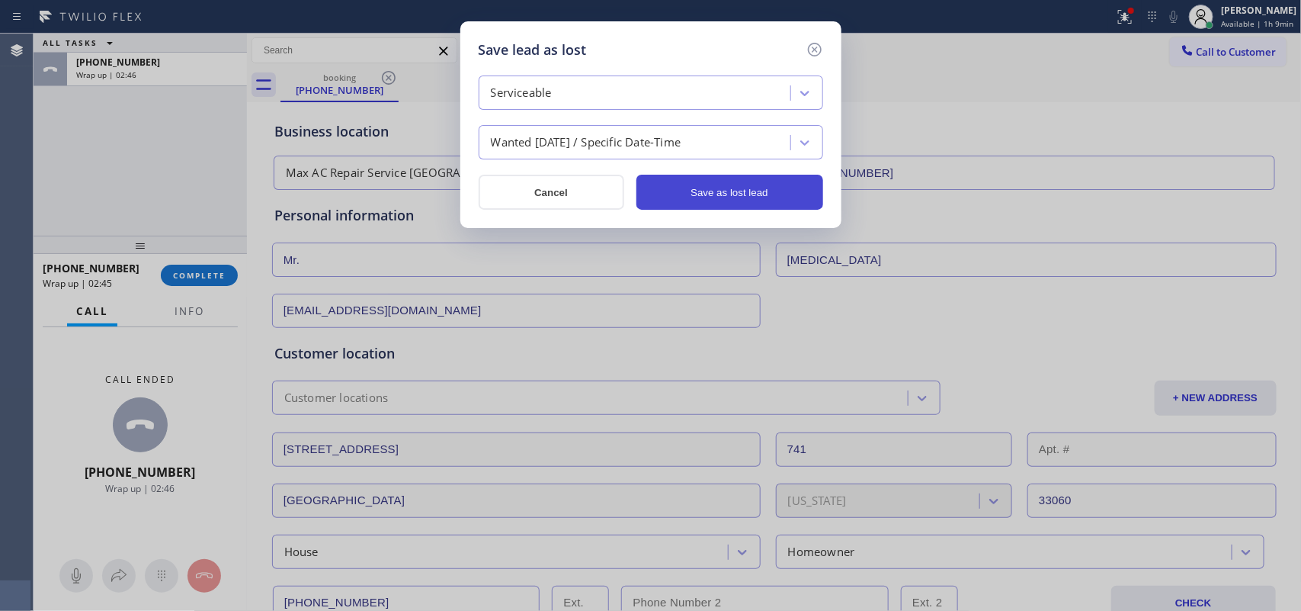
click at [733, 181] on button "Save as lost lead" at bounding box center [730, 192] width 187 height 35
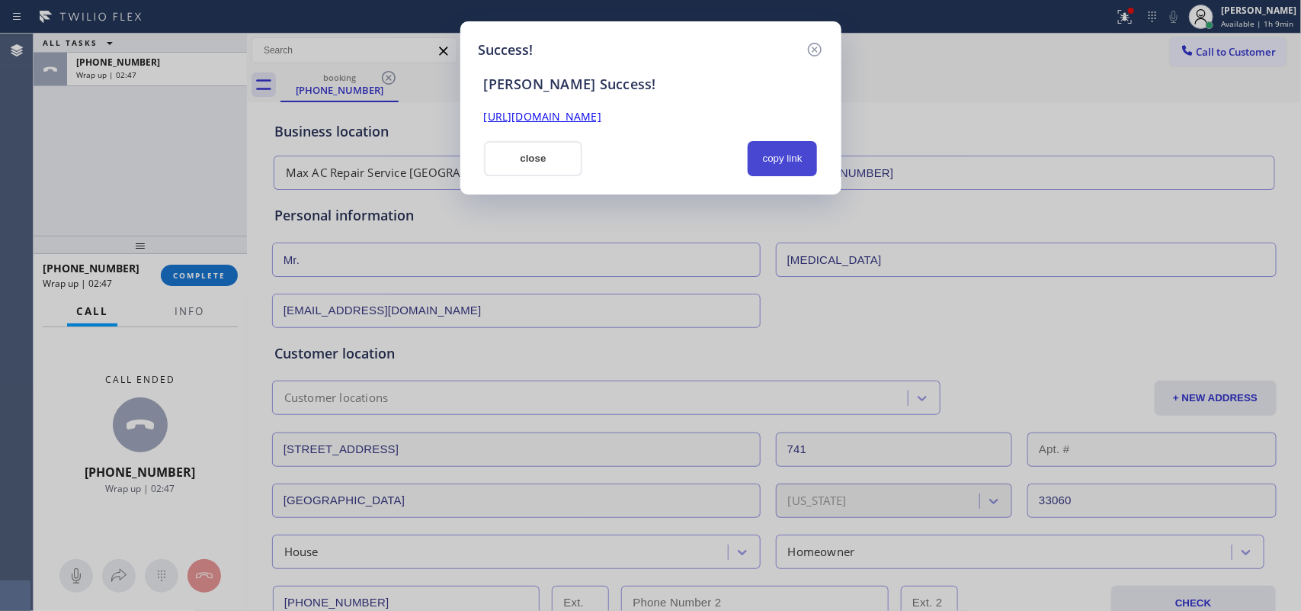
click at [784, 157] on button "copy link" at bounding box center [783, 158] width 70 height 35
click at [583, 116] on link "[URL][DOMAIN_NAME]" at bounding box center [542, 116] width 117 height 14
drag, startPoint x: 538, startPoint y: 161, endPoint x: 515, endPoint y: 161, distance: 22.9
click at [538, 161] on button "close" at bounding box center [533, 158] width 99 height 35
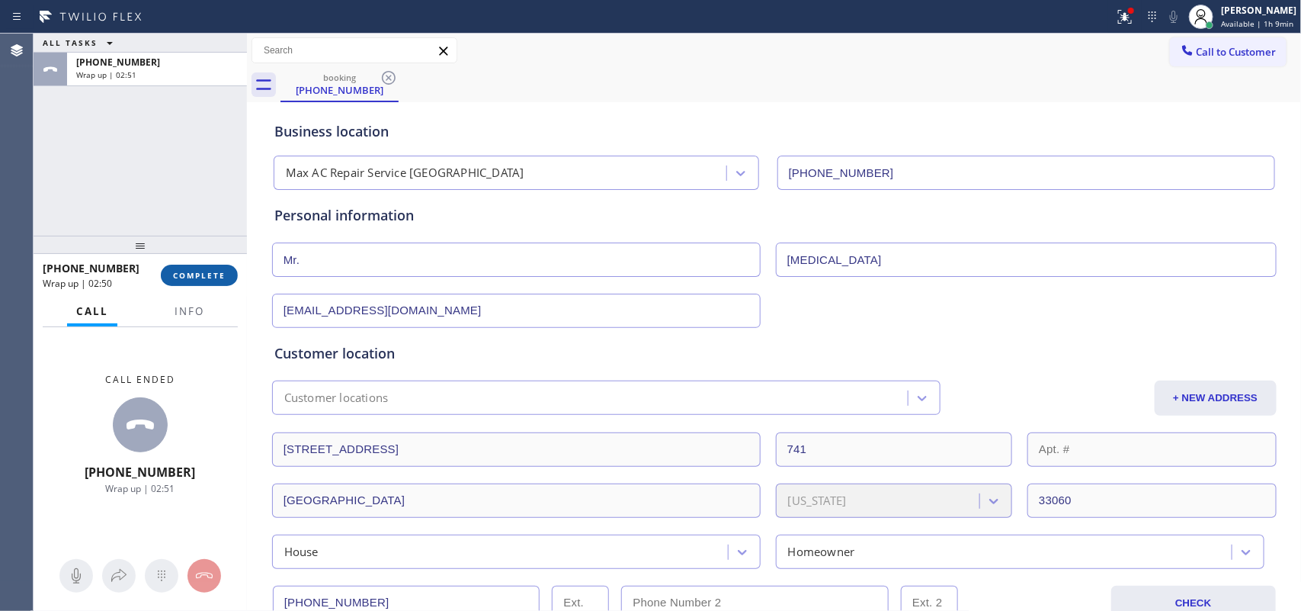
click at [193, 268] on button "COMPLETE" at bounding box center [199, 275] width 77 height 21
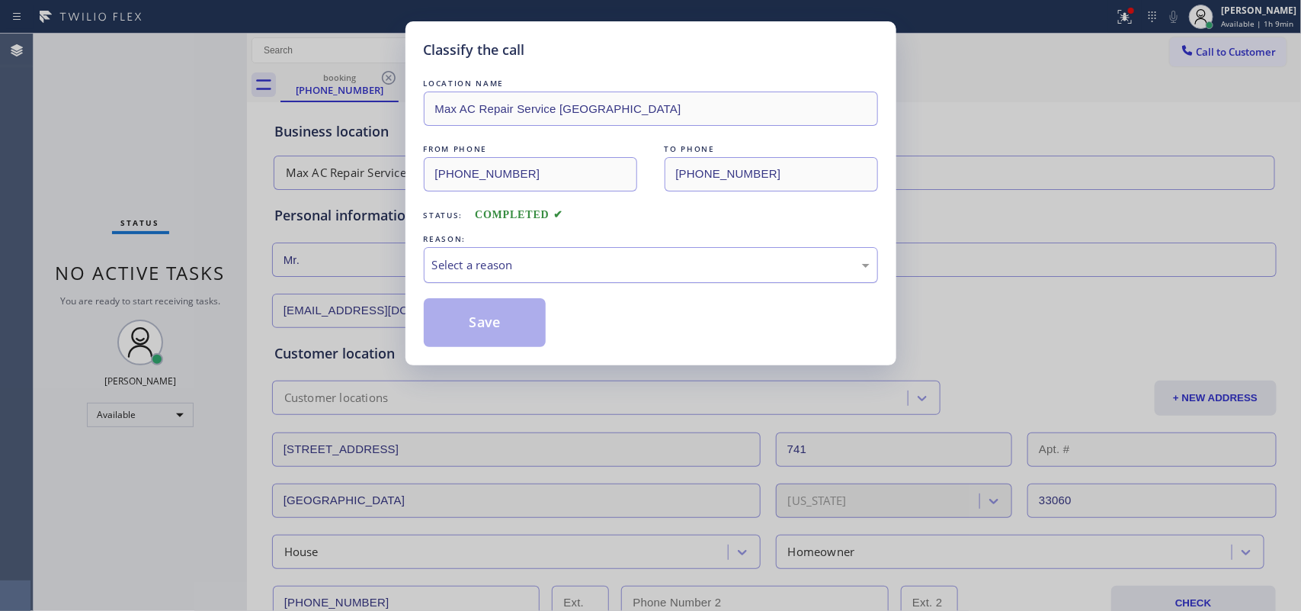
click at [471, 265] on div "Select a reason" at bounding box center [651, 265] width 438 height 18
drag, startPoint x: 475, startPoint y: 319, endPoint x: 497, endPoint y: 277, distance: 47.4
click at [497, 277] on div "LOCATION NAME Max AC Repair Service [GEOGRAPHIC_DATA] FROM PHONE [PHONE_NUMBER]…" at bounding box center [651, 210] width 454 height 271
click at [498, 268] on div "New Customer - Booked" at bounding box center [651, 265] width 438 height 18
click at [486, 320] on button "Save" at bounding box center [485, 322] width 123 height 49
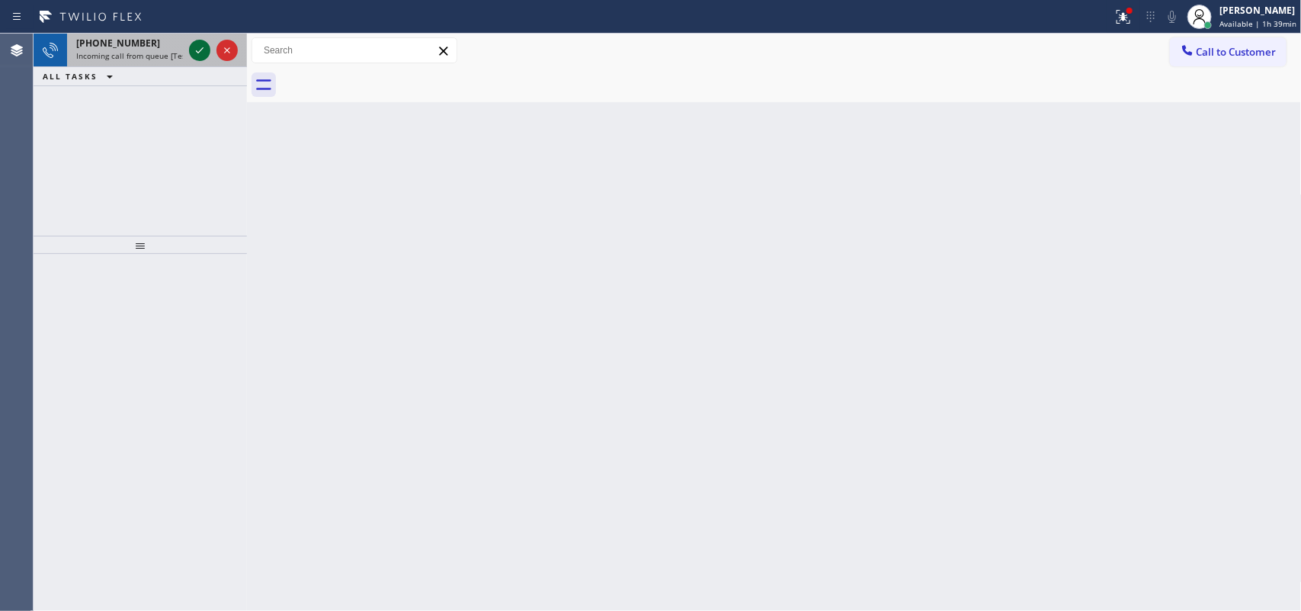
click at [197, 46] on icon at bounding box center [200, 50] width 18 height 18
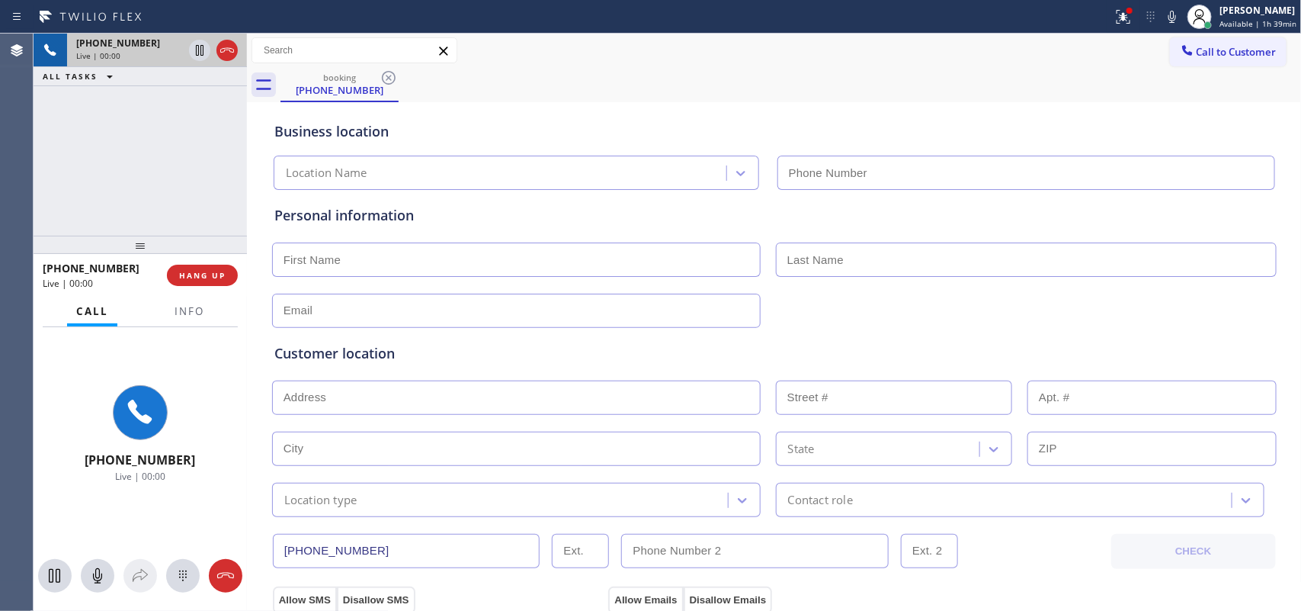
type input "[PHONE_NUMBER]"
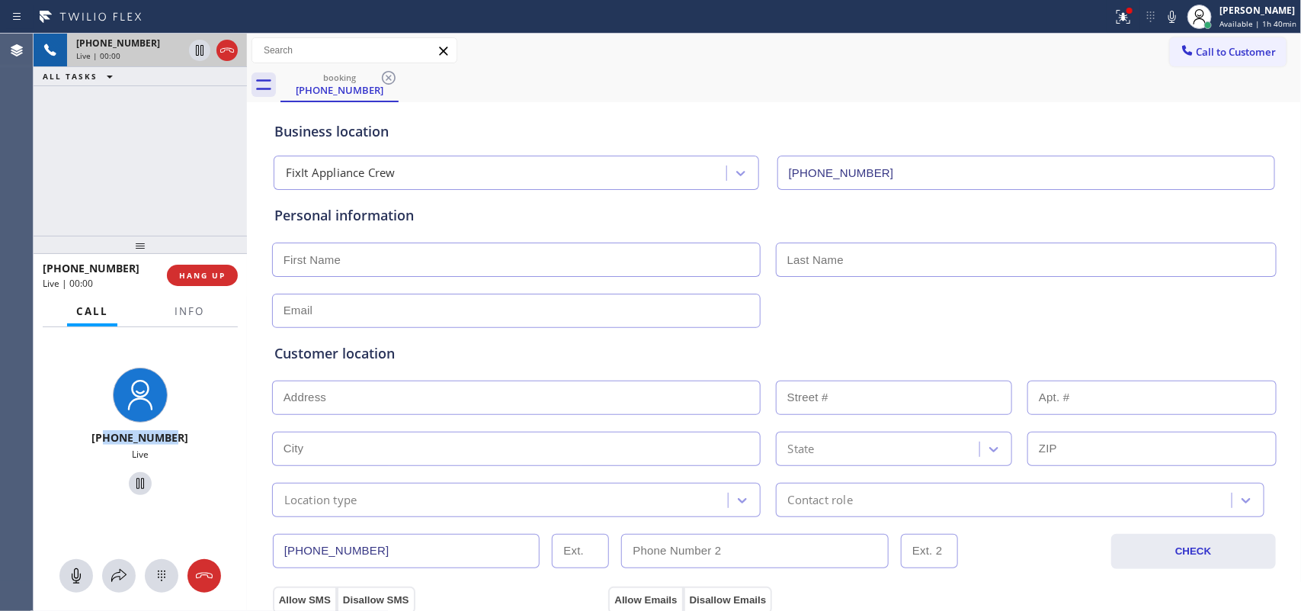
drag, startPoint x: 184, startPoint y: 440, endPoint x: 109, endPoint y: 439, distance: 74.7
click at [109, 439] on div "[PHONE_NUMBER]" at bounding box center [140, 437] width 117 height 14
copy span "5167120061"
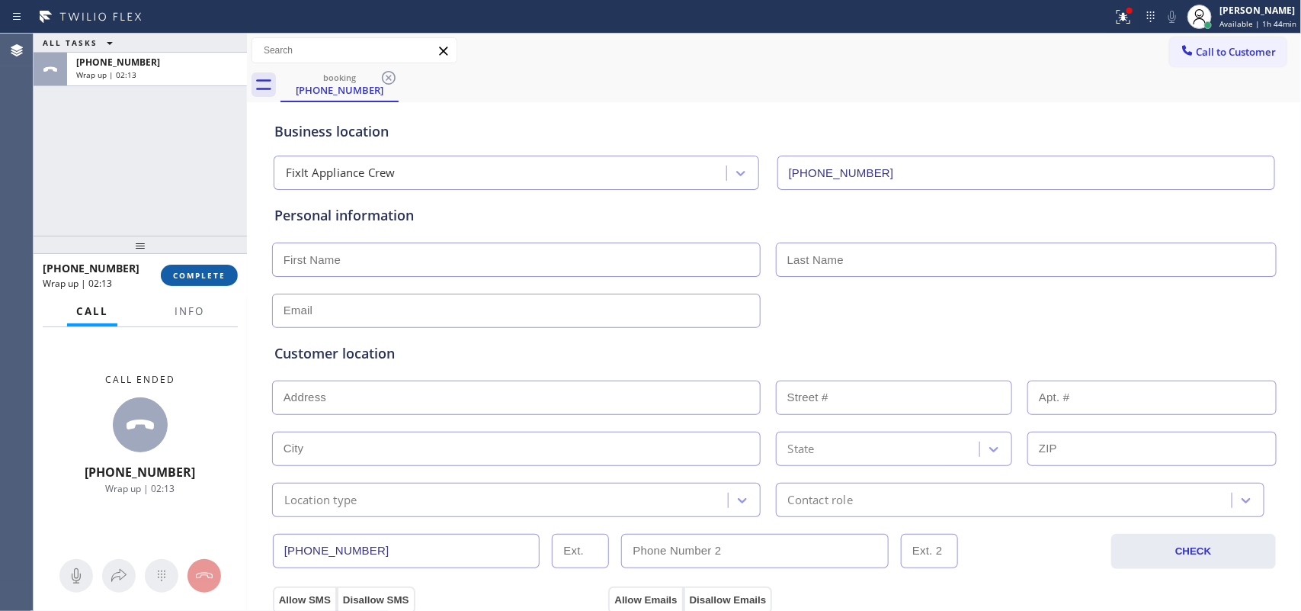
click at [189, 276] on span "COMPLETE" at bounding box center [199, 275] width 53 height 11
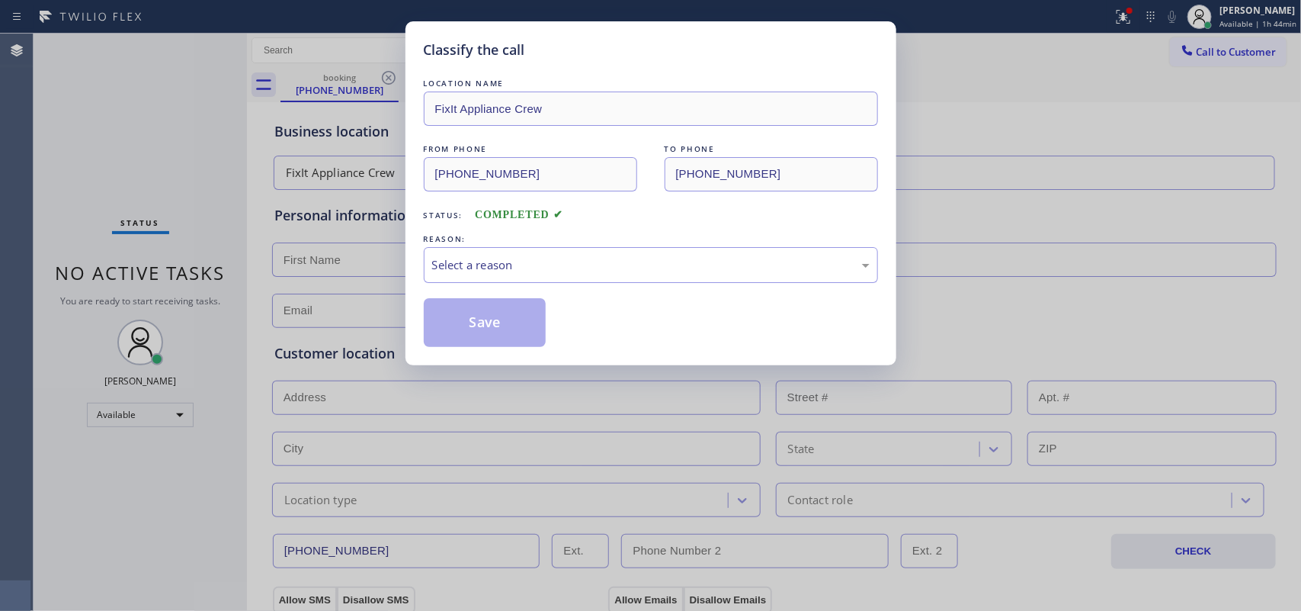
click at [379, 176] on div "Classify the call LOCATION NAME FixIt Appliance Crew FROM PHONE [PHONE_NUMBER] …" at bounding box center [650, 305] width 1301 height 611
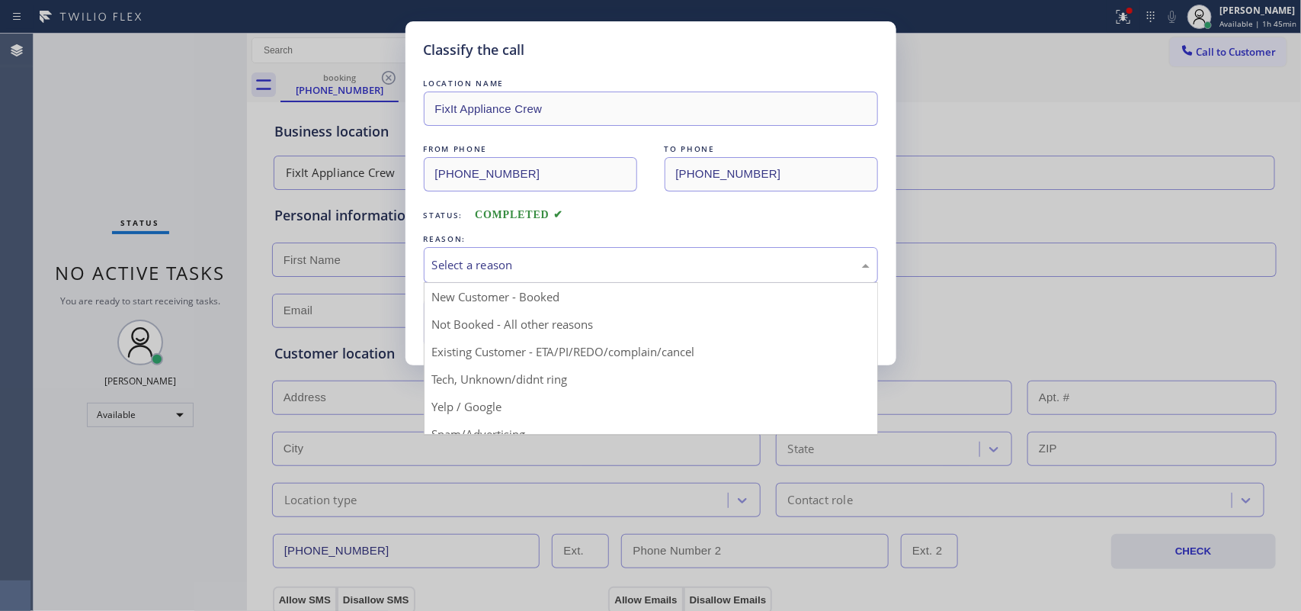
click at [559, 275] on div "Select a reason" at bounding box center [651, 265] width 454 height 36
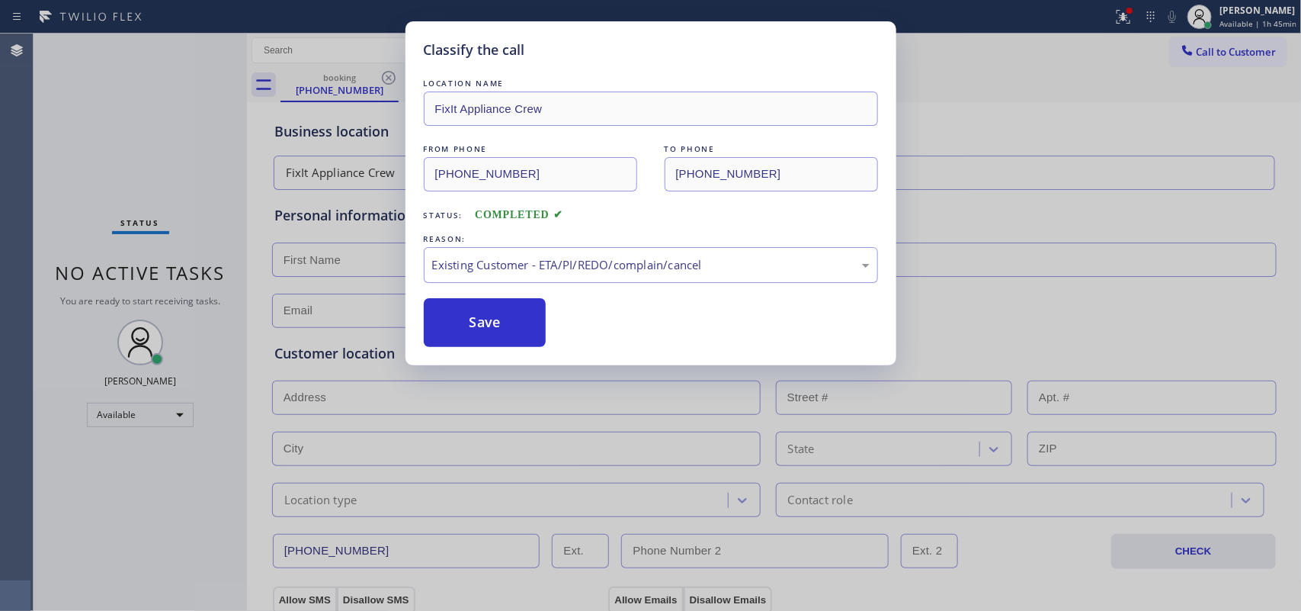
click at [484, 296] on div "LOCATION NAME FixIt Appliance Crew FROM PHONE [PHONE_NUMBER] TO PHONE [PHONE_NU…" at bounding box center [651, 210] width 454 height 271
click at [480, 325] on button "Save" at bounding box center [485, 322] width 123 height 49
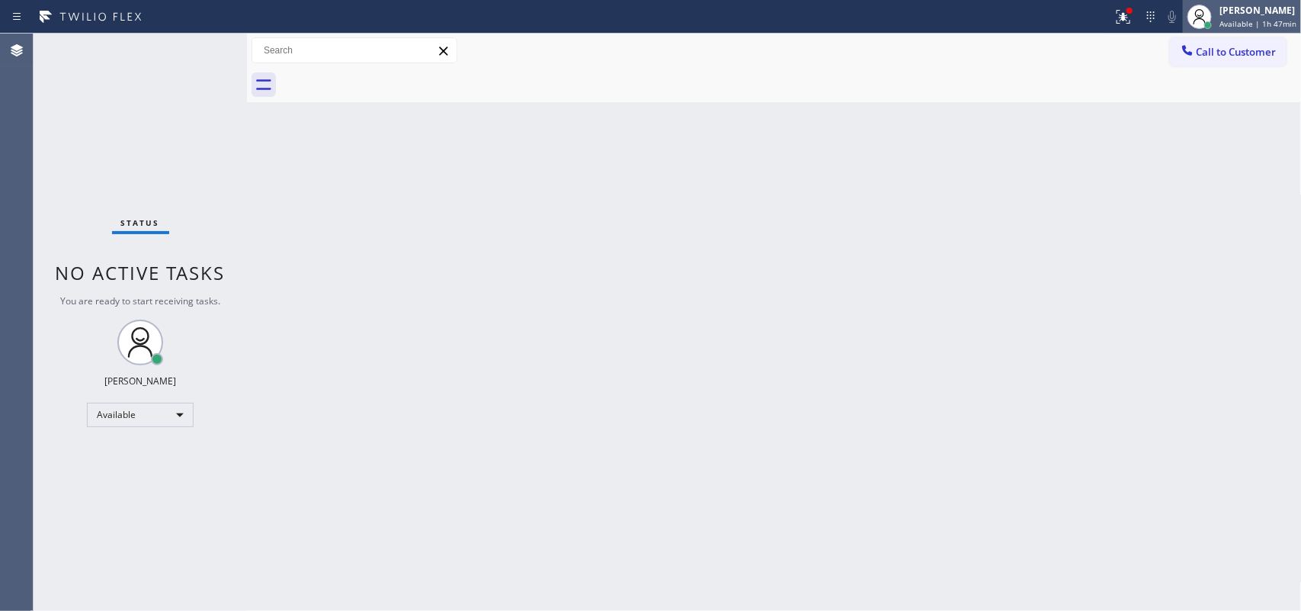
click at [1041, 6] on div "[PERSON_NAME]" at bounding box center [1258, 10] width 77 height 13
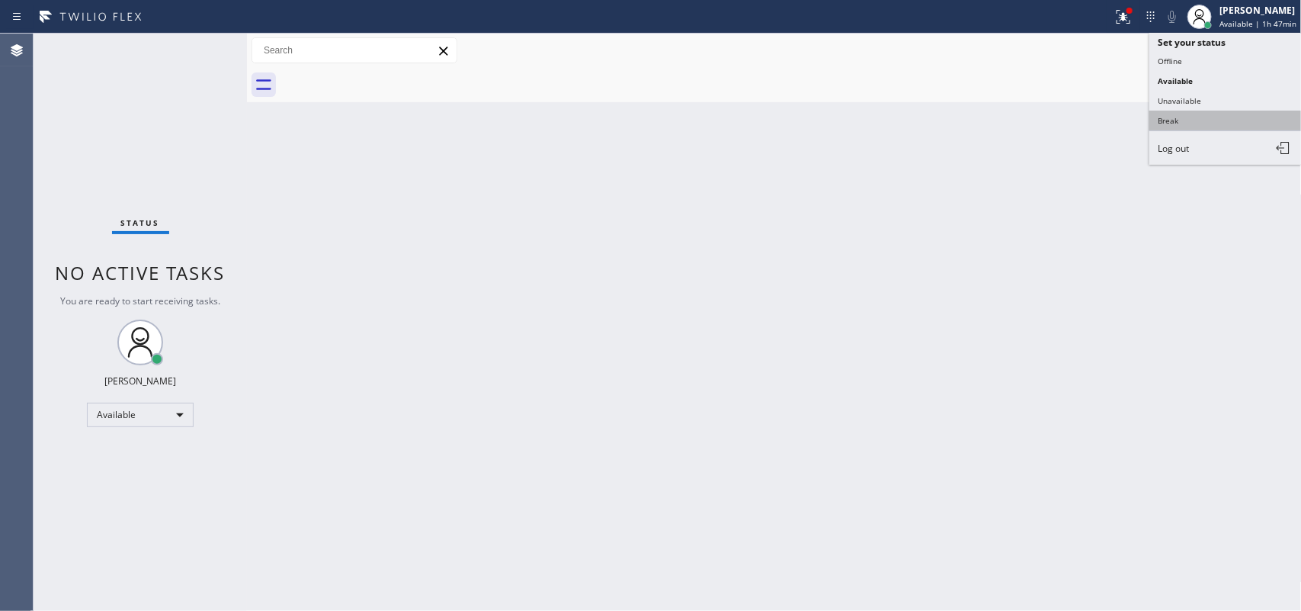
click at [1041, 114] on button "Break" at bounding box center [1226, 121] width 152 height 20
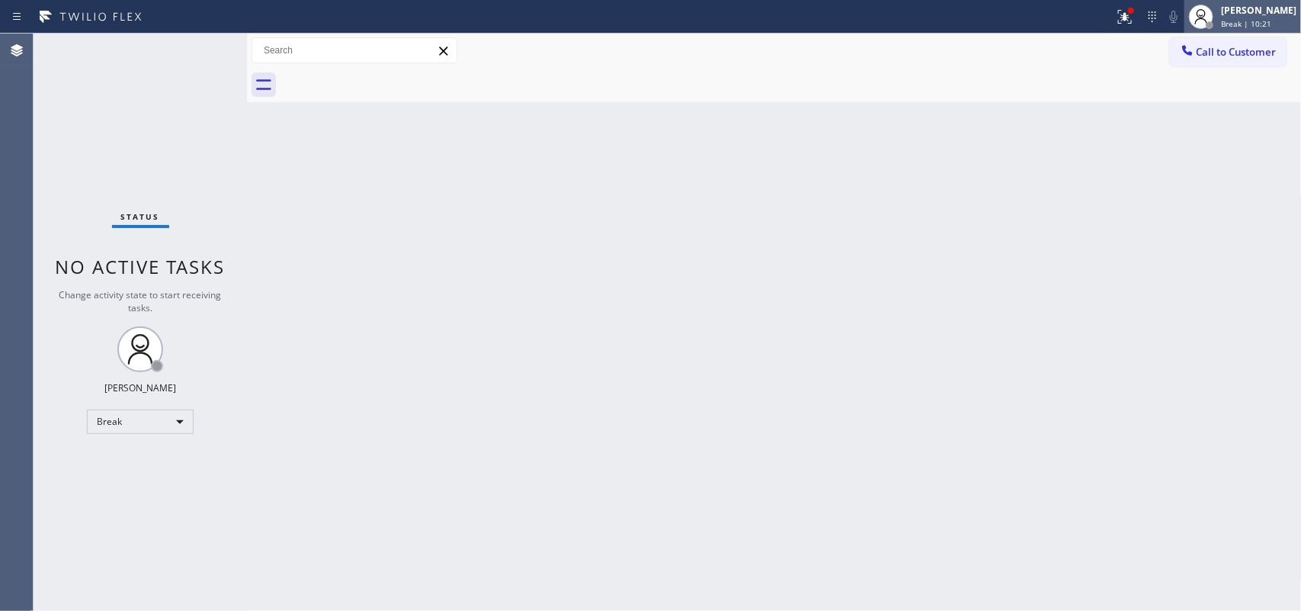
click at [1041, 24] on div "[PERSON_NAME] Break | 10:21" at bounding box center [1259, 16] width 83 height 27
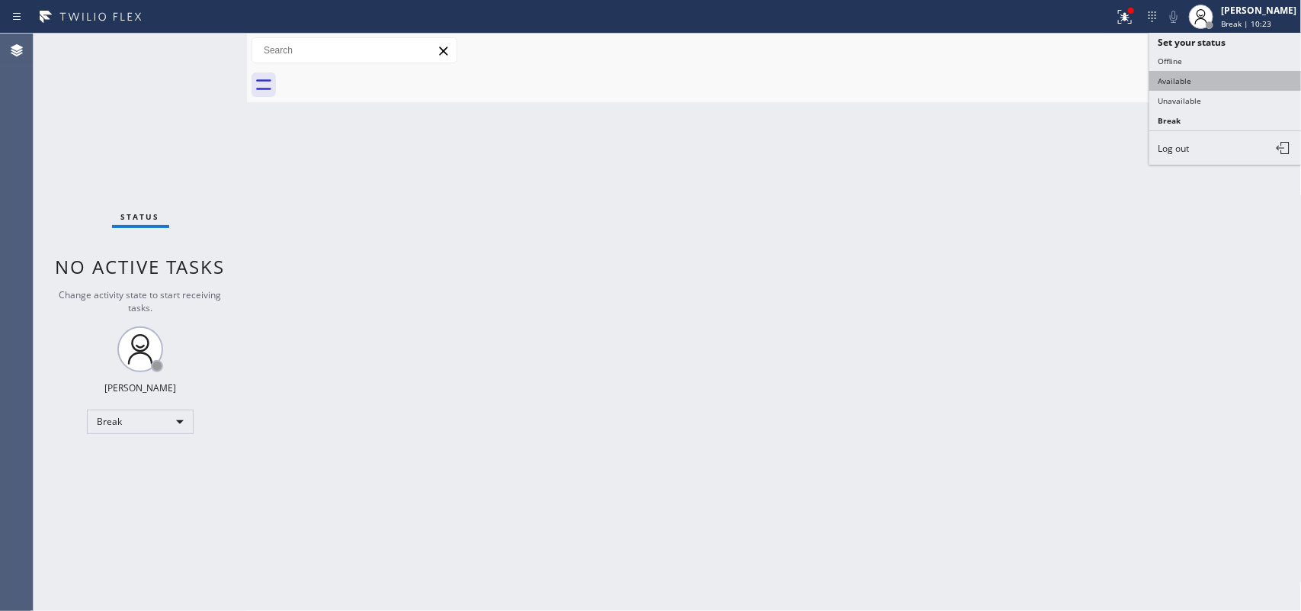
click at [1041, 77] on button "Available" at bounding box center [1226, 81] width 152 height 20
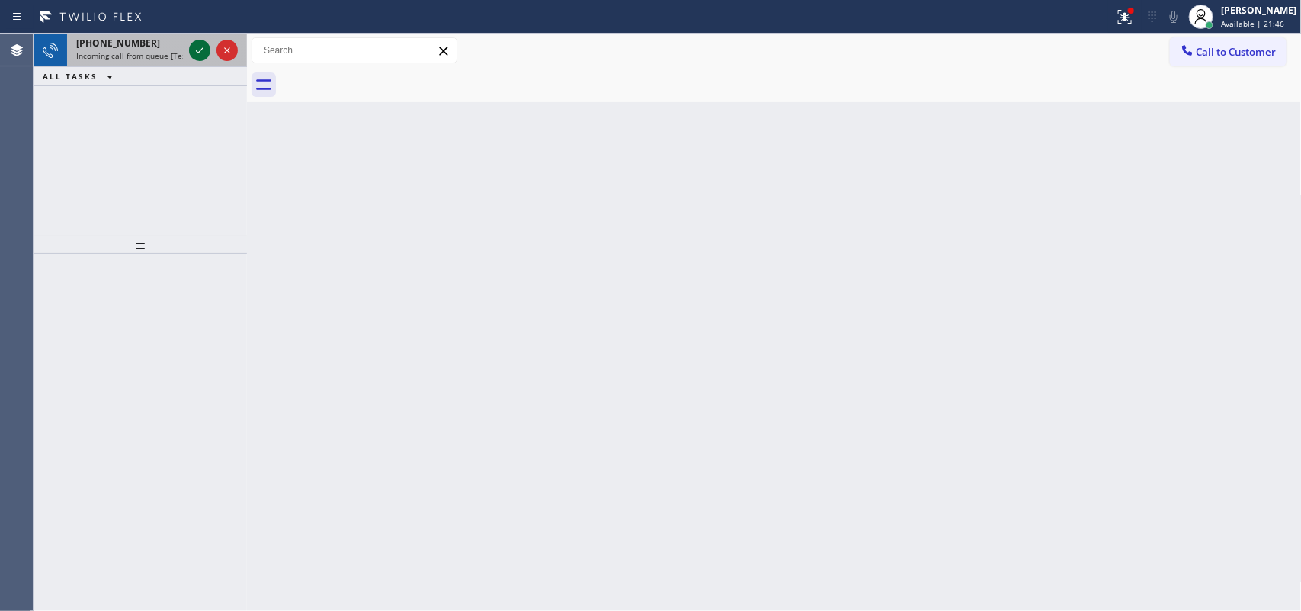
click at [202, 48] on icon at bounding box center [200, 50] width 18 height 18
click at [194, 43] on icon at bounding box center [200, 50] width 18 height 18
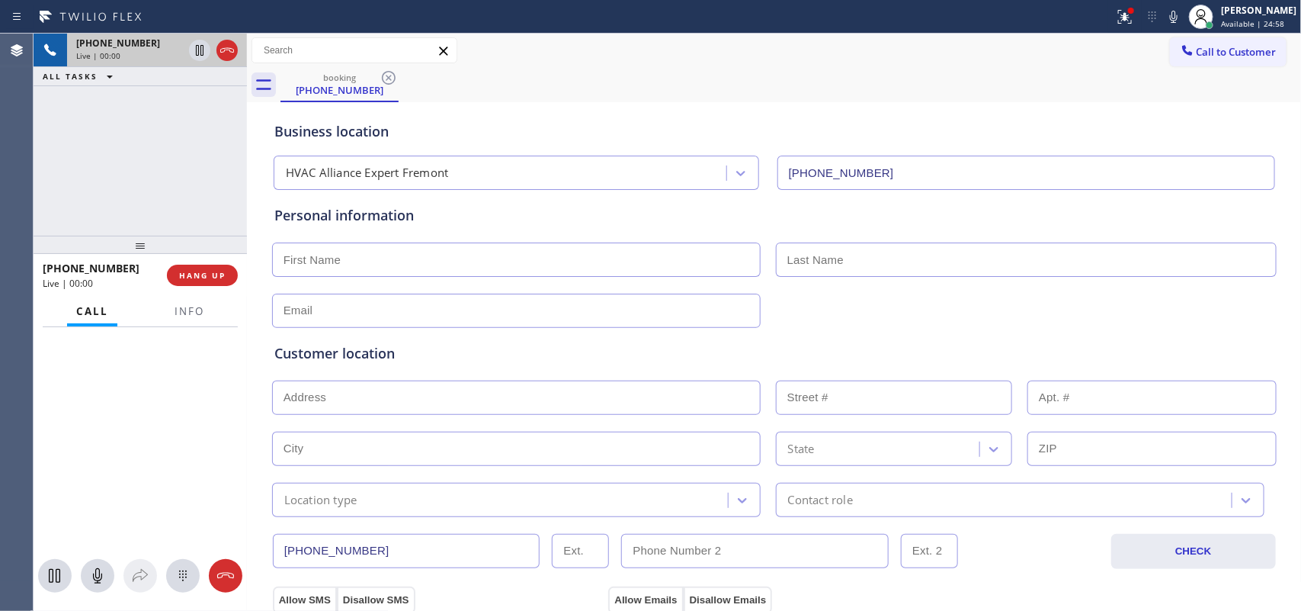
type input "[PHONE_NUMBER]"
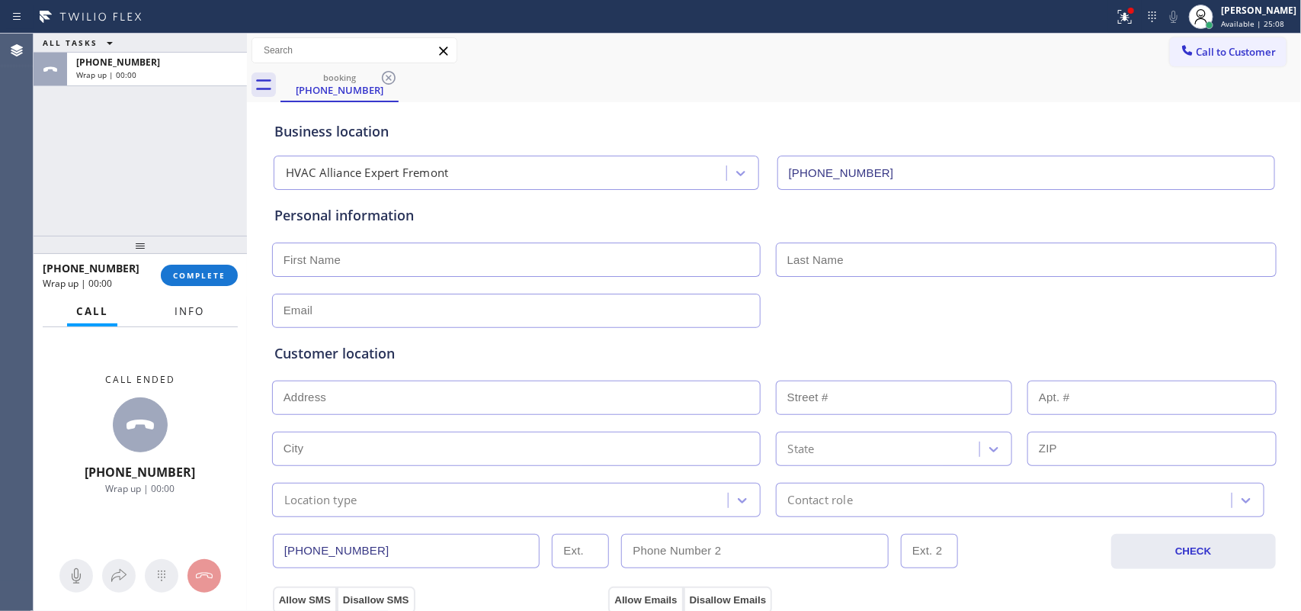
click at [181, 314] on span "Info" at bounding box center [190, 311] width 30 height 14
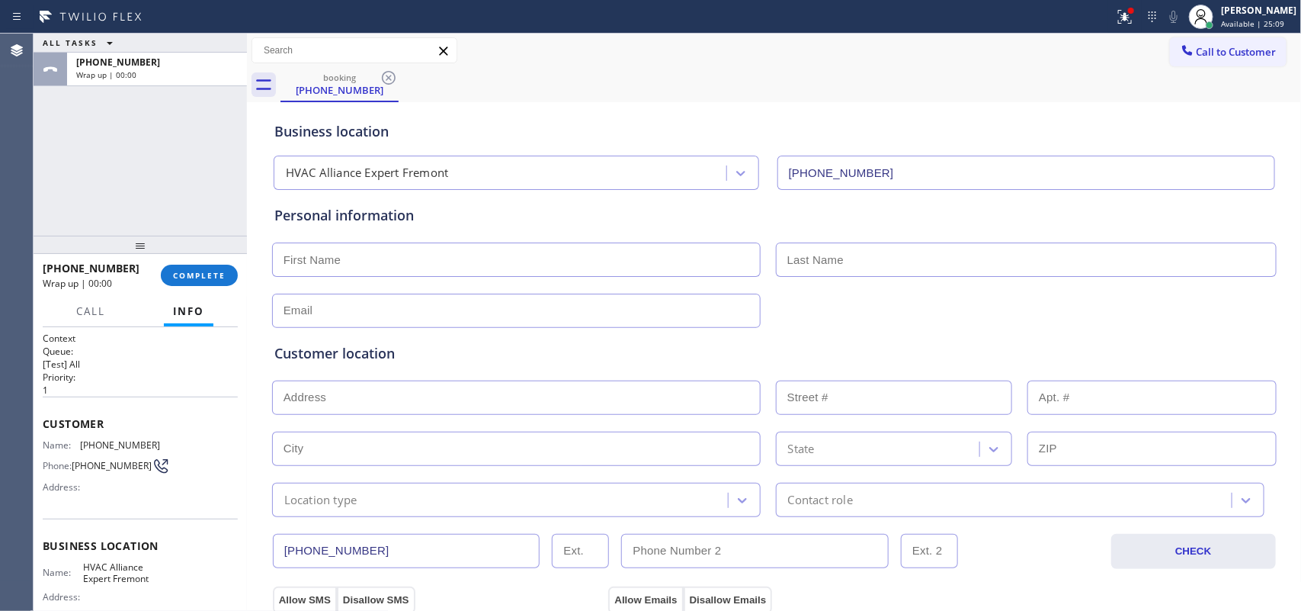
scroll to position [157, 0]
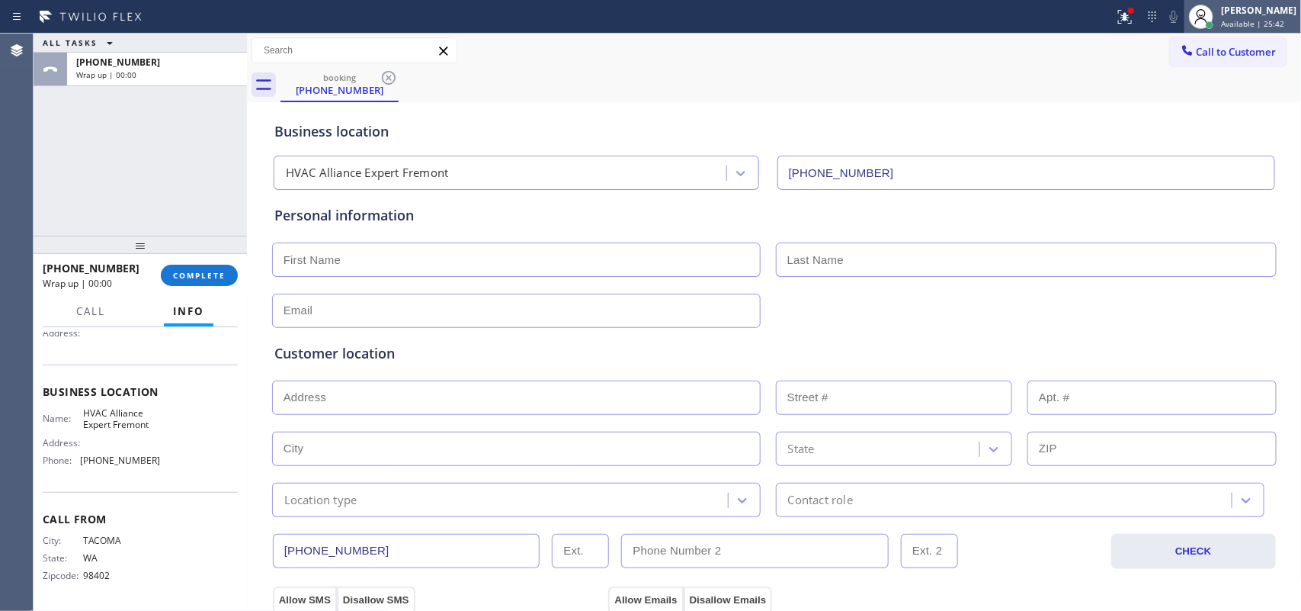
click at [1041, 28] on div "[PERSON_NAME] Available | 25:42" at bounding box center [1243, 17] width 117 height 34
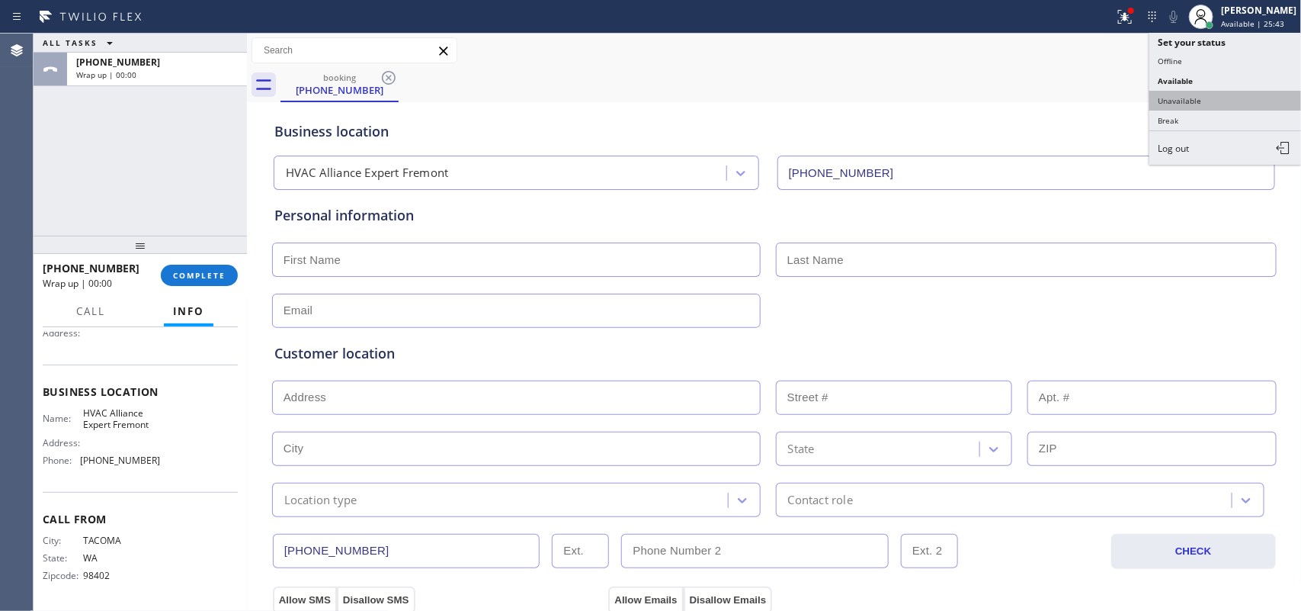
click at [1041, 104] on button "Unavailable" at bounding box center [1226, 101] width 152 height 20
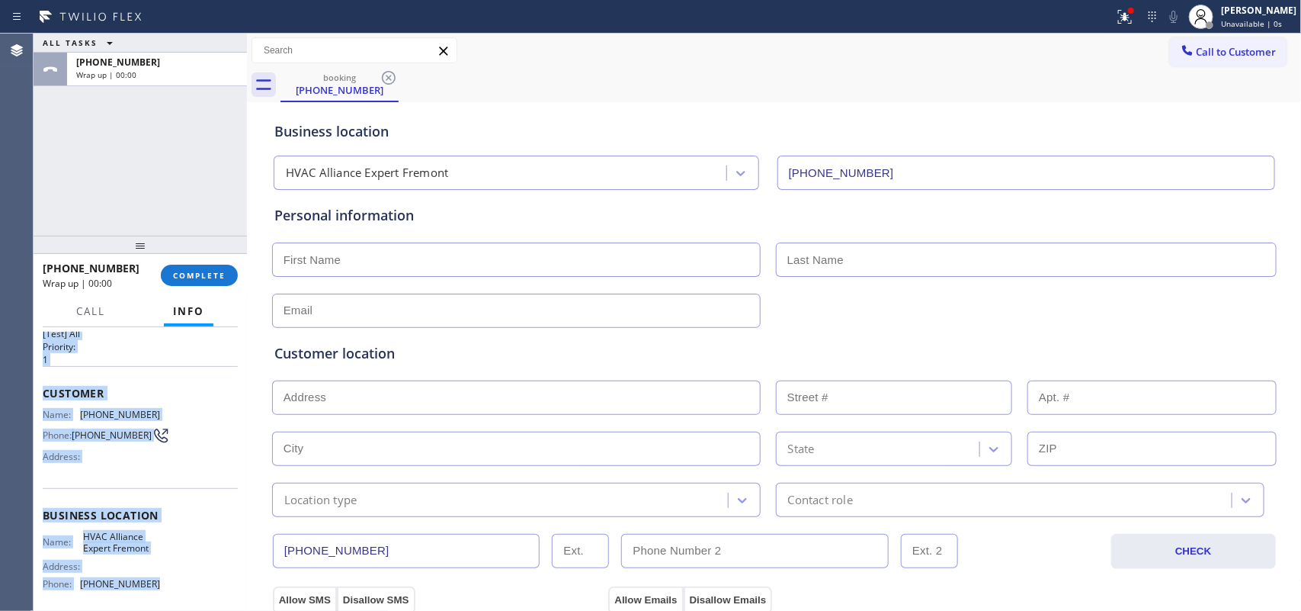
scroll to position [0, 0]
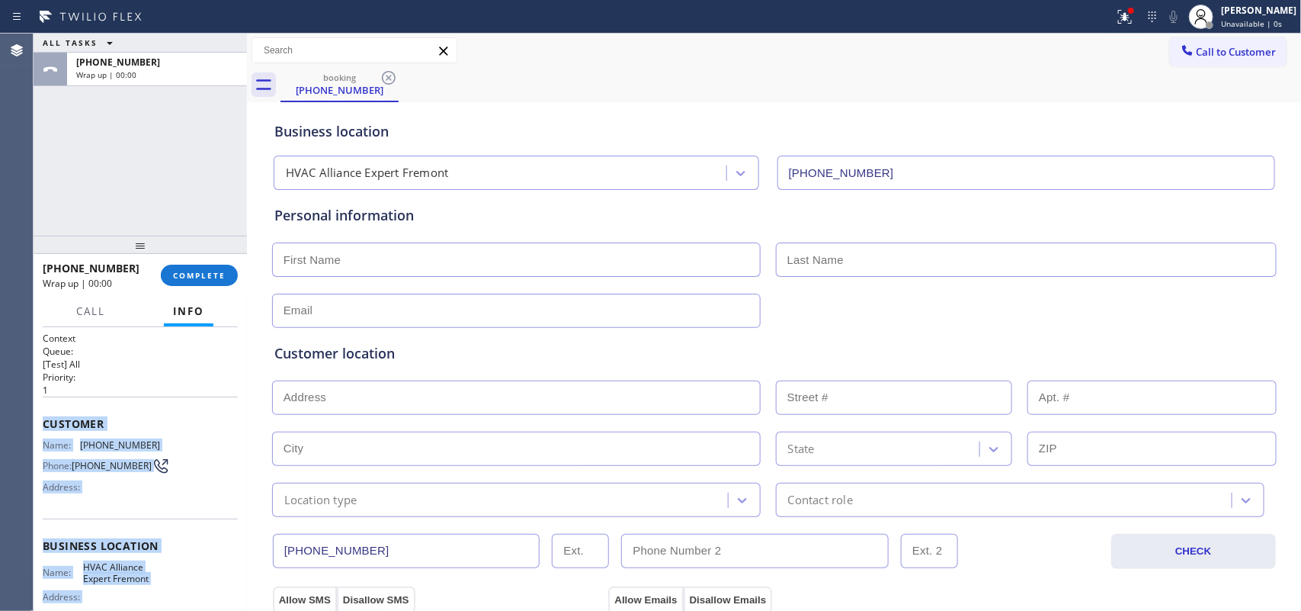
drag, startPoint x: 155, startPoint y: 461, endPoint x: 44, endPoint y: 408, distance: 122.8
click at [44, 408] on div "Context Queue: [Test] All Priority: 1 Customer Name: [PHONE_NUMBER] Phone: [PHO…" at bounding box center [140, 546] width 195 height 429
copy div "Customer Name: [PHONE_NUMBER] Phone: [PHONE_NUMBER] Address: Business location …"
click at [204, 271] on span "COMPLETE" at bounding box center [199, 275] width 53 height 11
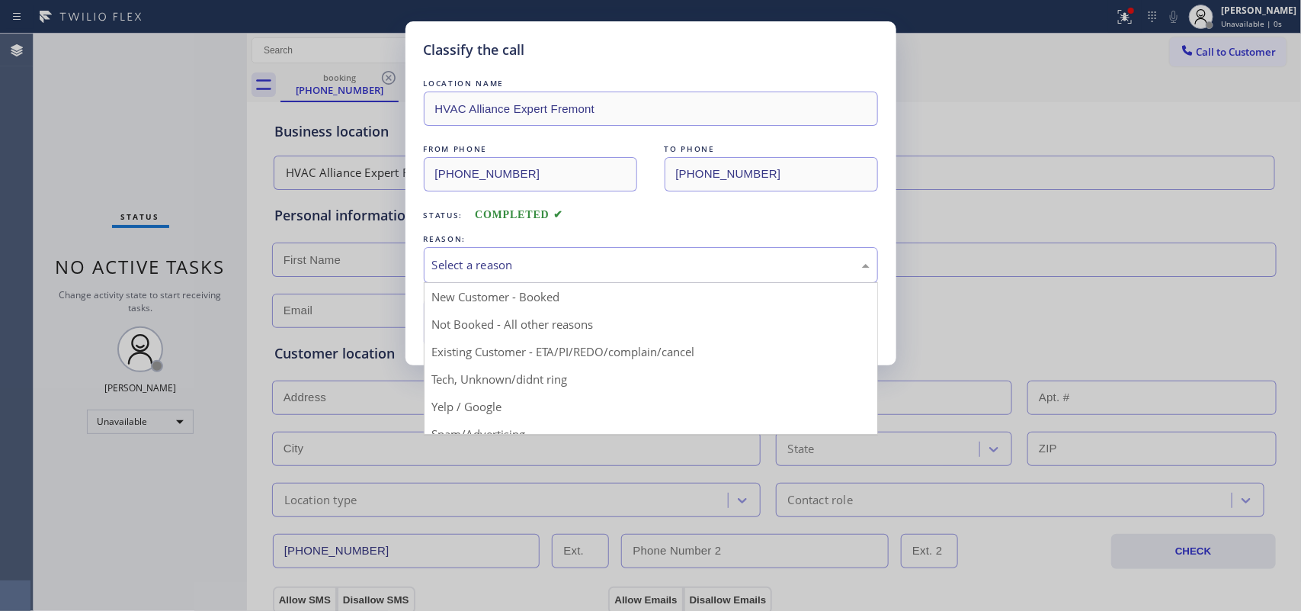
click at [497, 268] on div "Select a reason" at bounding box center [651, 265] width 438 height 18
click at [539, 265] on div "Select a reason" at bounding box center [651, 265] width 438 height 18
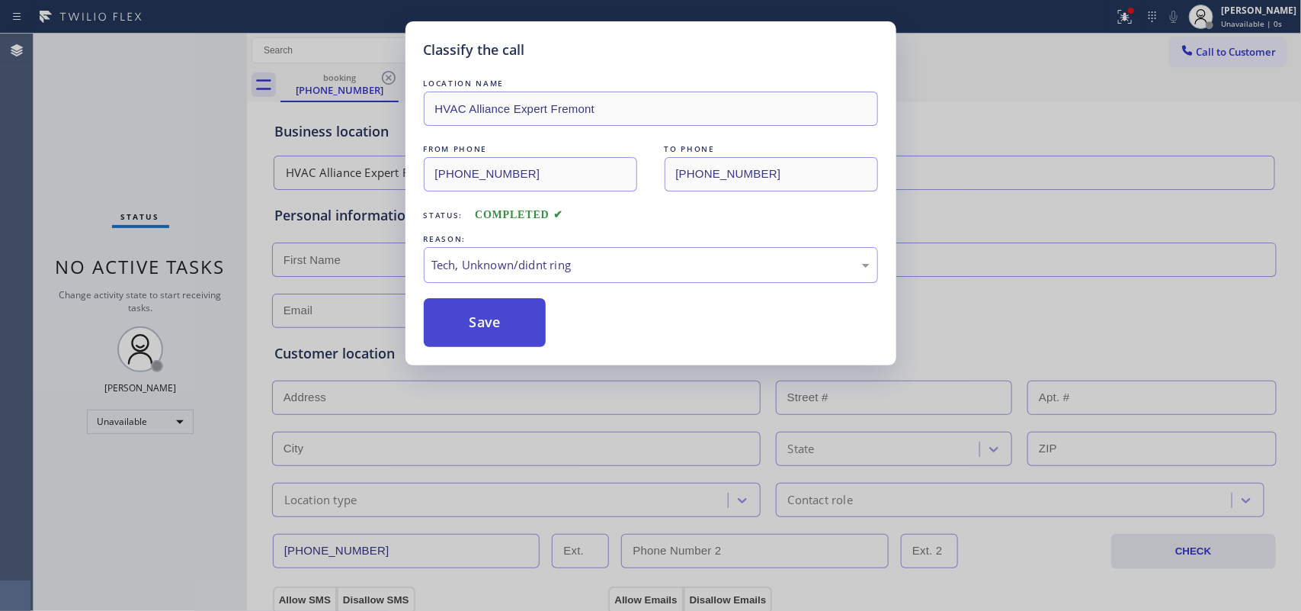
click at [475, 315] on button "Save" at bounding box center [485, 322] width 123 height 49
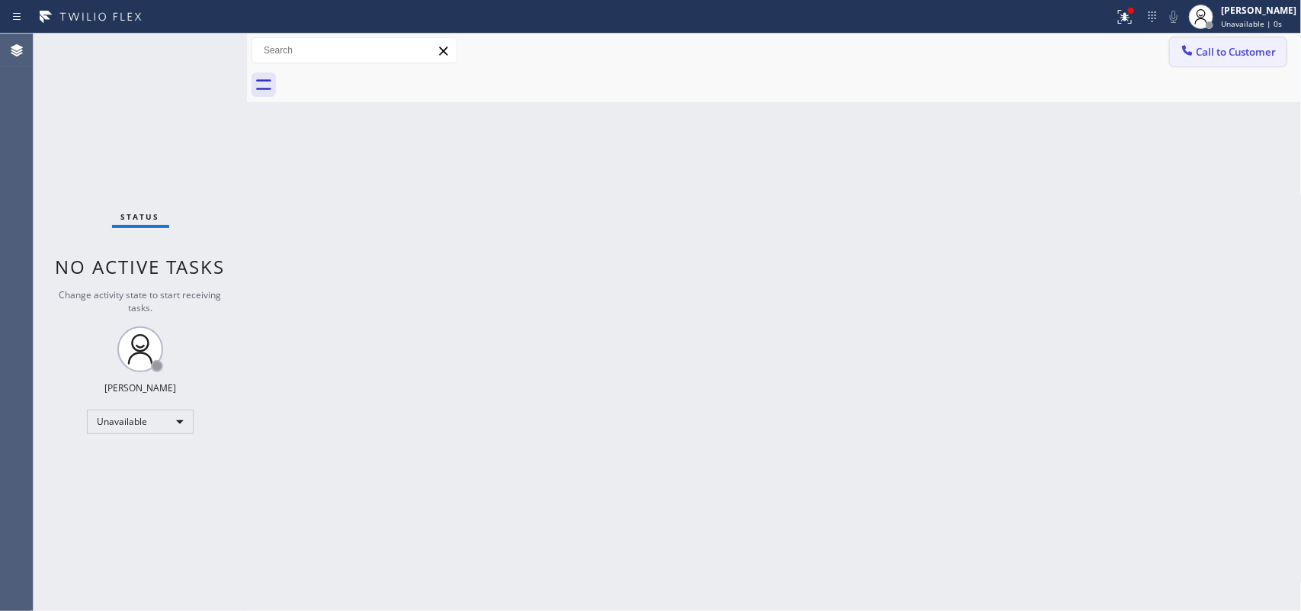
click at [1041, 42] on button "Call to Customer" at bounding box center [1228, 51] width 117 height 29
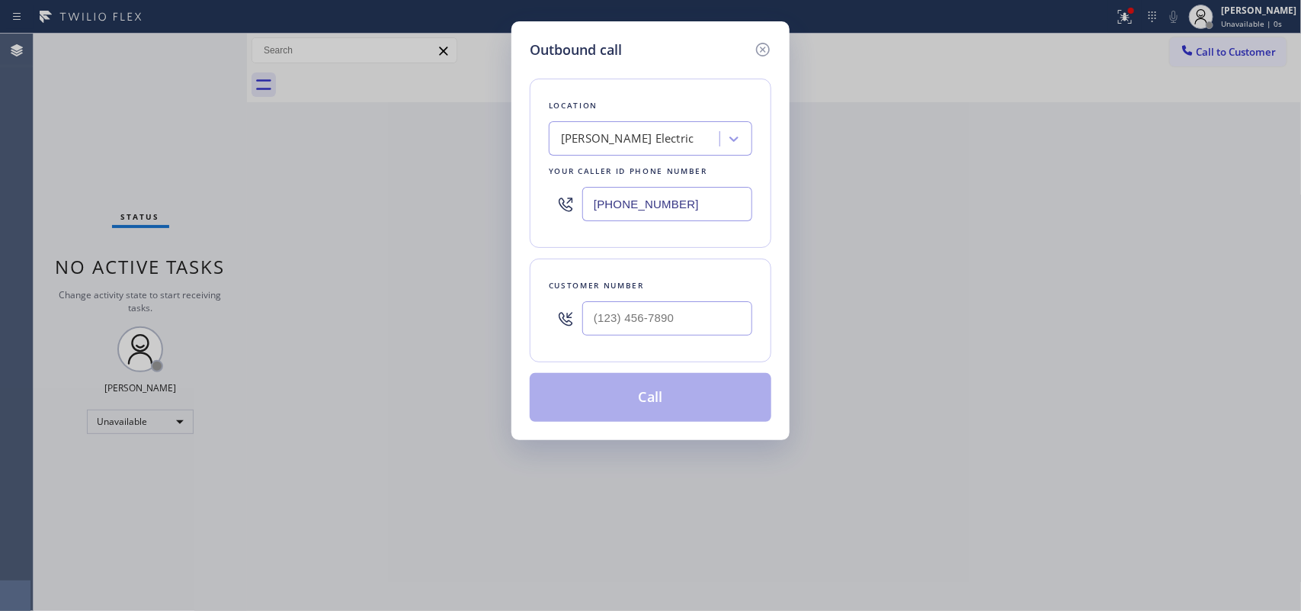
click at [595, 36] on div "Outbound call Location [PERSON_NAME] Electric Your caller id phone number [PHON…" at bounding box center [651, 230] width 278 height 419
drag, startPoint x: 694, startPoint y: 211, endPoint x: 502, endPoint y: 196, distance: 192.7
click at [502, 196] on div "Outbound call Location [PERSON_NAME] Electric Your caller id phone number [PHON…" at bounding box center [650, 305] width 1301 height 611
paste input "53) 322-4991"
type input "[PHONE_NUMBER]"
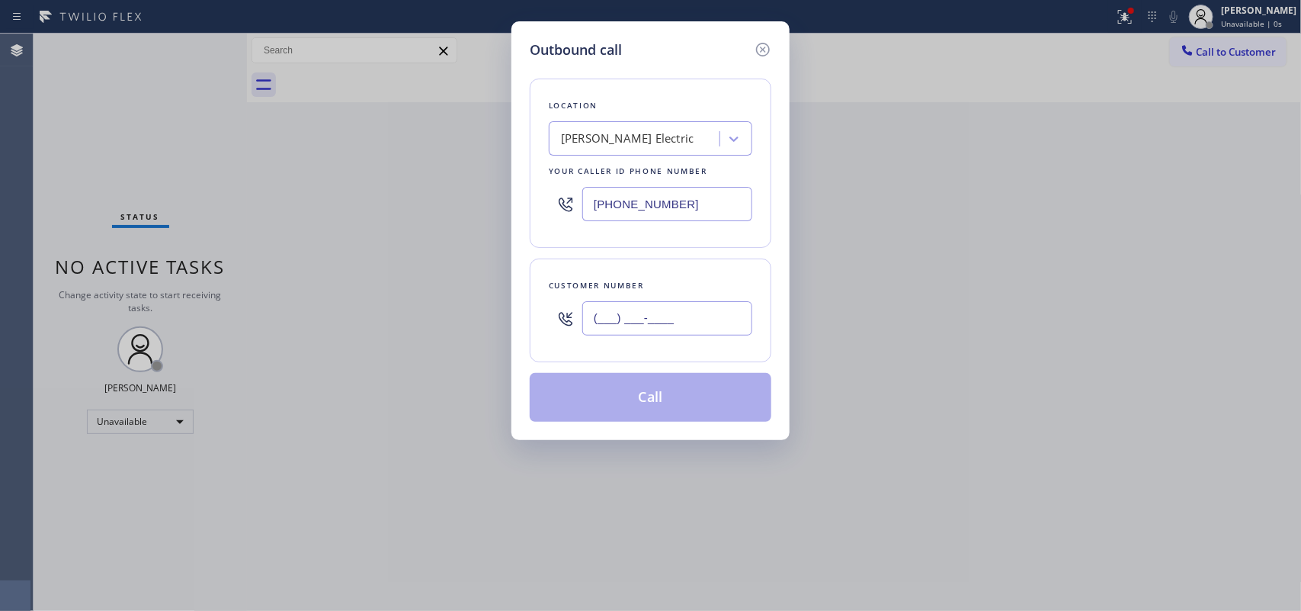
drag, startPoint x: 703, startPoint y: 328, endPoint x: 496, endPoint y: 303, distance: 208.1
click at [501, 306] on div "Outbound call Location [PERSON_NAME] Electric Your caller id phone number [PHON…" at bounding box center [650, 305] width 1301 height 611
paste input "253) 322-4991"
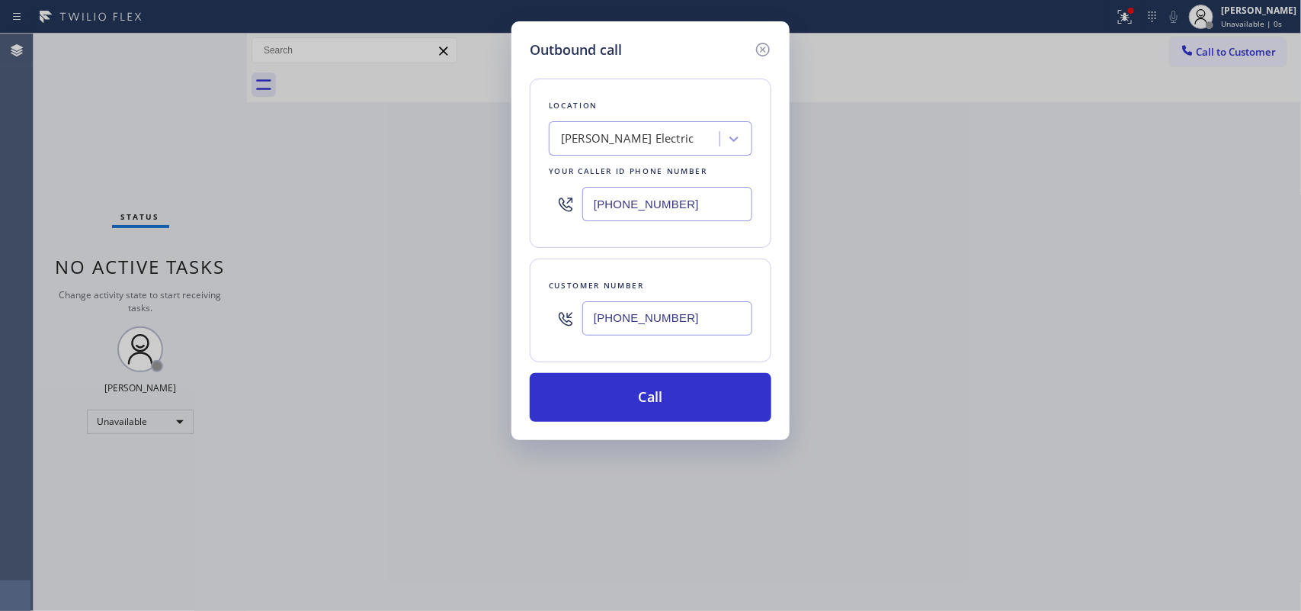
click at [593, 30] on div "Outbound call Location [PERSON_NAME] Electric Your caller id phone number [PHON…" at bounding box center [651, 230] width 278 height 419
drag, startPoint x: 722, startPoint y: 320, endPoint x: 400, endPoint y: 301, distance: 322.3
click at [404, 303] on div "Outbound call Location [PERSON_NAME] Electric Your caller id phone number [PHON…" at bounding box center [650, 305] width 1301 height 611
paste input "510) 854-7484"
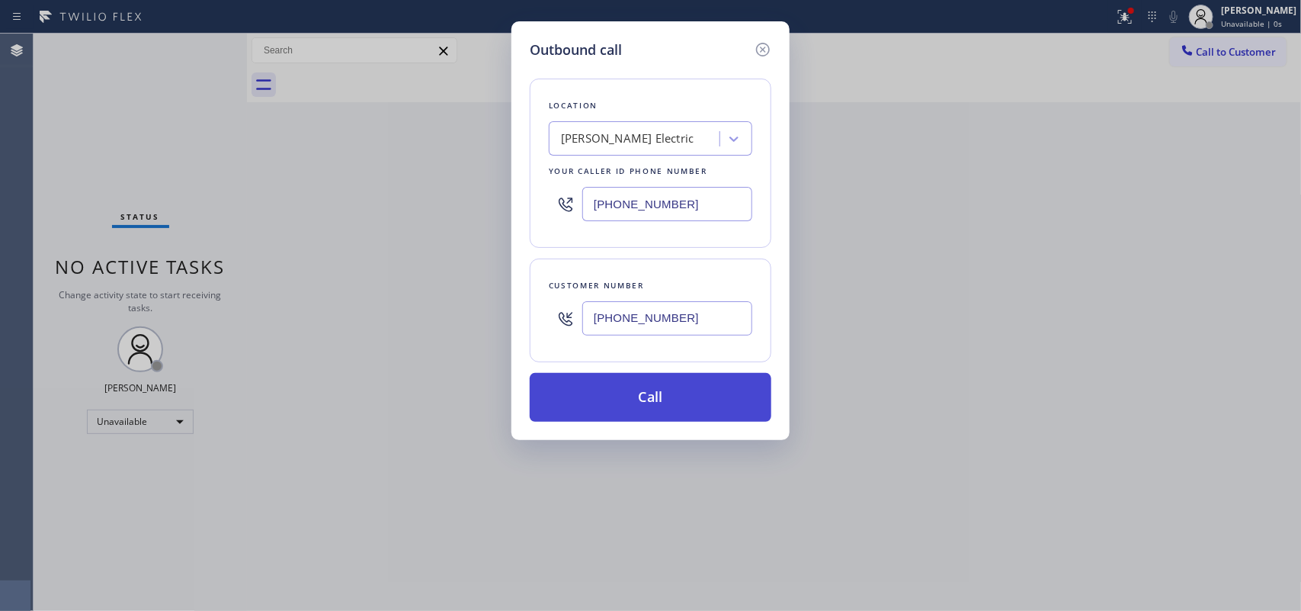
type input "[PHONE_NUMBER]"
click at [654, 401] on button "Call" at bounding box center [651, 397] width 242 height 49
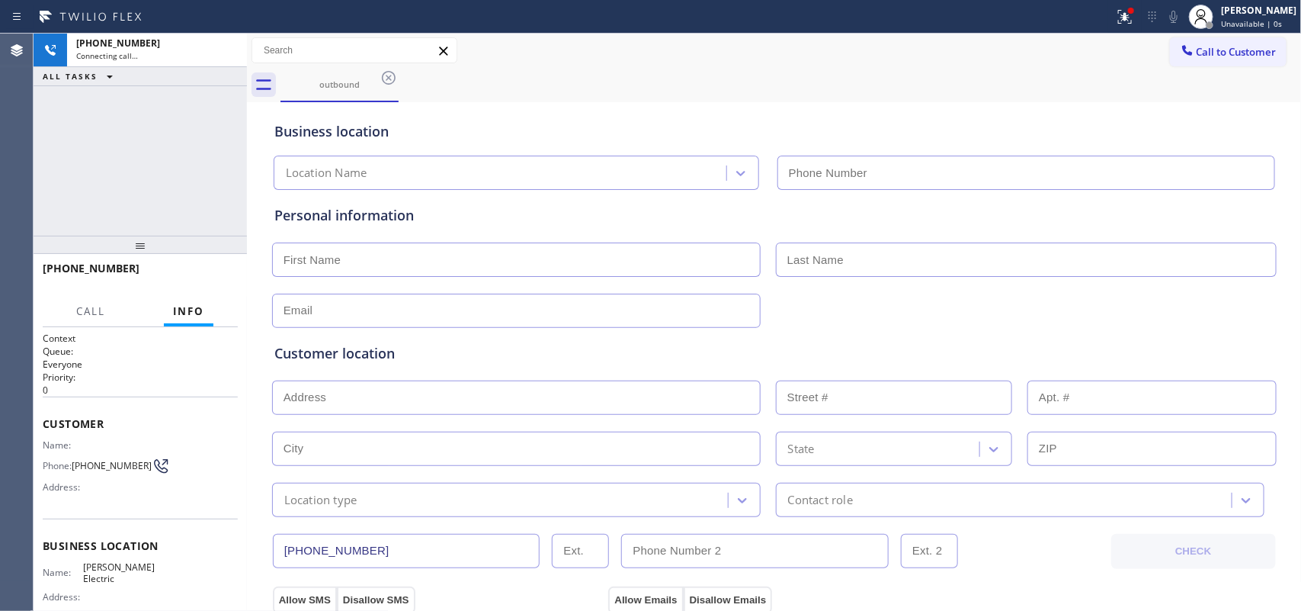
type input "[PHONE_NUMBER]"
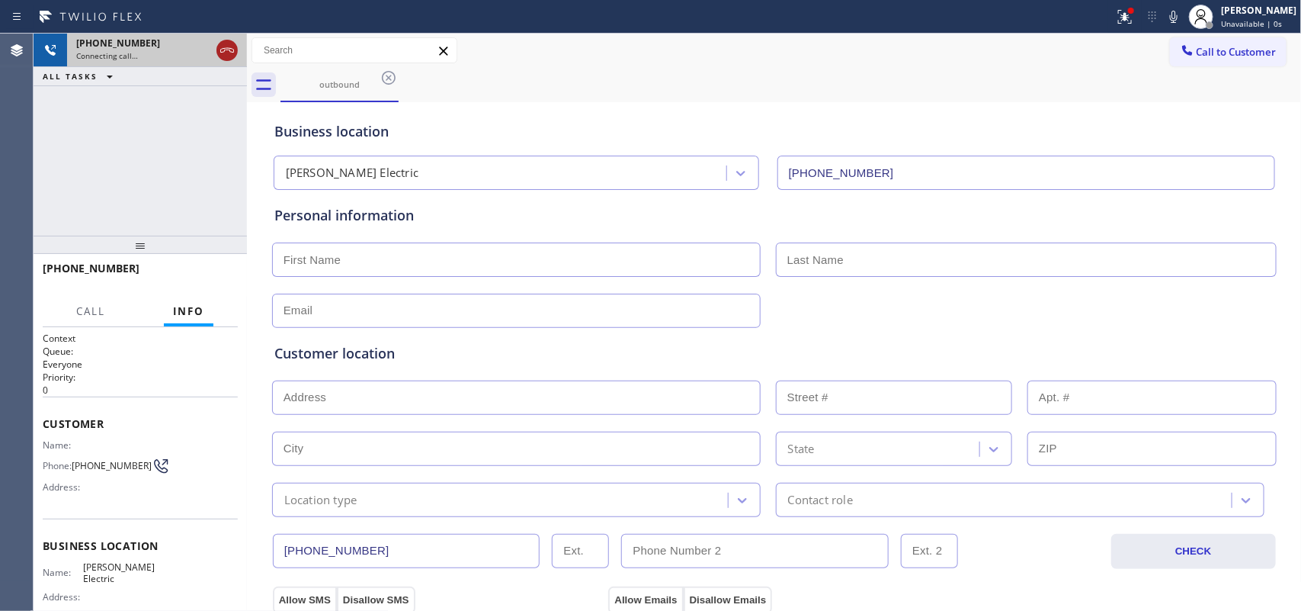
click at [230, 50] on icon at bounding box center [227, 50] width 18 height 18
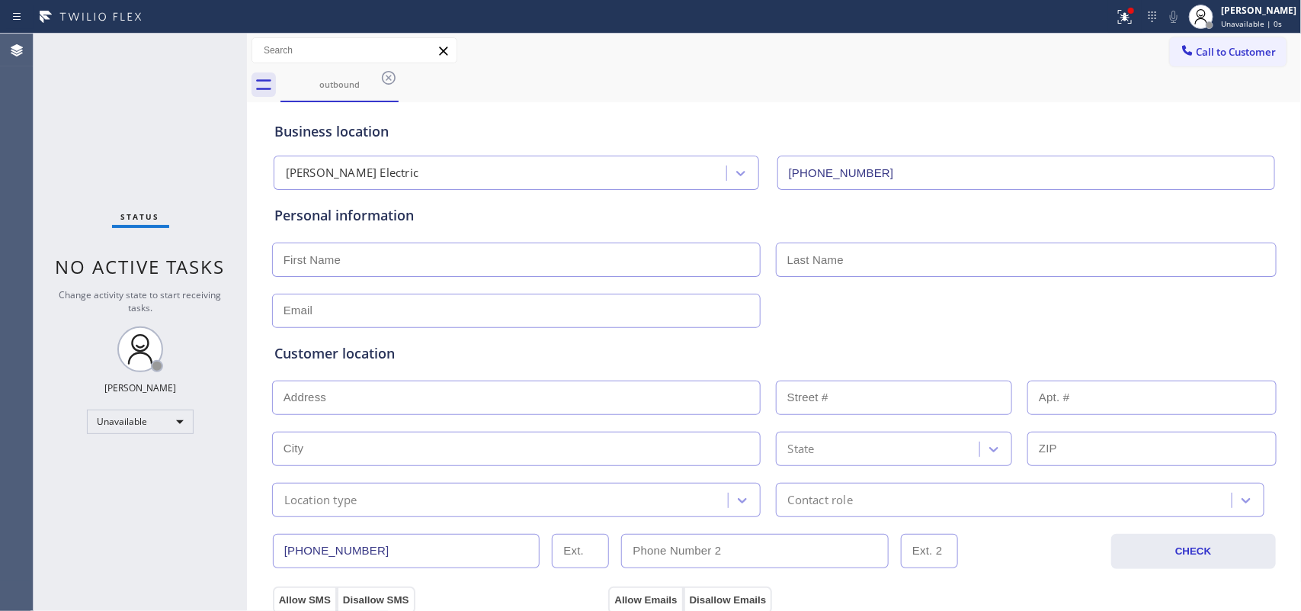
click at [566, 59] on div "Call to Customer Outbound call Location Search location Your caller id phone nu…" at bounding box center [774, 50] width 1055 height 27
click at [375, 71] on div "outbound" at bounding box center [339, 84] width 115 height 33
click at [386, 76] on icon at bounding box center [389, 78] width 18 height 18
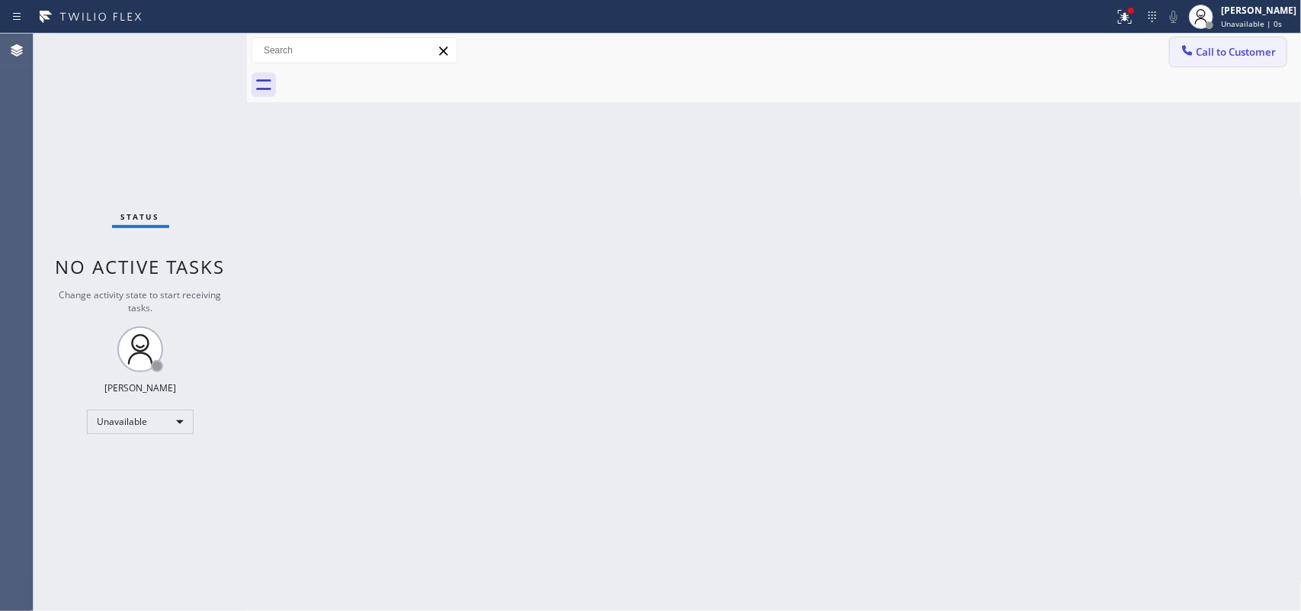
click at [1041, 55] on span "Call to Customer" at bounding box center [1237, 52] width 80 height 14
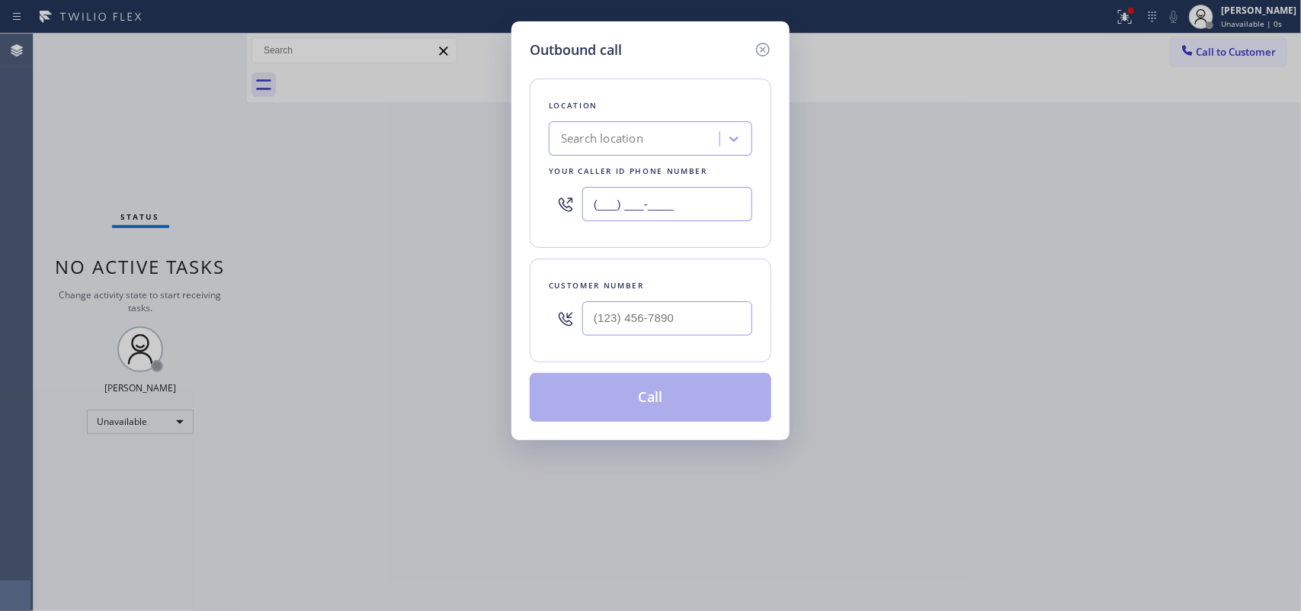
drag, startPoint x: 703, startPoint y: 210, endPoint x: 585, endPoint y: 196, distance: 119.0
click at [587, 196] on input "(___) ___-____" at bounding box center [667, 204] width 170 height 34
click at [585, 196] on input "(___) ___-____" at bounding box center [667, 204] width 170 height 34
paste input "510) 854-7484"
type input "[PHONE_NUMBER]"
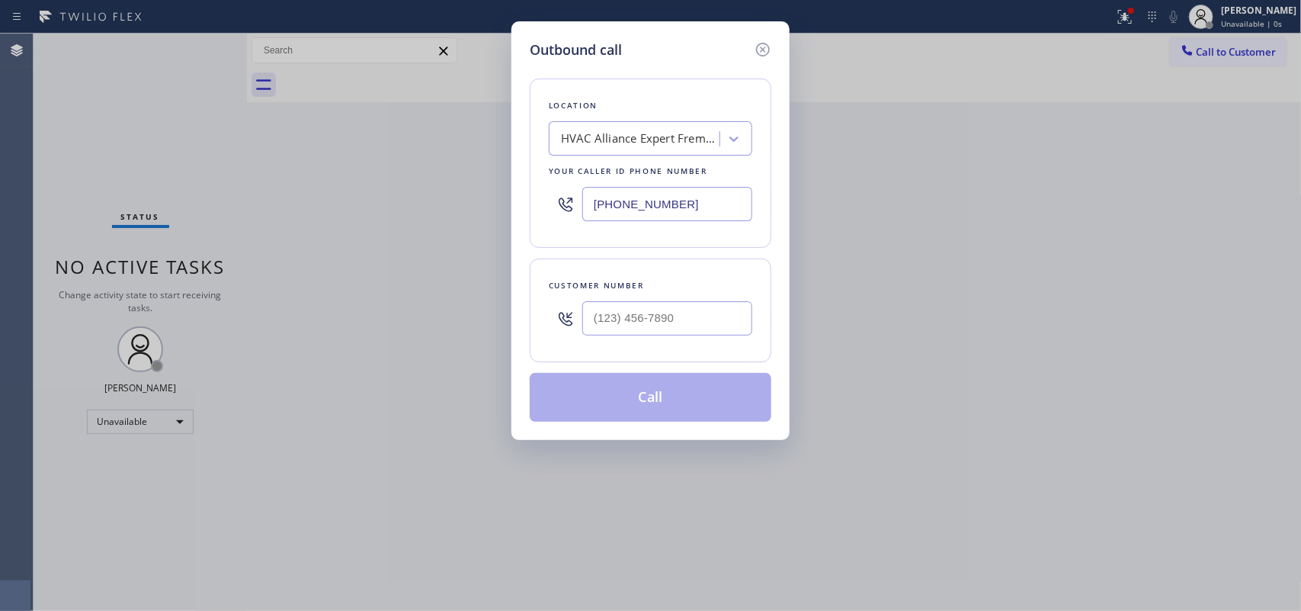
click at [582, 30] on div "Outbound call Location HVAC Alliance Expert Fremont Your caller id phone number…" at bounding box center [651, 230] width 278 height 419
drag, startPoint x: 599, startPoint y: 286, endPoint x: 440, endPoint y: 264, distance: 160.1
click at [441, 264] on div "Outbound call Location HVAC Alliance Expert Fremont Your caller id phone number…" at bounding box center [650, 305] width 1301 height 611
paste input "253) 322-4991"
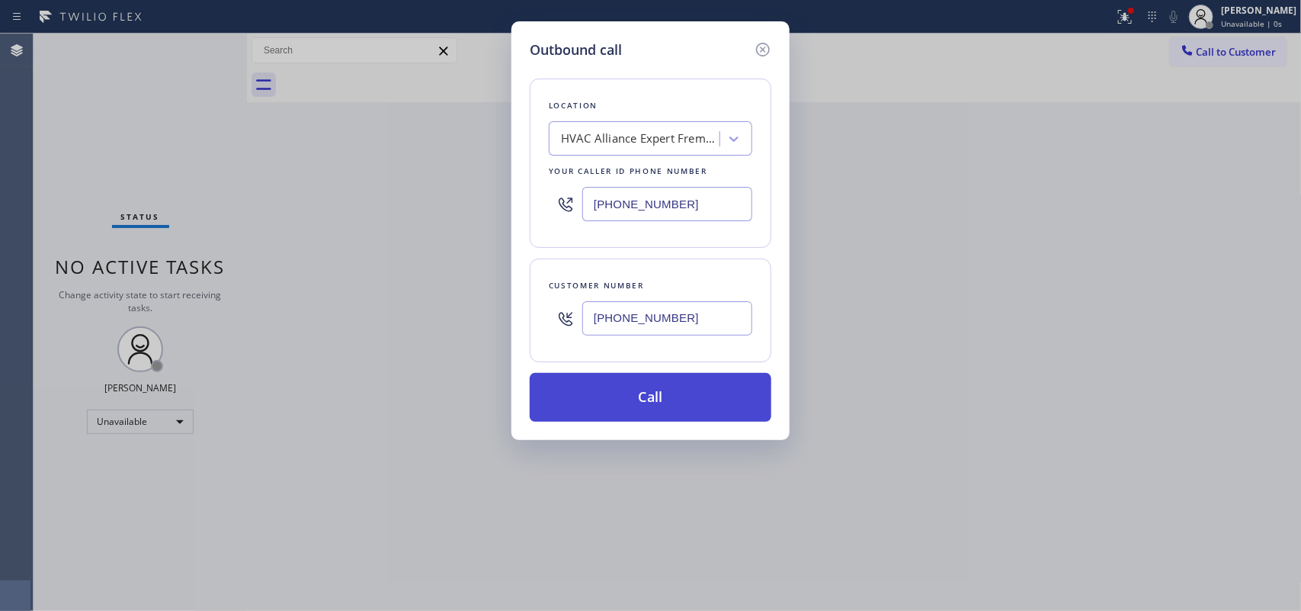
type input "[PHONE_NUMBER]"
click at [602, 389] on button "Call" at bounding box center [651, 397] width 242 height 49
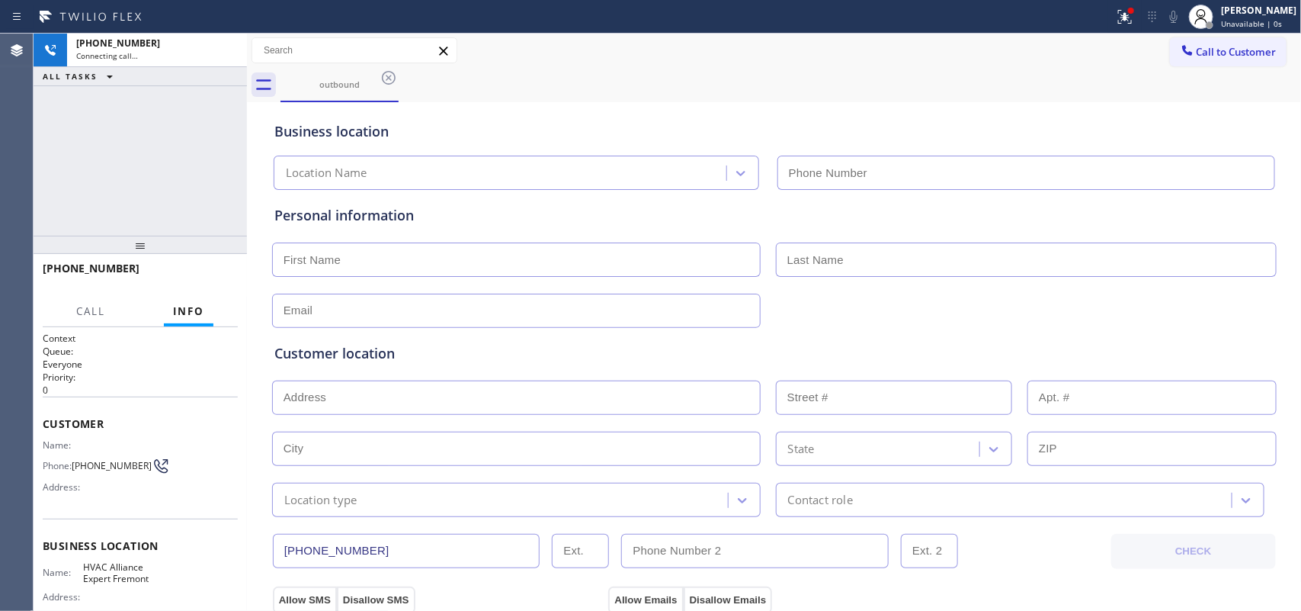
type input "[PHONE_NUMBER]"
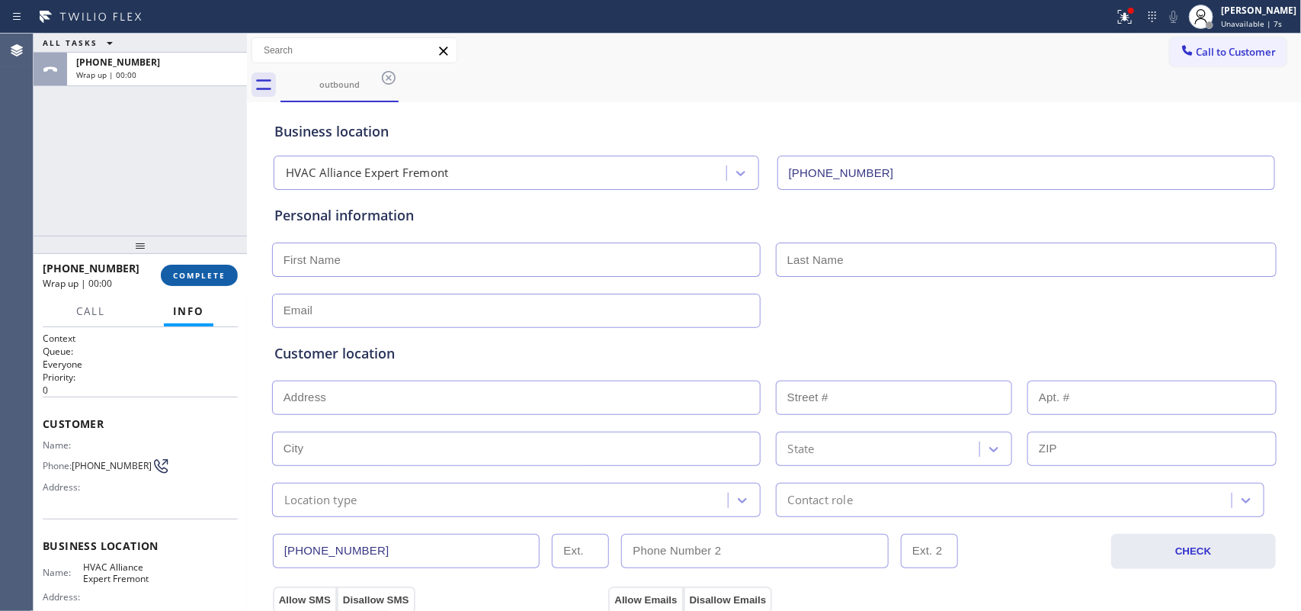
click at [226, 274] on button "COMPLETE" at bounding box center [199, 275] width 77 height 21
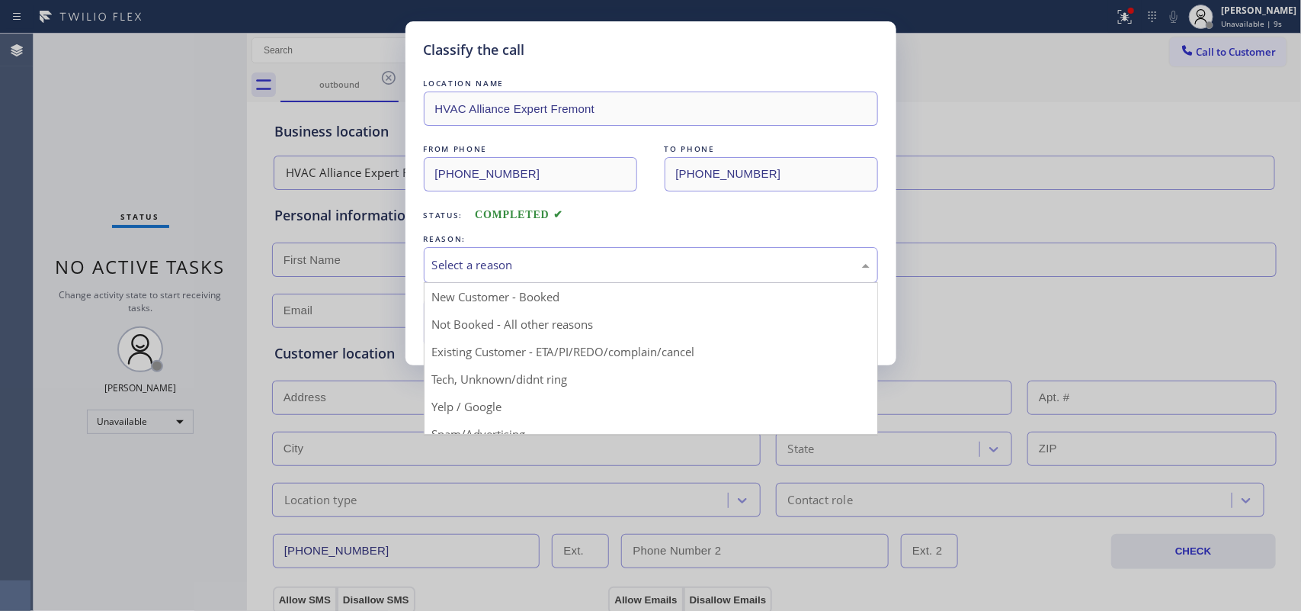
click at [518, 265] on div "Select a reason" at bounding box center [651, 265] width 438 height 18
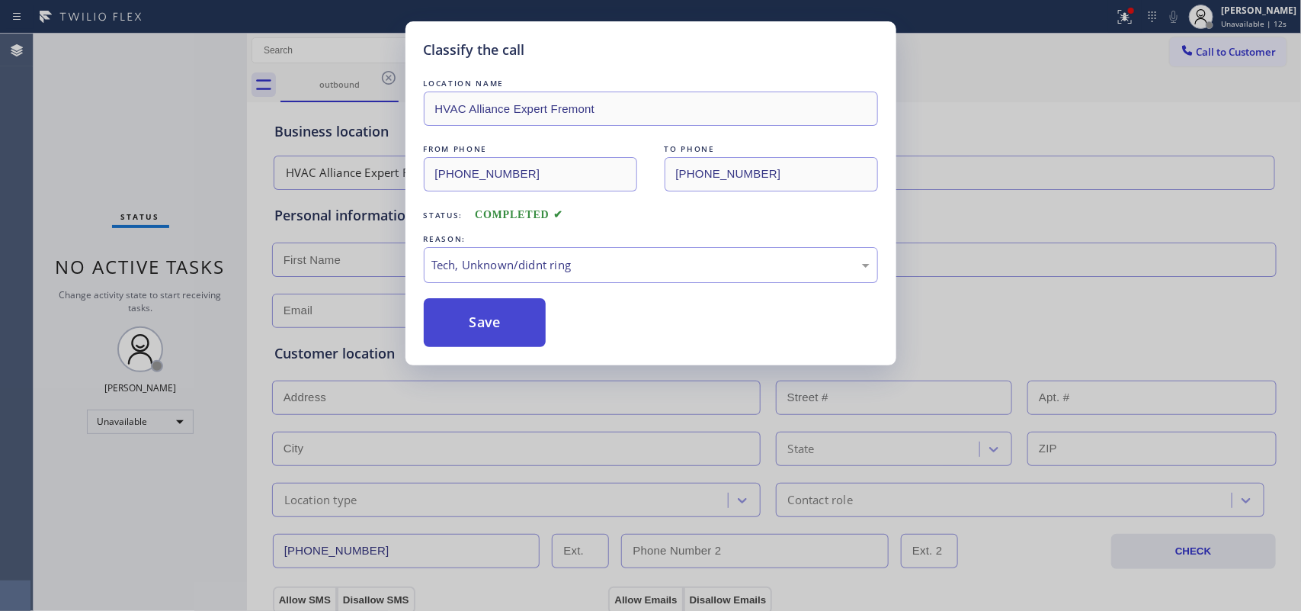
click at [512, 337] on button "Save" at bounding box center [485, 322] width 123 height 49
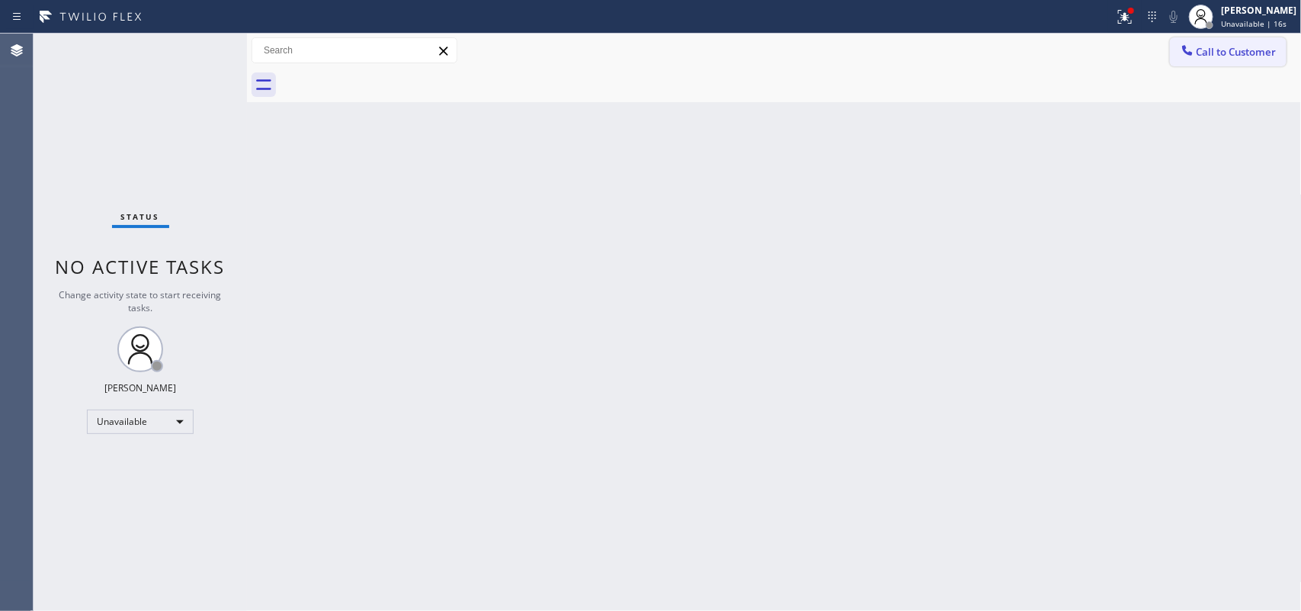
click at [1041, 62] on button "Call to Customer" at bounding box center [1228, 51] width 117 height 29
click at [0, 0] on div "Outbound call Location HVAC Alliance Expert Fremont Your caller id phone number…" at bounding box center [0, 0] width 0 height 0
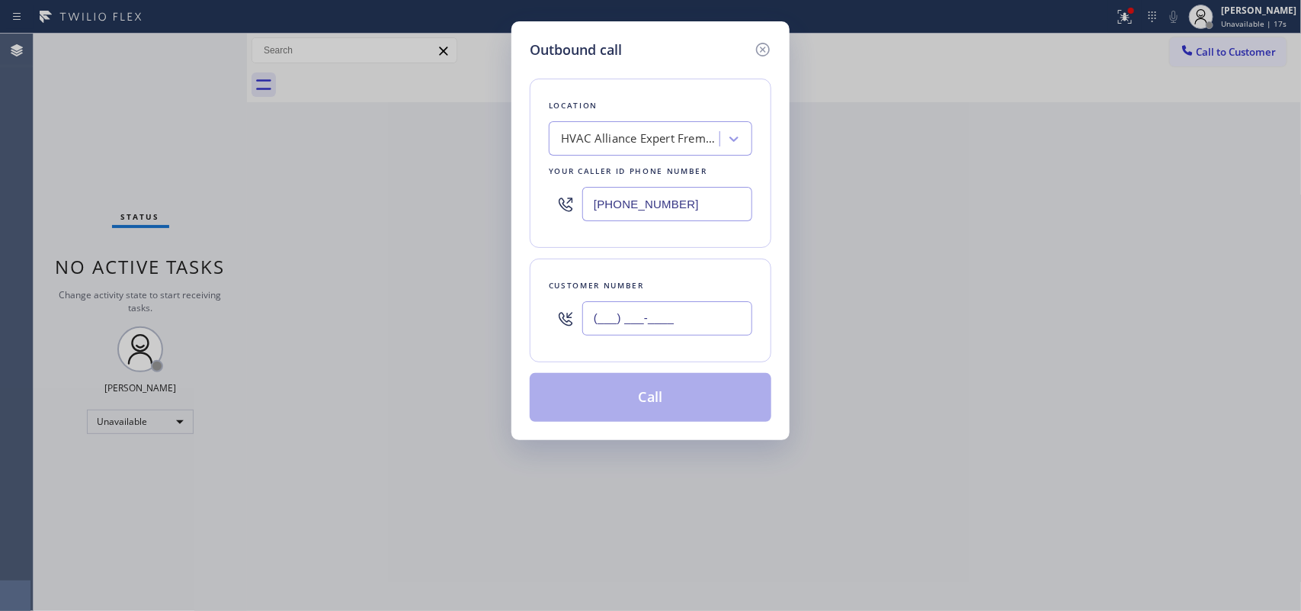
drag, startPoint x: 595, startPoint y: 340, endPoint x: 523, endPoint y: 347, distance: 72.0
click at [523, 347] on div "Outbound call Location HVAC Alliance Expert Fremont Your caller id phone number…" at bounding box center [651, 230] width 278 height 419
paste input "253) 322-4991"
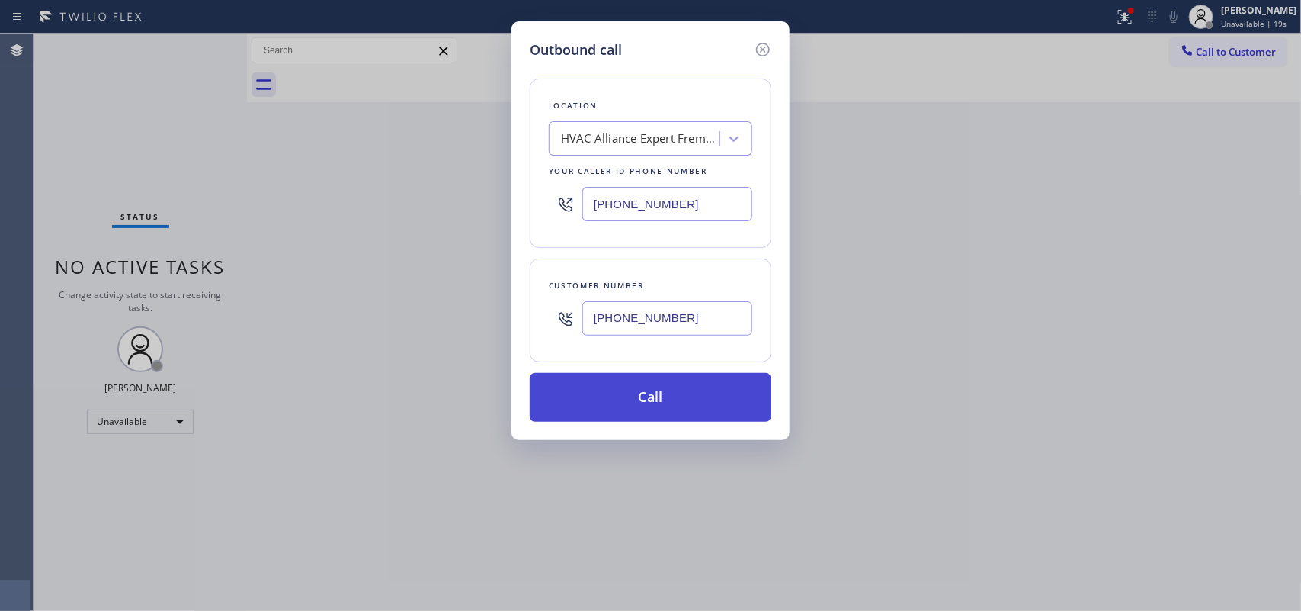
type input "[PHONE_NUMBER]"
click at [646, 387] on button "Call" at bounding box center [651, 397] width 242 height 49
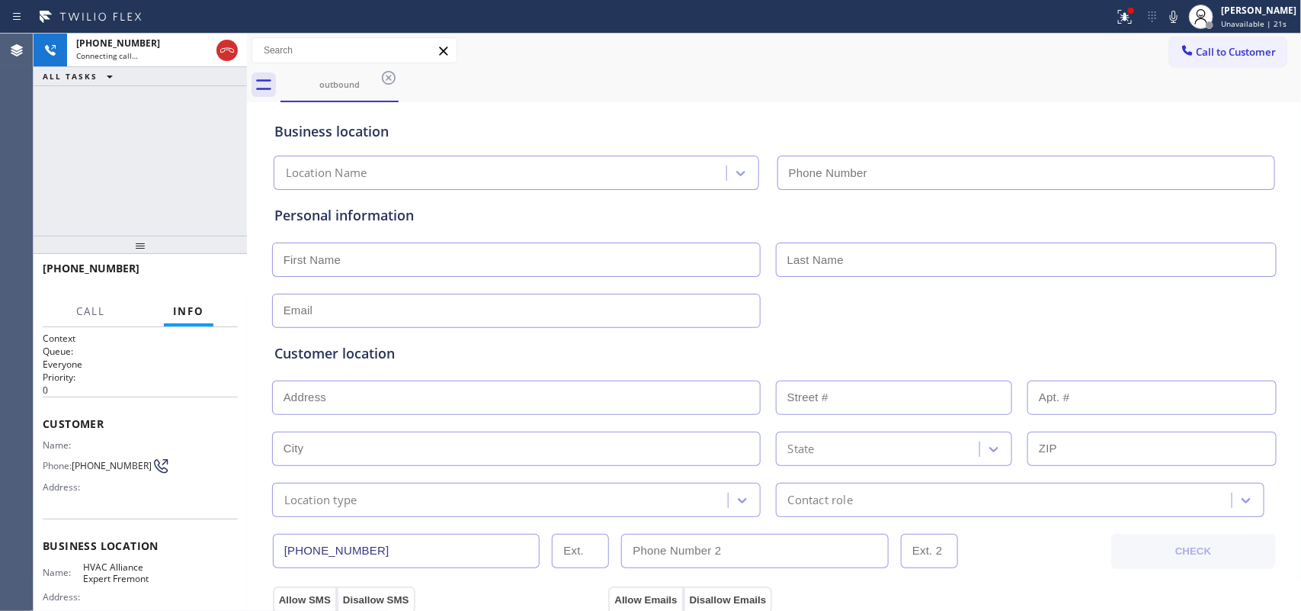
type input "[PHONE_NUMBER]"
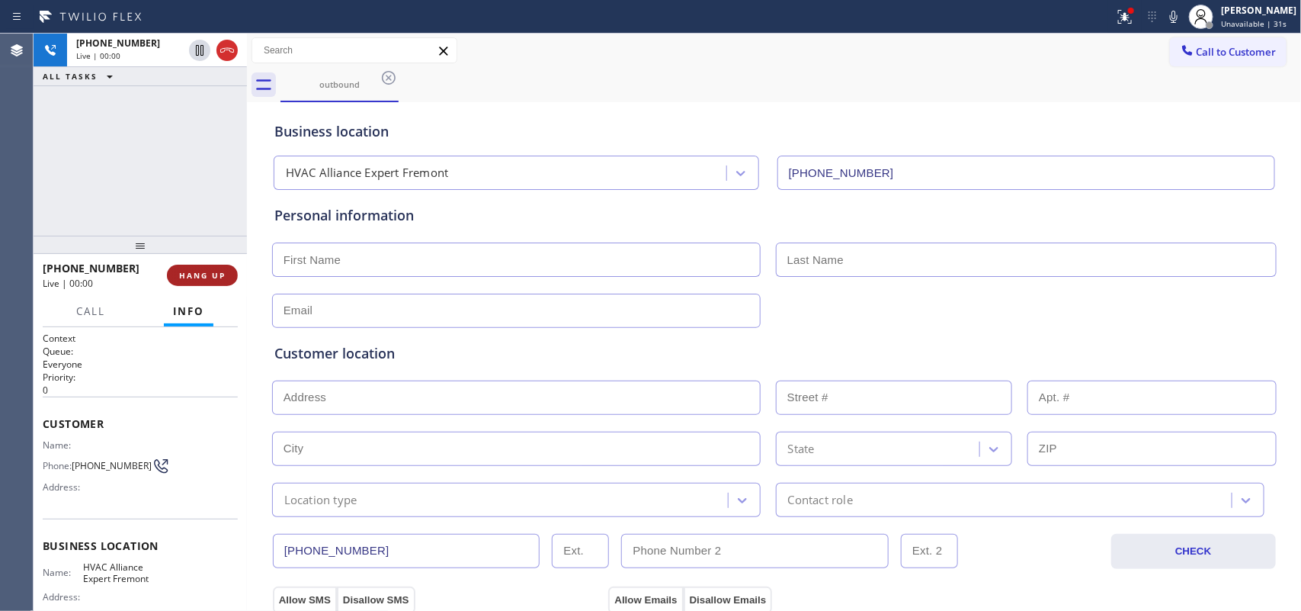
click at [199, 276] on span "HANG UP" at bounding box center [202, 275] width 47 height 11
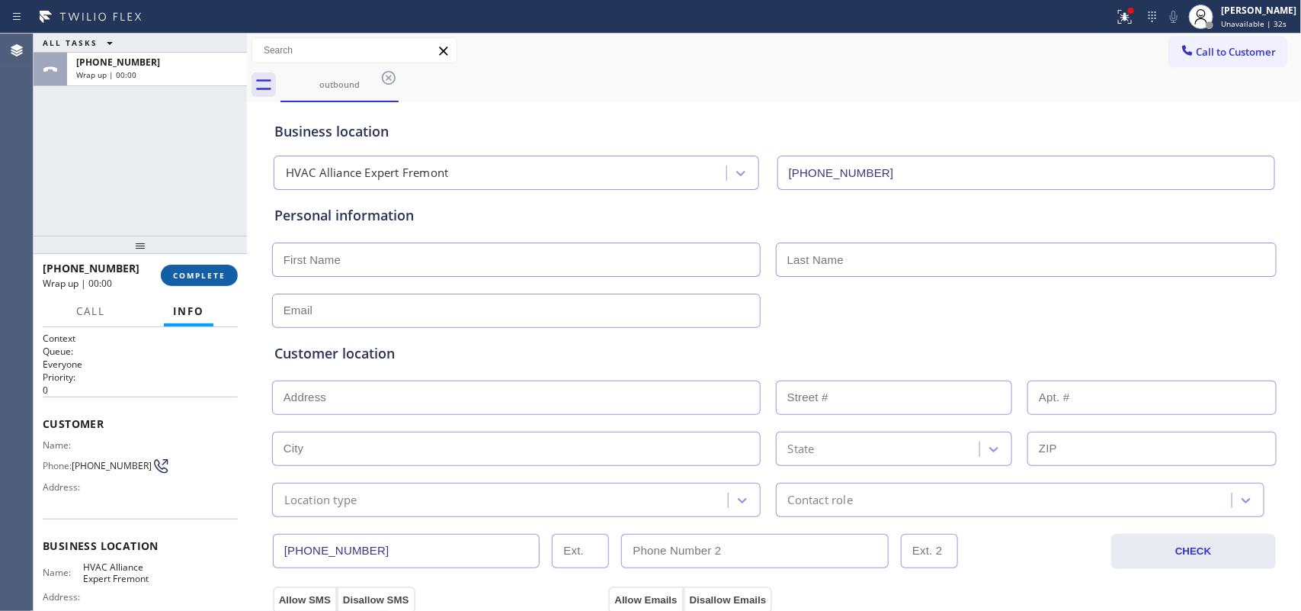
click at [199, 276] on span "COMPLETE" at bounding box center [199, 275] width 53 height 11
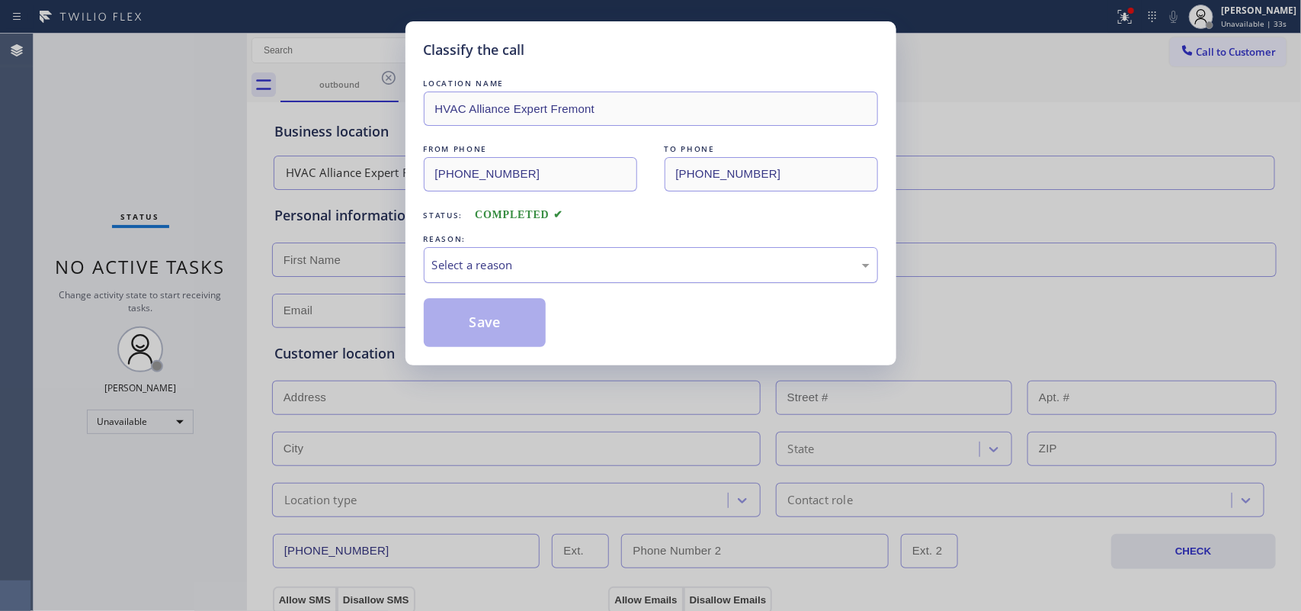
click at [603, 261] on div "Select a reason" at bounding box center [651, 265] width 438 height 18
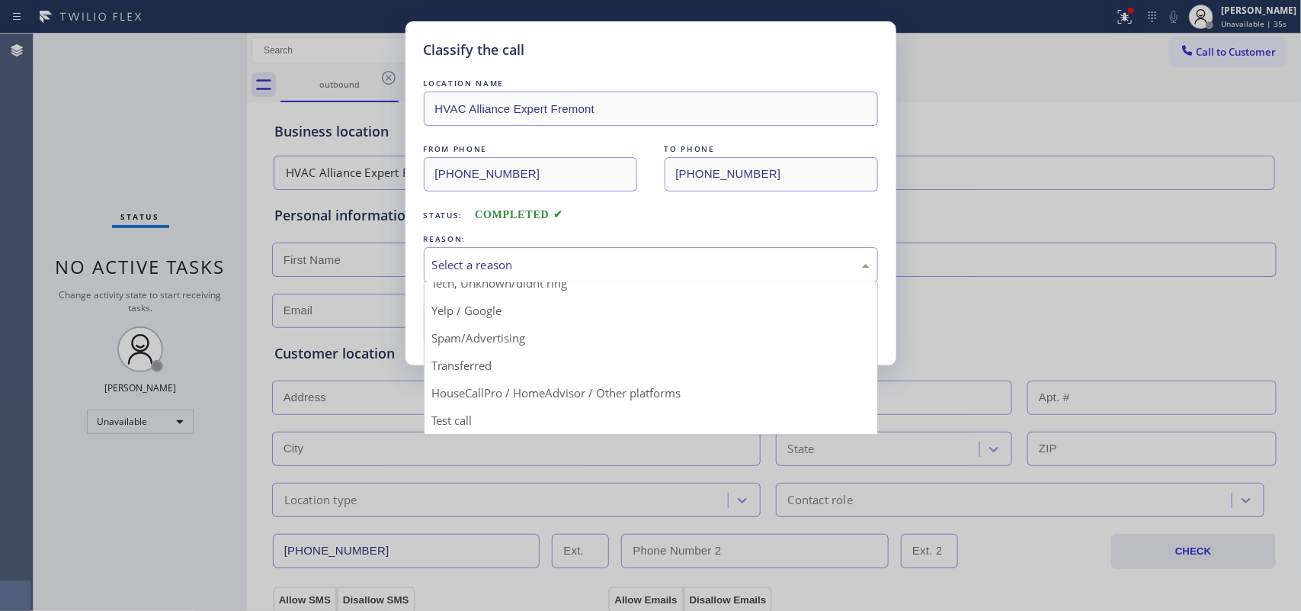
scroll to position [9, 0]
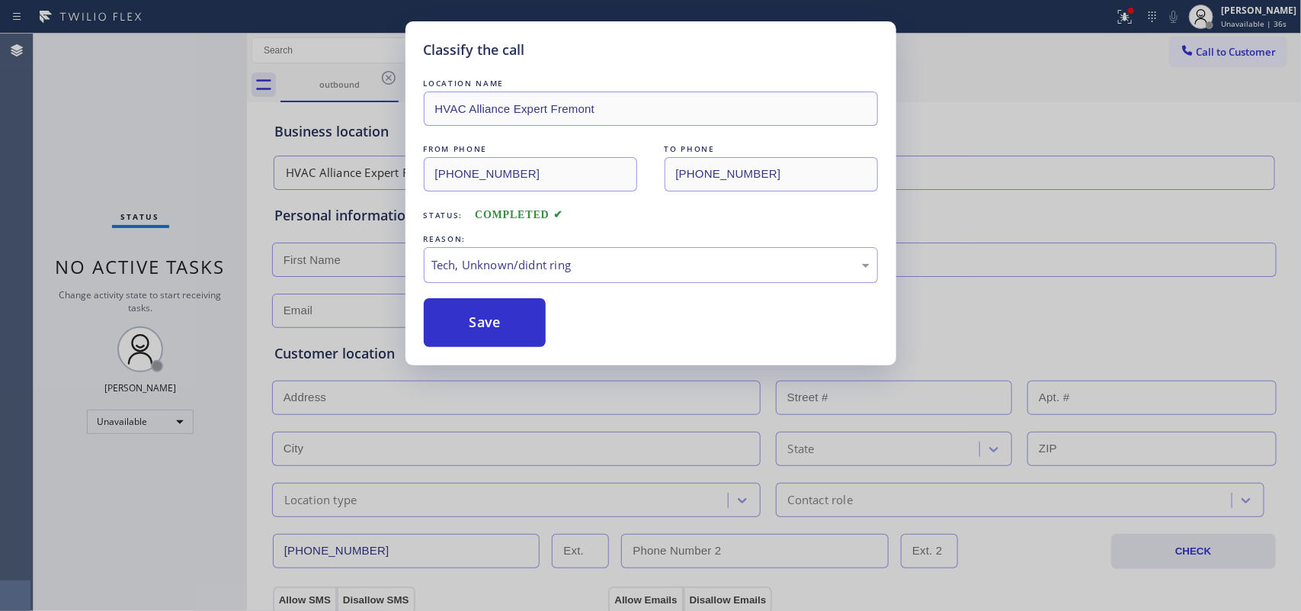
drag, startPoint x: 538, startPoint y: 368, endPoint x: 504, endPoint y: 348, distance: 39.6
click at [489, 324] on button "Save" at bounding box center [485, 322] width 123 height 49
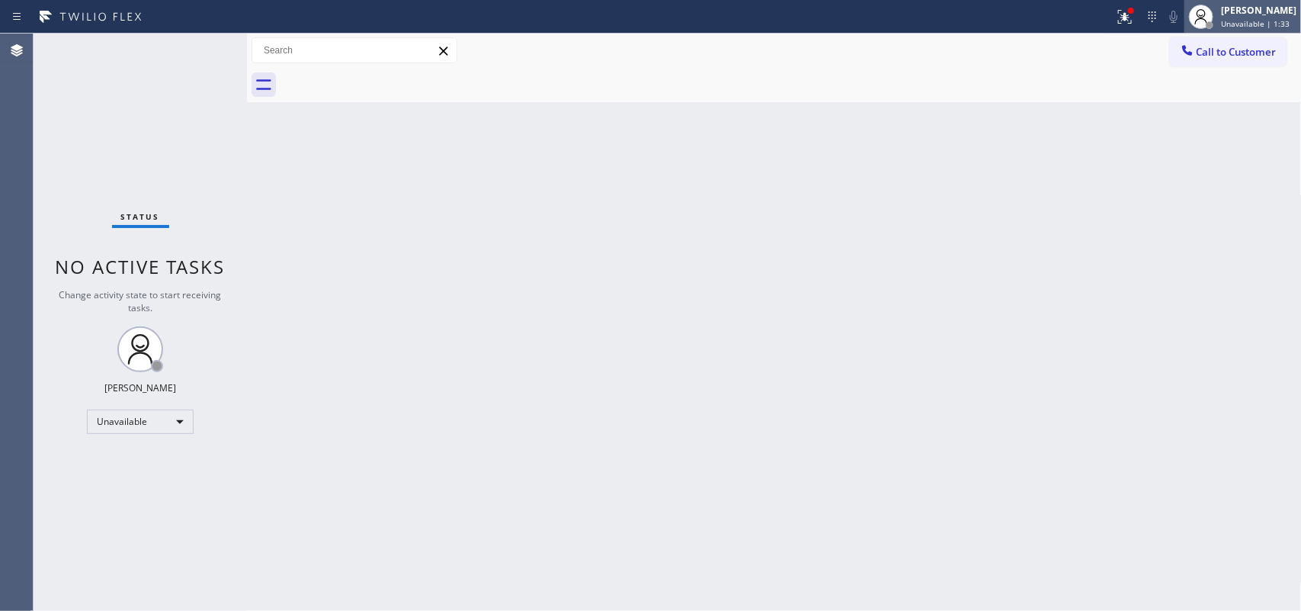
click at [1041, 19] on span "Unavailable | 1:33" at bounding box center [1255, 23] width 69 height 11
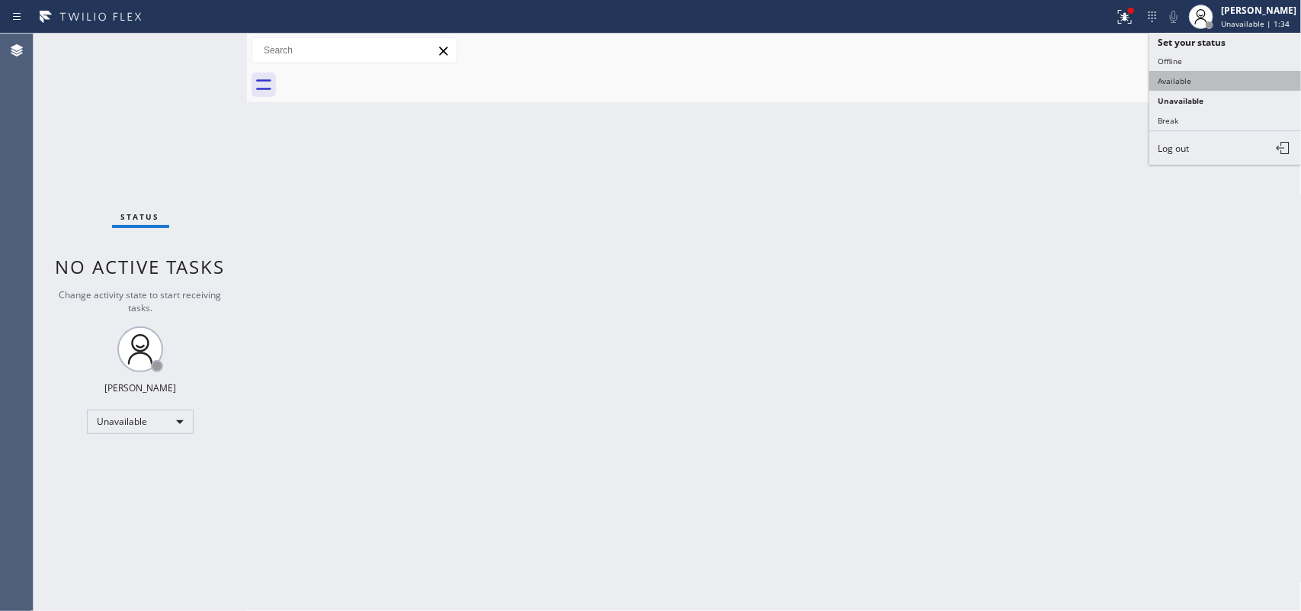
click at [1041, 78] on button "Available" at bounding box center [1226, 81] width 152 height 20
click at [1041, 78] on div at bounding box center [792, 85] width 1022 height 34
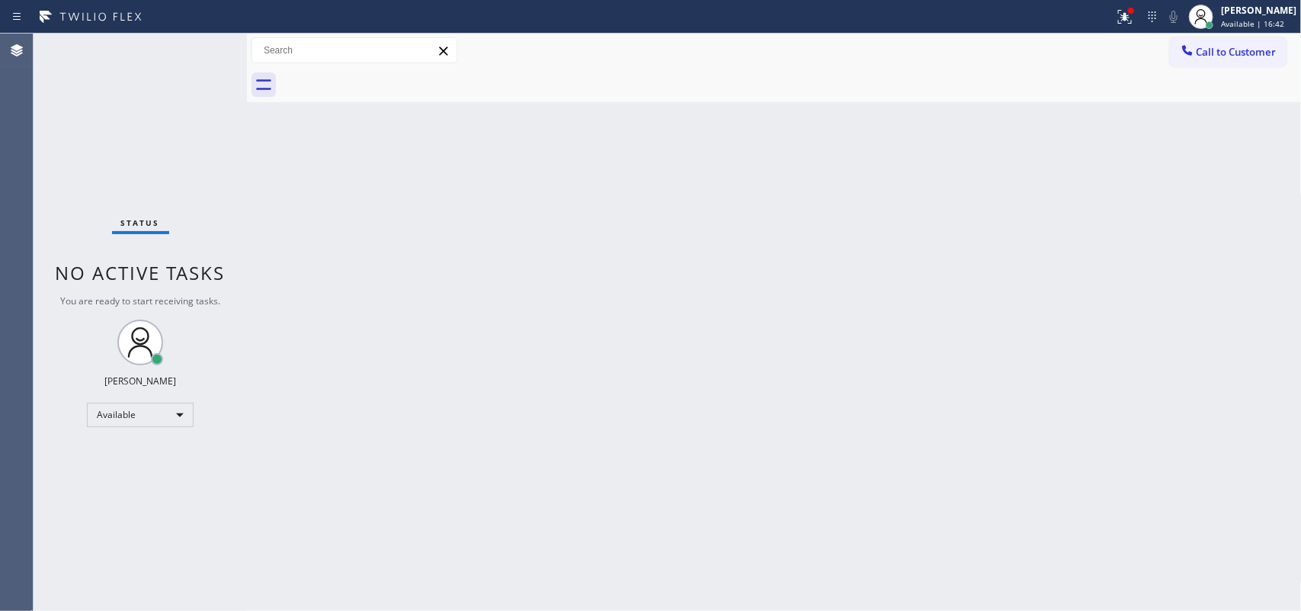
click at [169, 152] on div "Status No active tasks You are ready to start receiving tasks. [PERSON_NAME] Av…" at bounding box center [140, 322] width 213 height 577
click at [1041, 30] on div "[PERSON_NAME] Available | 16:43" at bounding box center [1243, 17] width 117 height 34
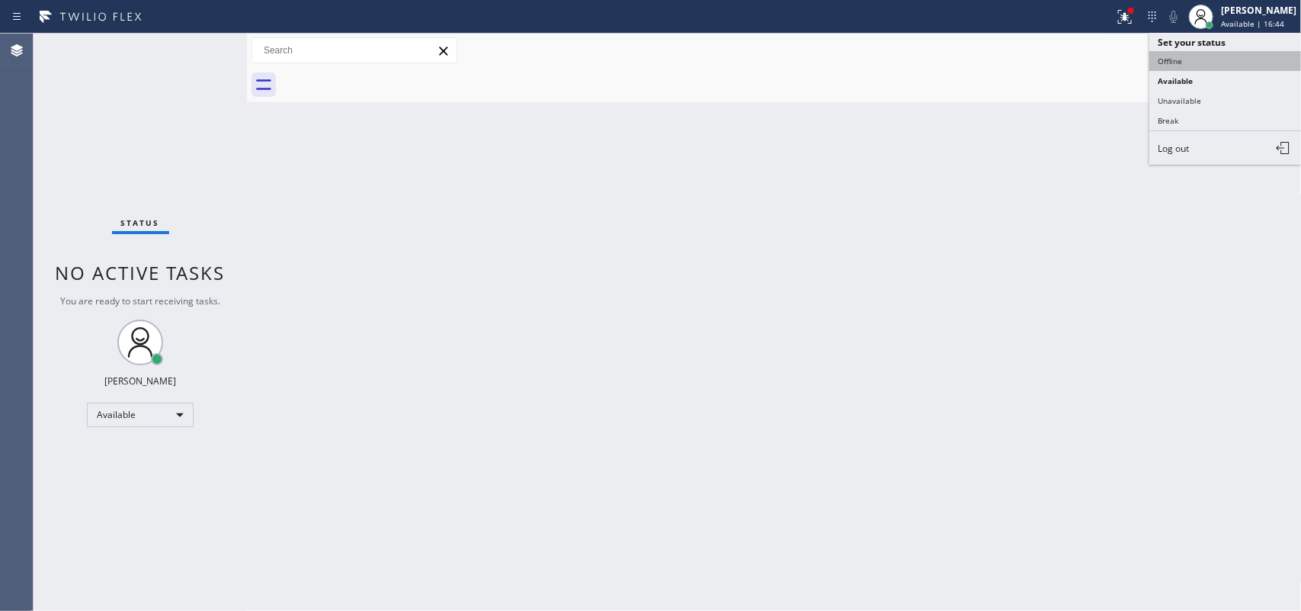
click at [1041, 66] on button "Offline" at bounding box center [1226, 61] width 152 height 20
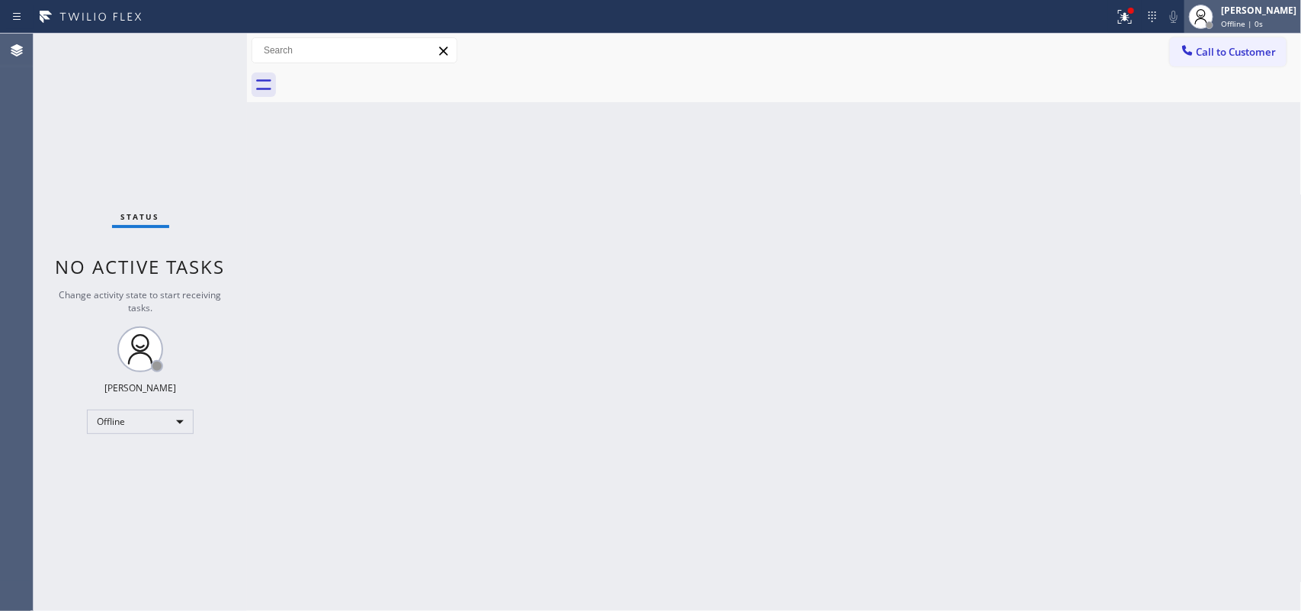
click at [1041, 24] on span "Offline | 0s" at bounding box center [1242, 23] width 42 height 11
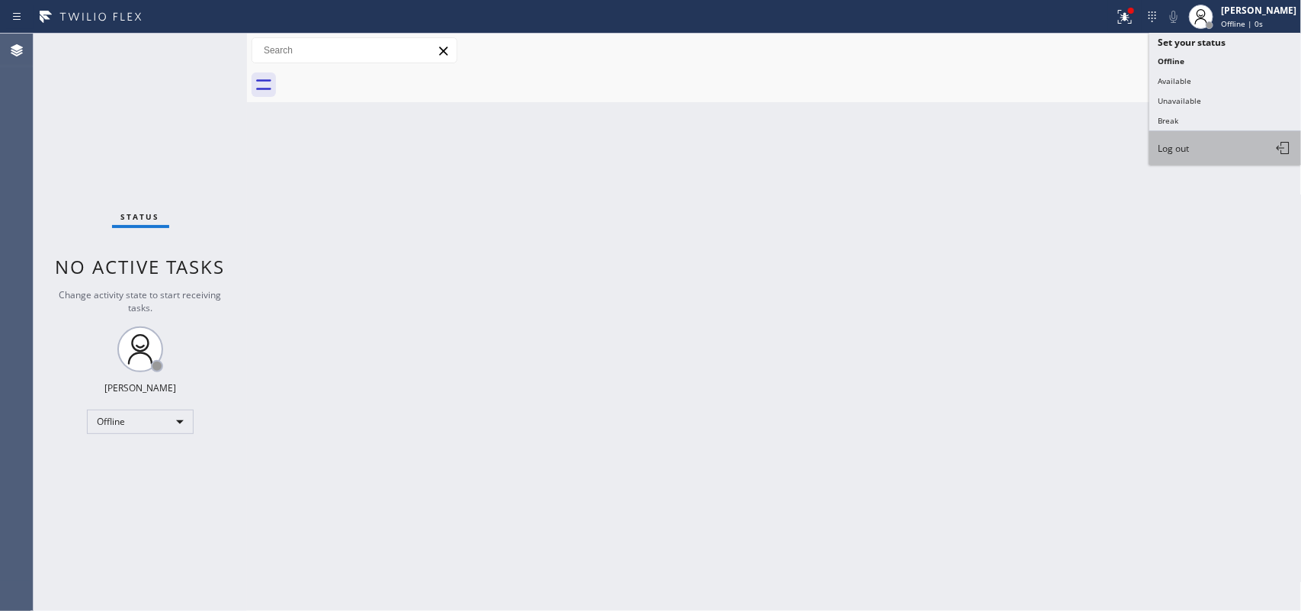
click at [1041, 143] on button "Log out" at bounding box center [1226, 148] width 152 height 34
